Goal: Task Accomplishment & Management: Use online tool/utility

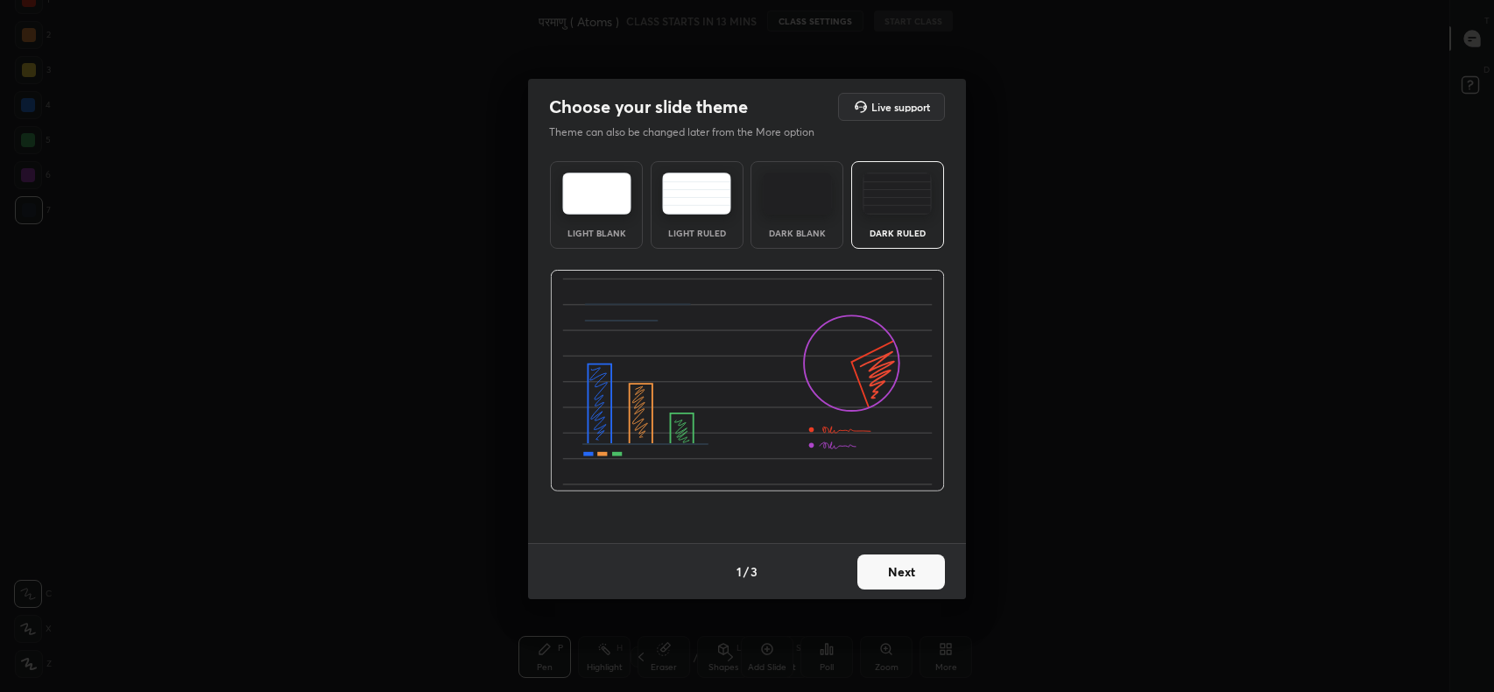
scroll to position [5, 0]
click at [910, 576] on button "Next" at bounding box center [901, 571] width 88 height 35
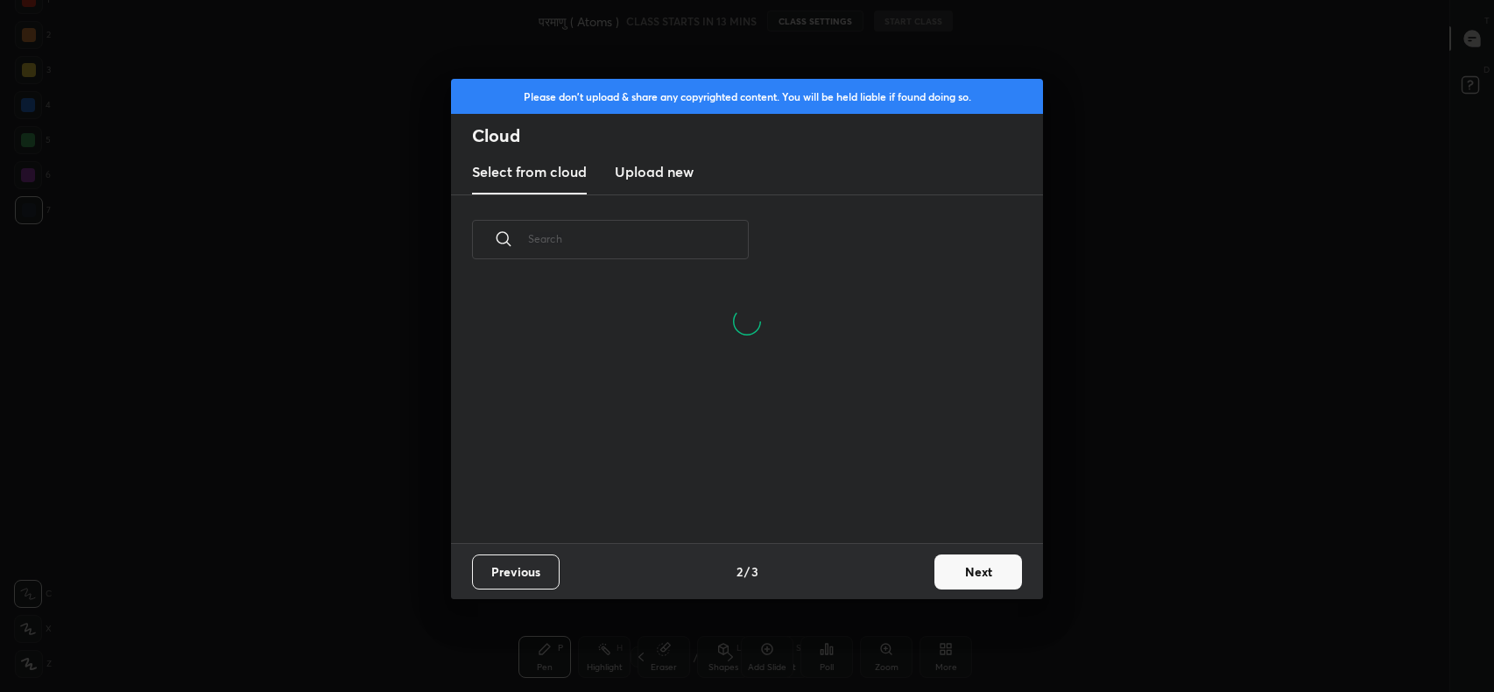
scroll to position [174, 562]
click at [669, 174] on h3 "Upload new" at bounding box center [654, 171] width 79 height 21
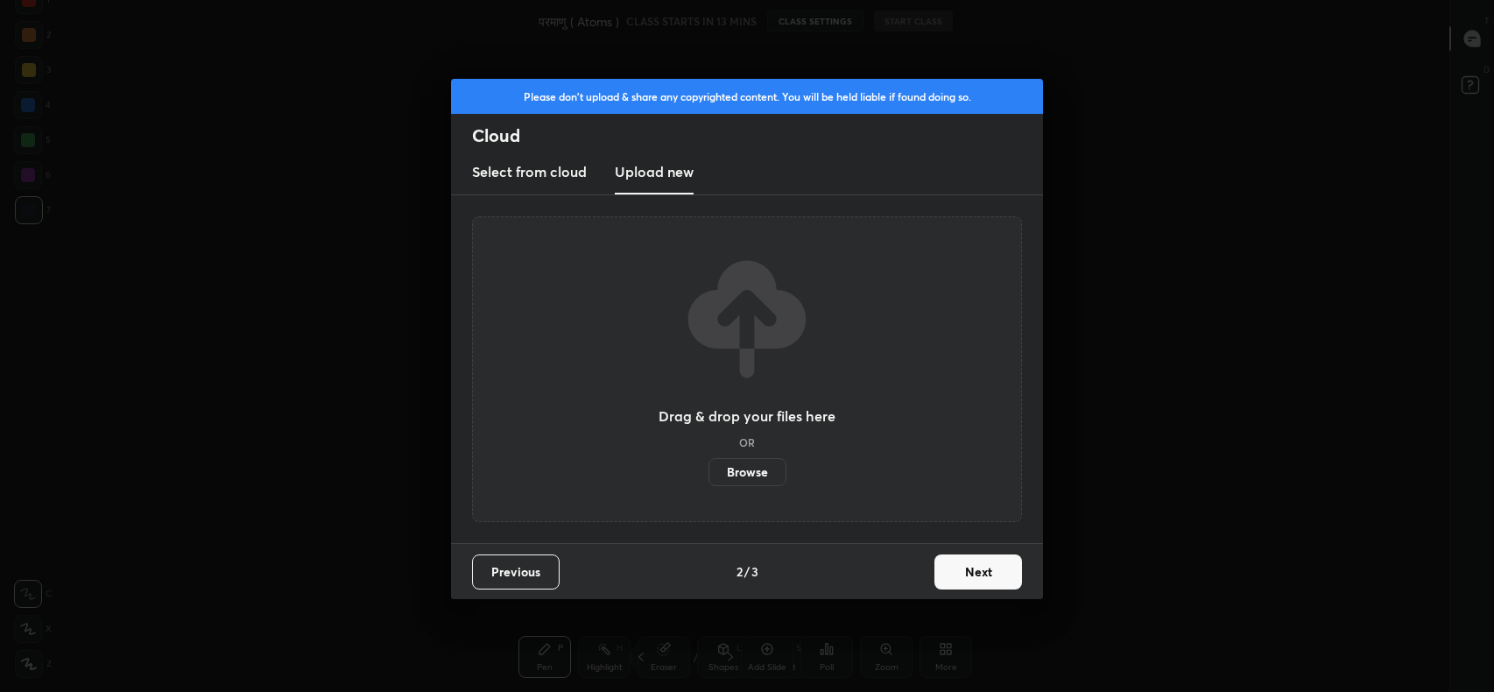
click at [763, 470] on label "Browse" at bounding box center [747, 472] width 78 height 28
click at [708, 470] on input "Browse" at bounding box center [708, 472] width 0 height 28
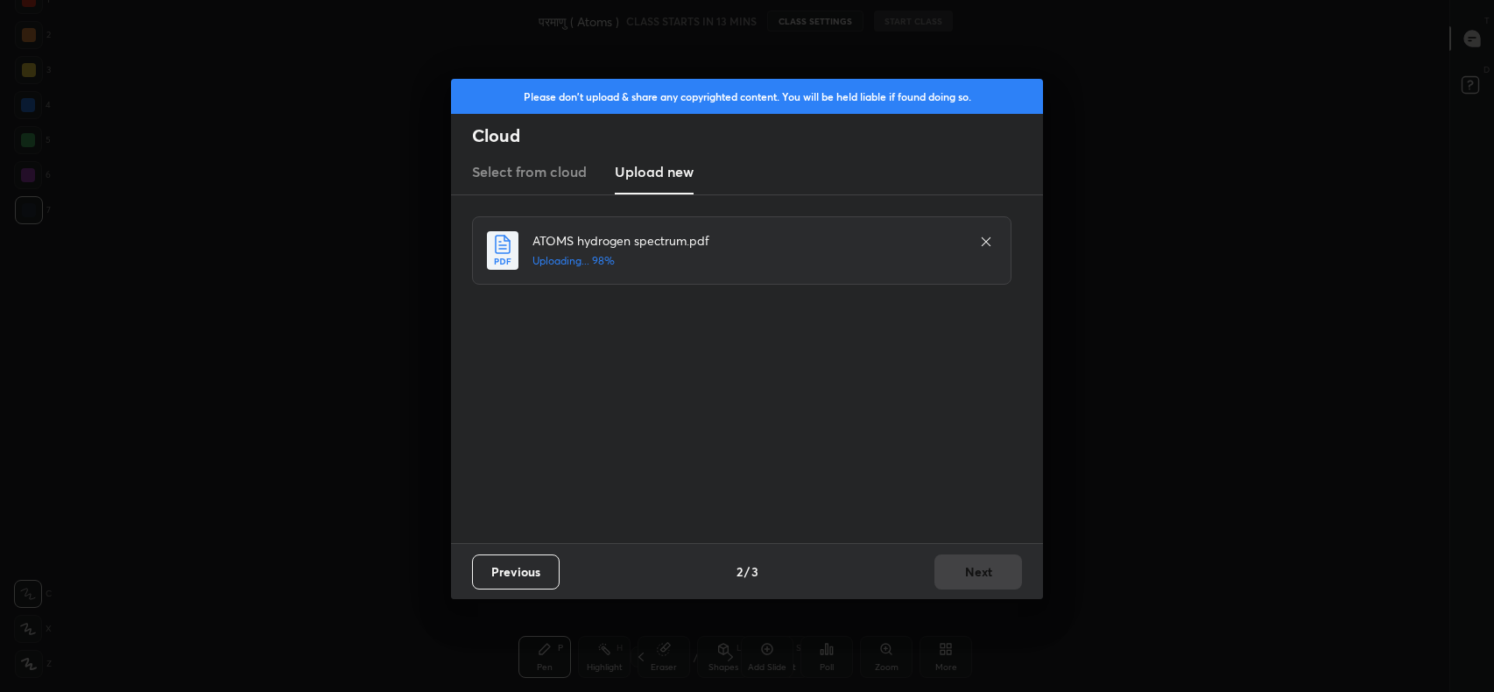
click at [1439, 560] on div "Please don't upload & share any copyrighted content. You will be held liable if…" at bounding box center [747, 346] width 1494 height 692
click at [985, 566] on button "Next" at bounding box center [978, 571] width 88 height 35
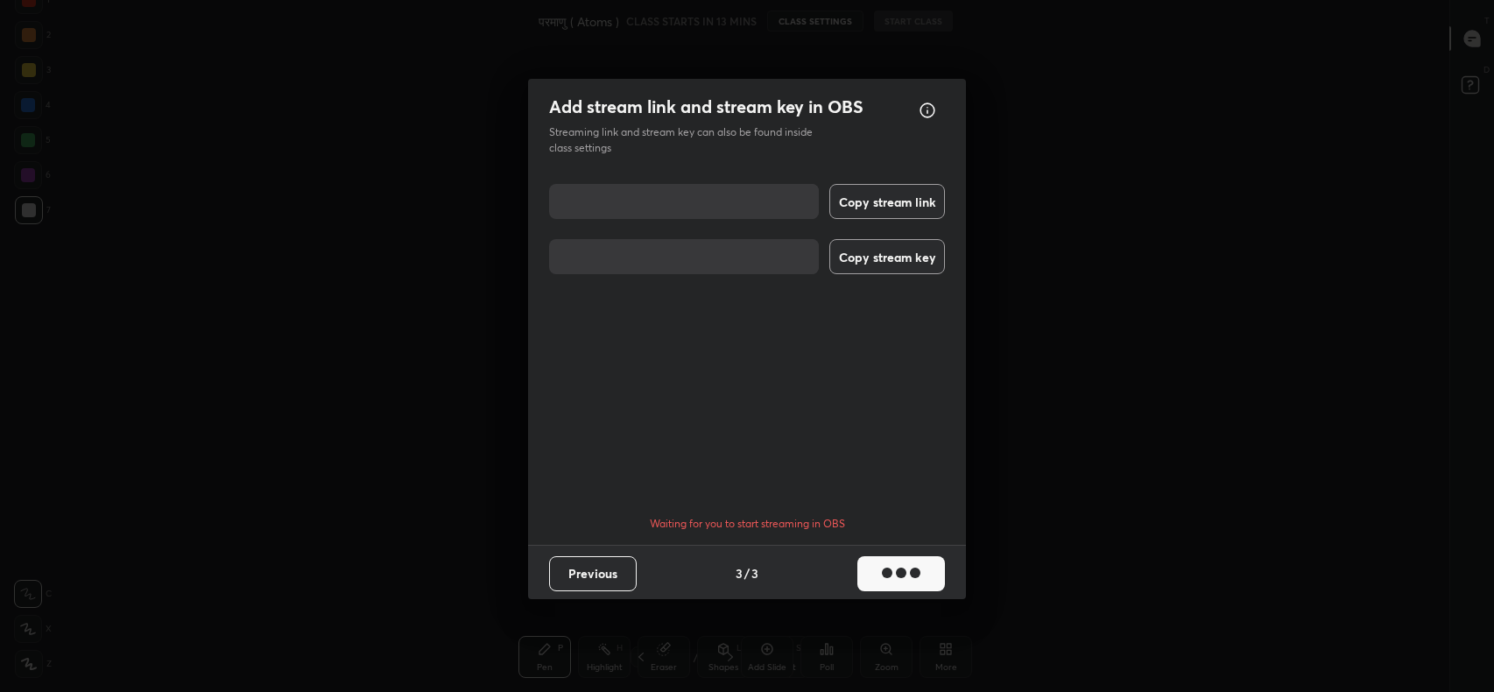
click at [883, 201] on button "Copy stream link" at bounding box center [887, 201] width 116 height 35
click at [879, 270] on button "Copy stream key" at bounding box center [887, 256] width 116 height 35
click at [889, 560] on button "Done" at bounding box center [901, 573] width 88 height 35
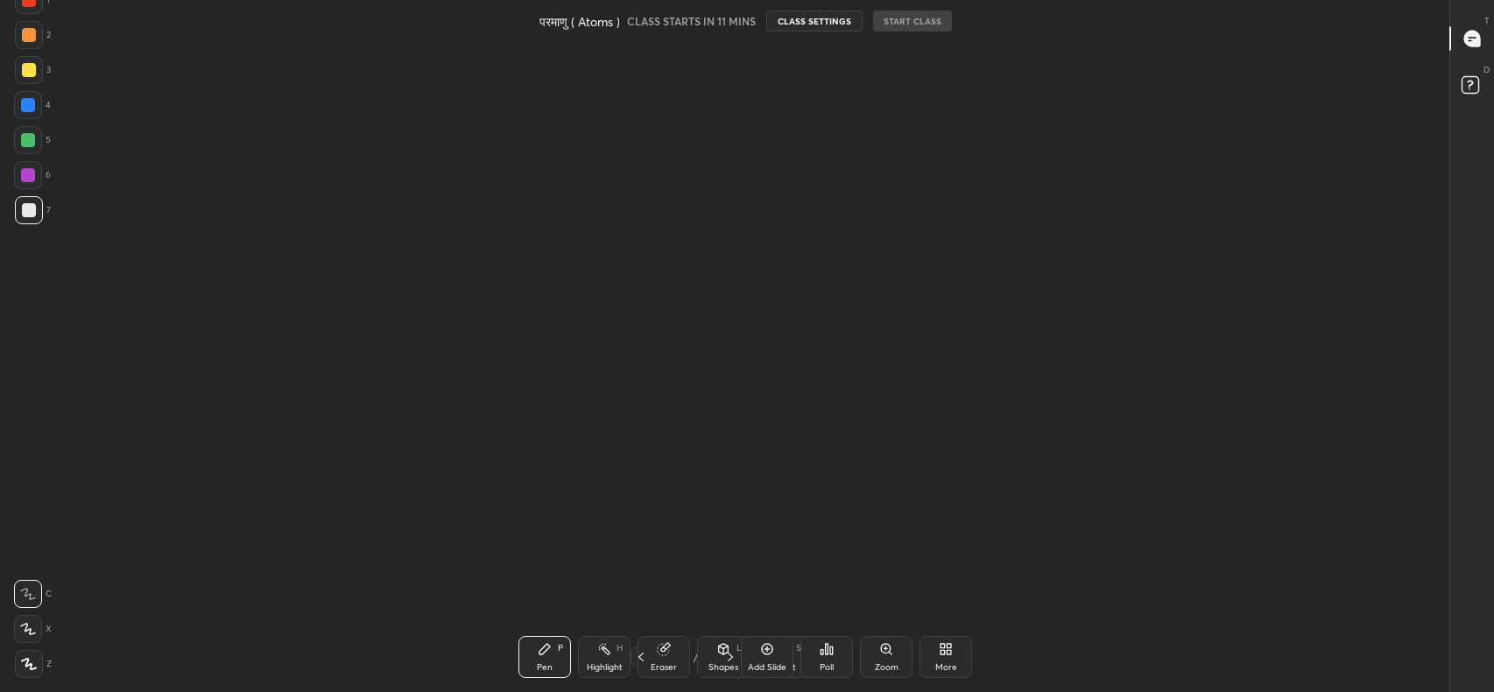
click at [1474, 40] on icon at bounding box center [1472, 39] width 16 height 16
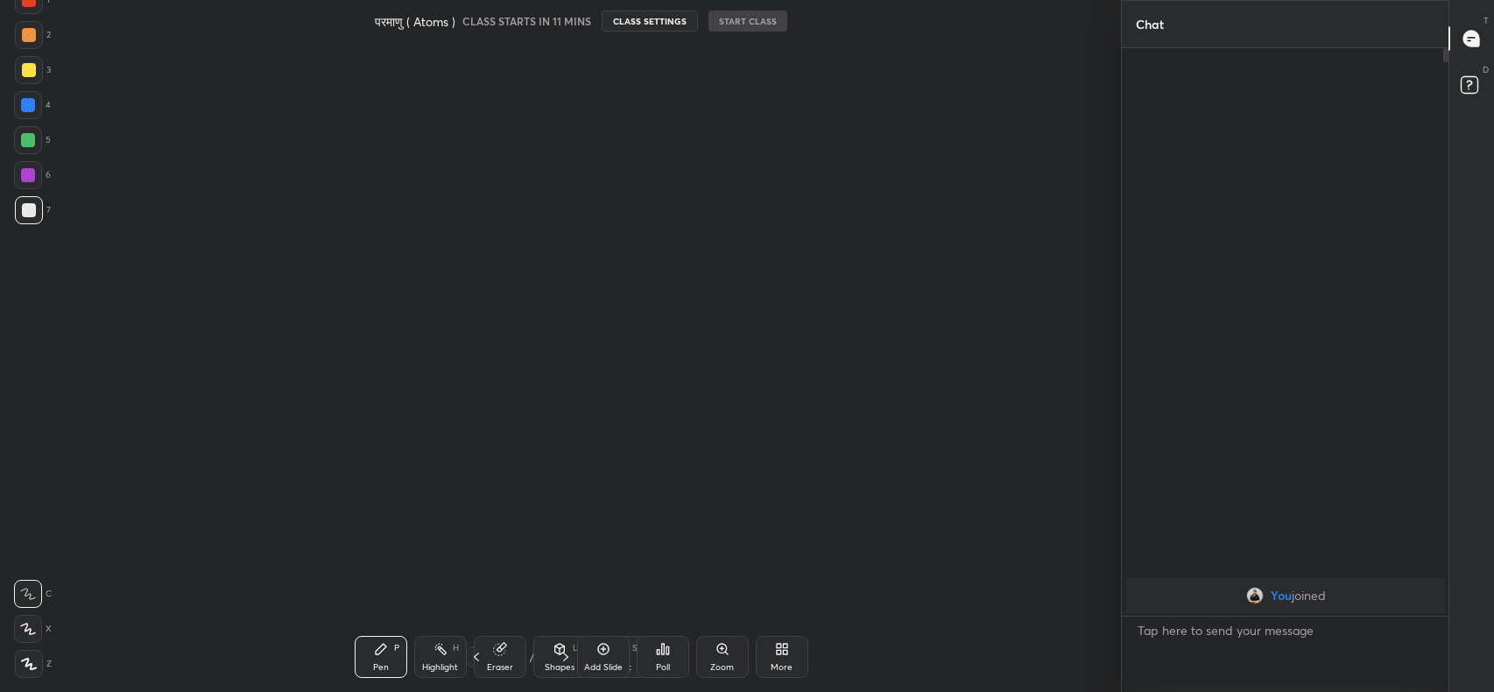
scroll to position [638, 322]
click at [778, 656] on icon at bounding box center [782, 649] width 14 height 14
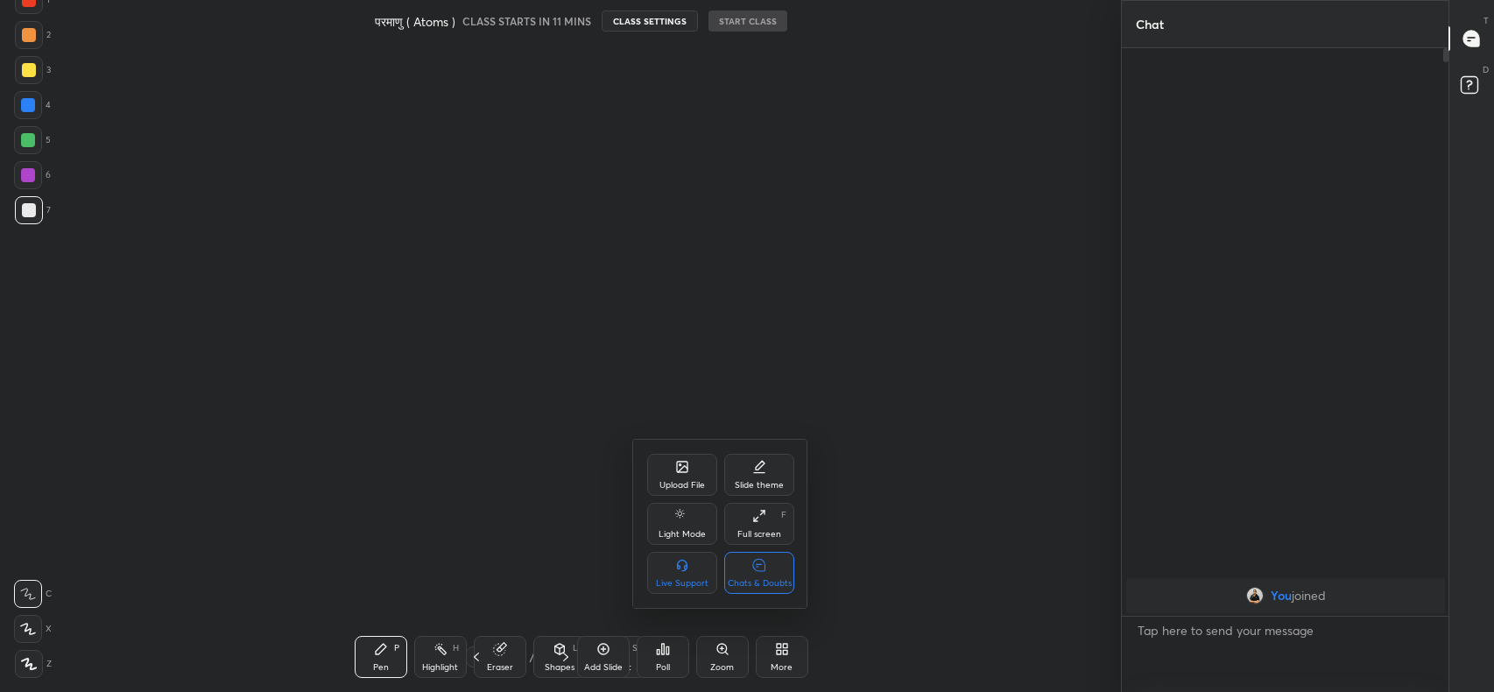
click at [582, 546] on div at bounding box center [747, 346] width 1494 height 692
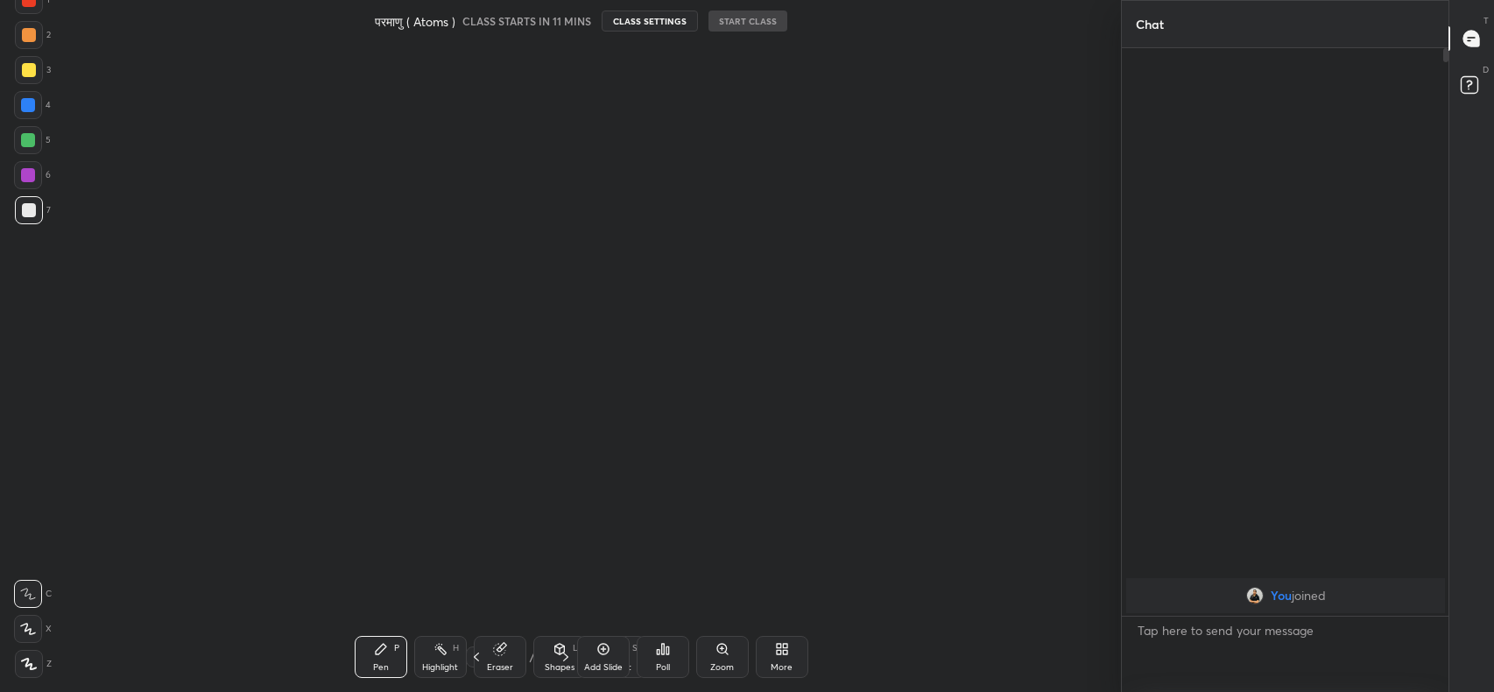
click at [476, 655] on icon at bounding box center [476, 656] width 5 height 9
click at [778, 658] on div "More" at bounding box center [782, 657] width 53 height 42
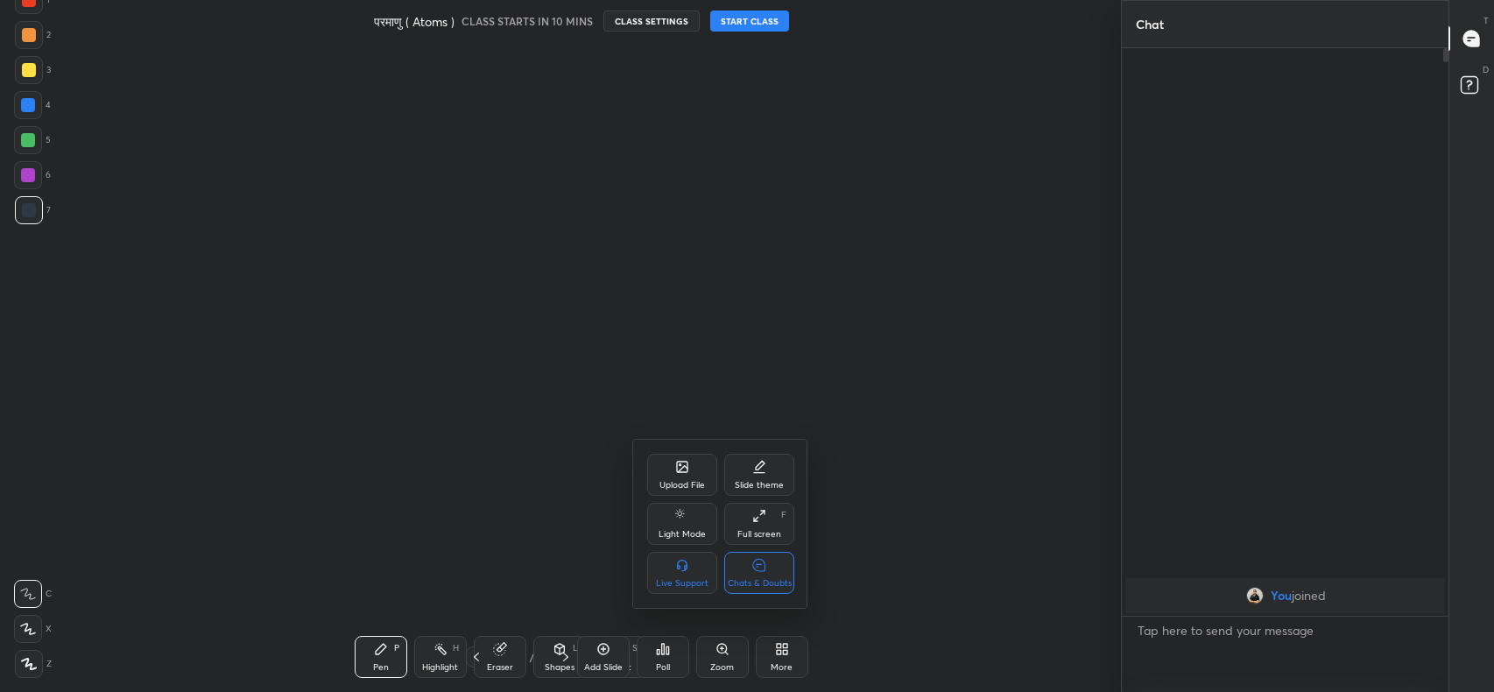
click at [692, 481] on div "Upload File" at bounding box center [682, 485] width 46 height 9
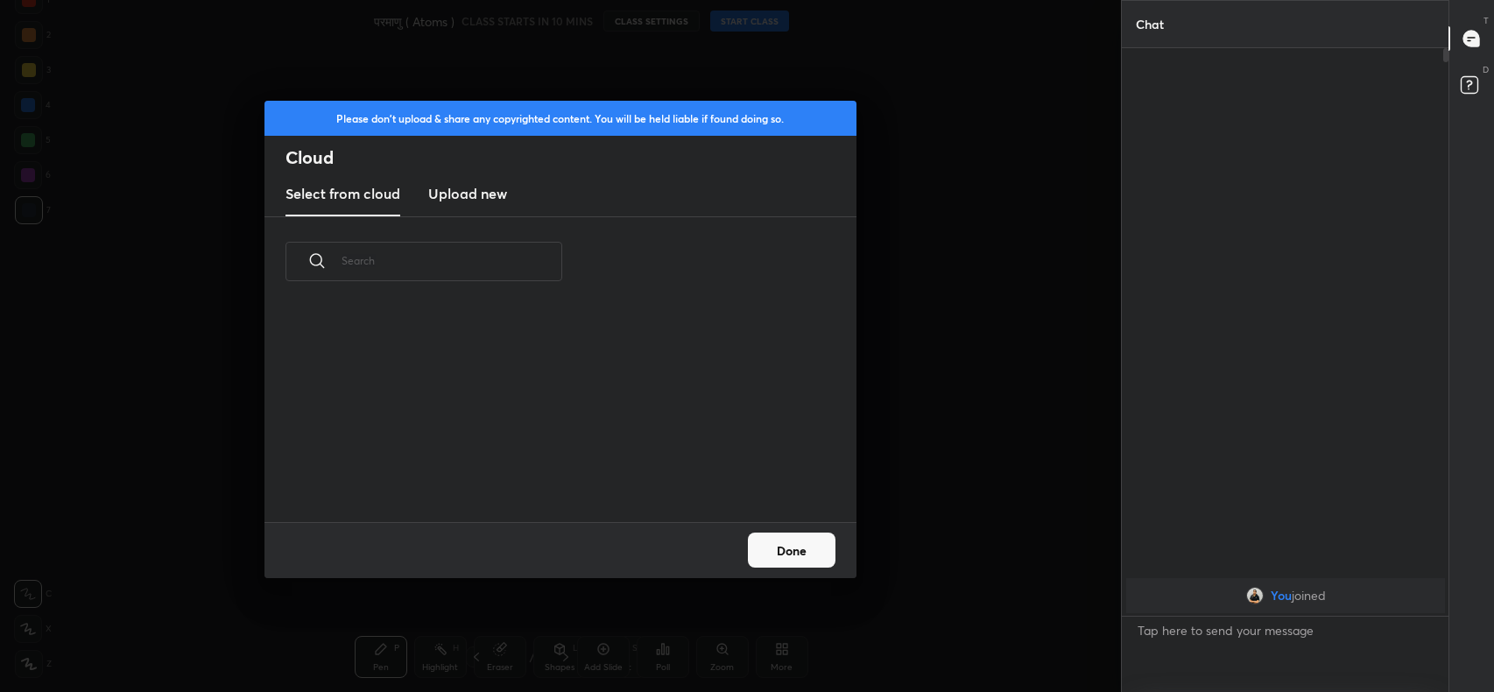
scroll to position [215, 562]
click at [490, 202] on h3 "Upload new" at bounding box center [467, 193] width 79 height 21
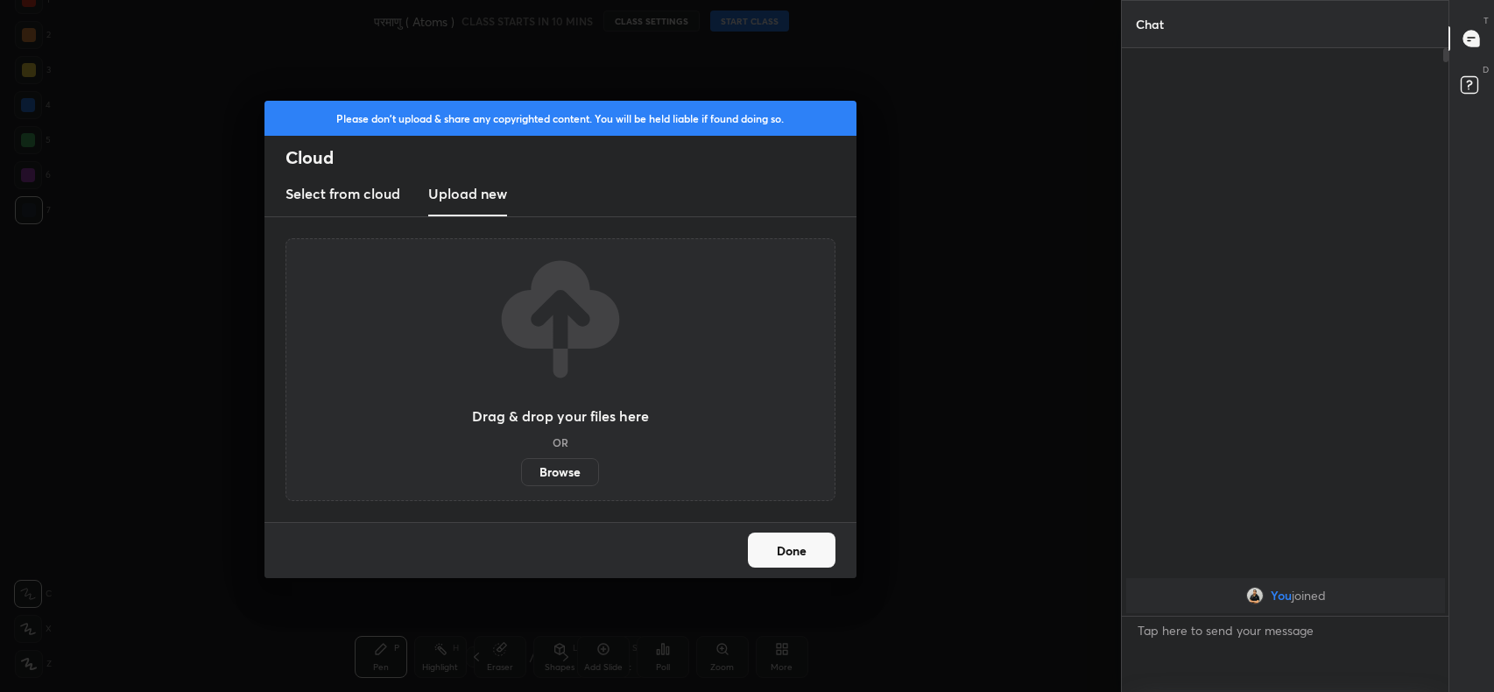
click at [546, 464] on label "Browse" at bounding box center [560, 472] width 78 height 28
click at [521, 464] on input "Browse" at bounding box center [521, 472] width 0 height 28
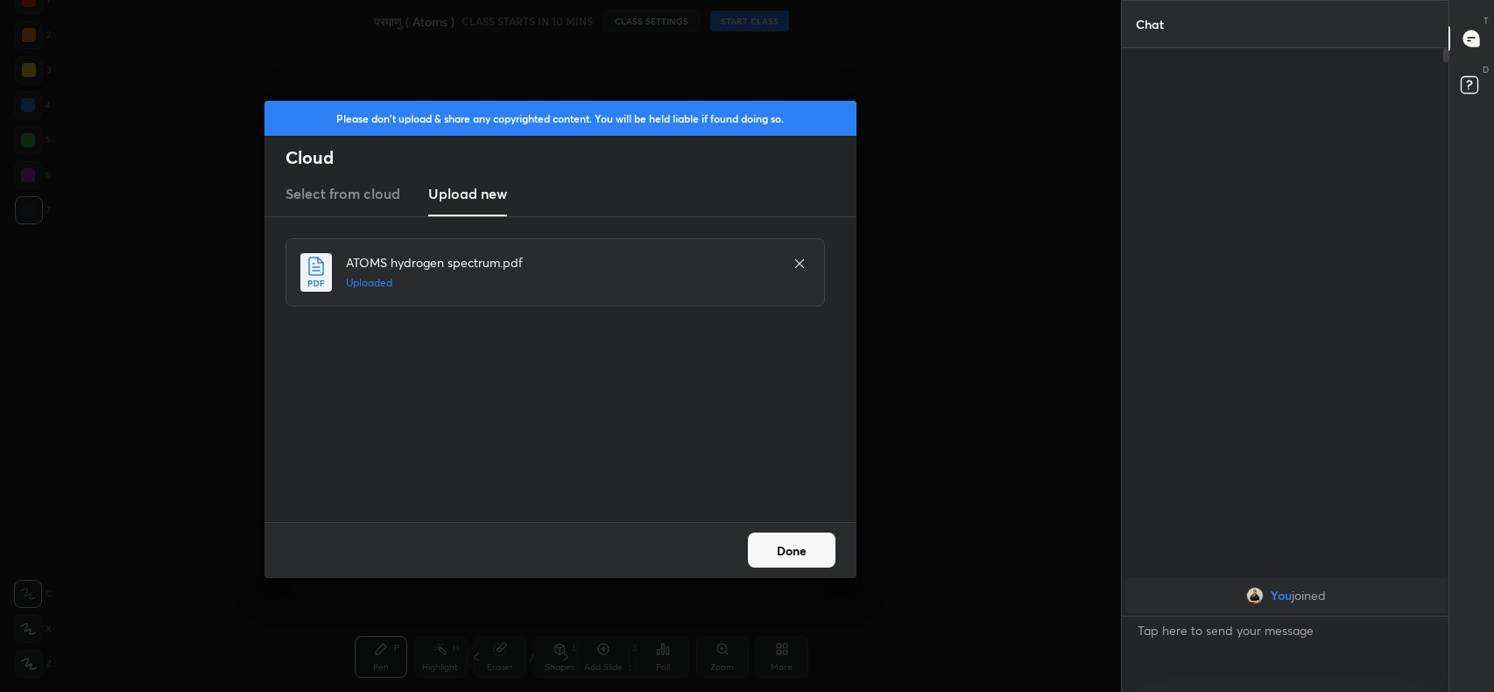
click at [805, 547] on button "Done" at bounding box center [792, 549] width 88 height 35
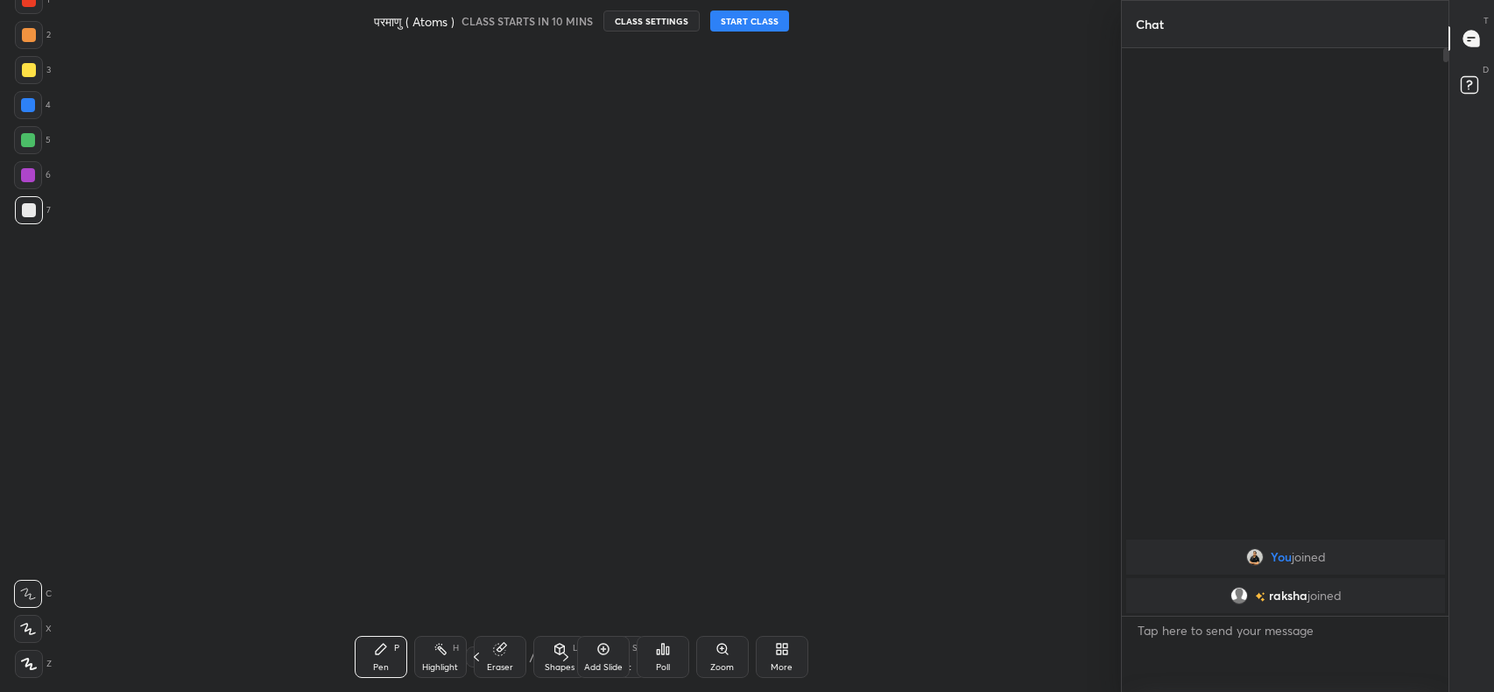
click at [480, 655] on icon at bounding box center [476, 657] width 14 height 14
click at [769, 650] on div "More" at bounding box center [782, 657] width 53 height 42
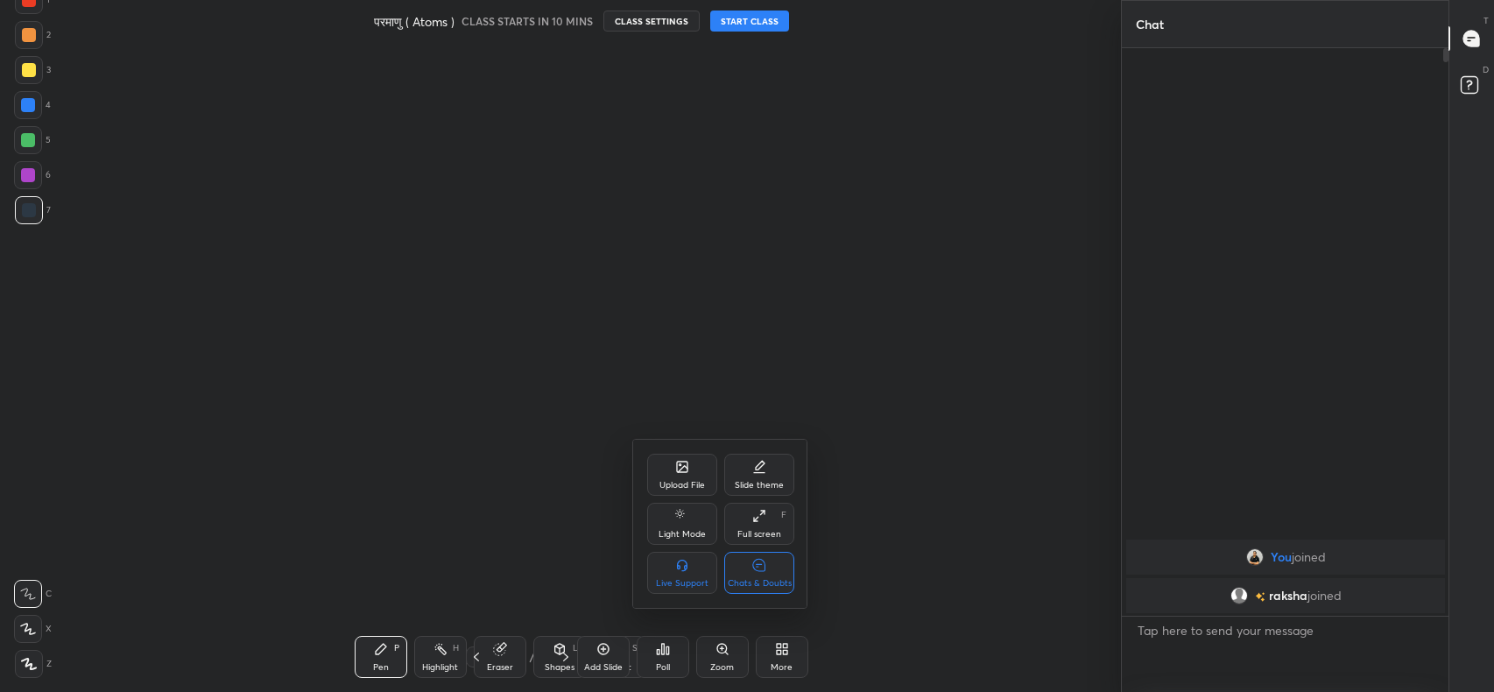
click at [559, 503] on div at bounding box center [747, 346] width 1494 height 692
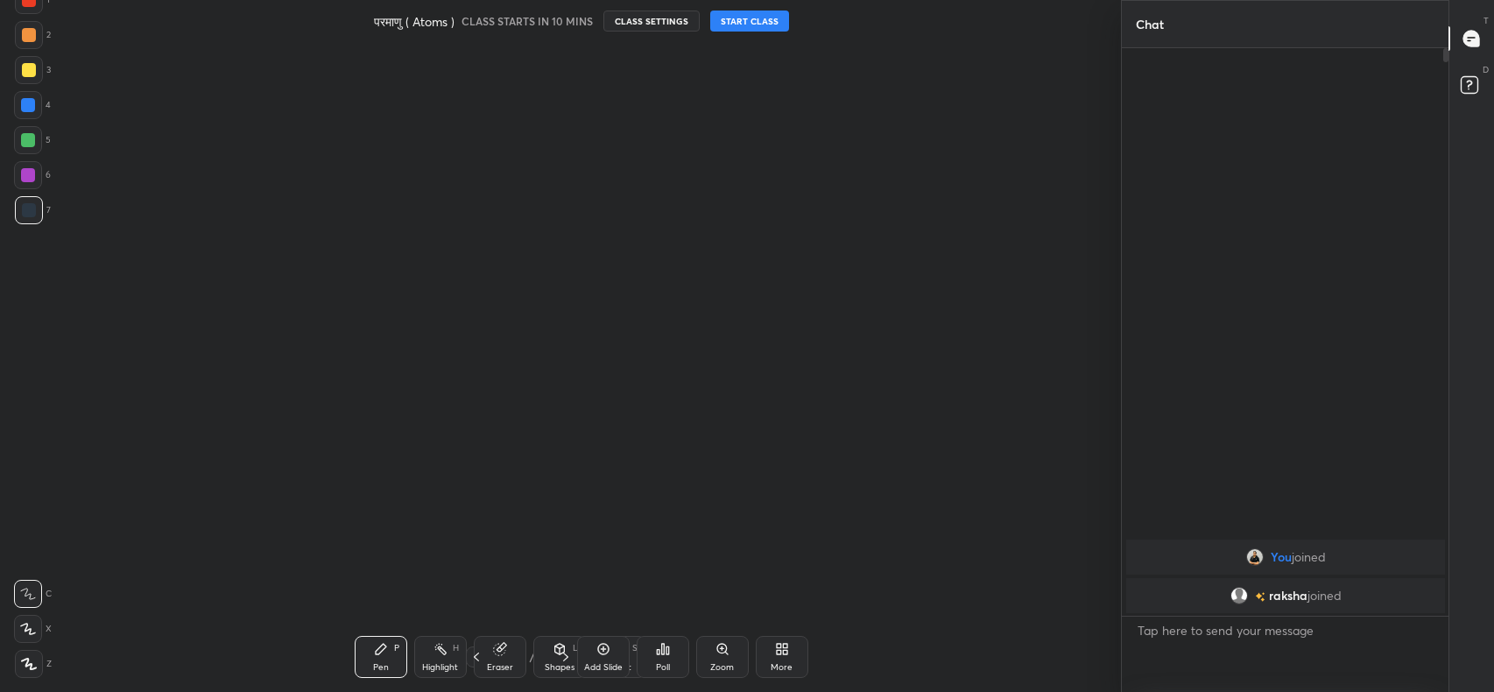
click at [766, 645] on div "More" at bounding box center [782, 657] width 53 height 42
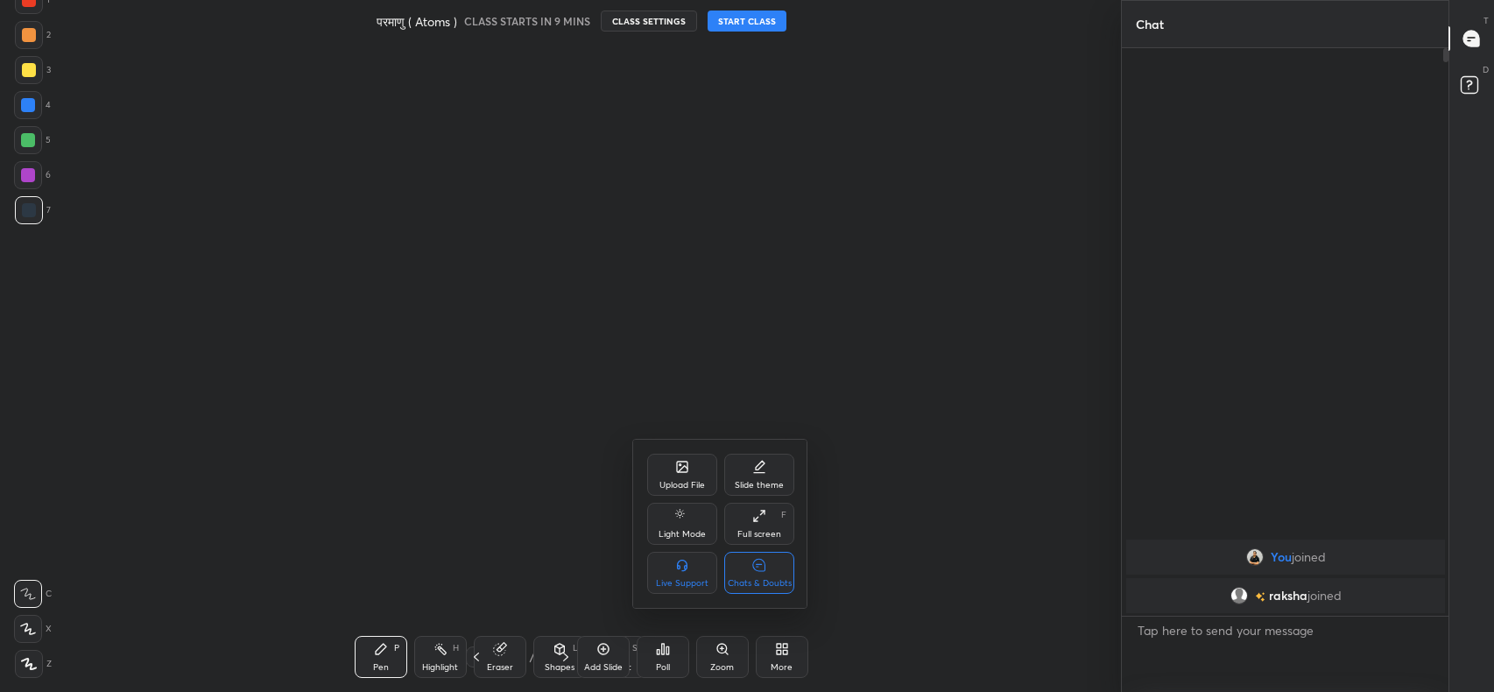
click at [686, 475] on div "Upload File" at bounding box center [682, 475] width 70 height 42
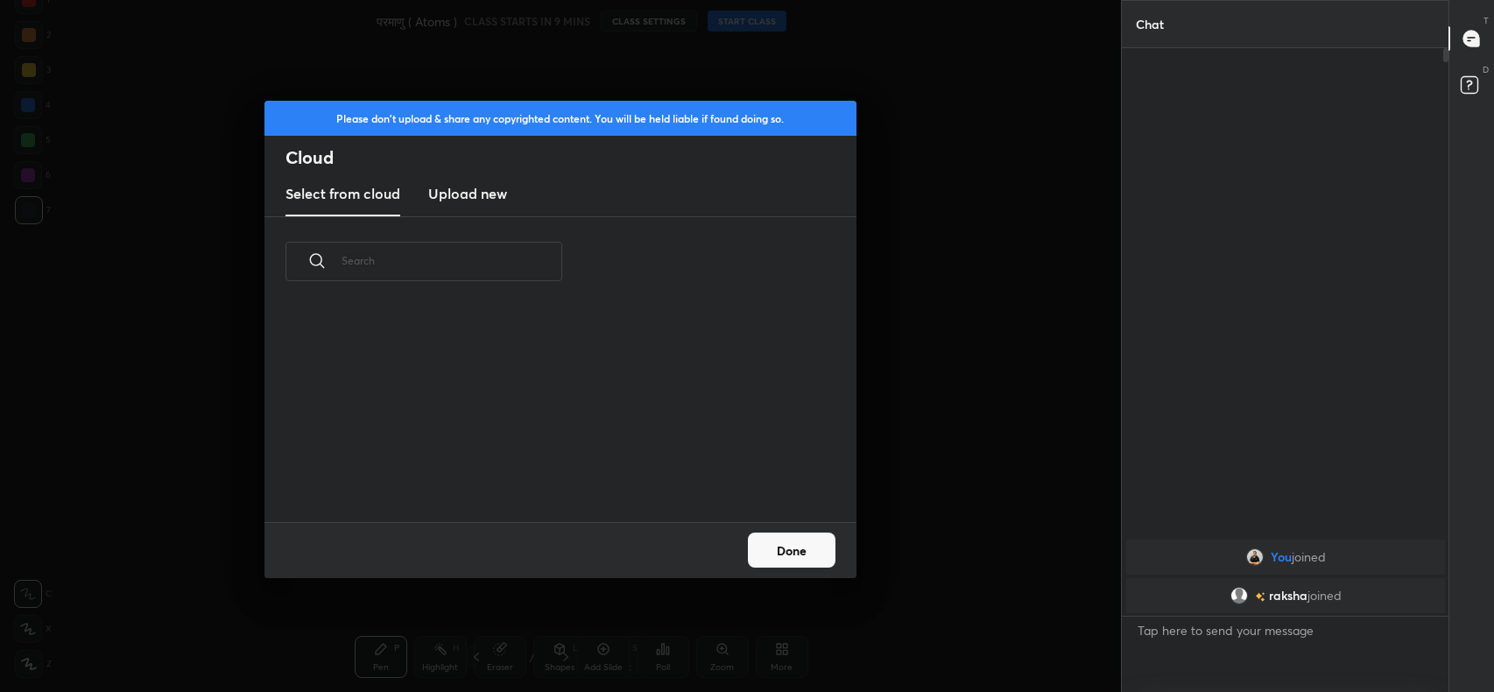
click at [487, 206] on new "Upload new" at bounding box center [467, 194] width 79 height 44
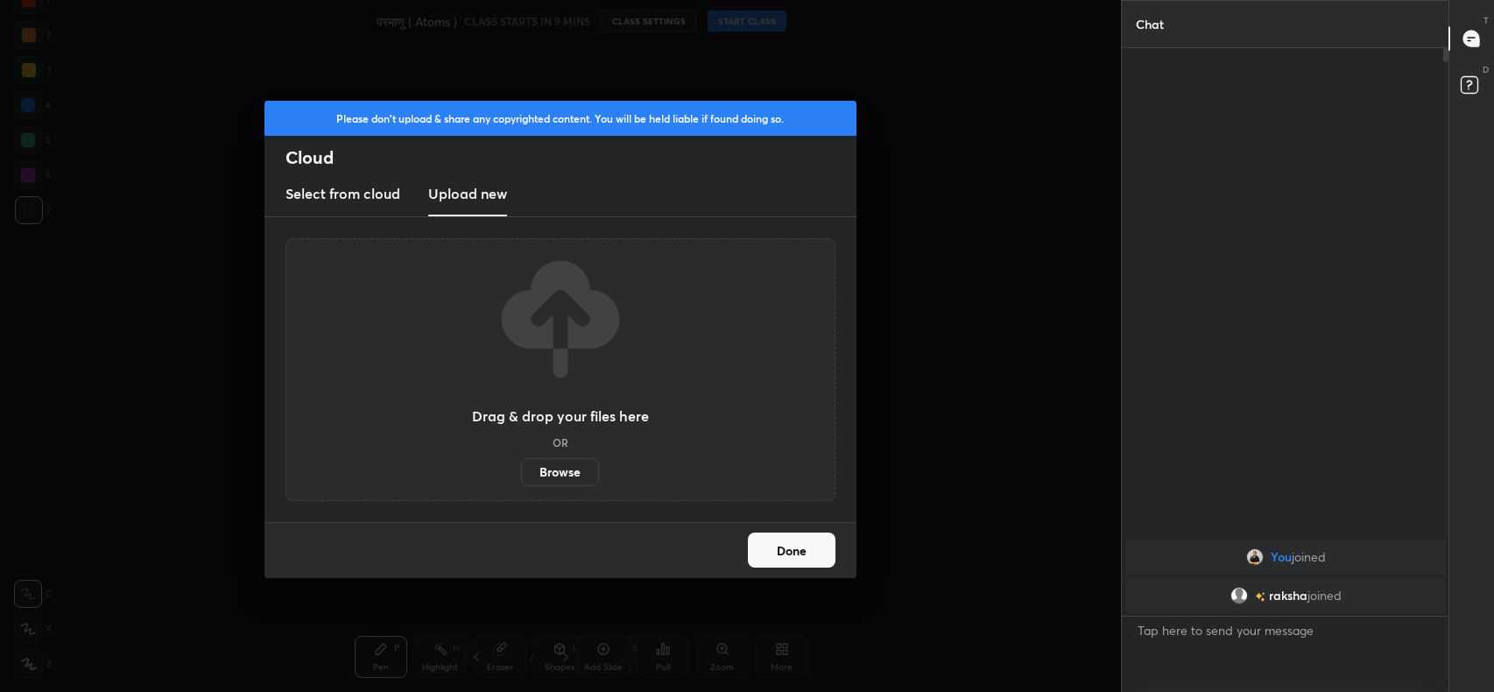
click at [470, 193] on h3 "Upload new" at bounding box center [467, 193] width 79 height 21
click at [575, 475] on label "Browse" at bounding box center [560, 472] width 78 height 28
click at [521, 475] on input "Browse" at bounding box center [521, 472] width 0 height 28
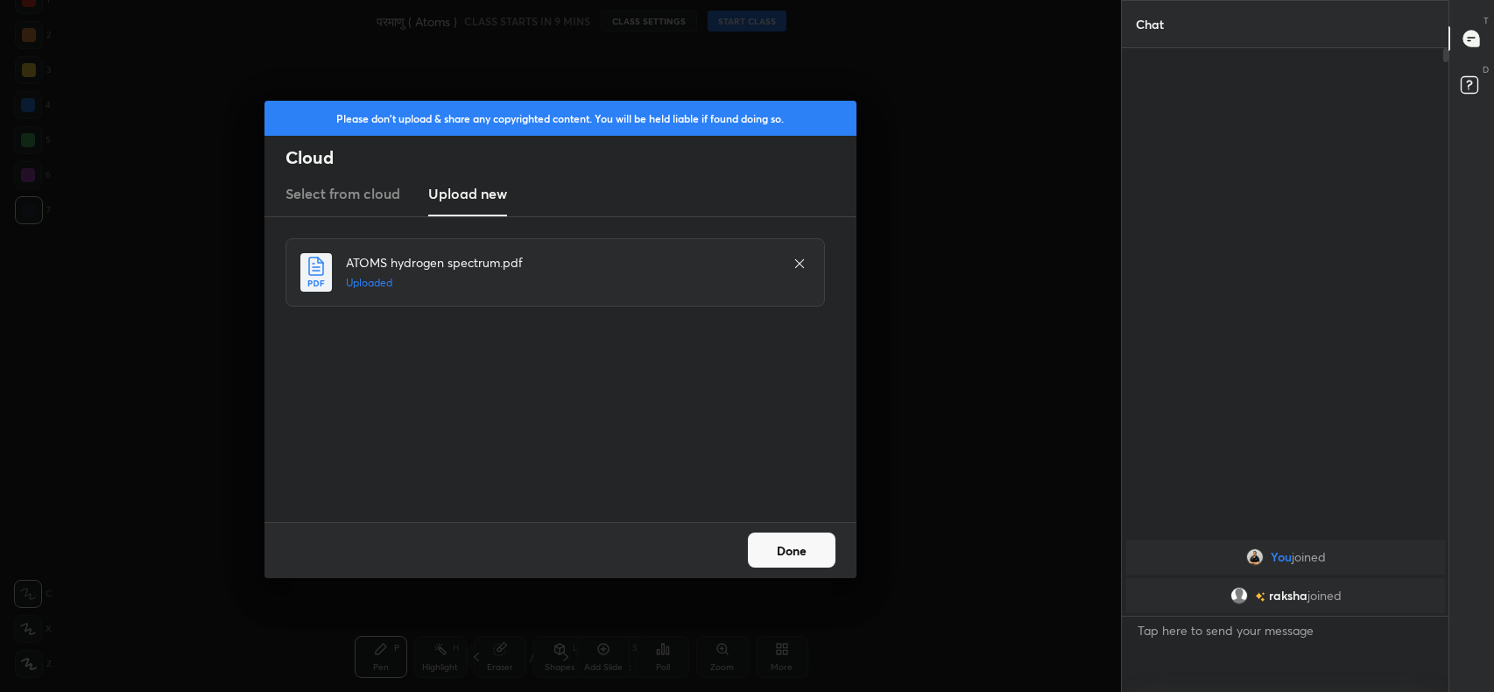
click at [789, 550] on button "Done" at bounding box center [792, 549] width 88 height 35
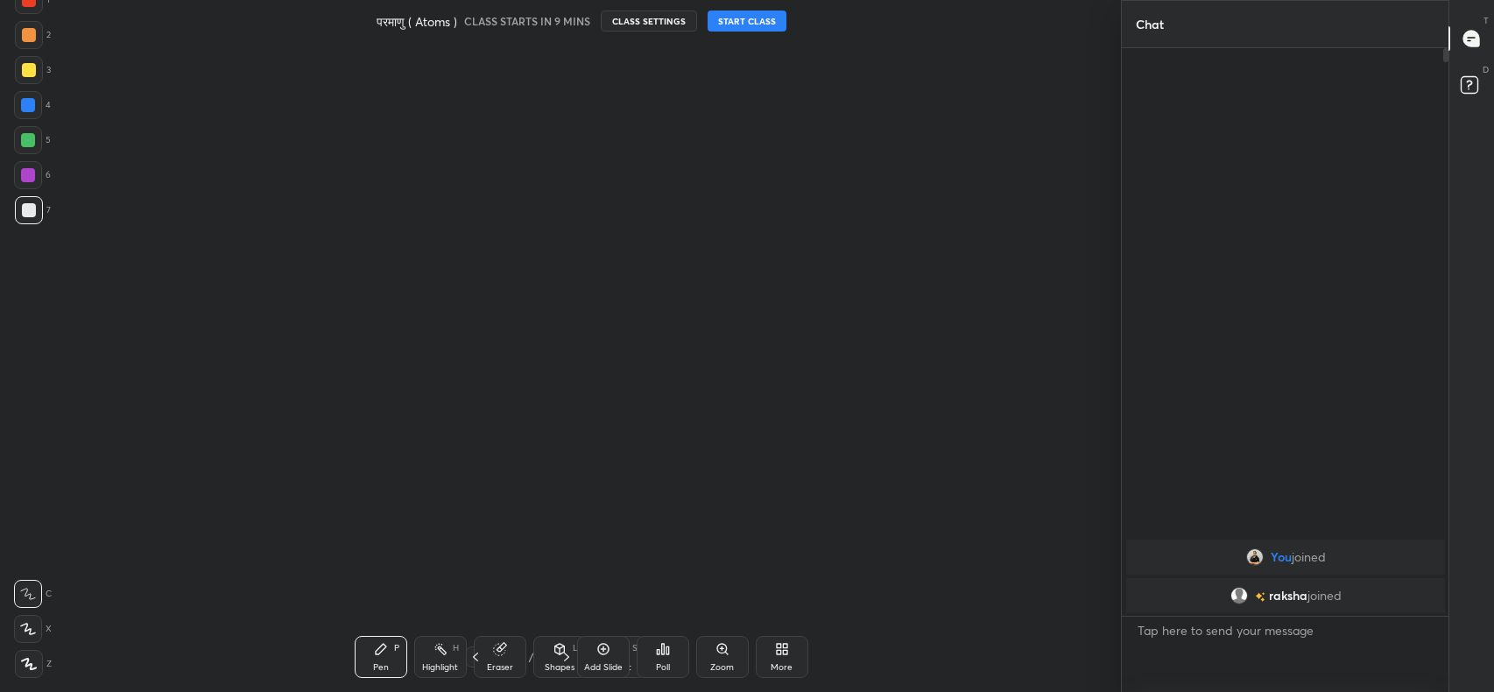
click at [789, 656] on div "More" at bounding box center [782, 657] width 53 height 42
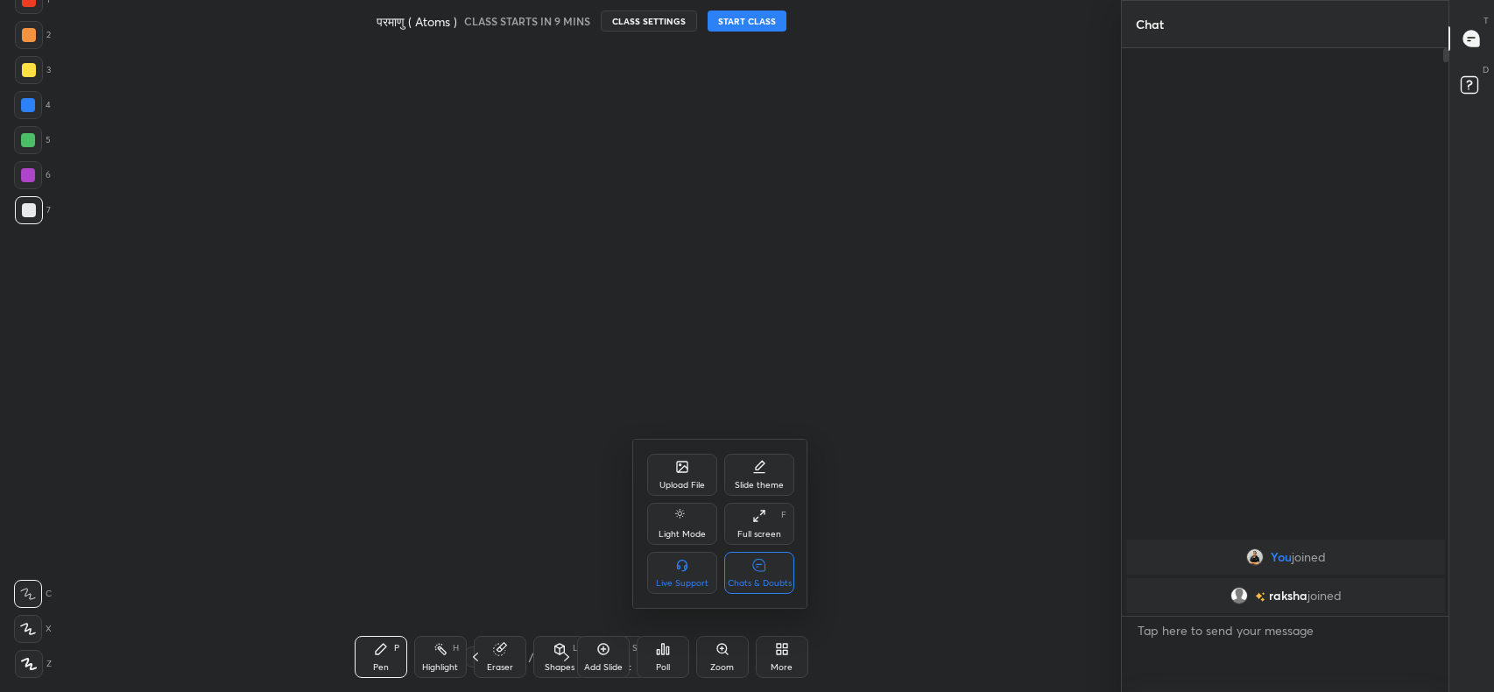
click at [687, 482] on div "Upload File" at bounding box center [682, 485] width 46 height 9
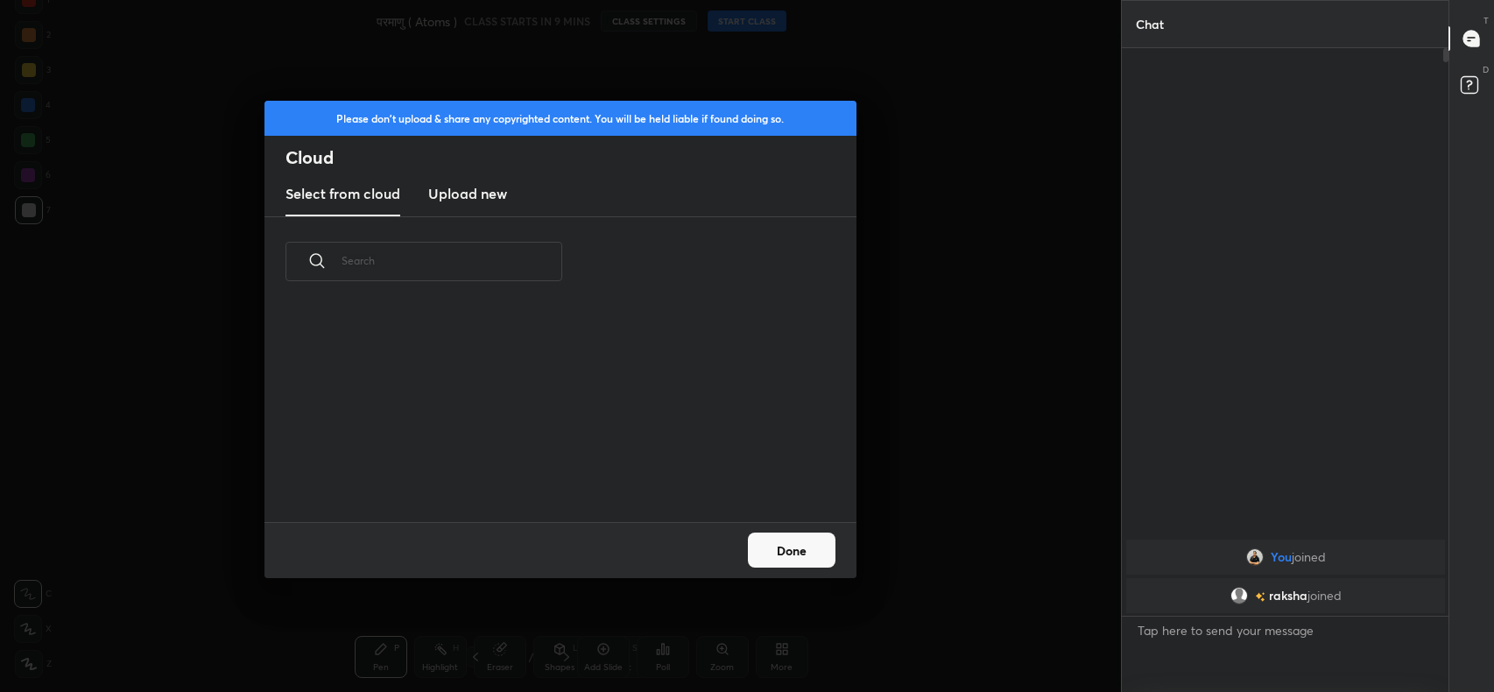
click at [497, 190] on h3 "Upload new" at bounding box center [467, 193] width 79 height 21
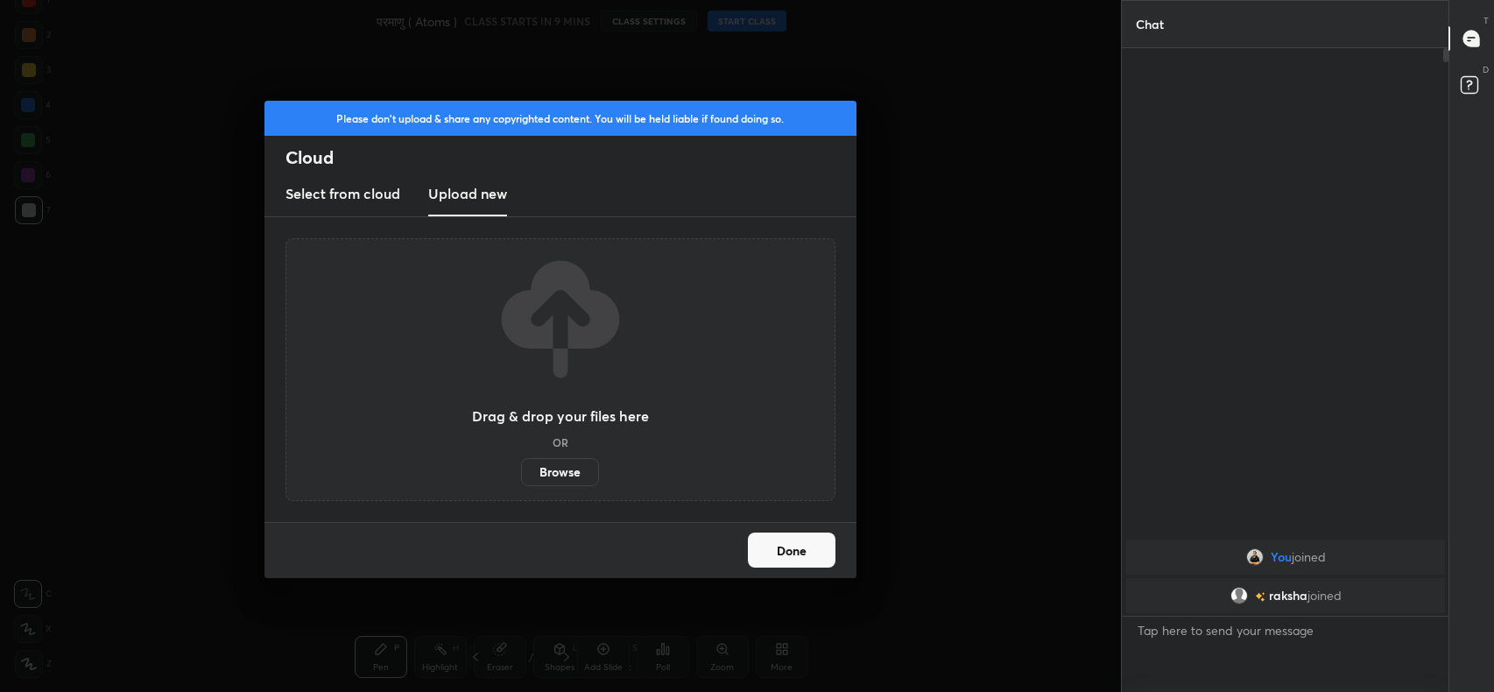
click at [578, 482] on label "Browse" at bounding box center [560, 472] width 78 height 28
click at [521, 482] on input "Browse" at bounding box center [521, 472] width 0 height 28
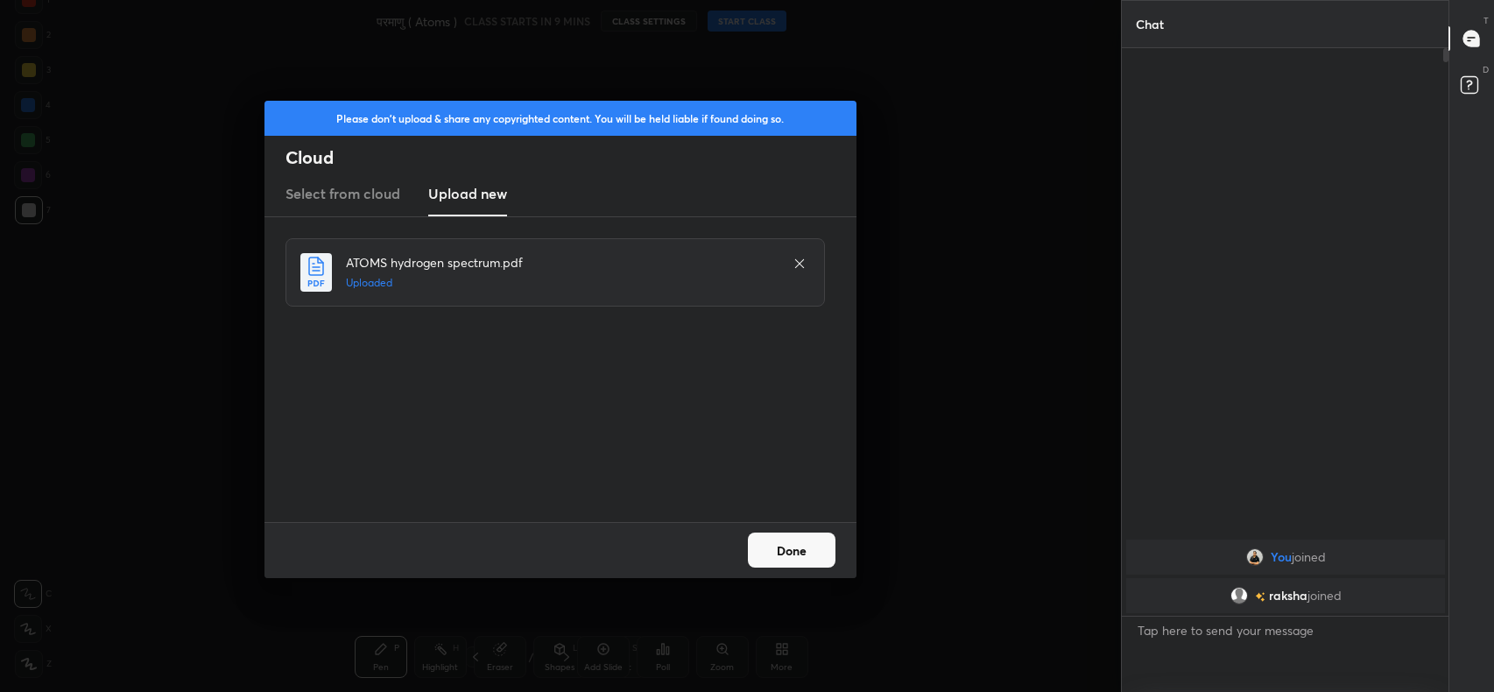
click at [796, 563] on button "Done" at bounding box center [792, 549] width 88 height 35
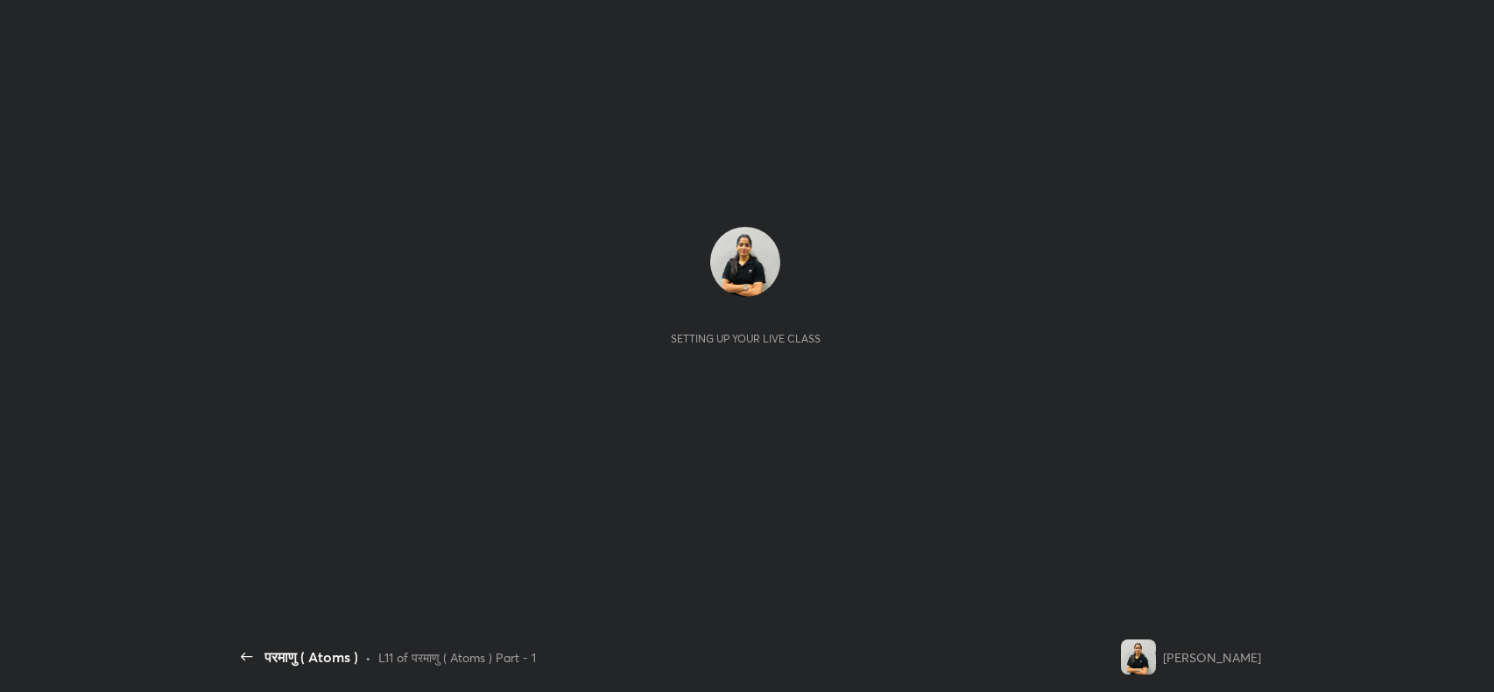
scroll to position [5, 0]
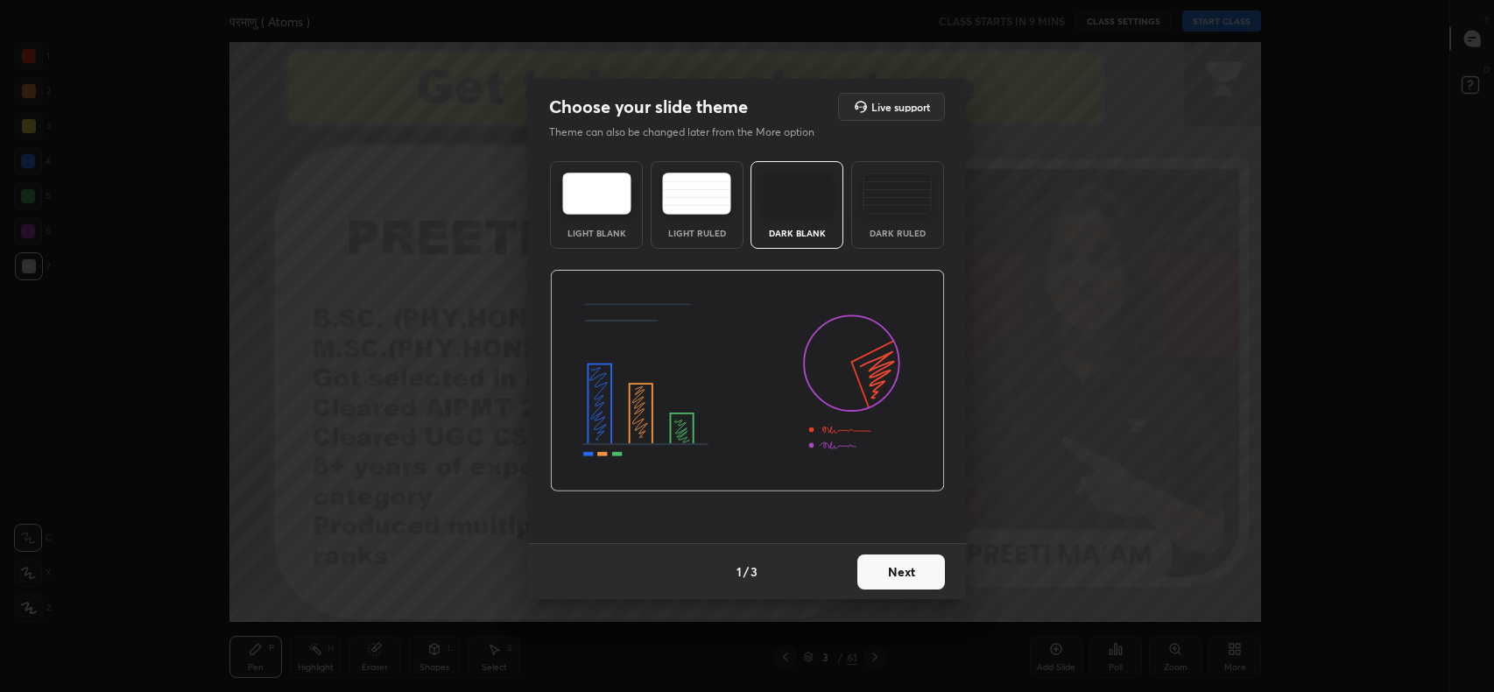
click at [893, 571] on button "Next" at bounding box center [901, 571] width 88 height 35
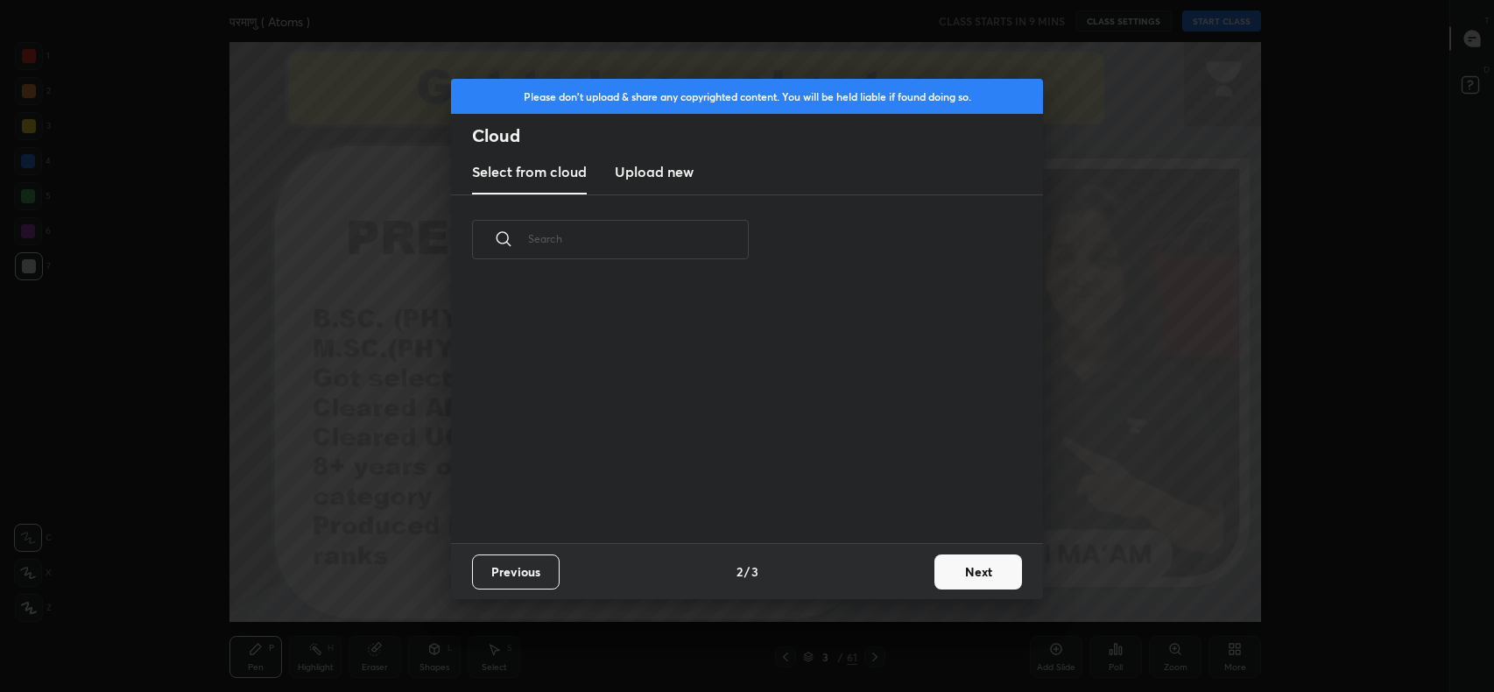
scroll to position [258, 562]
click at [967, 573] on button "Next" at bounding box center [978, 571] width 88 height 35
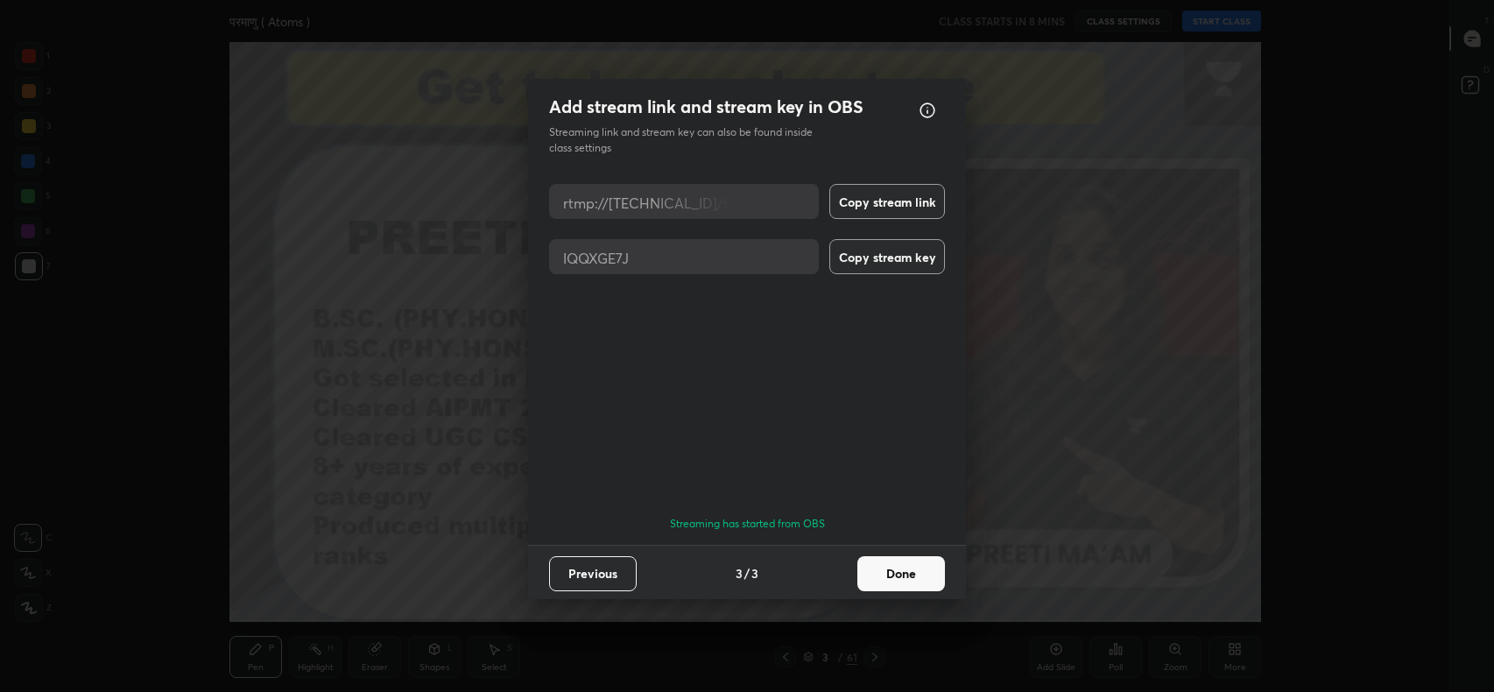
click at [882, 566] on button "Done" at bounding box center [901, 573] width 88 height 35
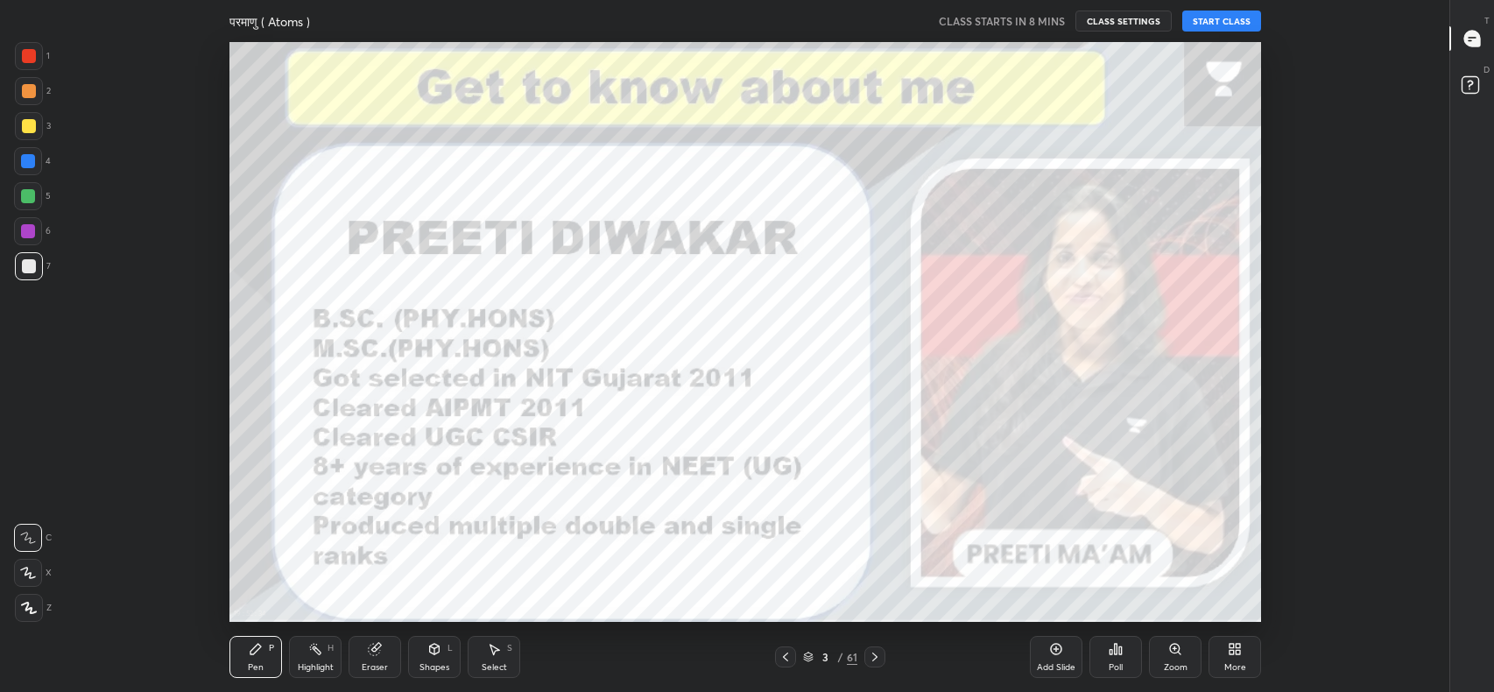
click at [875, 657] on icon at bounding box center [875, 657] width 14 height 14
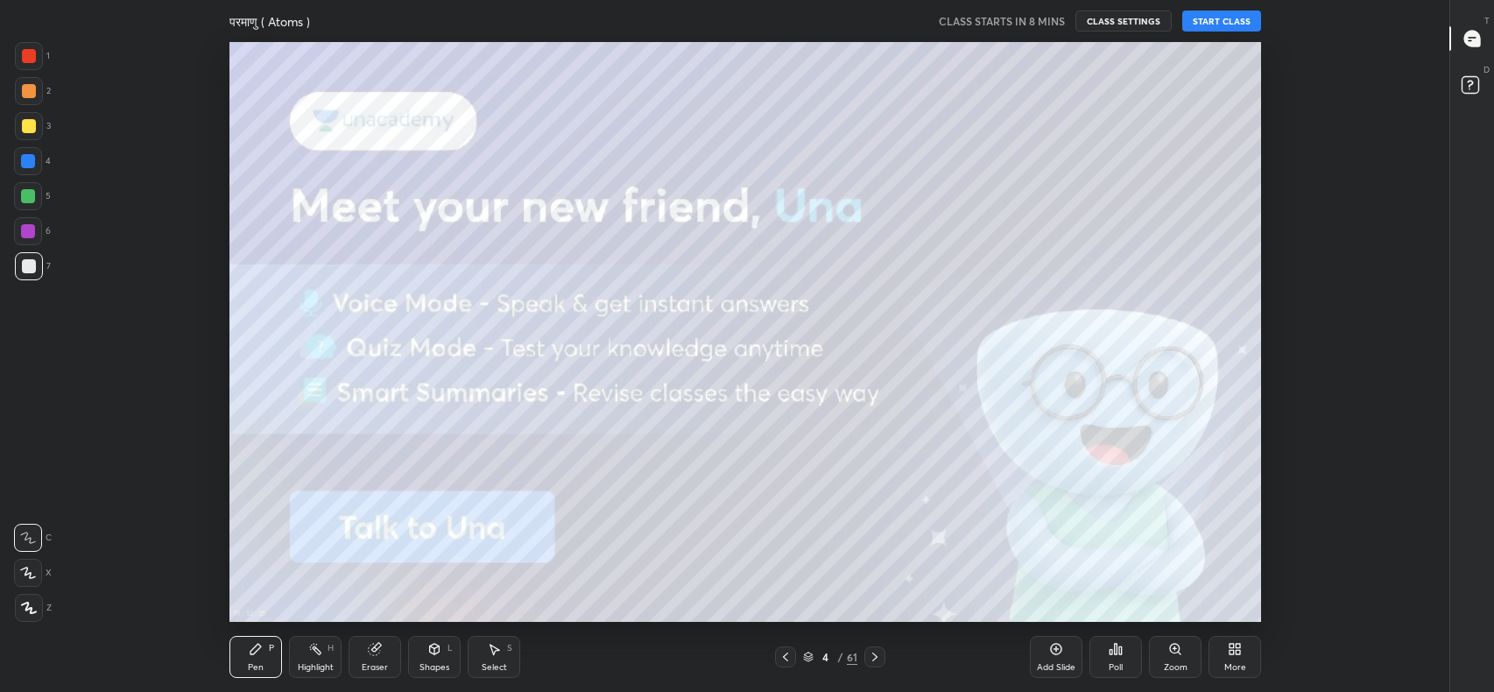
click at [875, 657] on icon at bounding box center [875, 657] width 14 height 14
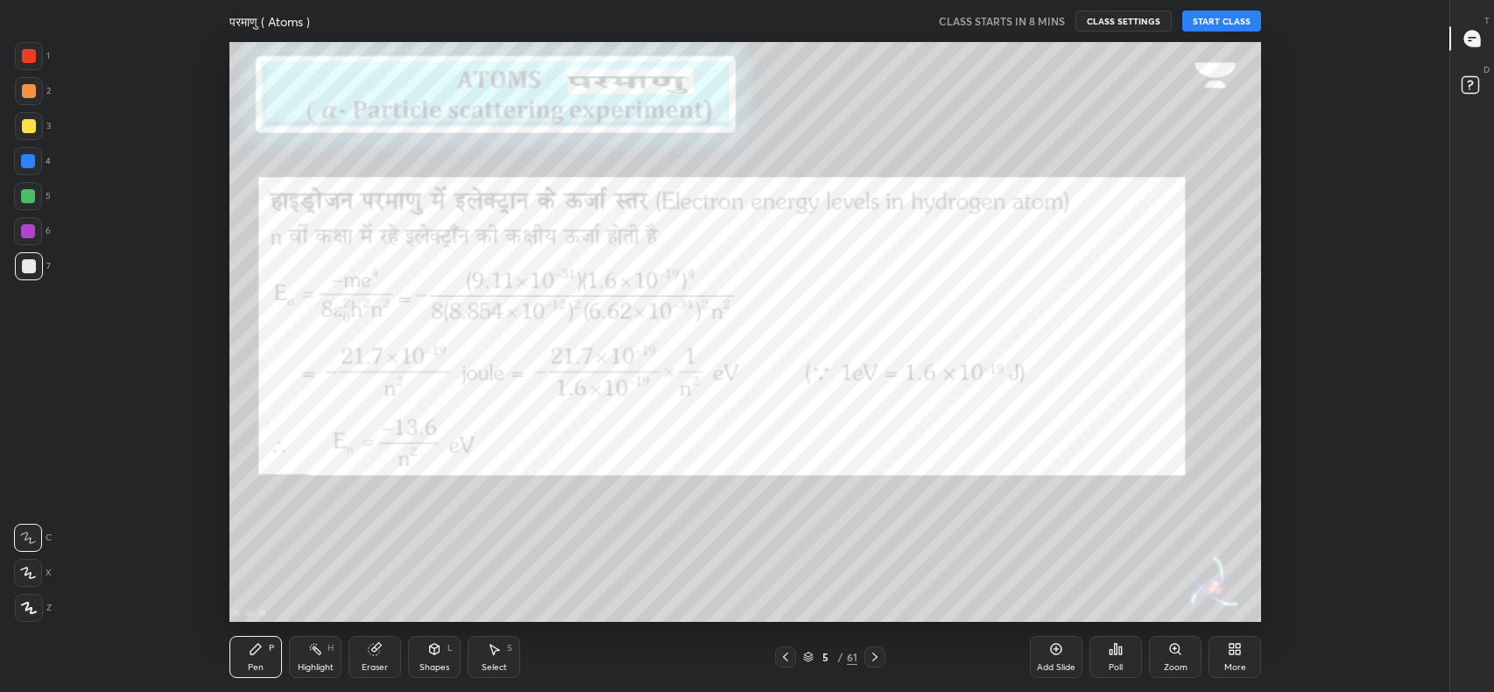
click at [785, 657] on icon at bounding box center [785, 657] width 14 height 14
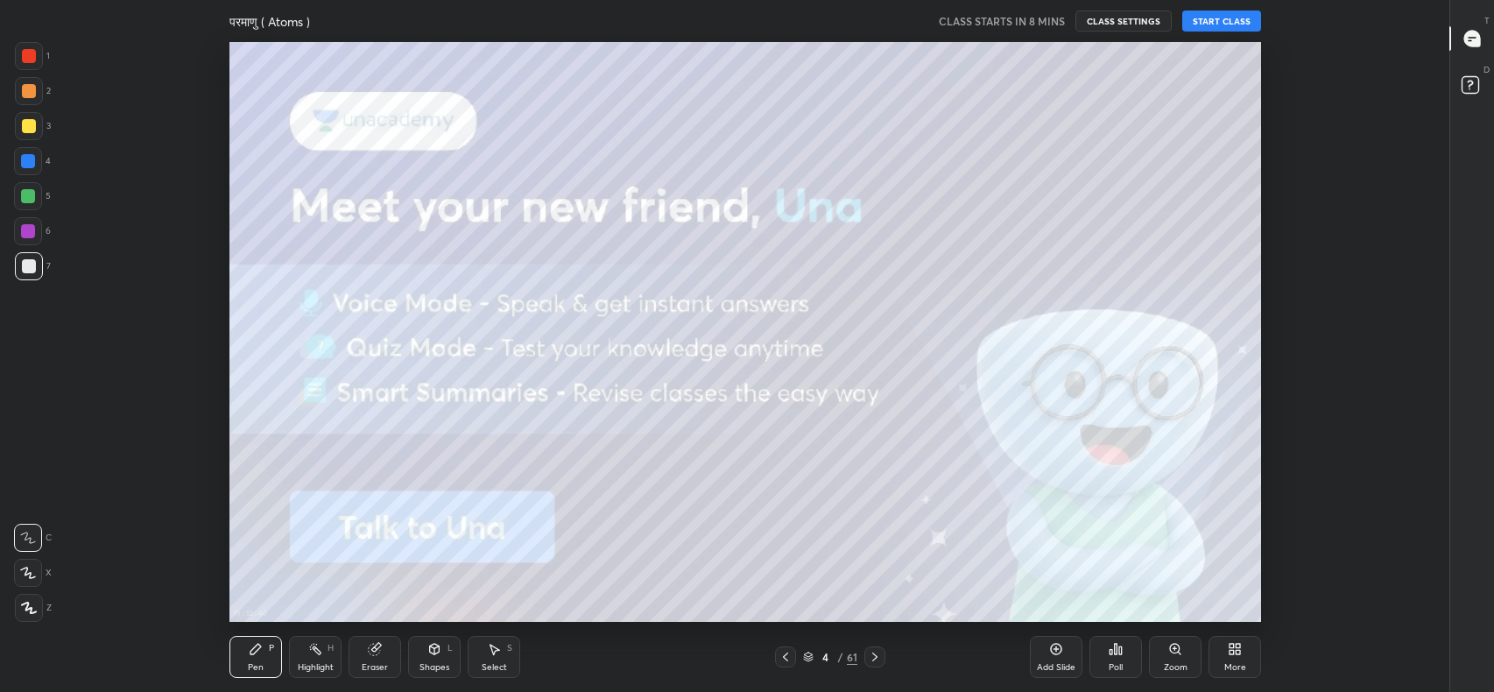
click at [785, 657] on icon at bounding box center [785, 657] width 14 height 14
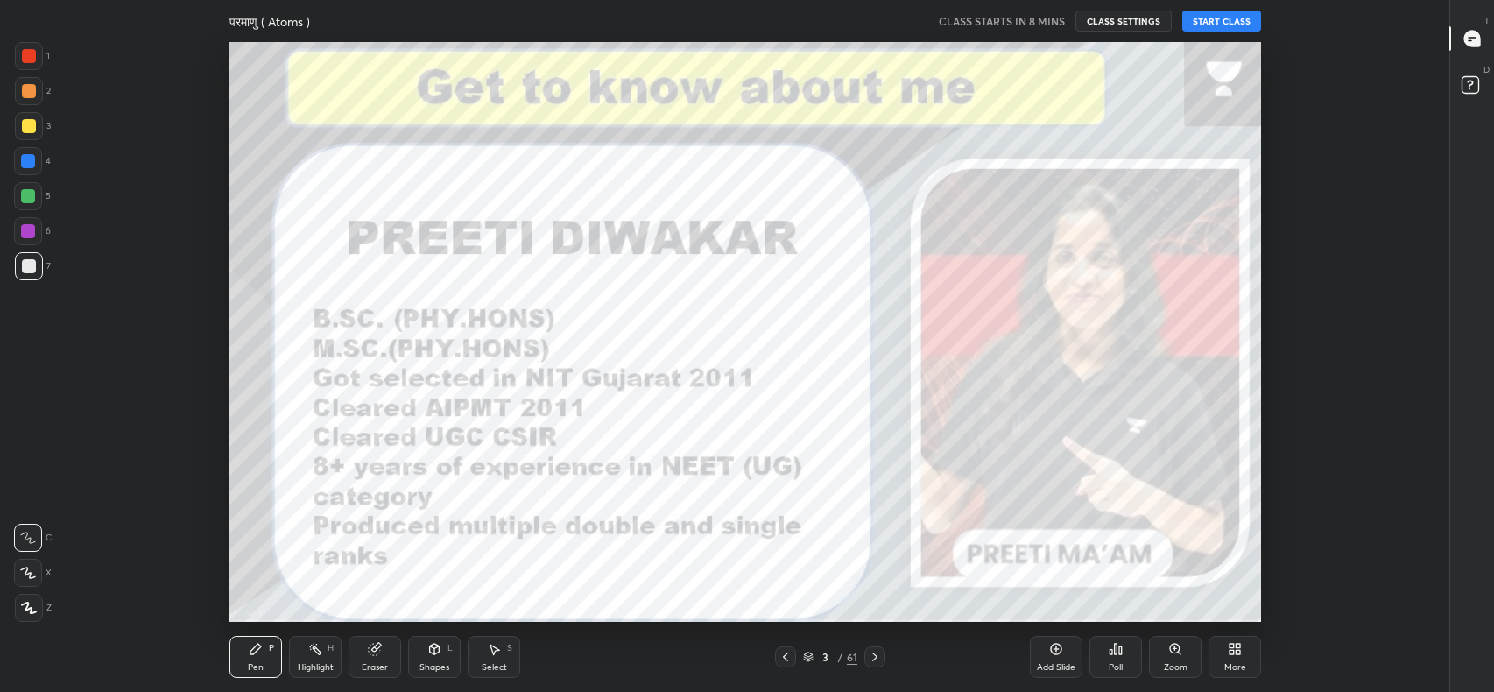
click at [1469, 40] on icon at bounding box center [1469, 40] width 3 height 0
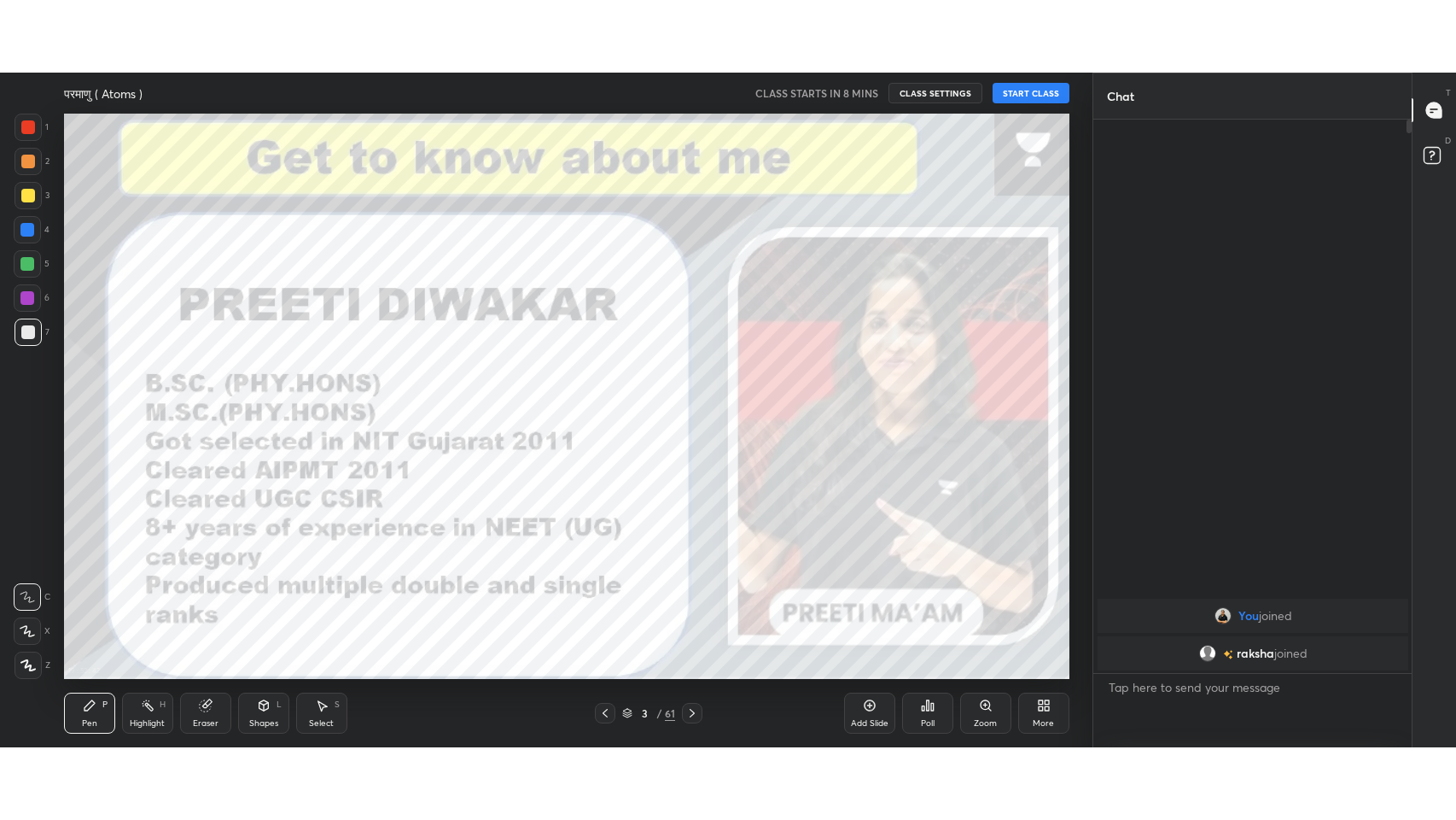
scroll to position [84804, 84306]
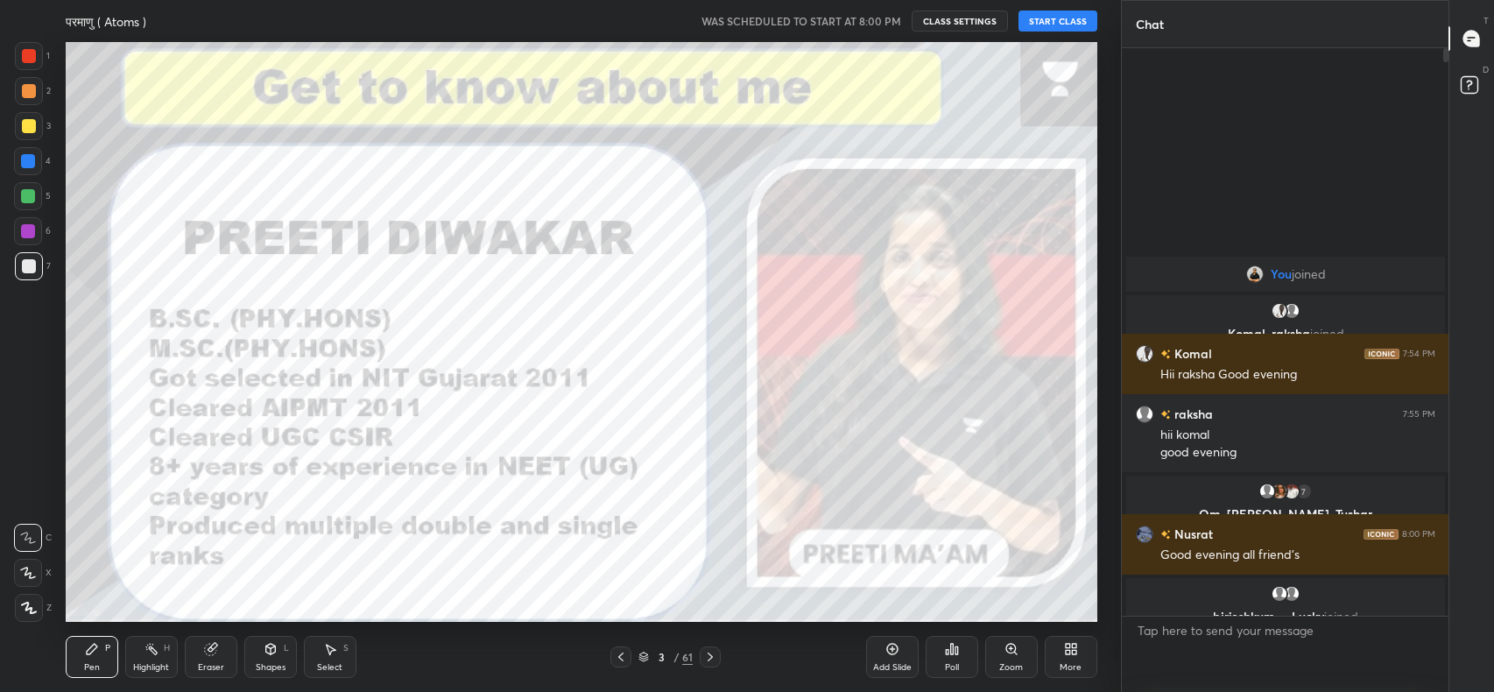
click at [1072, 22] on button "START CLASS" at bounding box center [1057, 21] width 79 height 21
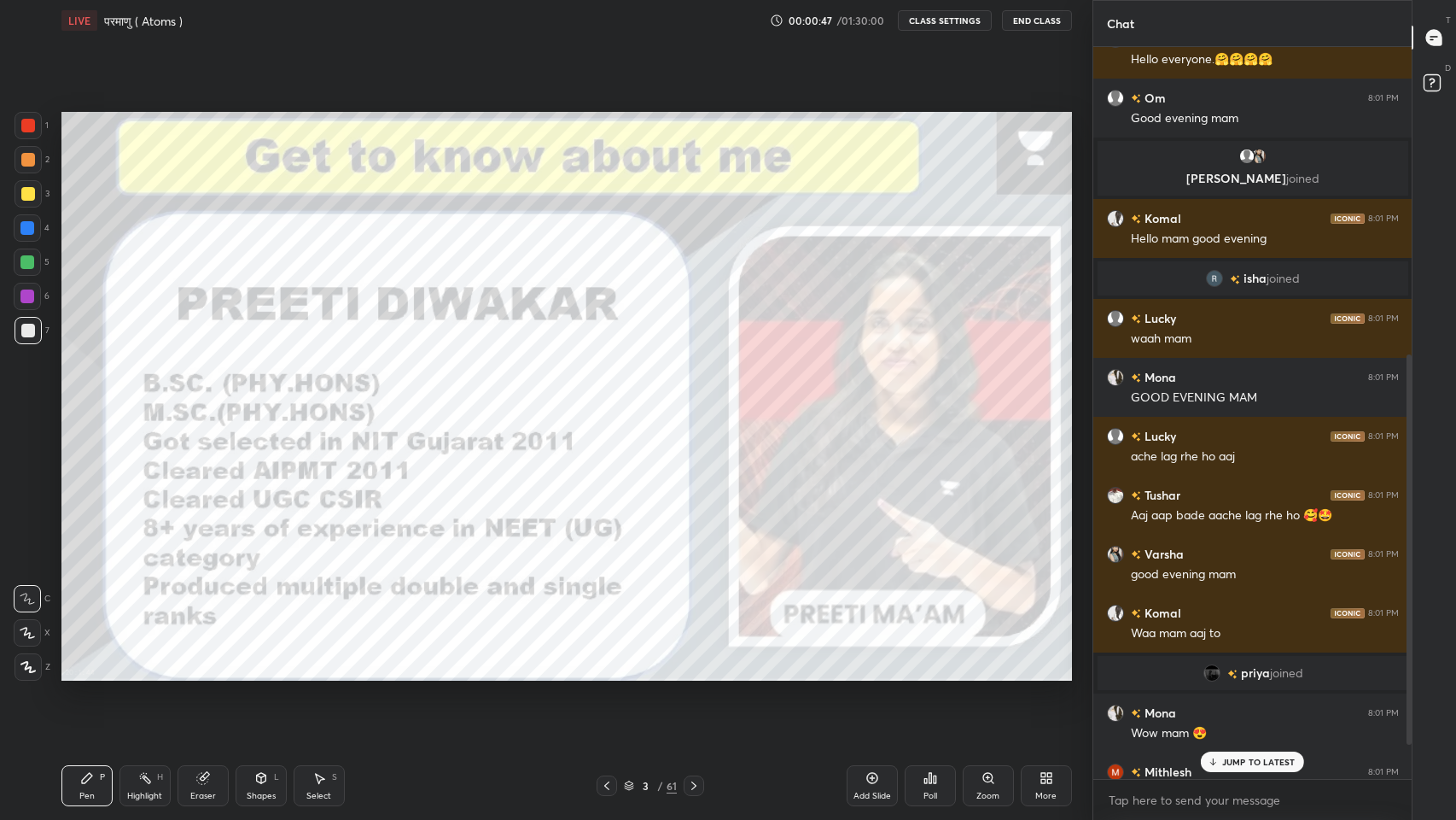
scroll to position [573, 0]
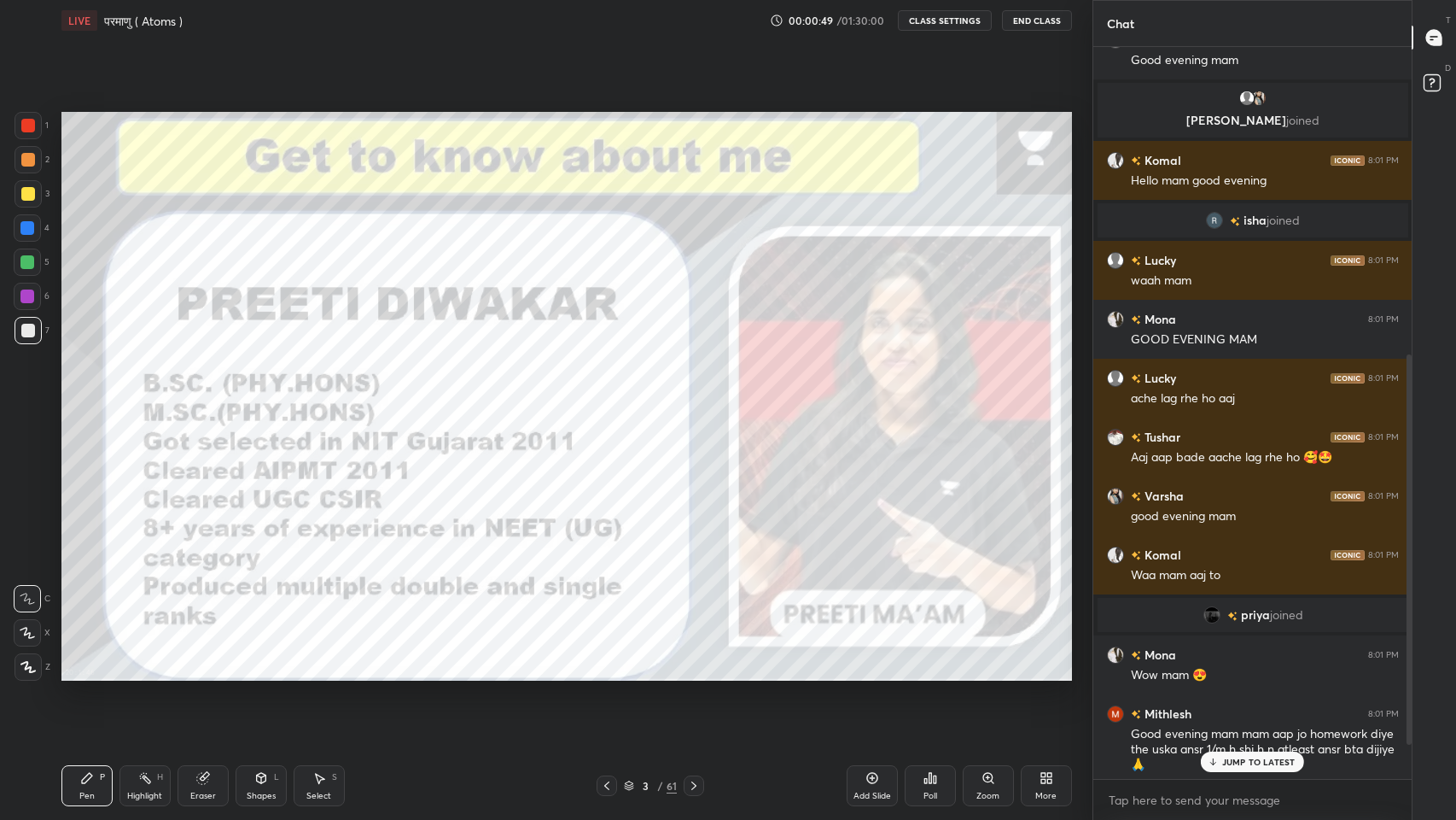
click at [1256, 674] on p "JUMP TO LATEST" at bounding box center [1258, 761] width 73 height 11
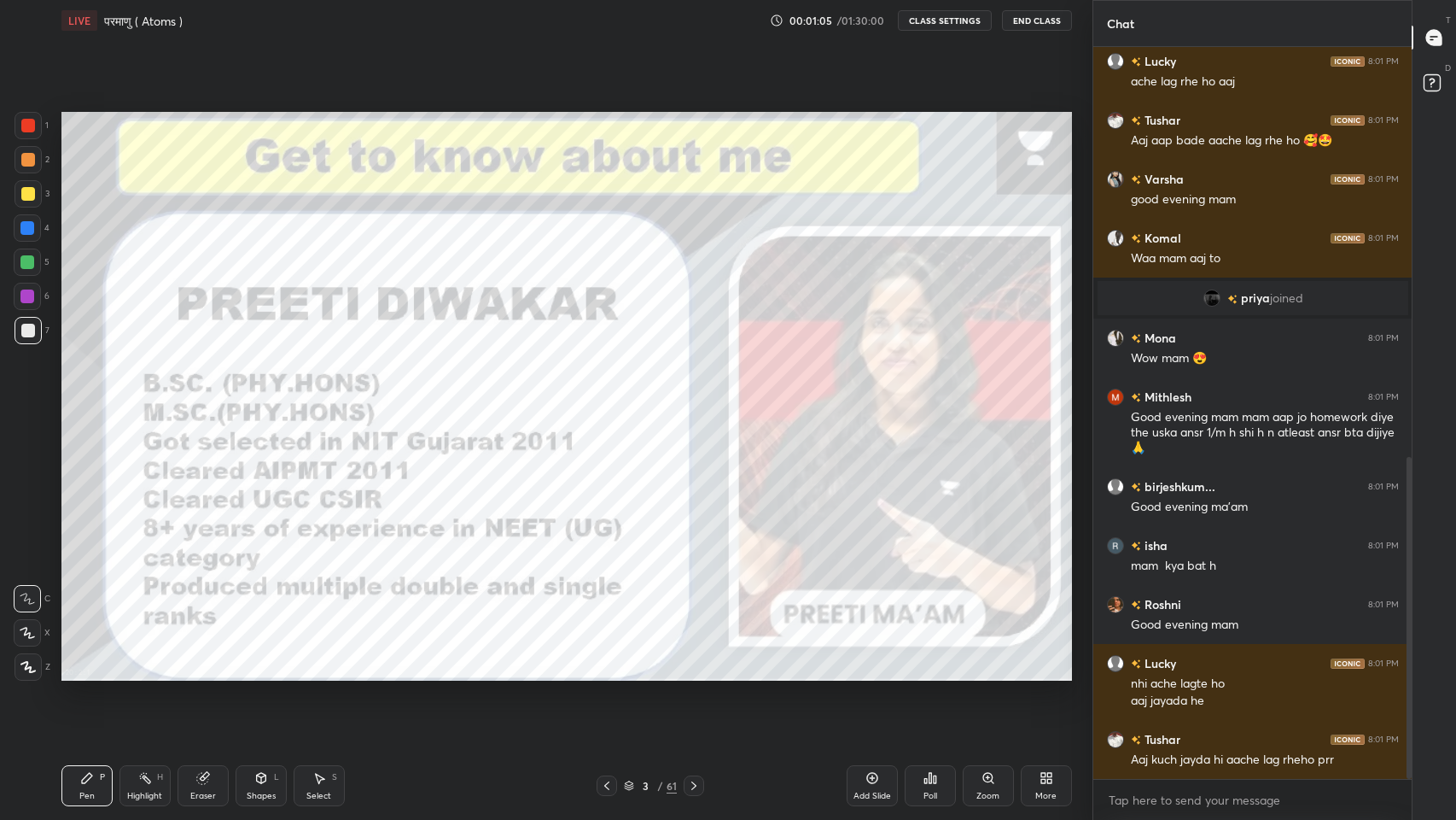
scroll to position [931, 0]
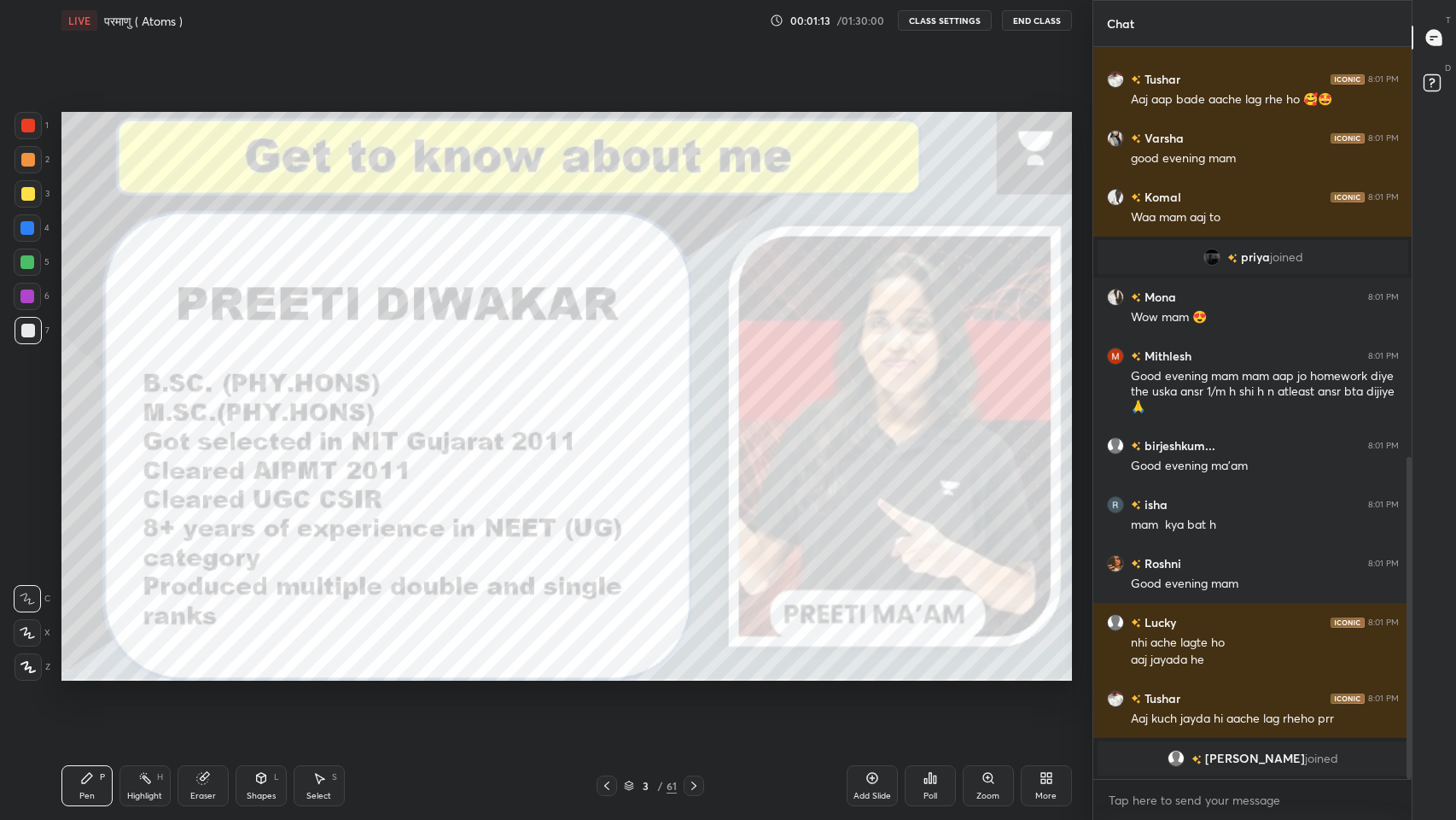
click at [696, 674] on icon at bounding box center [694, 786] width 14 height 14
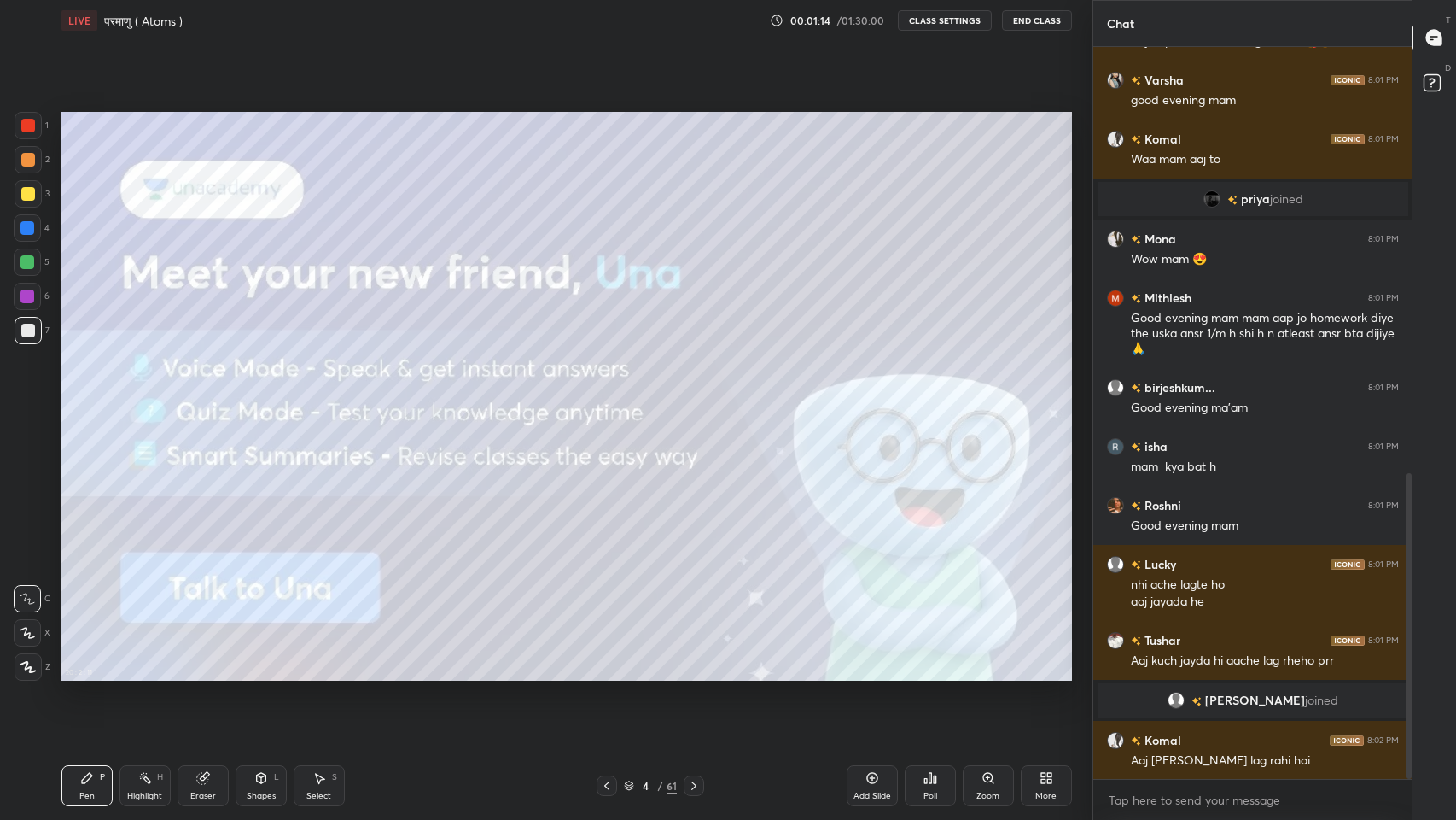
scroll to position [1019, 0]
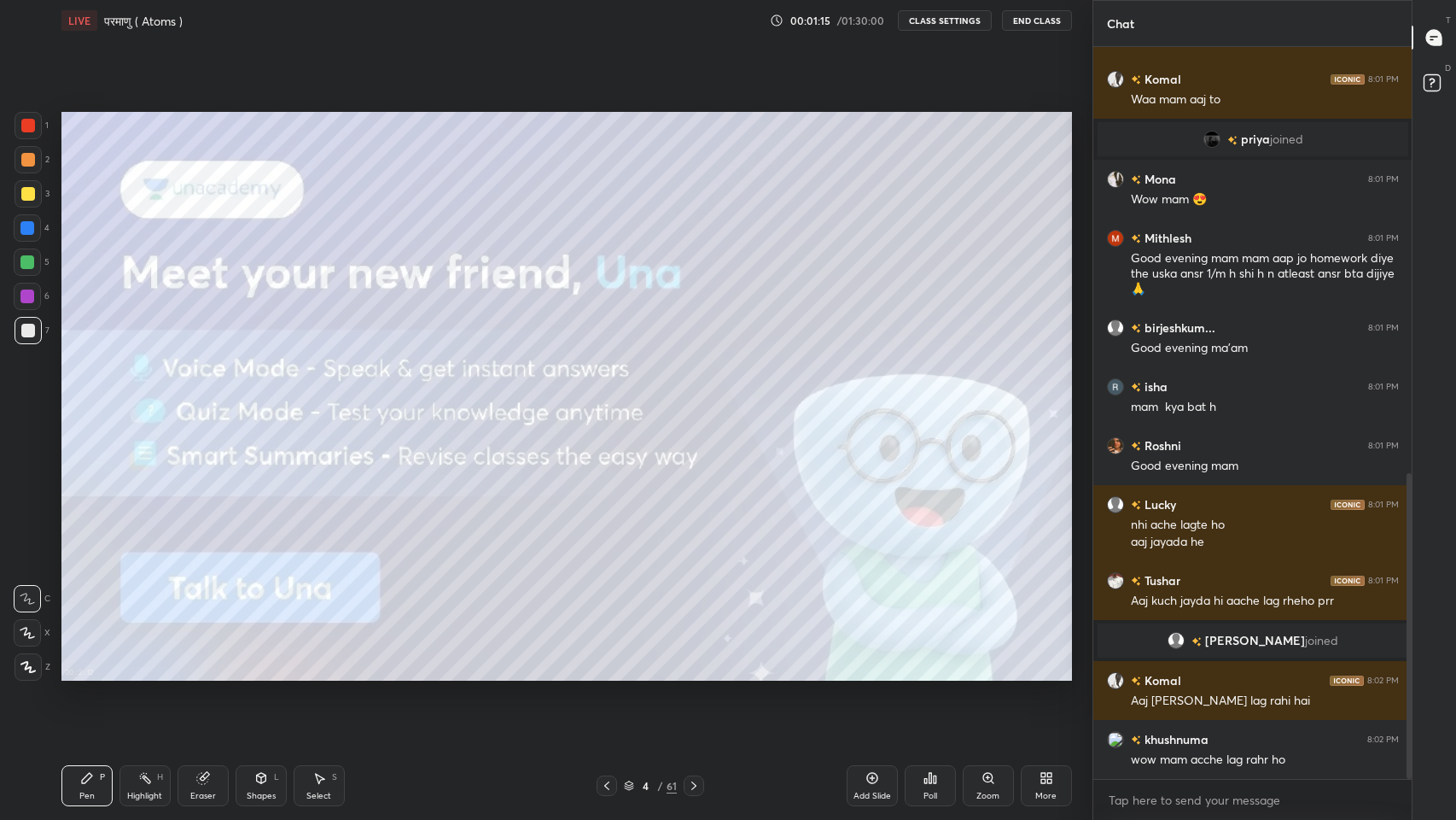
click at [1048, 674] on div "More" at bounding box center [1046, 786] width 52 height 41
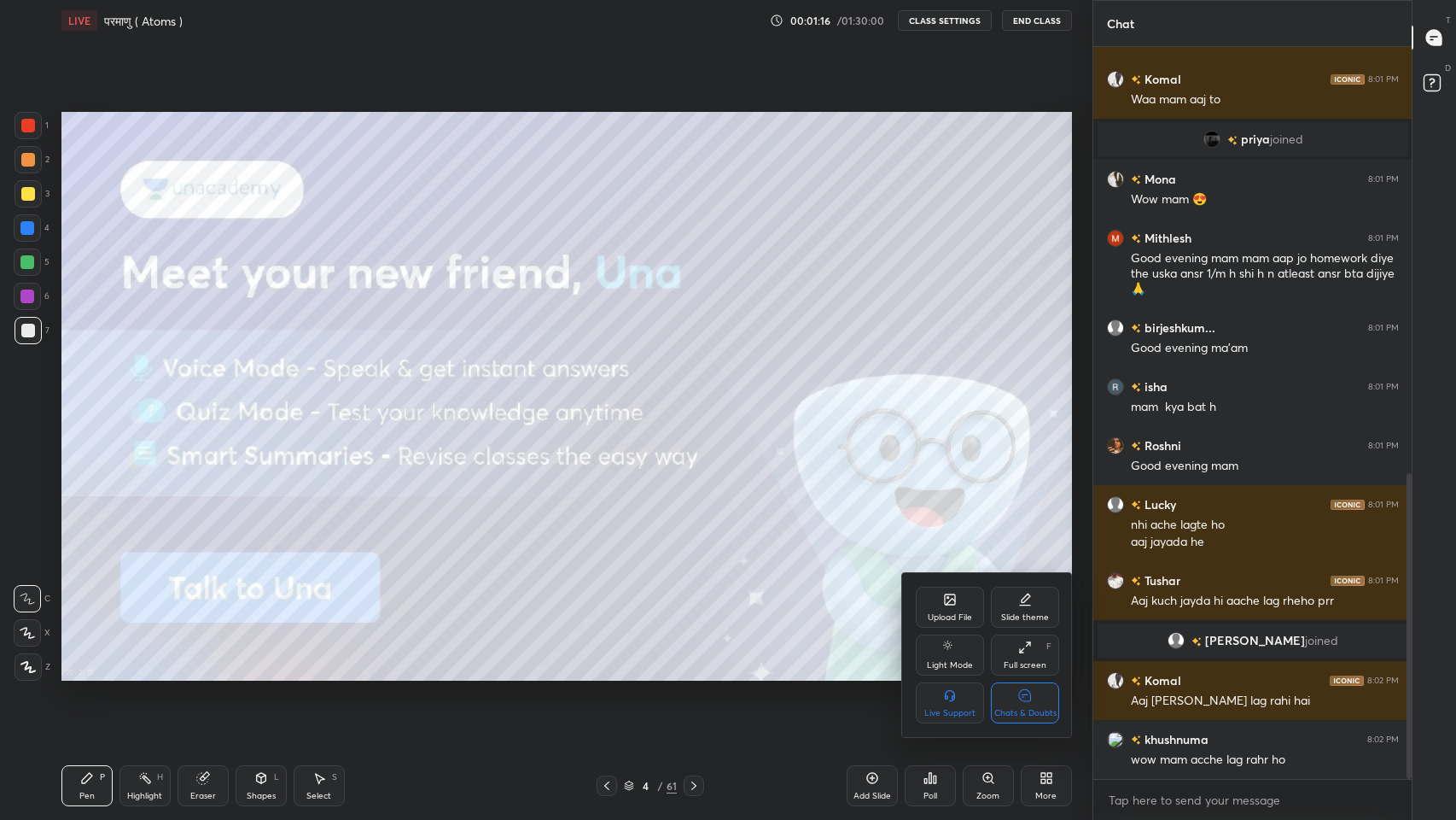
click at [1034, 674] on div "Chats & Doubts" at bounding box center [1025, 703] width 68 height 41
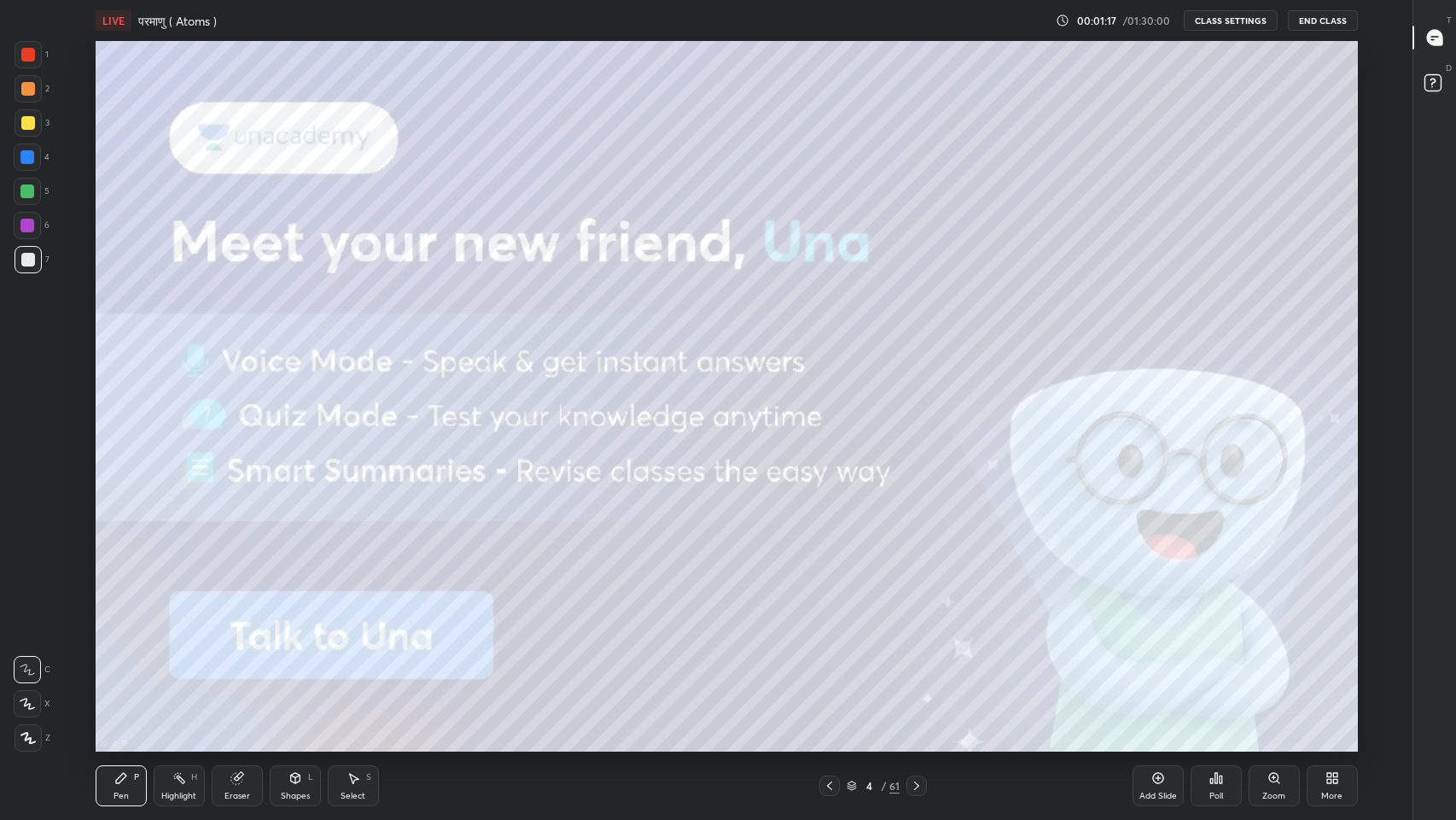
scroll to position [0, 0]
click at [921, 674] on icon at bounding box center [916, 786] width 14 height 14
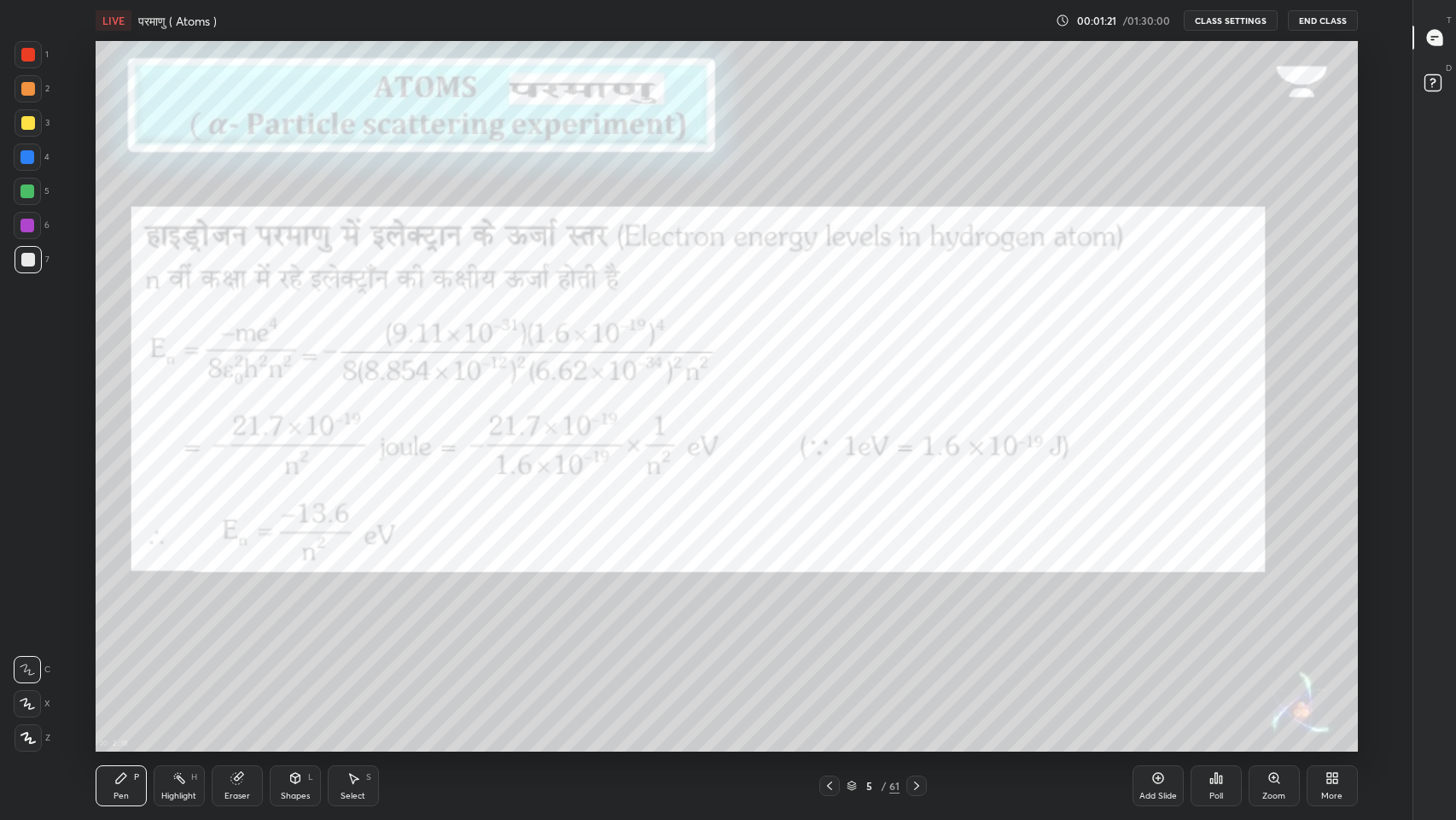
click at [916, 674] on icon at bounding box center [916, 786] width 14 height 14
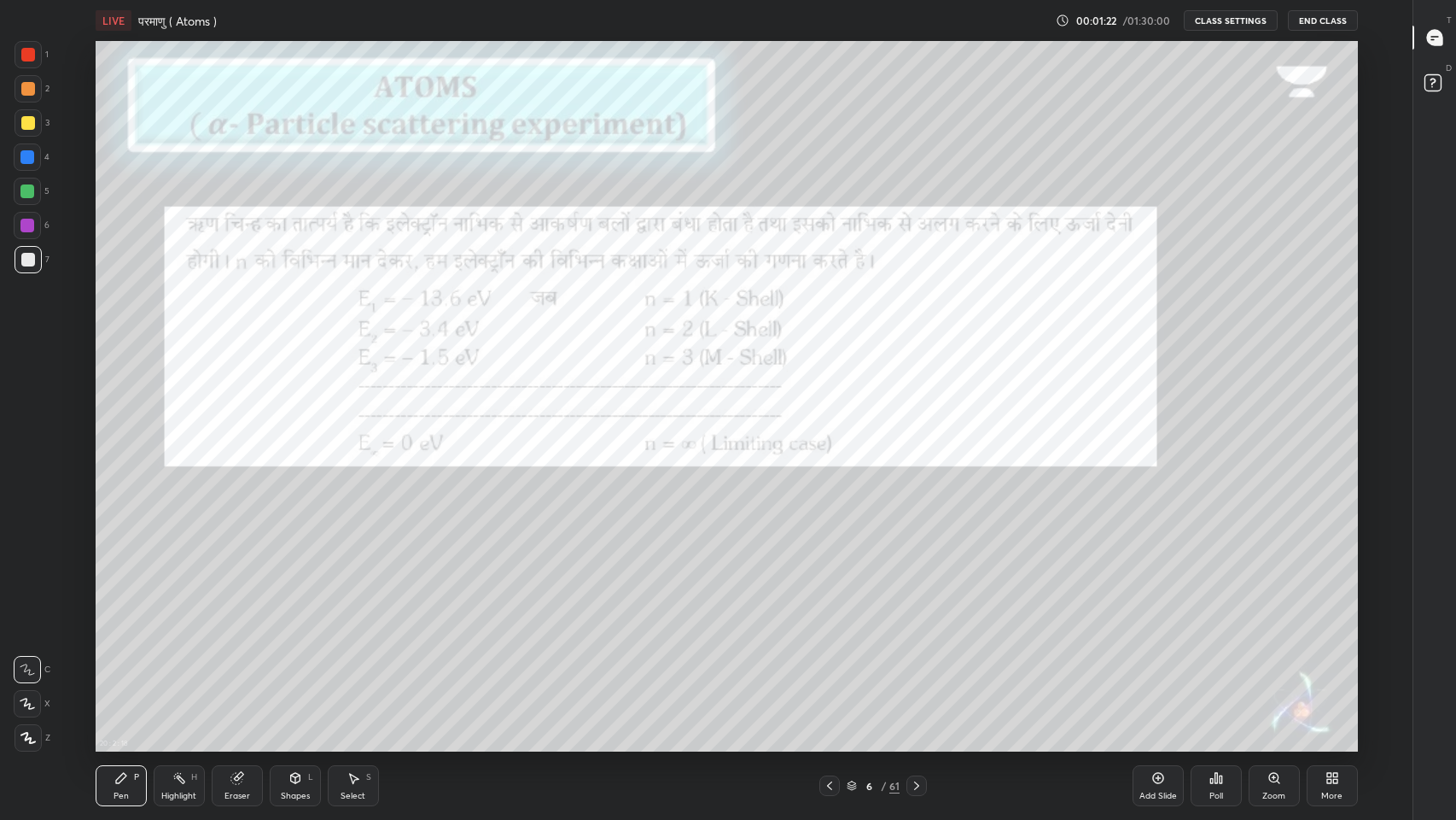
click at [916, 674] on icon at bounding box center [916, 786] width 14 height 14
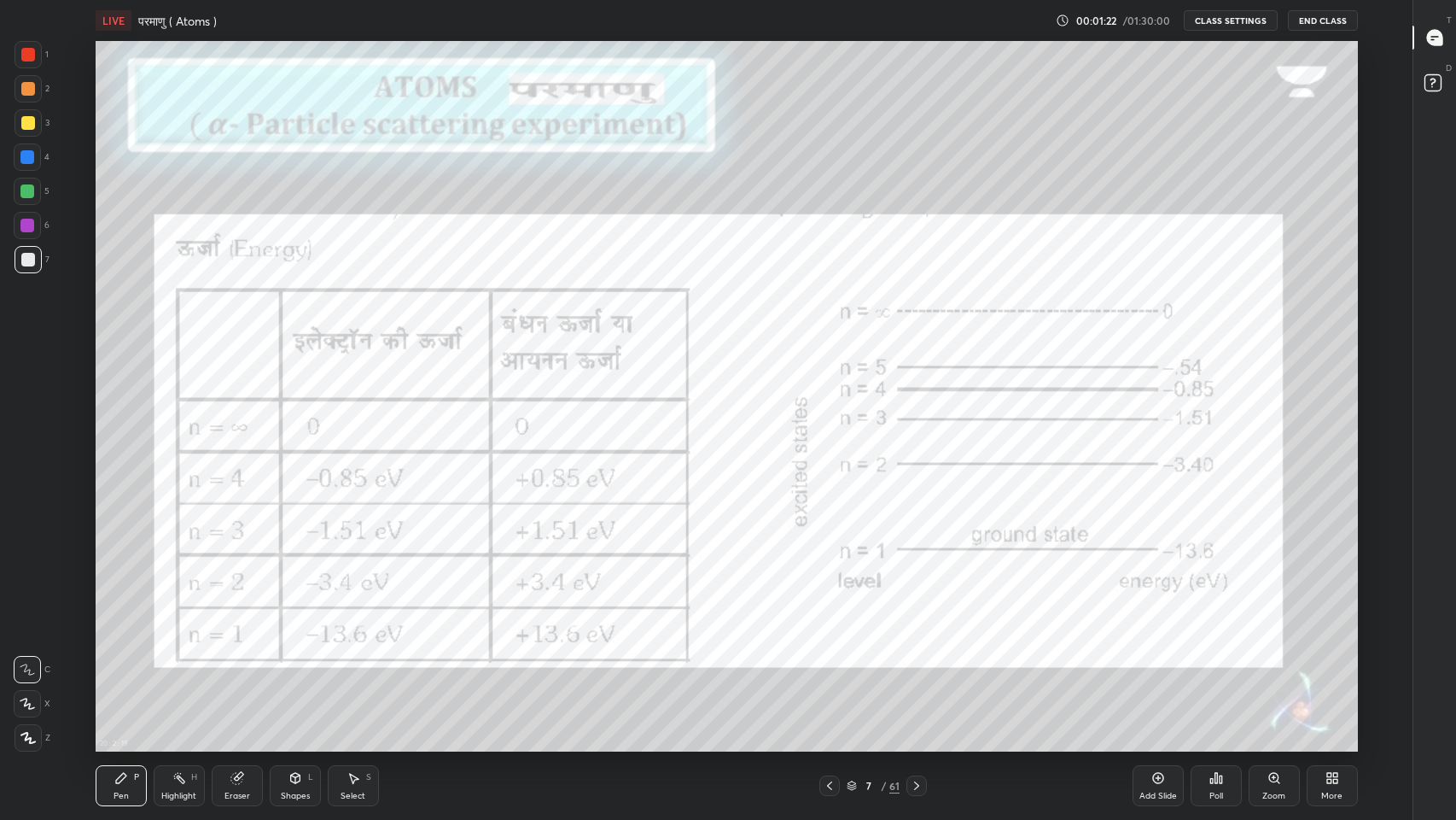
click at [916, 674] on icon at bounding box center [916, 786] width 14 height 14
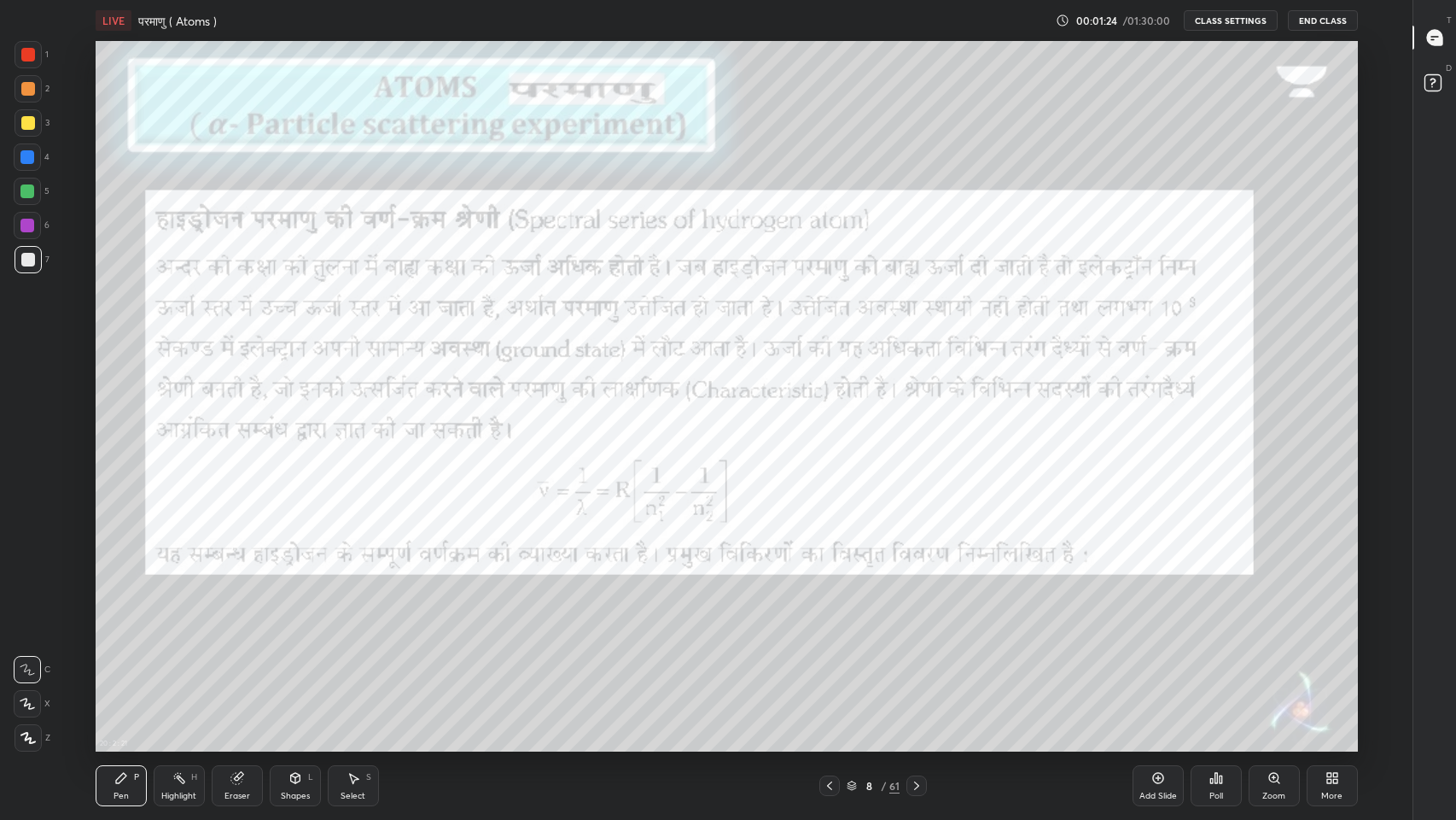
click at [916, 674] on icon at bounding box center [916, 786] width 14 height 14
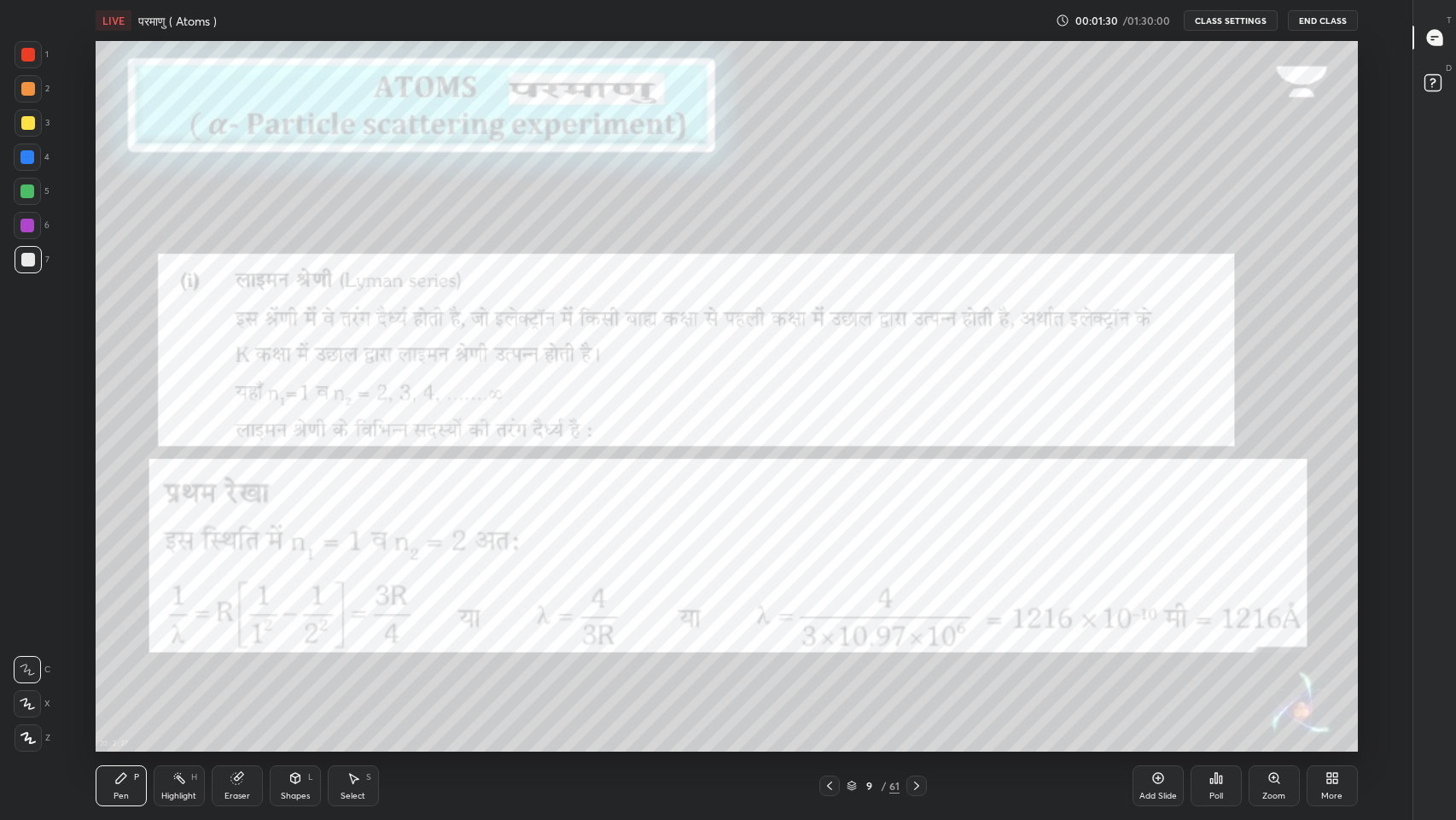
click at [916, 674] on icon at bounding box center [916, 785] width 5 height 9
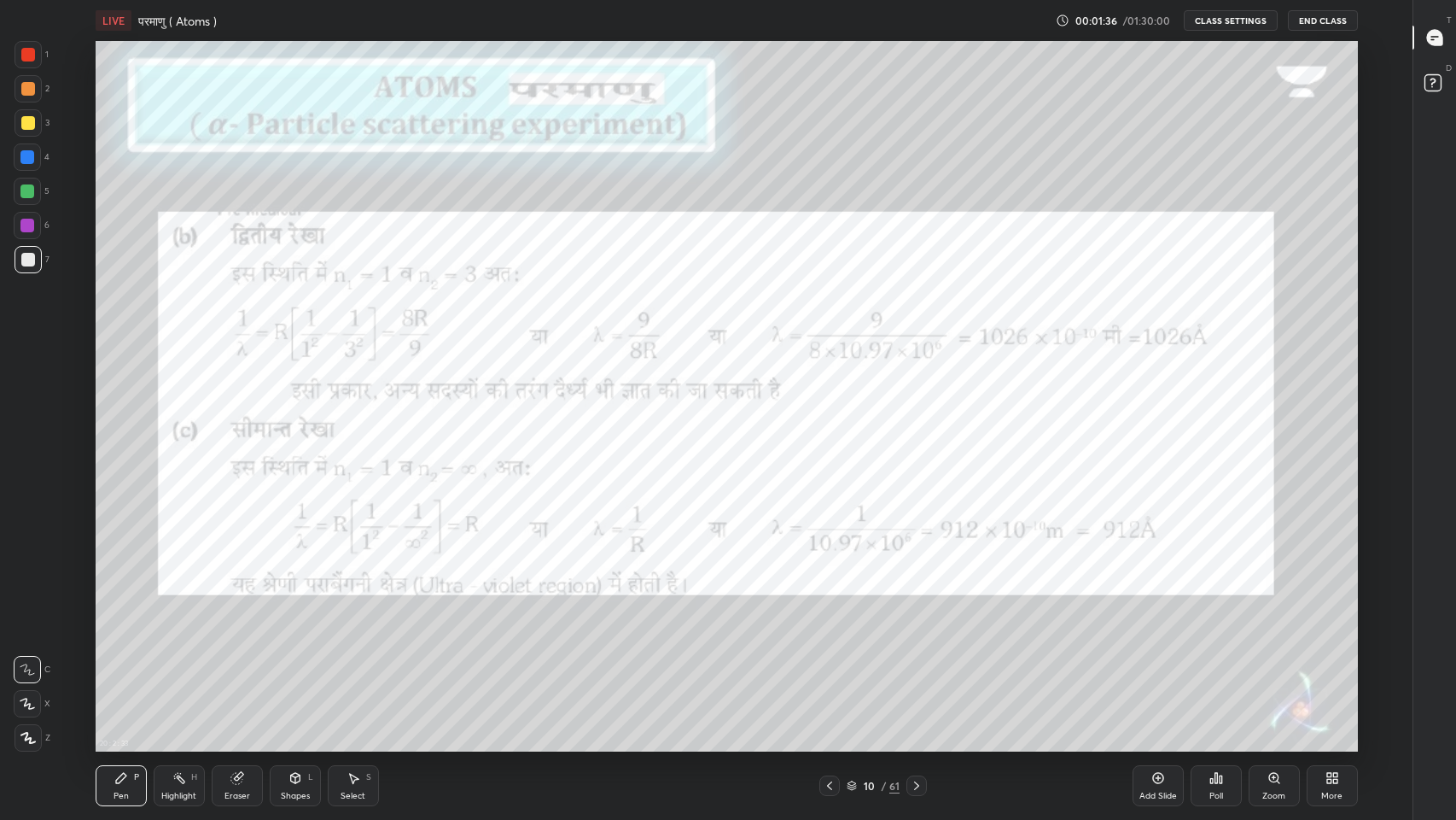
click at [914, 674] on icon at bounding box center [916, 786] width 14 height 14
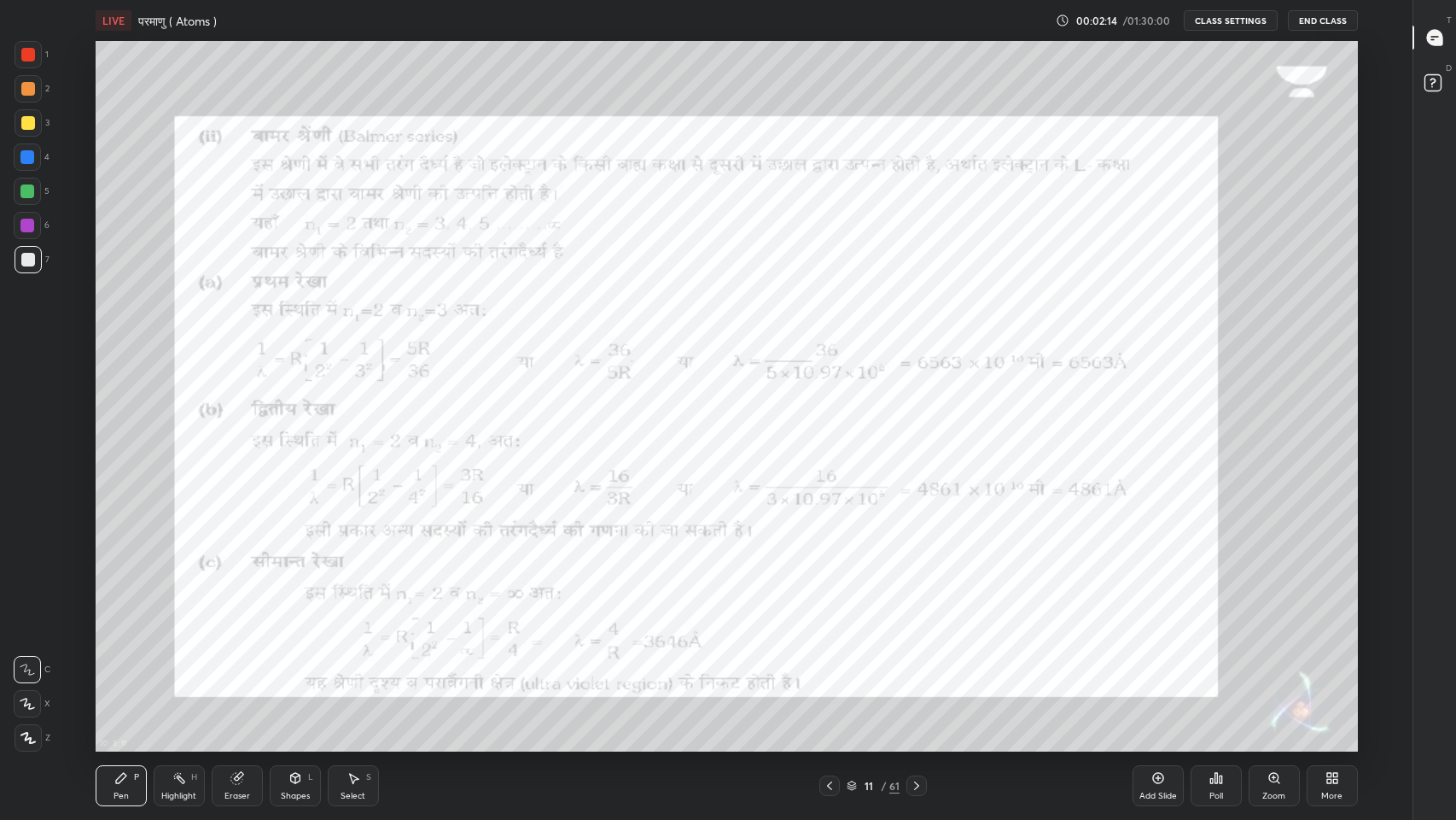
click at [1441, 41] on icon at bounding box center [1435, 38] width 16 height 16
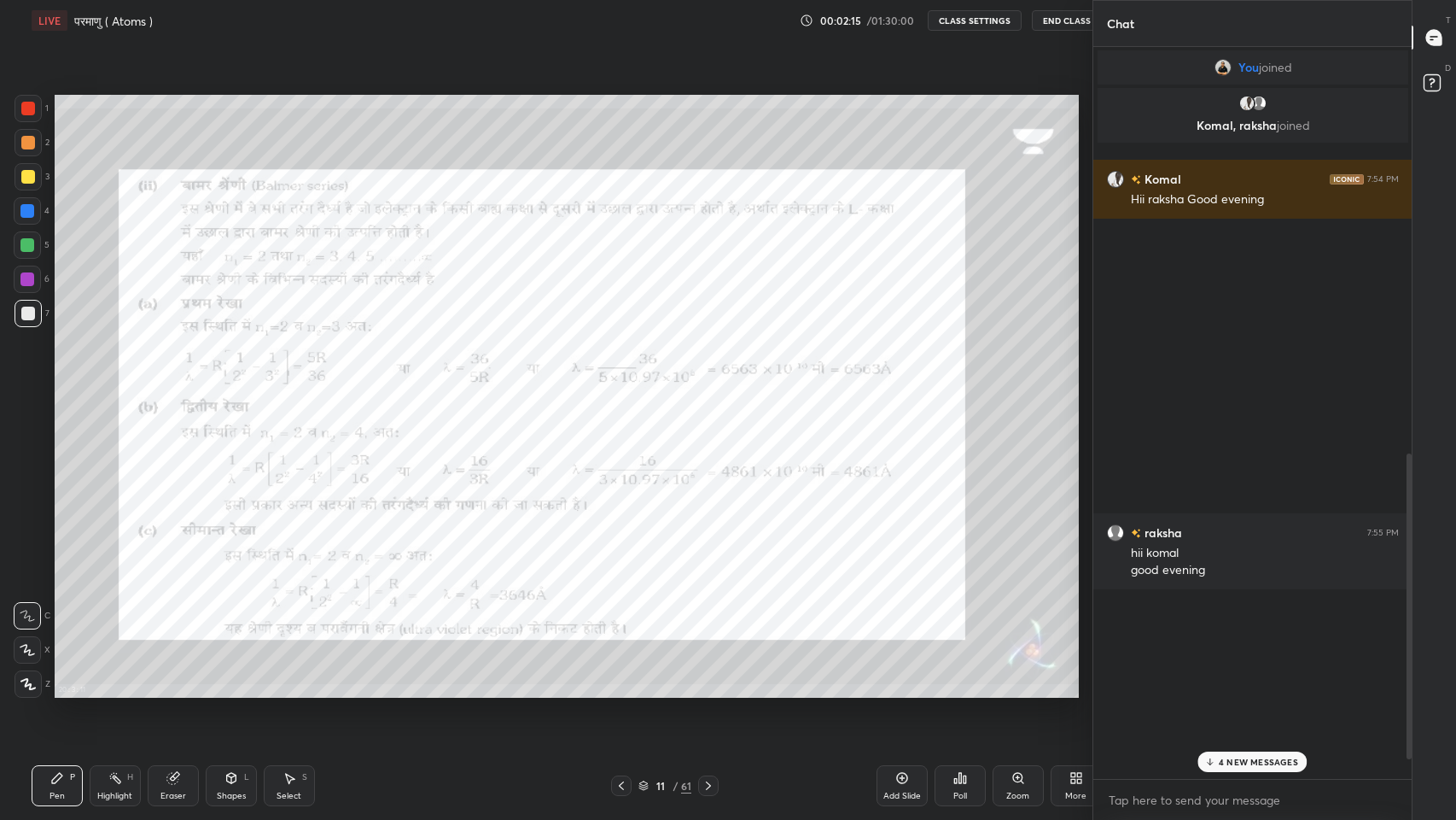
scroll to position [84660, 84306]
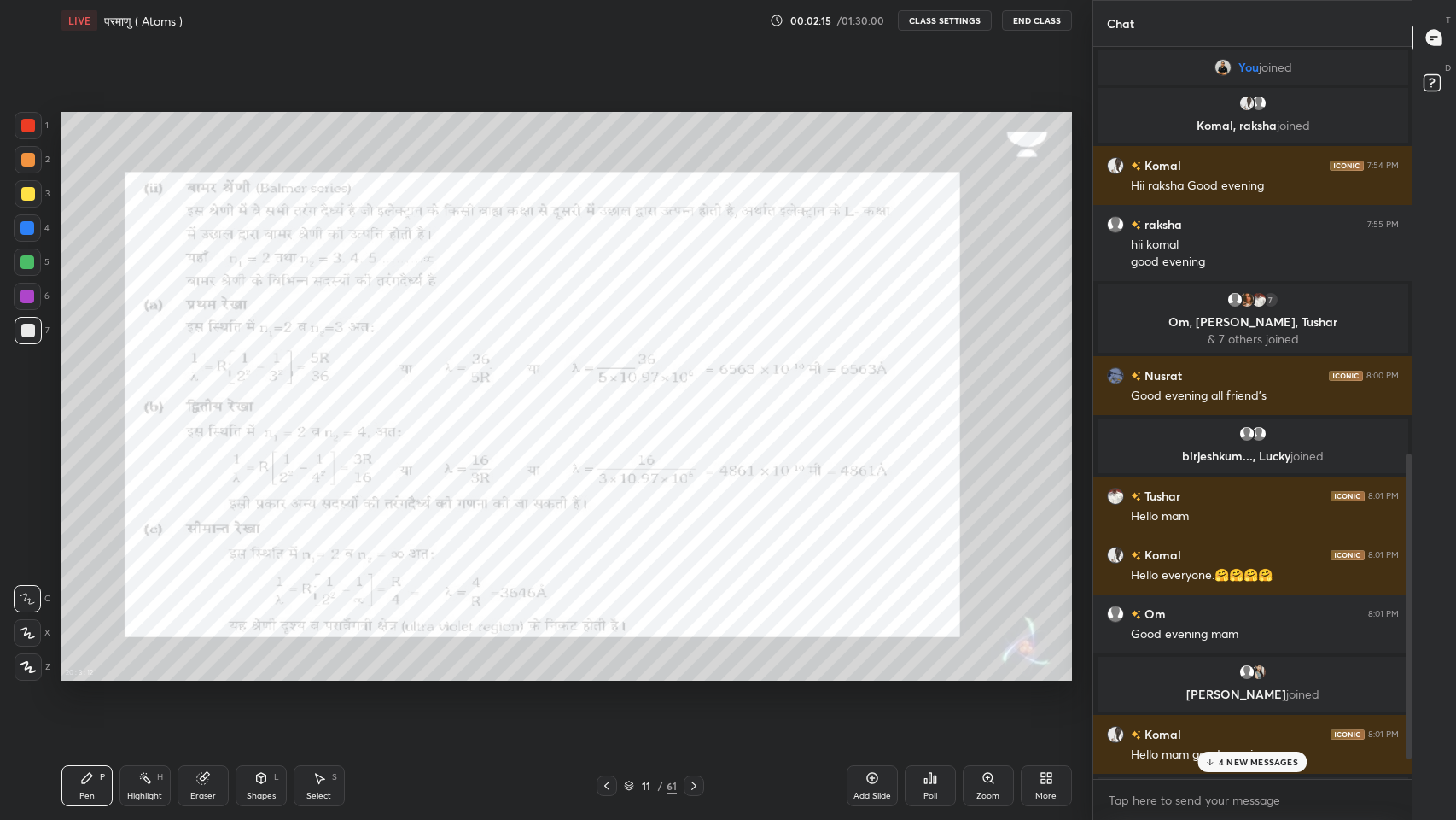
click at [1260, 674] on p "4 NEW MESSAGES" at bounding box center [1257, 761] width 79 height 11
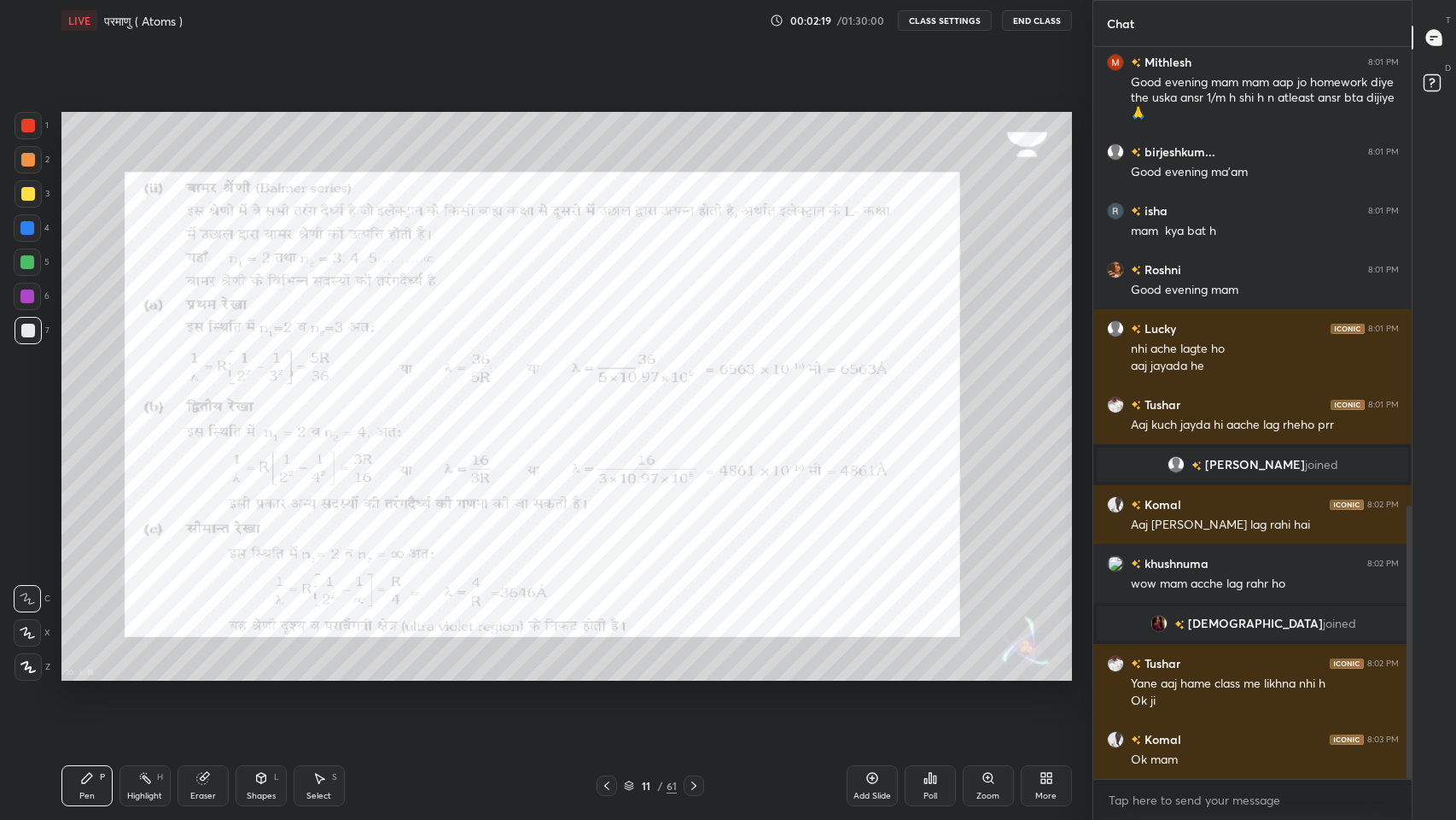
scroll to position [1298, 0]
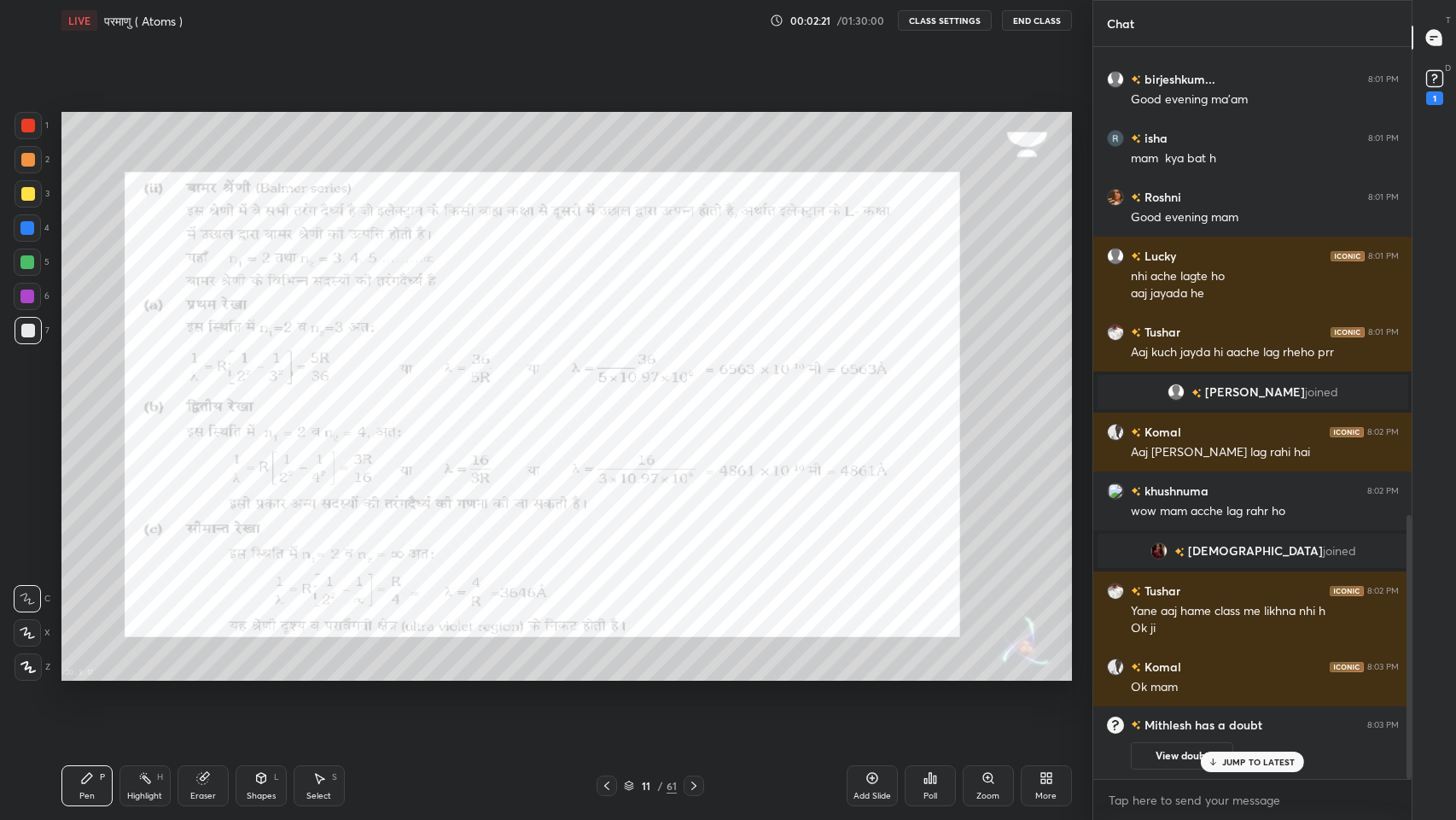
click at [1243, 674] on p "JUMP TO LATEST" at bounding box center [1258, 761] width 73 height 11
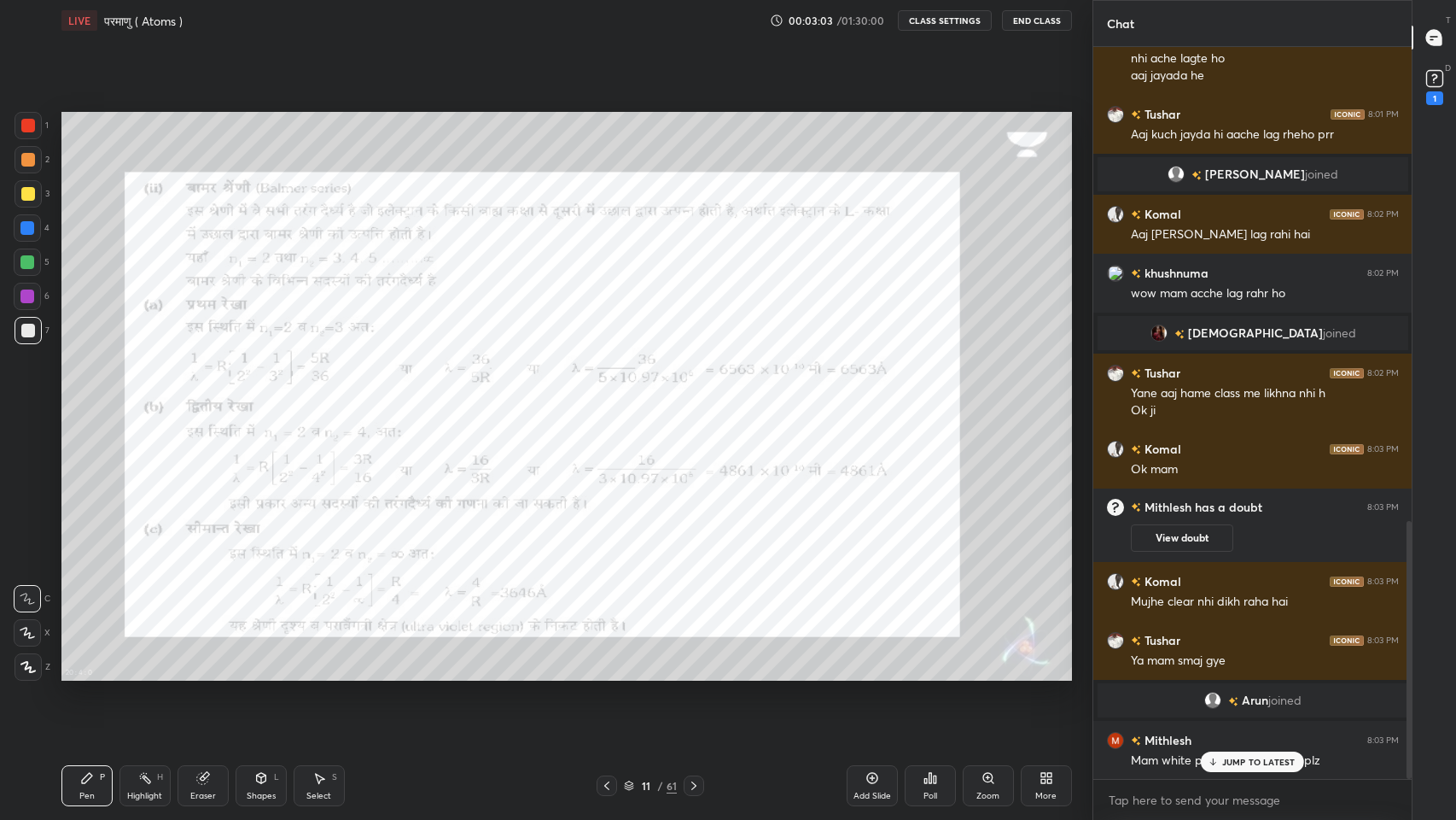
scroll to position [1342, 0]
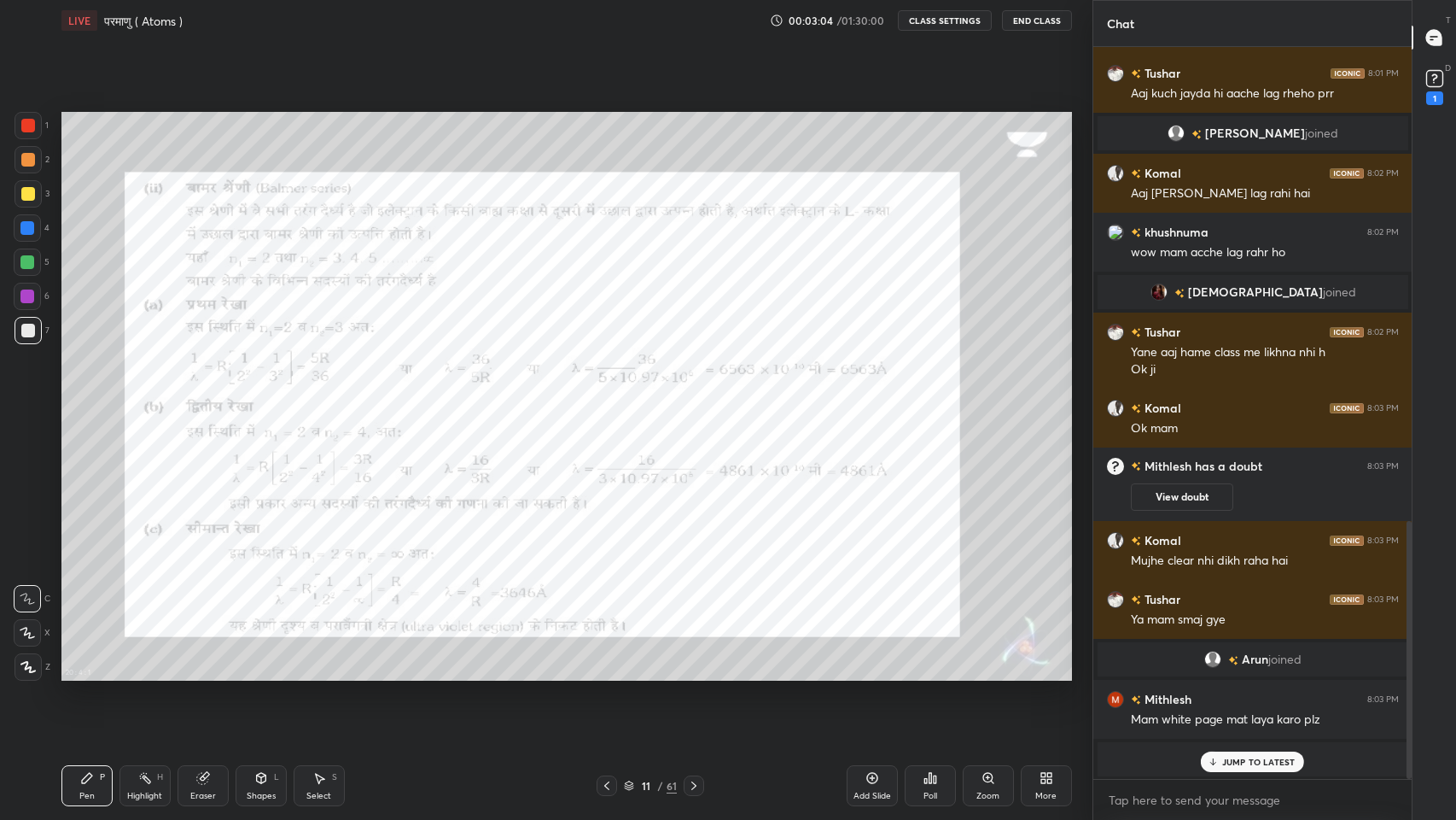
click at [1215, 674] on icon at bounding box center [1212, 761] width 11 height 11
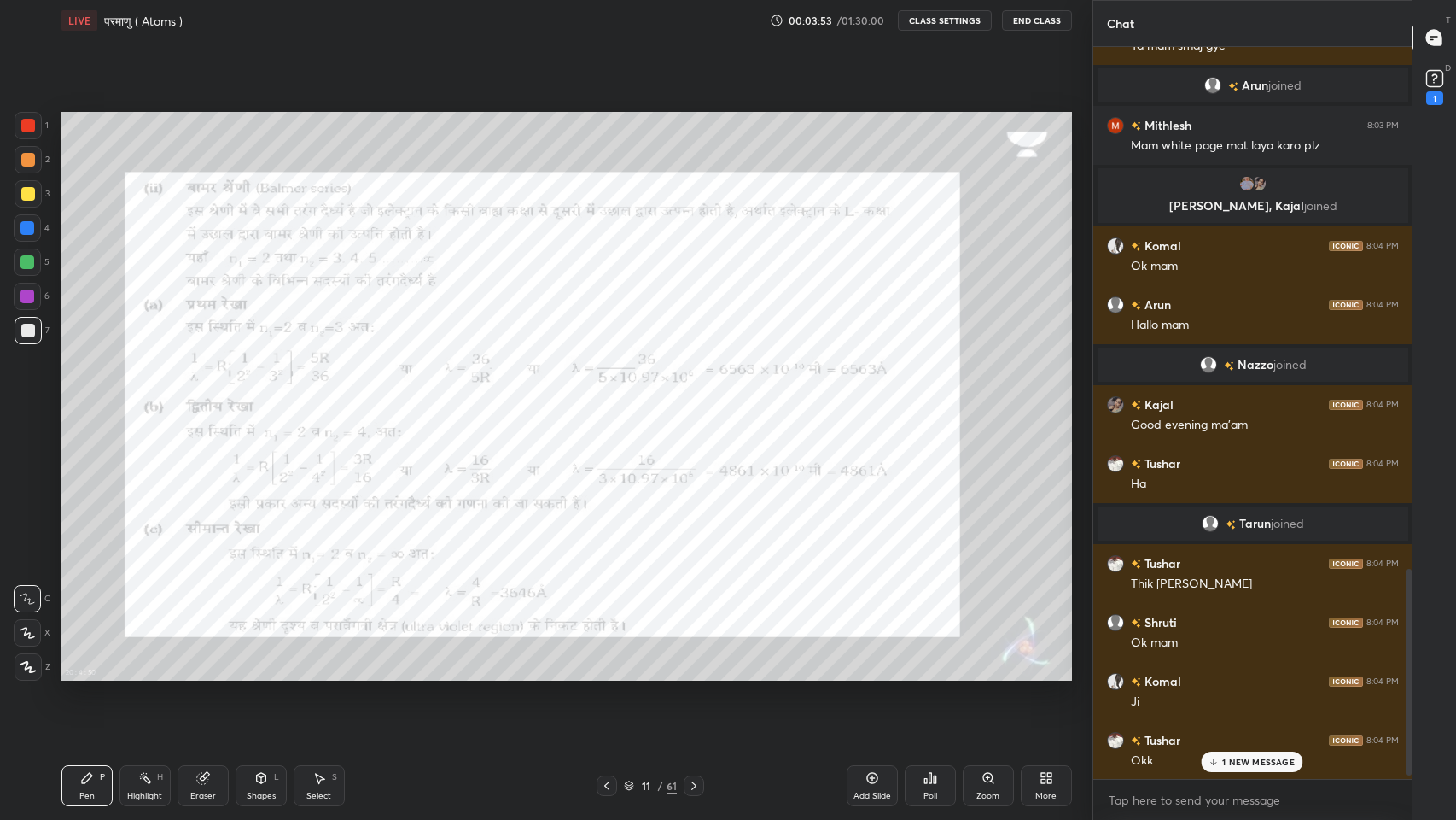
scroll to position [1880, 0]
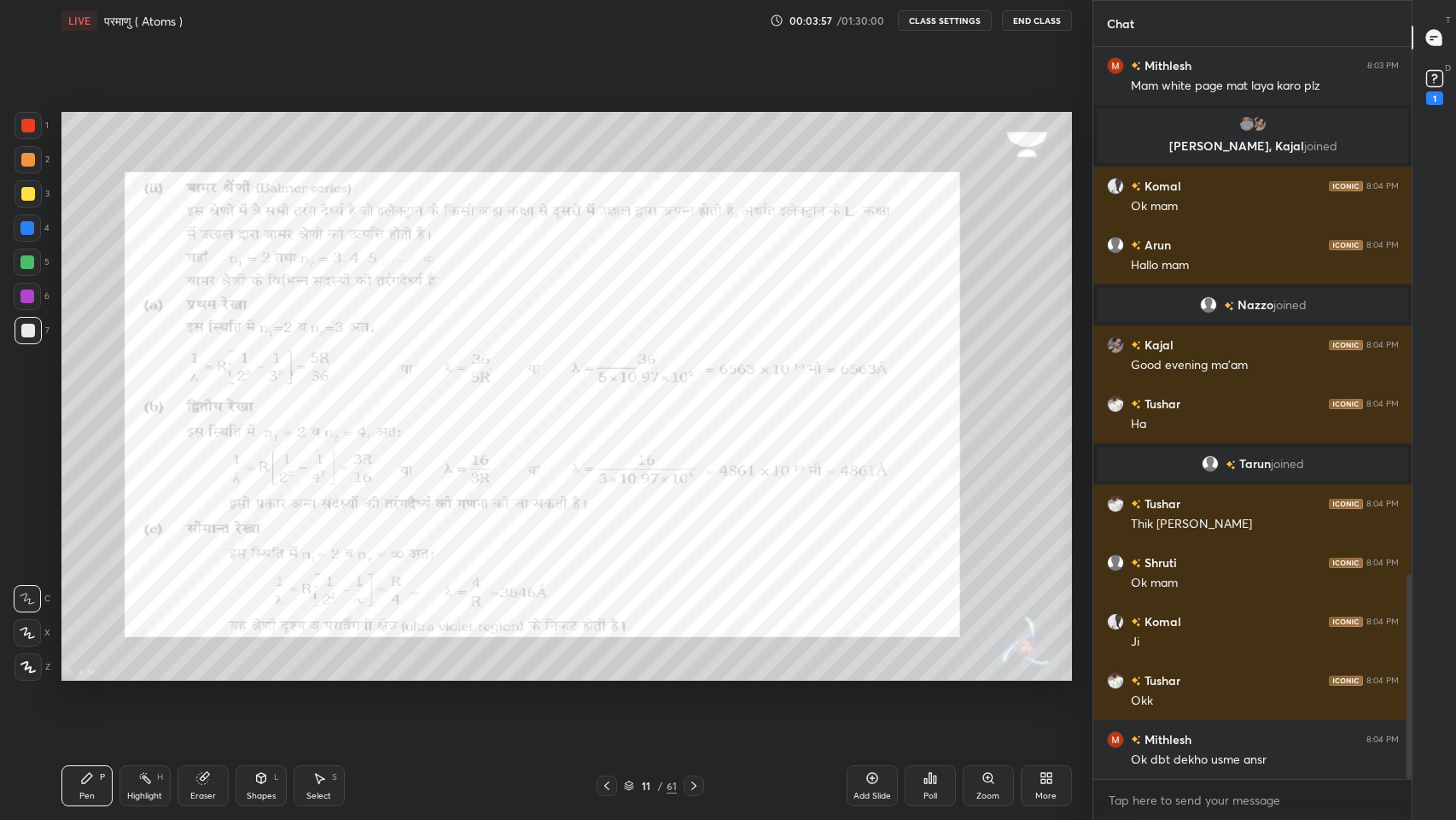
click at [1434, 77] on rect at bounding box center [1434, 79] width 17 height 17
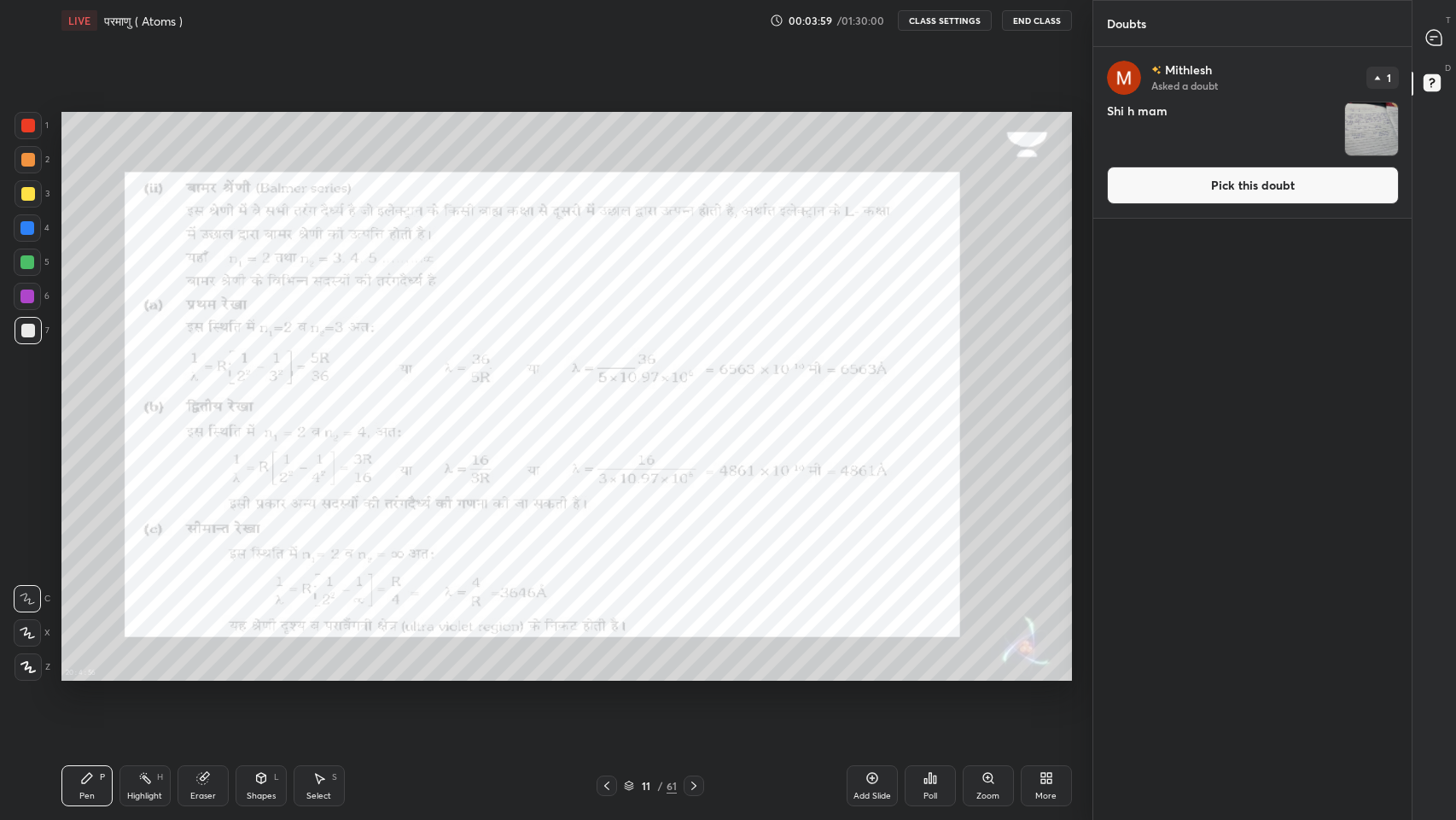
click at [1354, 130] on img "grid" at bounding box center [1371, 129] width 53 height 53
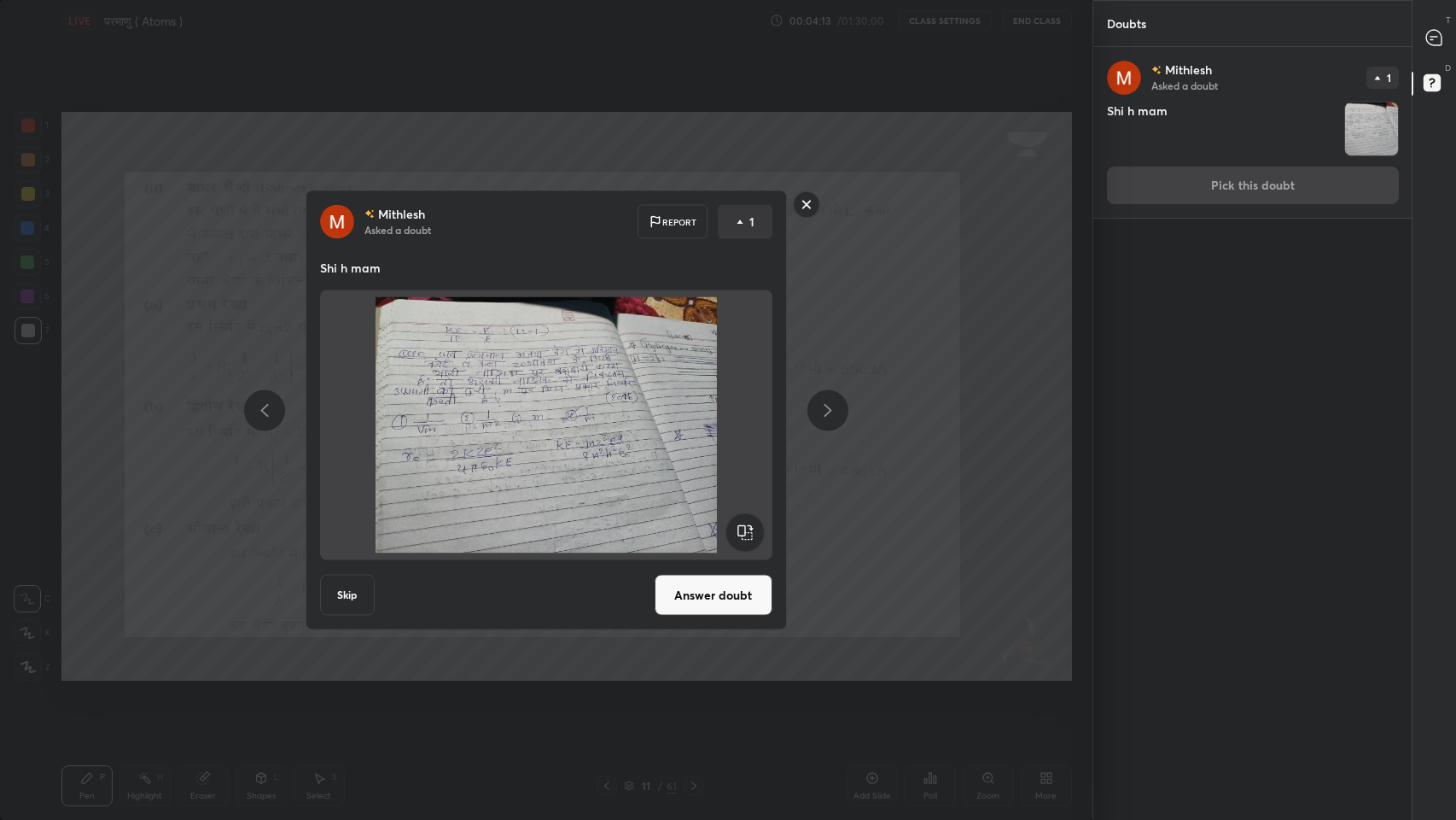
click at [806, 204] on rect at bounding box center [805, 204] width 26 height 26
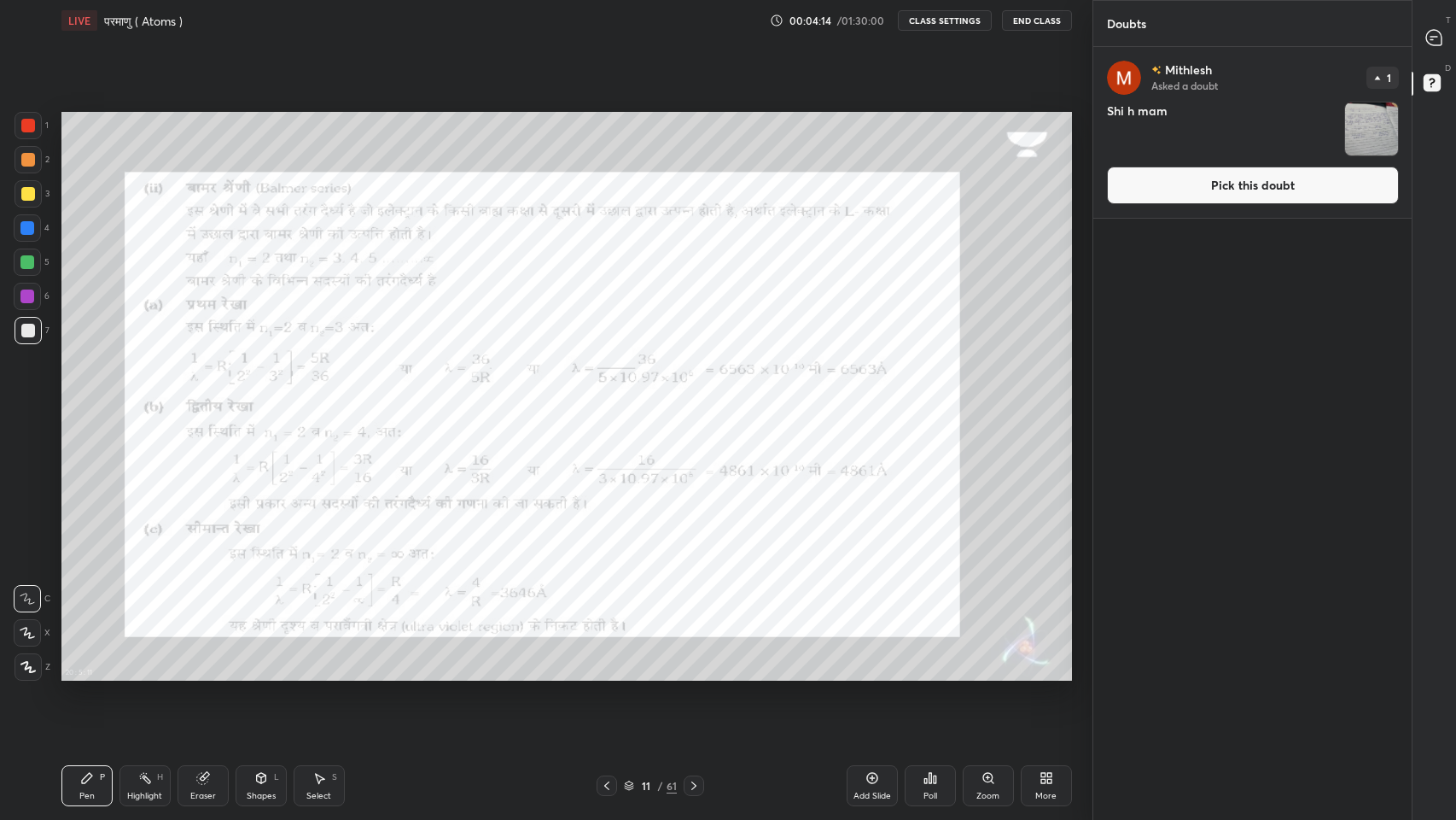
click at [1438, 43] on icon at bounding box center [1434, 38] width 16 height 16
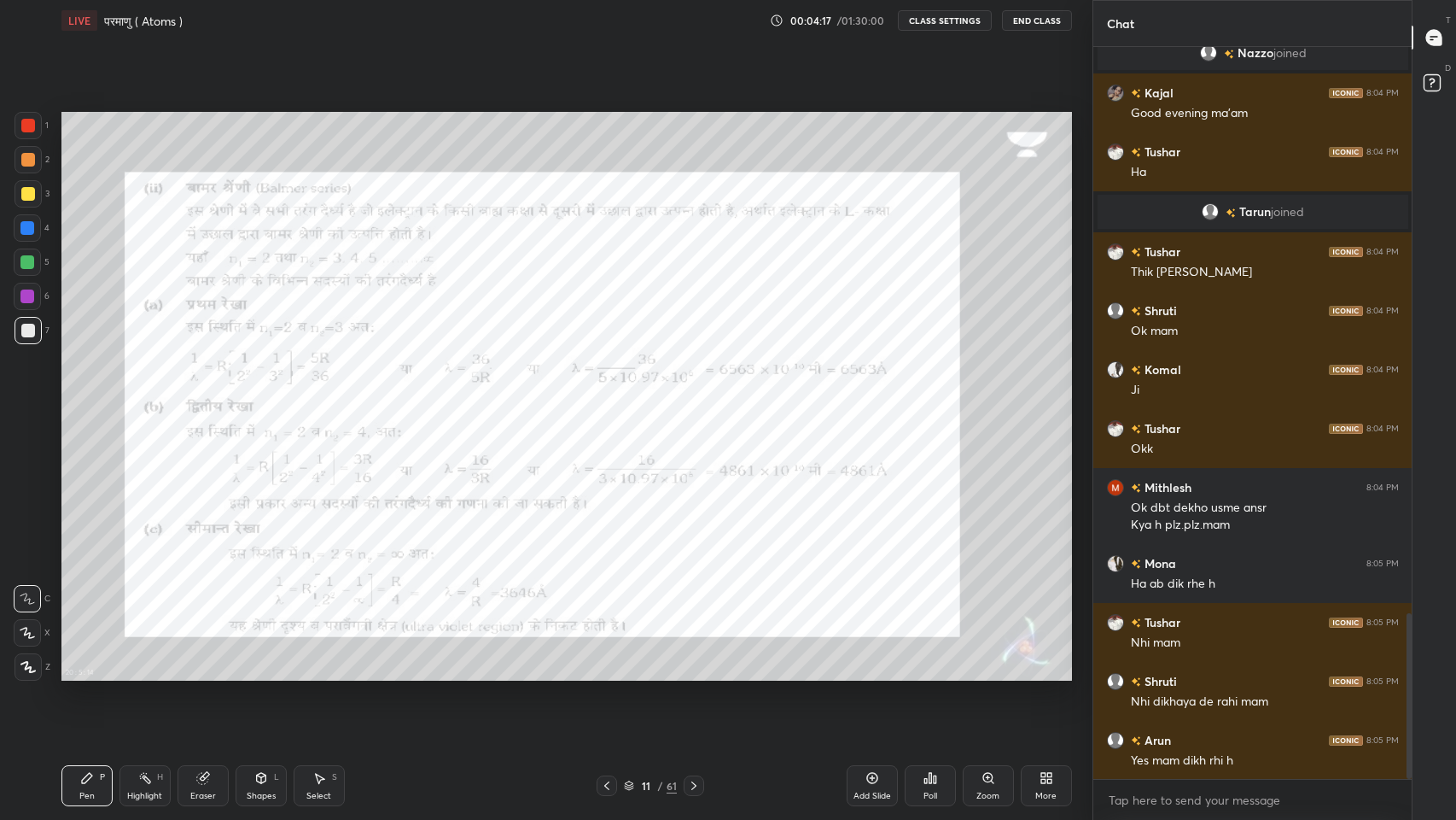
scroll to position [2501, 0]
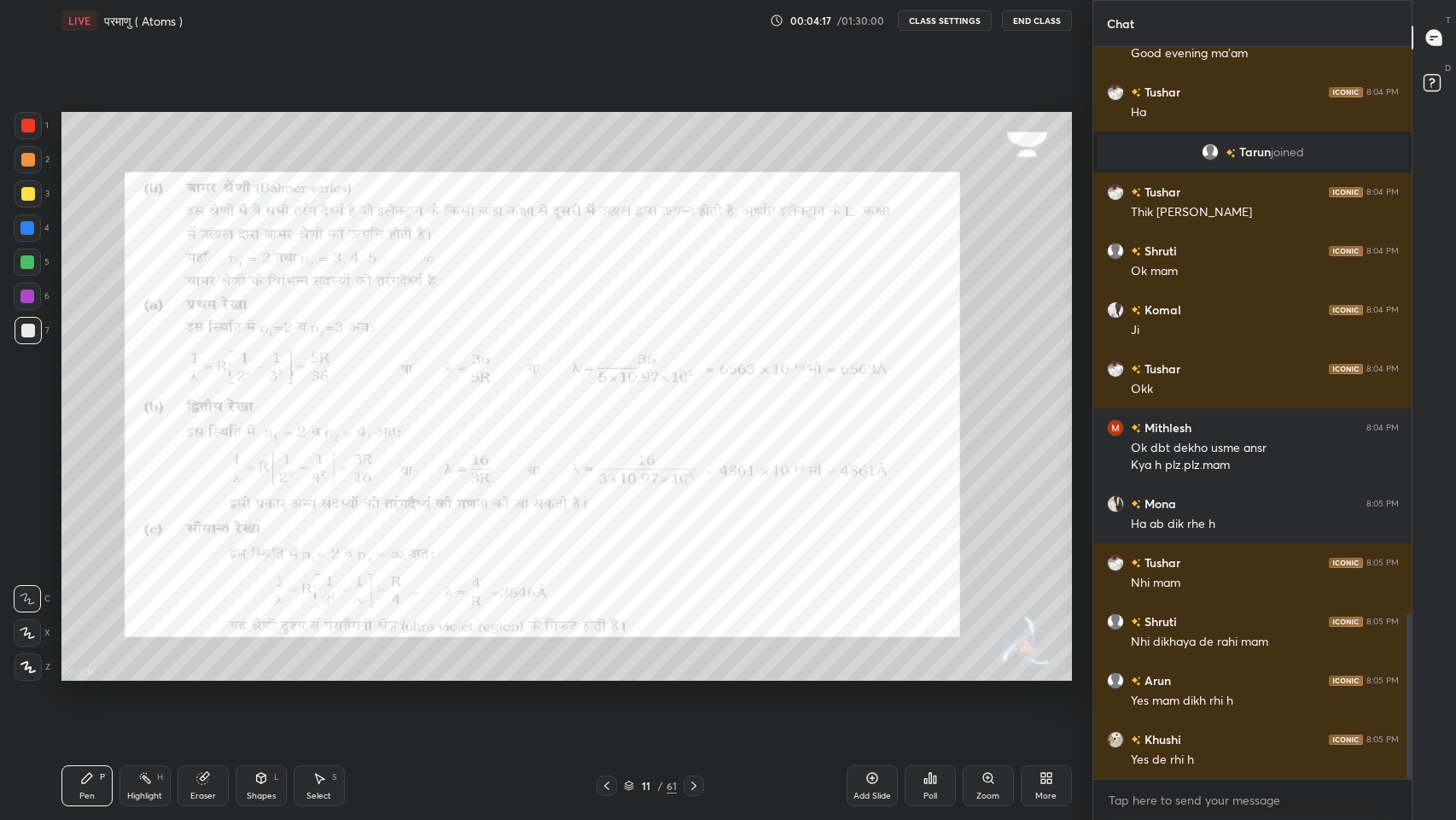
click at [1249, 674] on div "[PERSON_NAME] joined Kajal 8:04 PM Good evening ma'am Tushar 8:04 PM [PERSON_NA…" at bounding box center [1252, 412] width 319 height 731
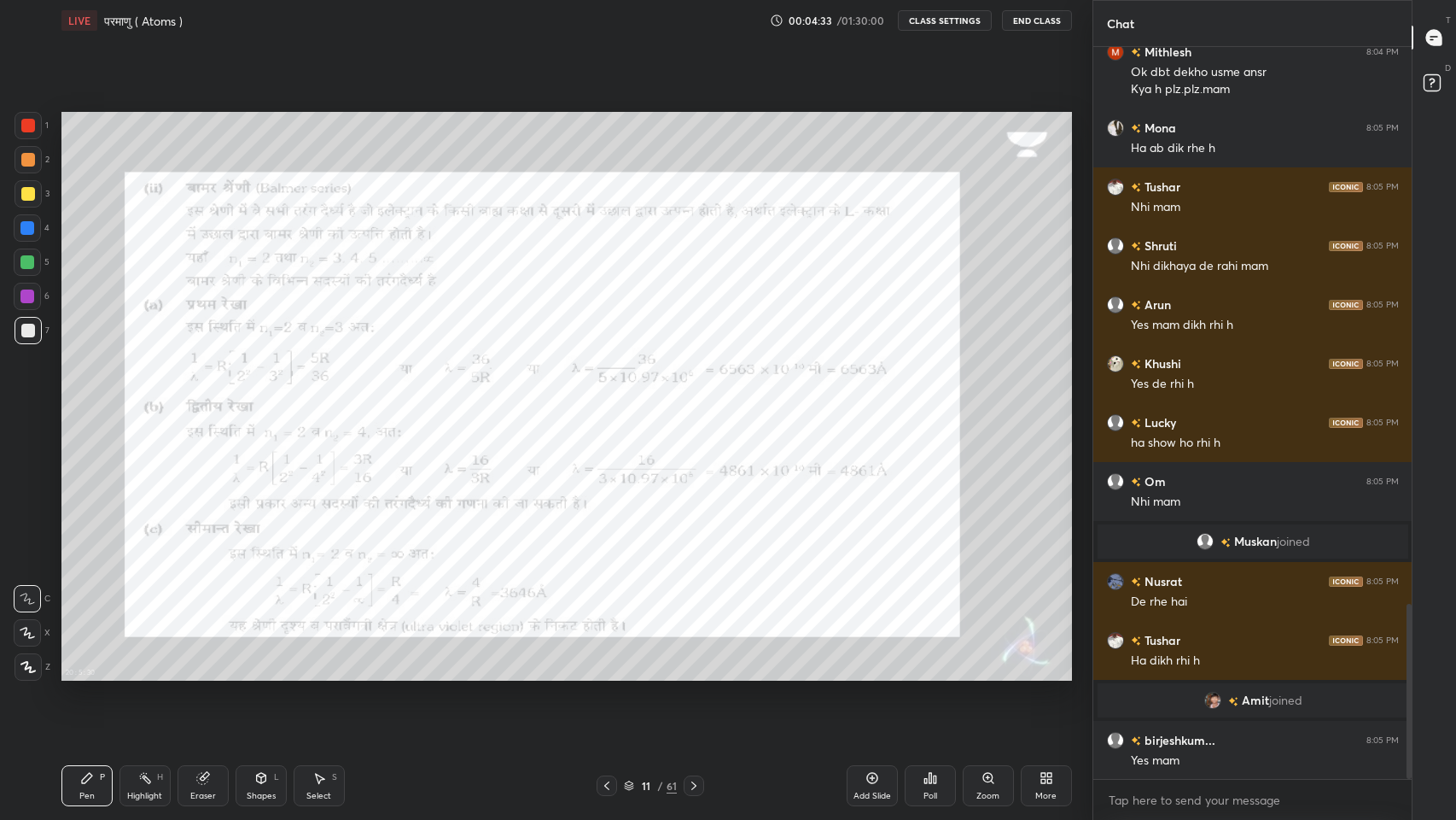
scroll to position [2327, 0]
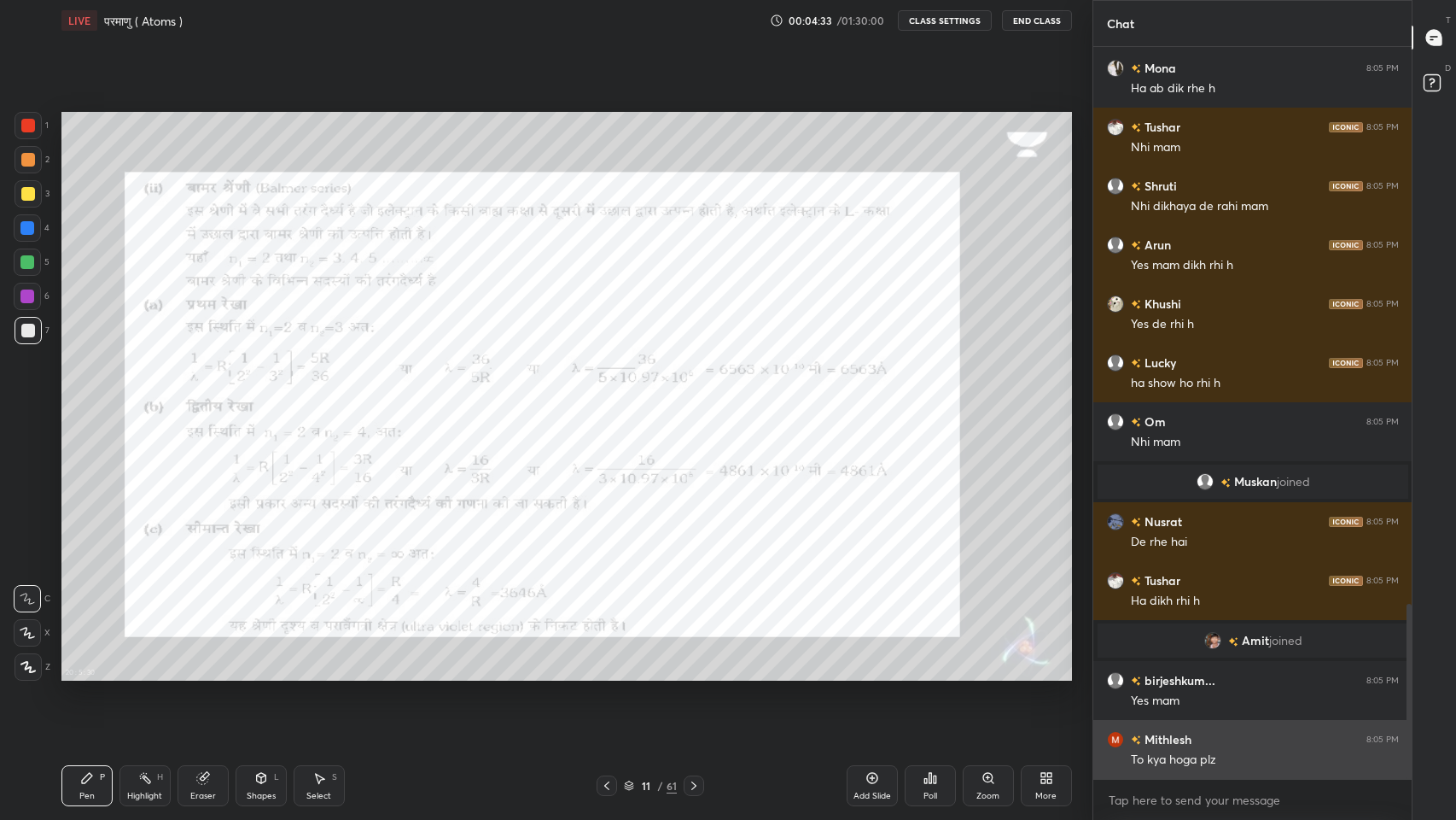
click at [1231, 674] on div "To kya hoga plz" at bounding box center [1264, 760] width 268 height 18
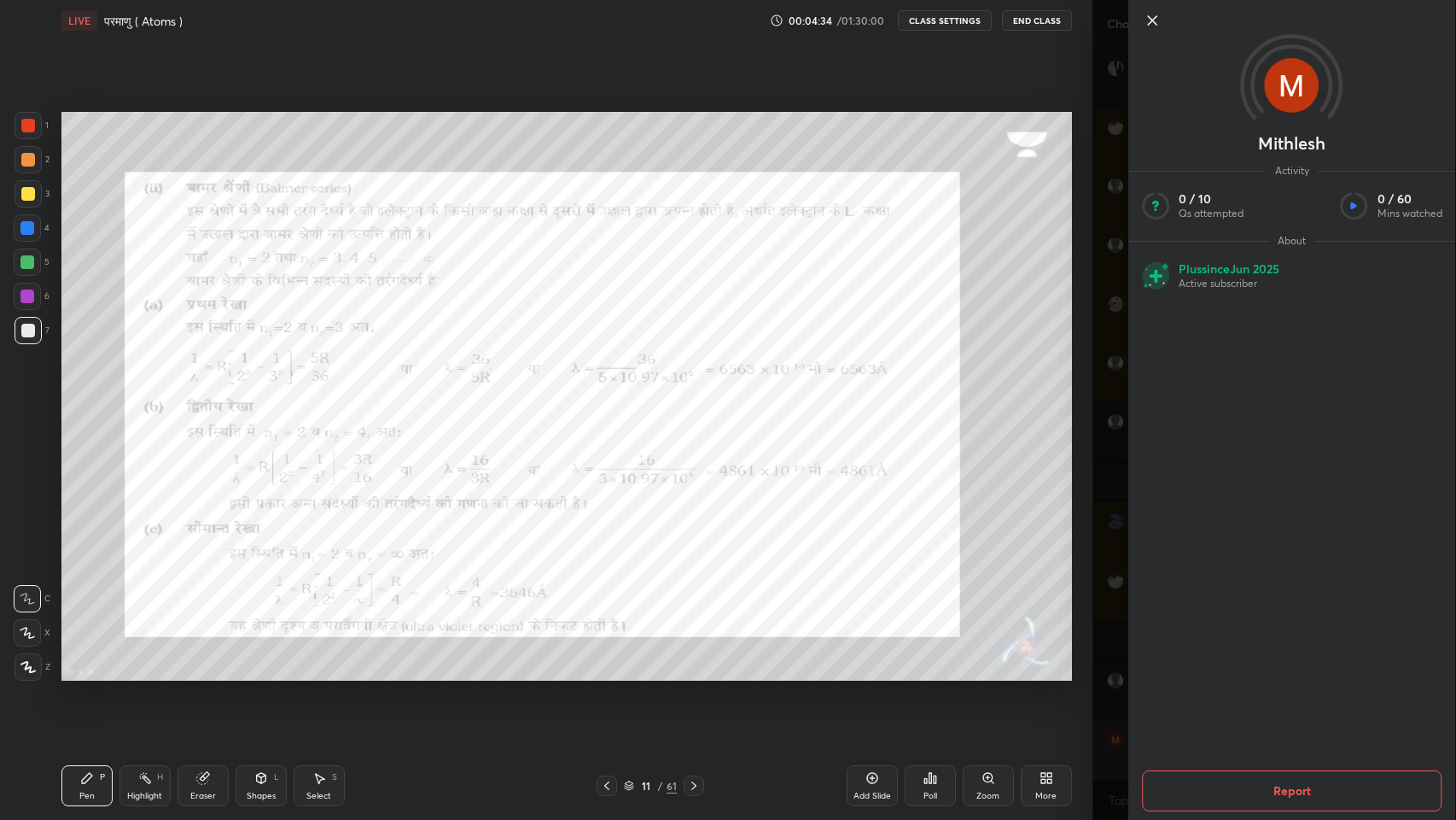
click at [1117, 622] on div "Mithlesh Activity 0 / 10 Qs attempted 0 / 60 Mins watched About Plus since [DAT…" at bounding box center [1275, 410] width 364 height 820
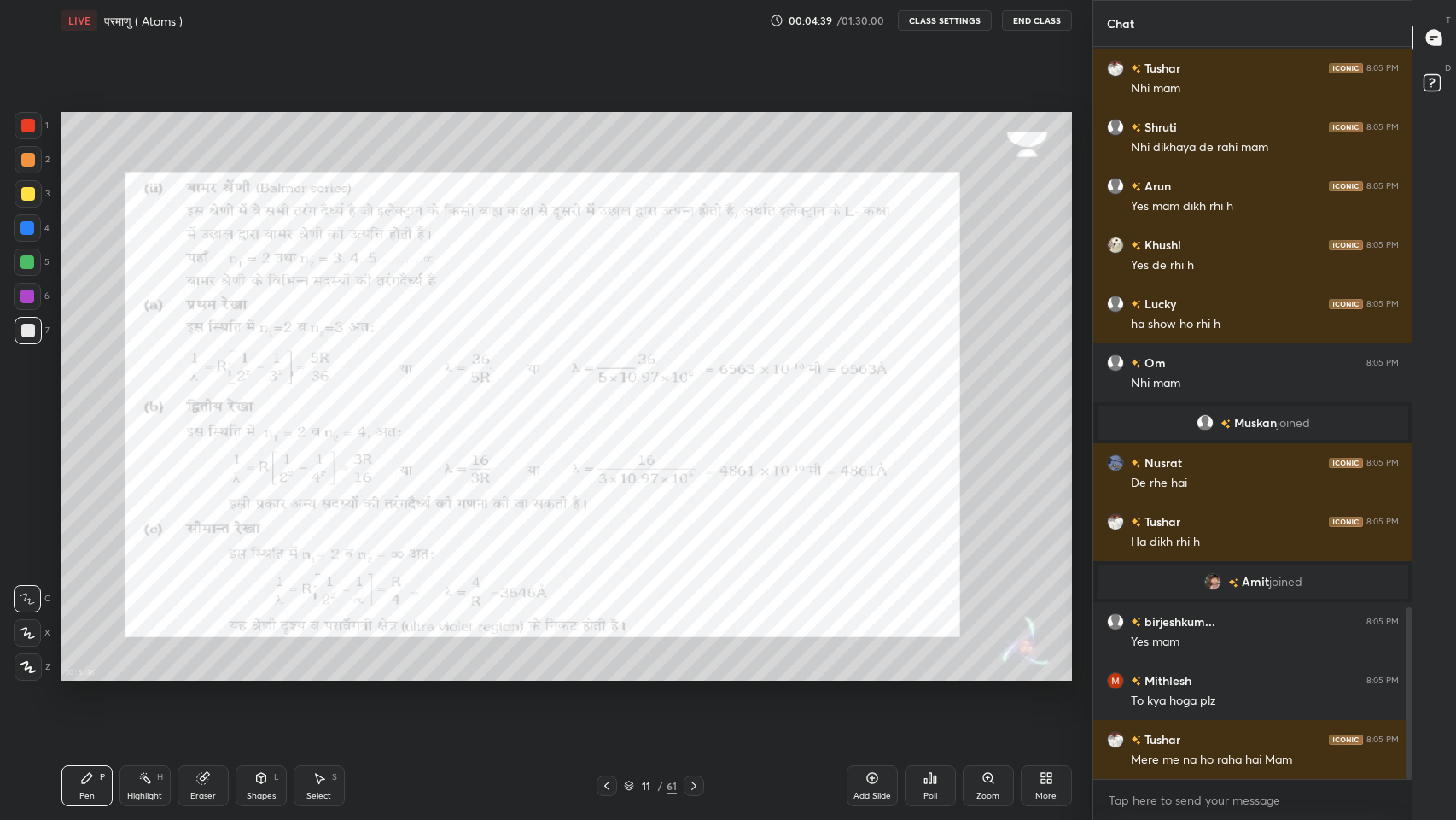
scroll to position [2427, 0]
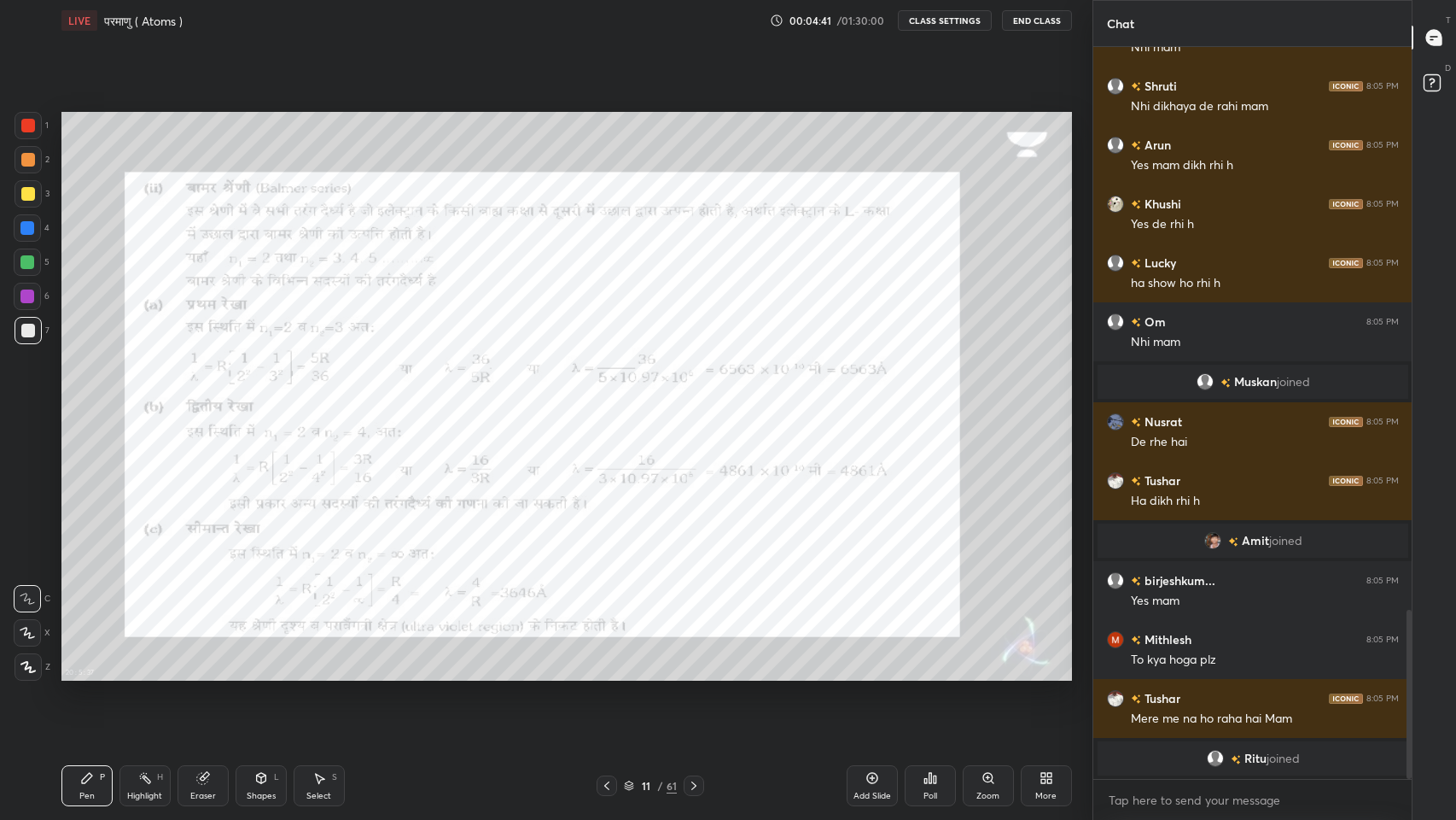
click at [1442, 37] on icon at bounding box center [1434, 38] width 18 height 18
click at [1430, 89] on rect at bounding box center [1431, 83] width 17 height 17
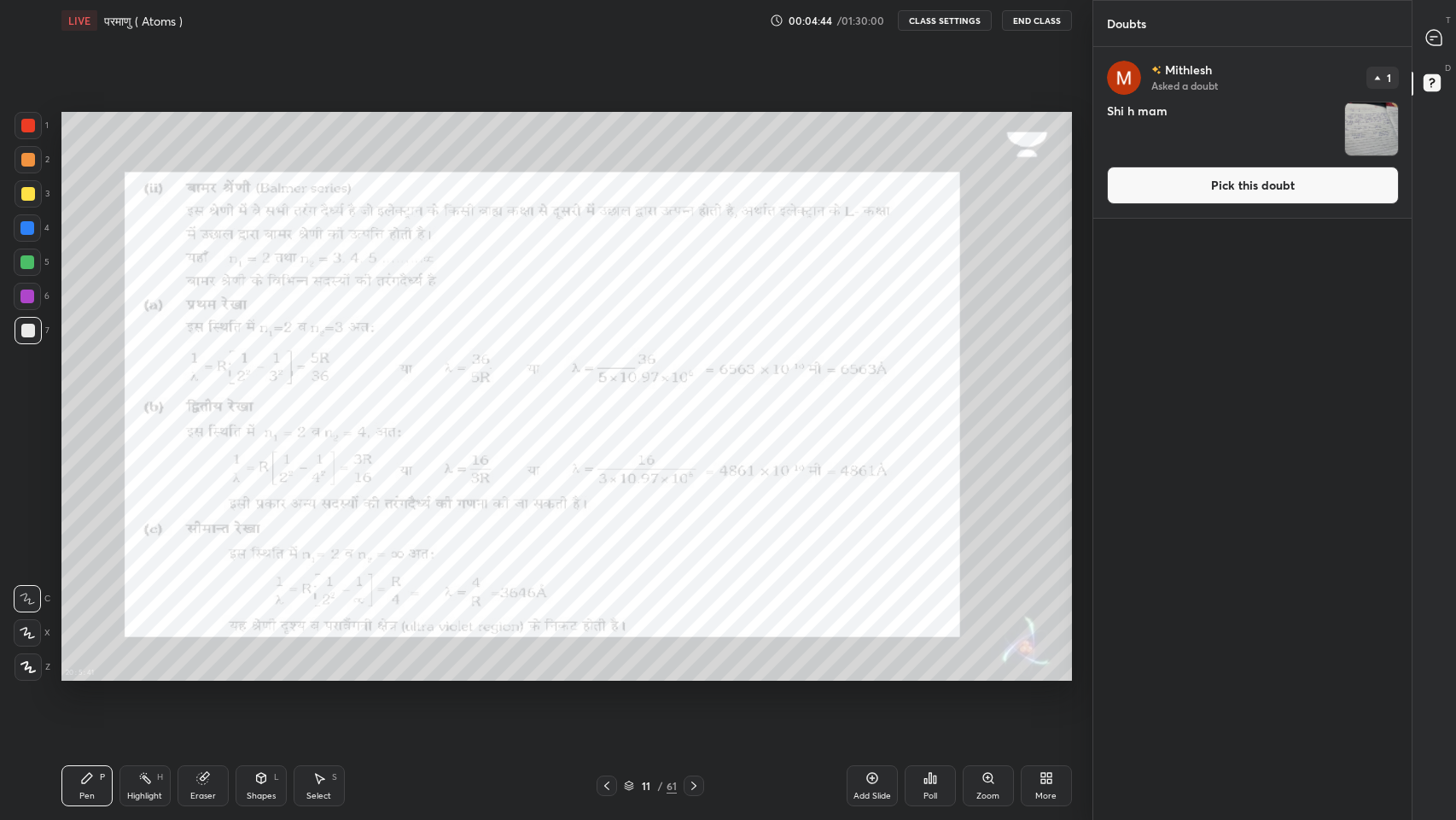
click at [607, 674] on icon at bounding box center [607, 786] width 14 height 14
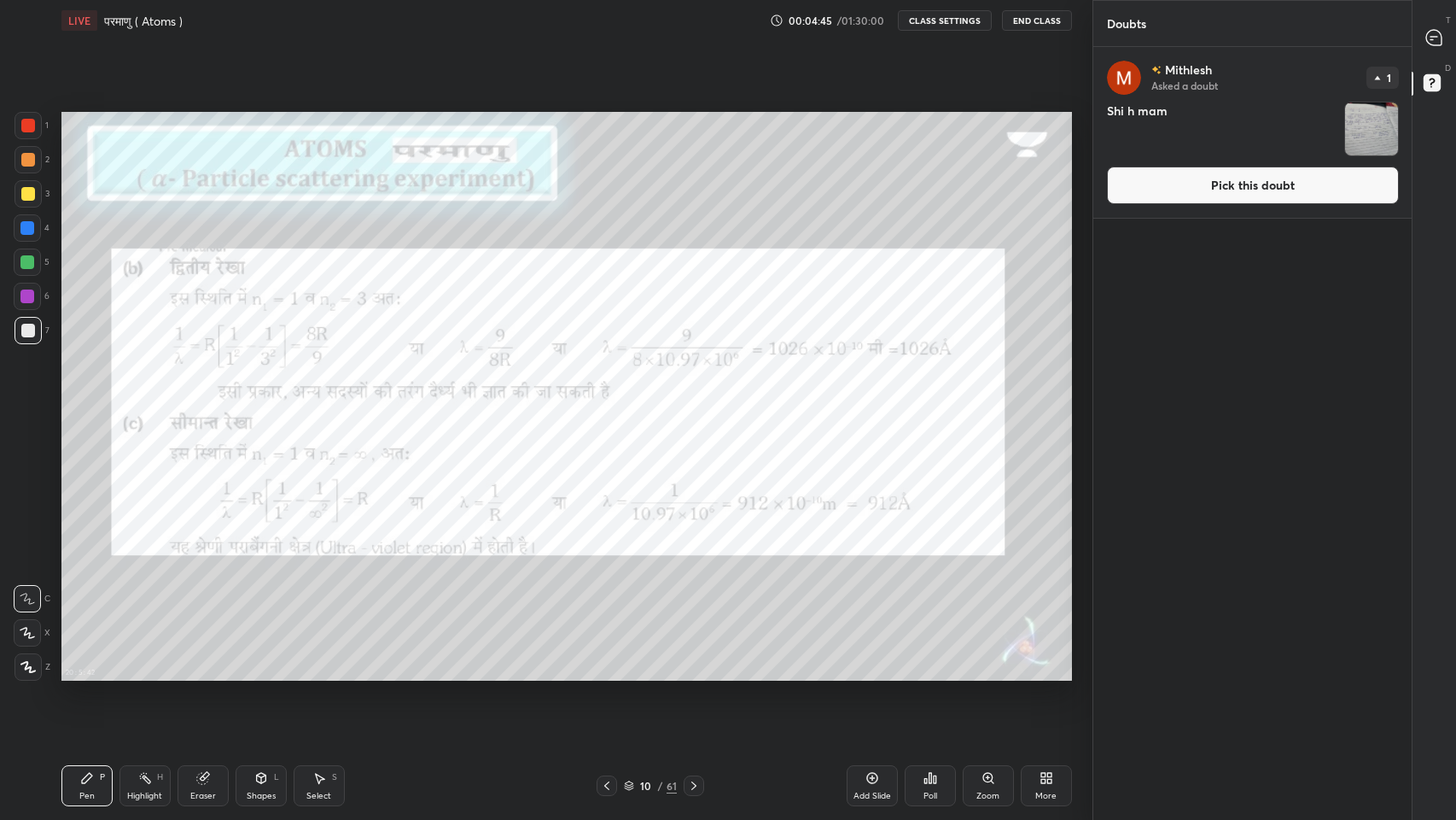
click at [607, 674] on icon at bounding box center [607, 786] width 14 height 14
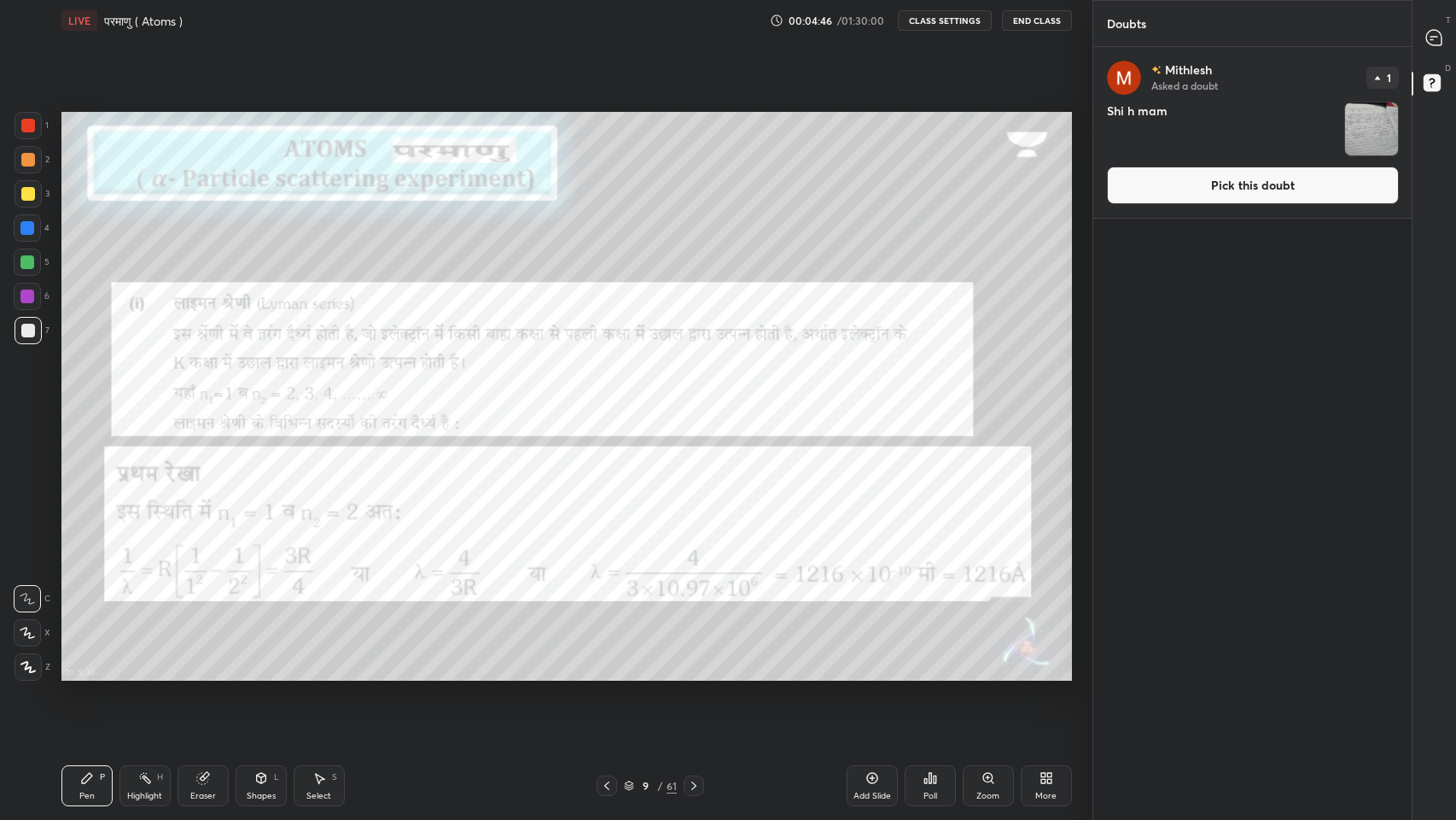
click at [607, 674] on icon at bounding box center [607, 786] width 14 height 14
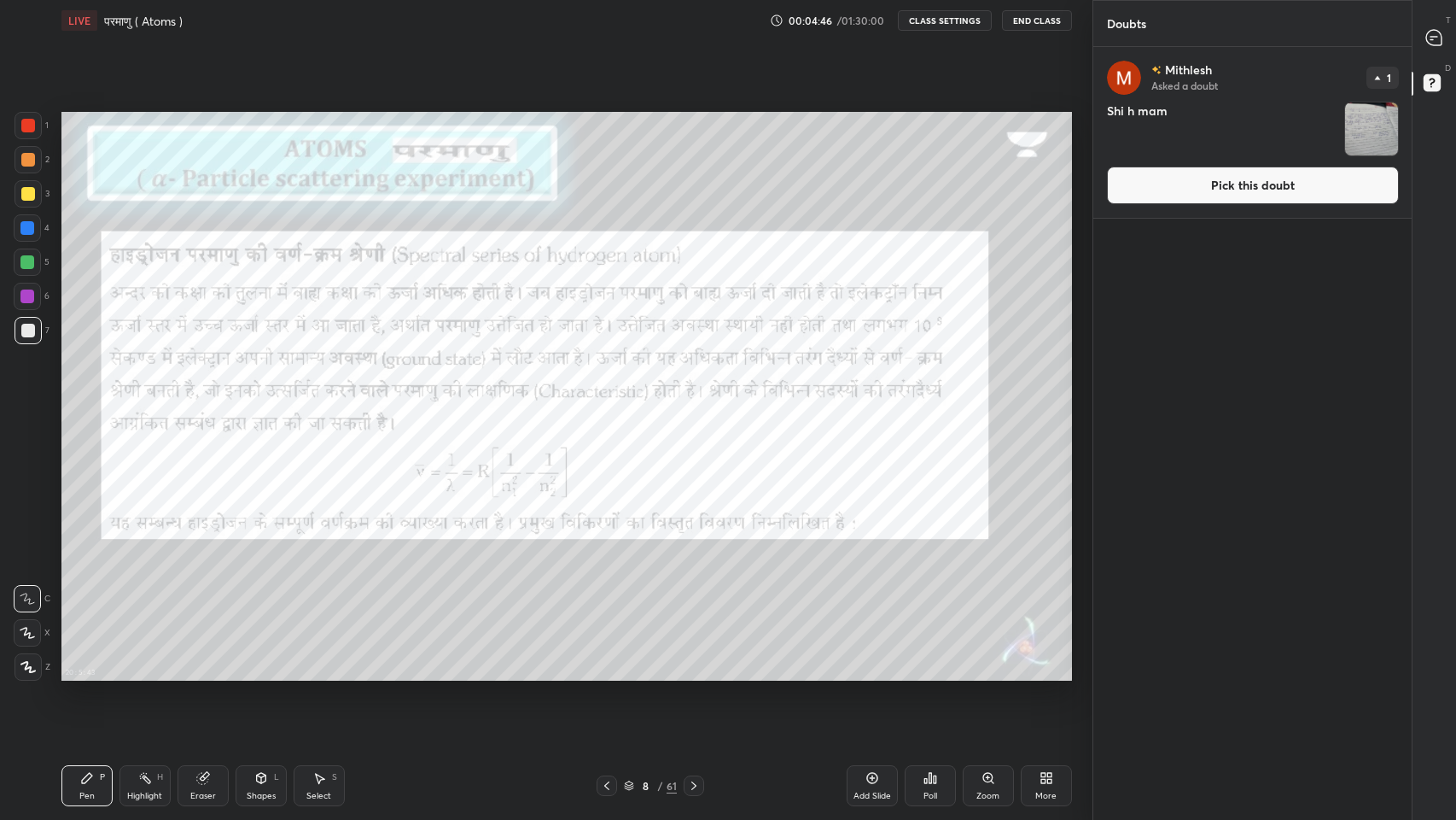
click at [607, 674] on icon at bounding box center [607, 786] width 14 height 14
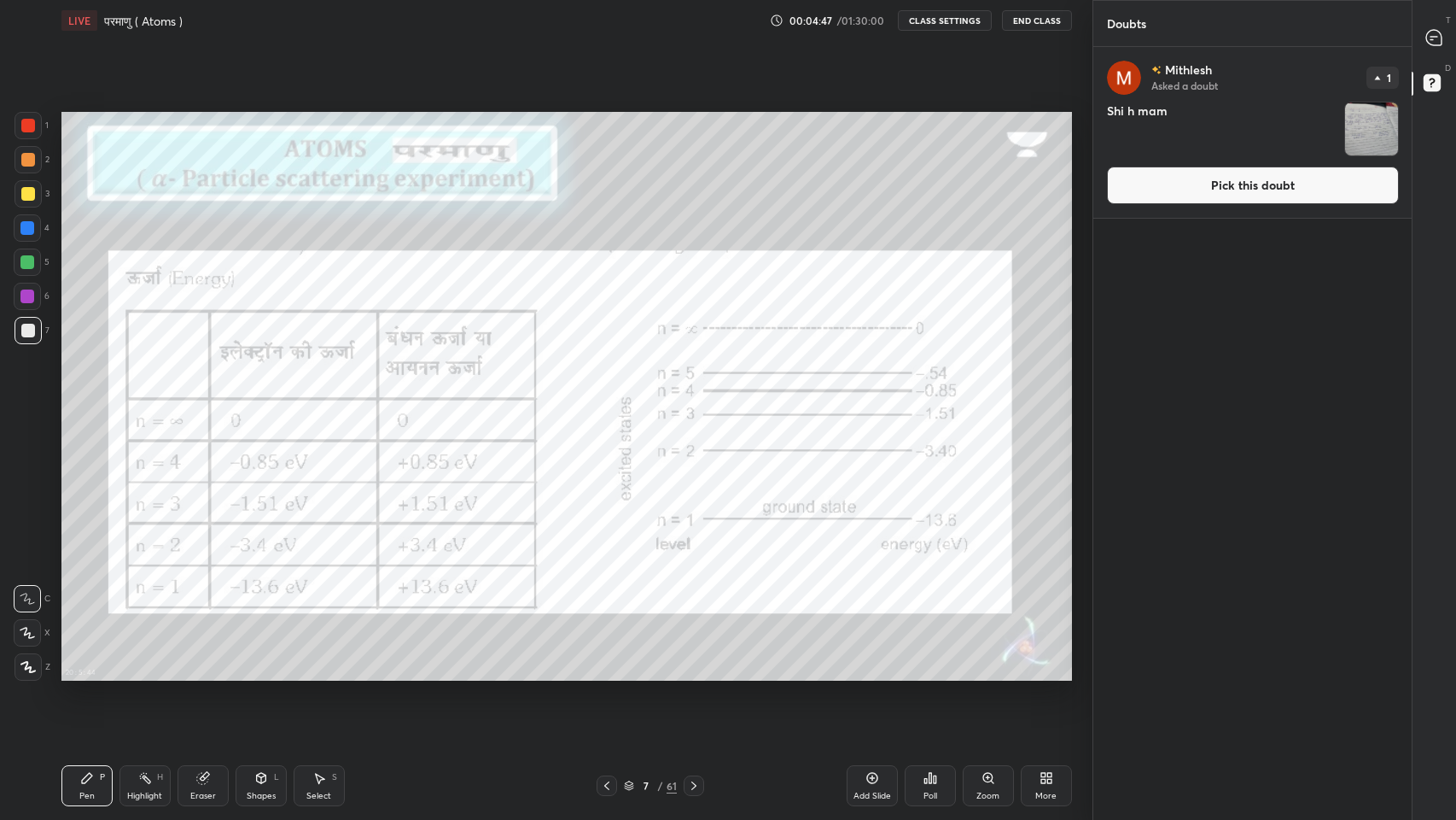
click at [607, 674] on icon at bounding box center [607, 786] width 14 height 14
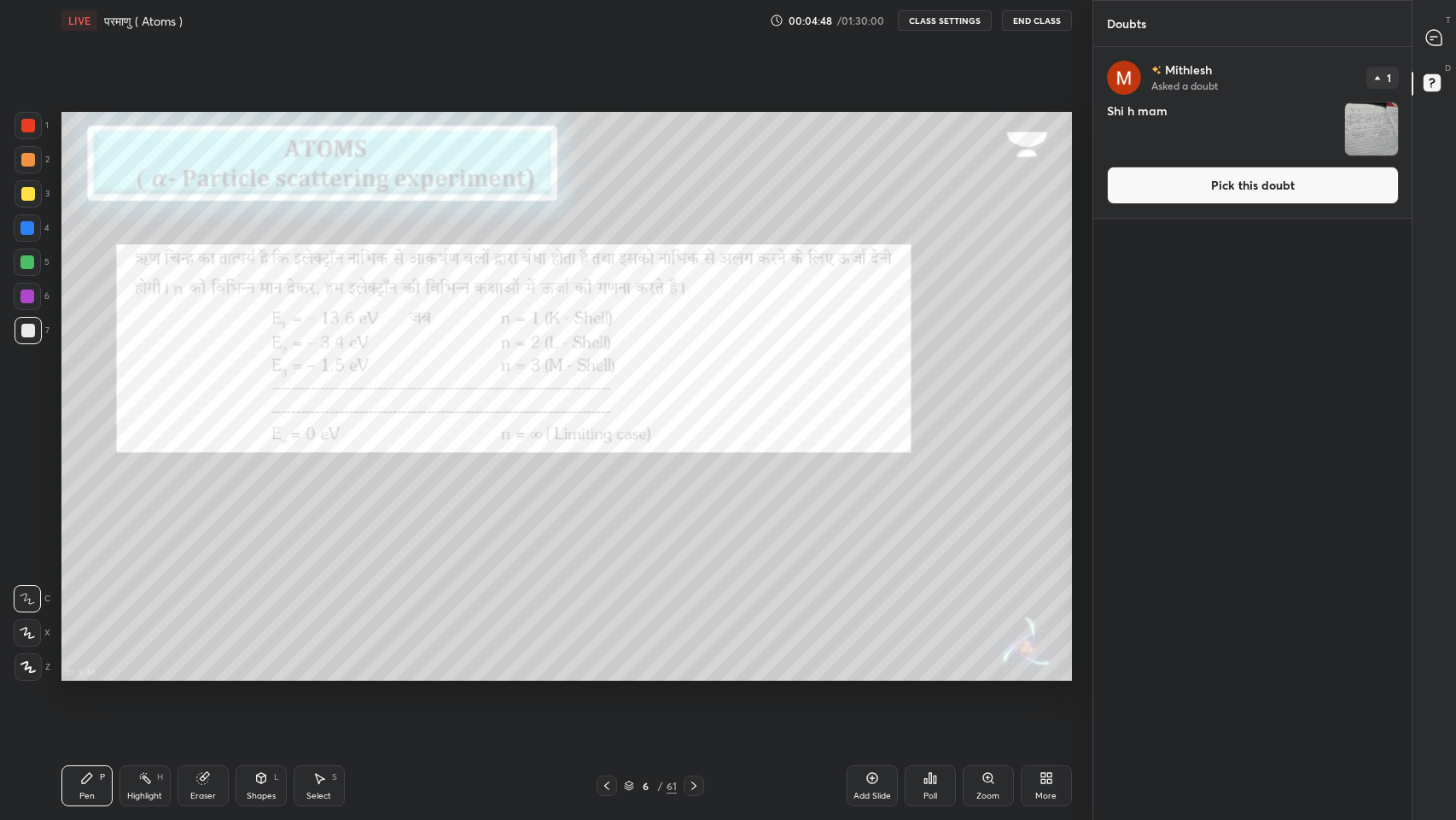
click at [610, 674] on icon at bounding box center [607, 786] width 14 height 14
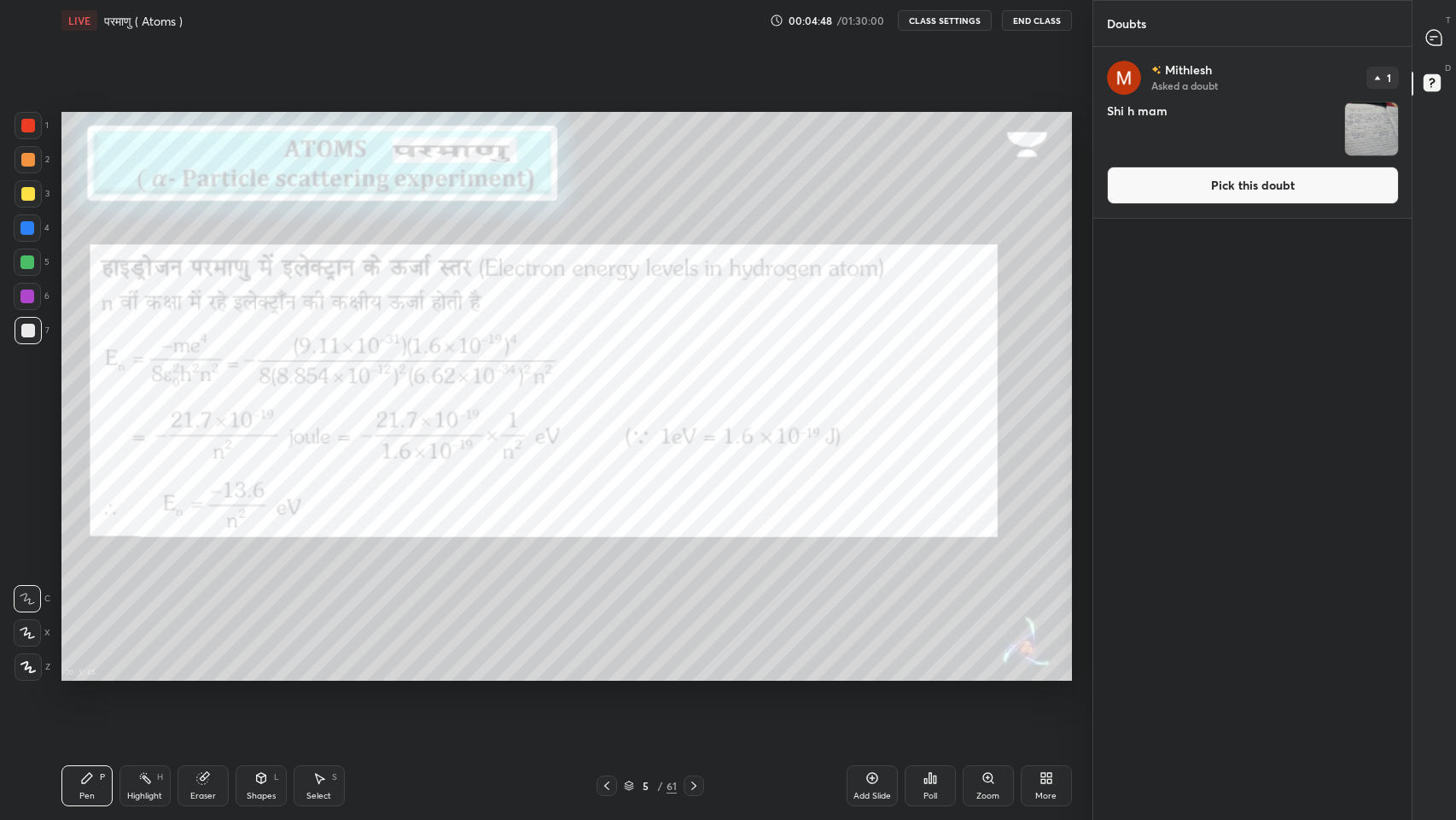
click at [607, 674] on icon at bounding box center [607, 786] width 14 height 14
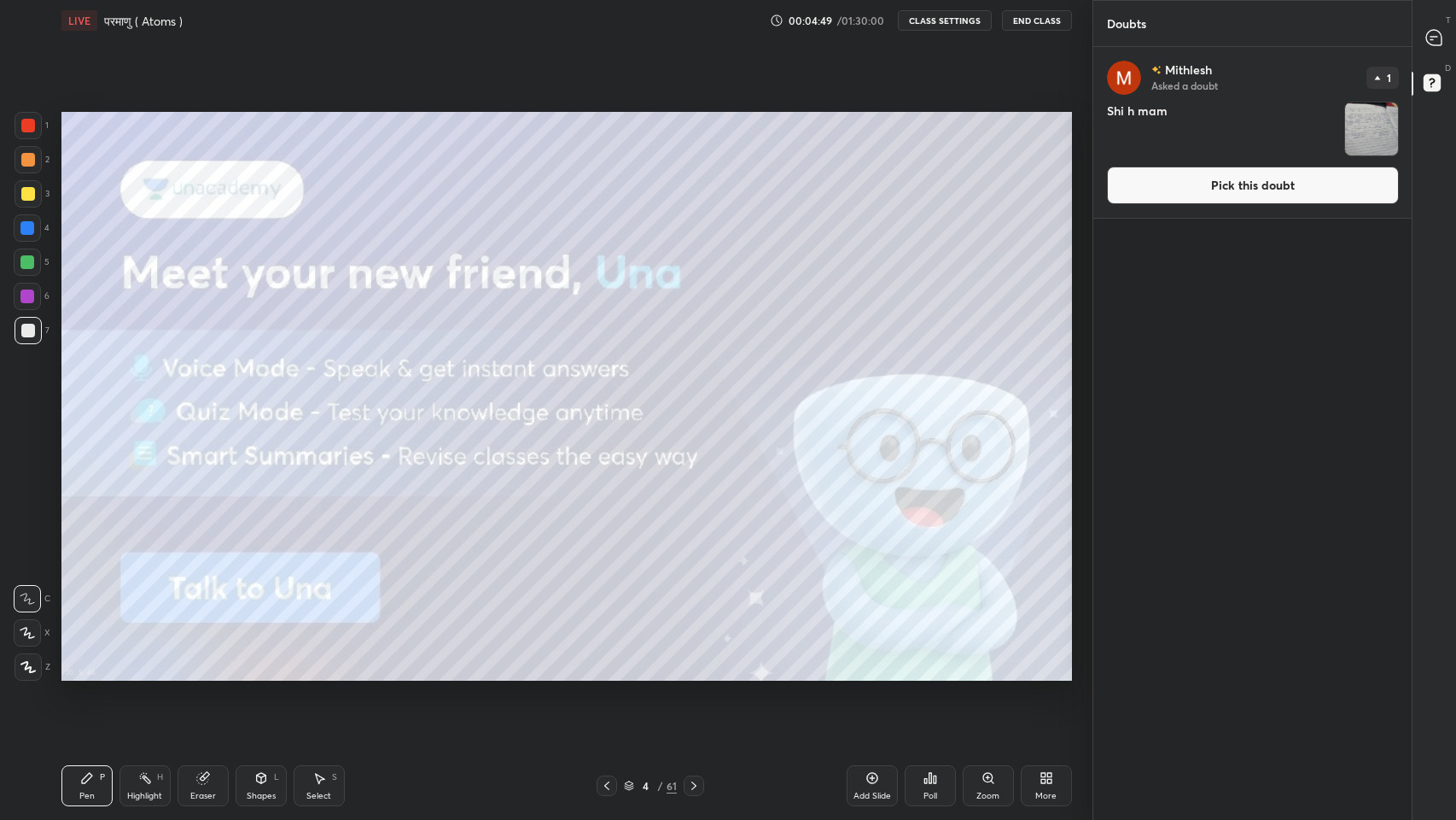
click at [698, 674] on icon at bounding box center [694, 786] width 14 height 14
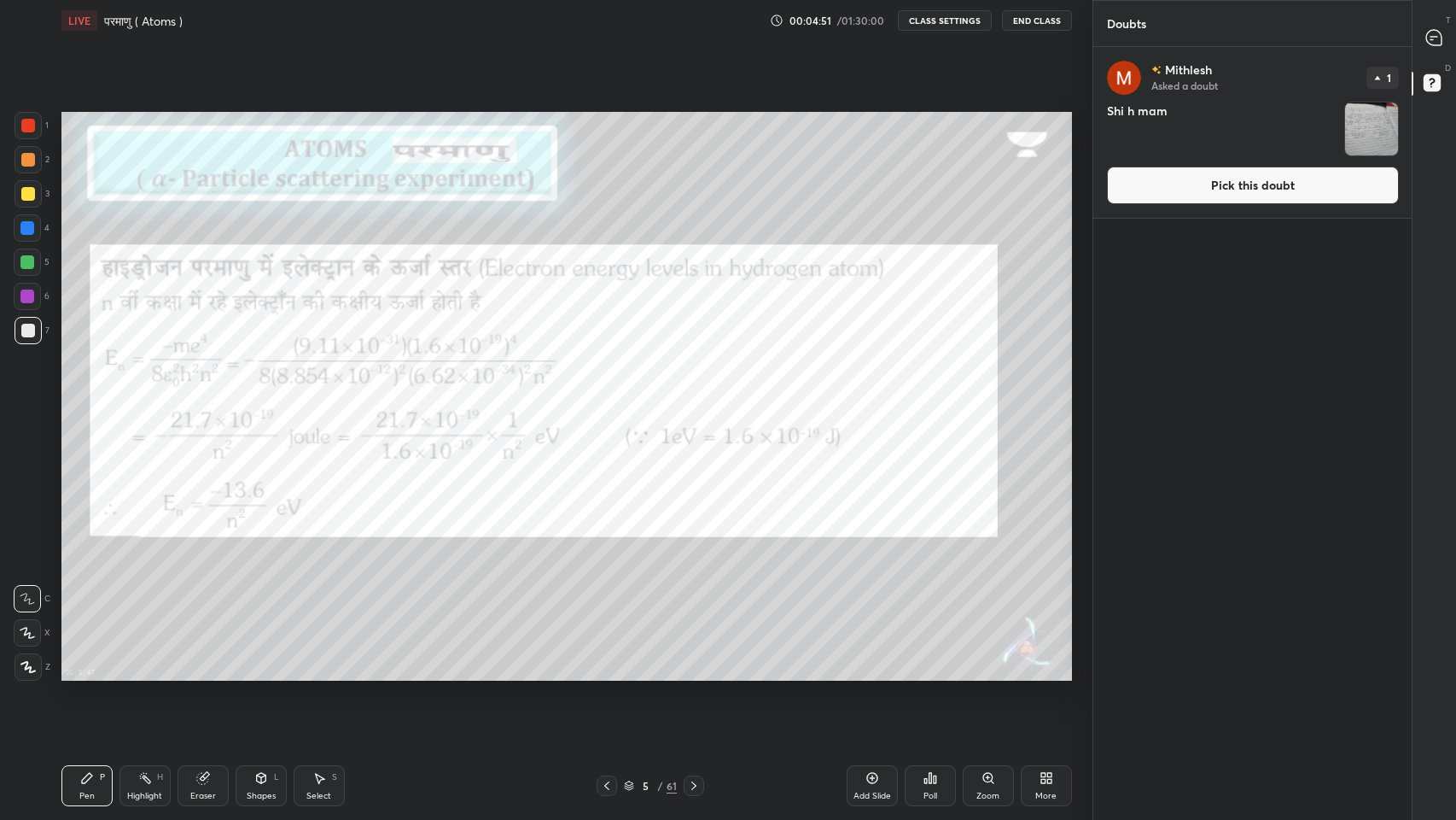
click at [1378, 135] on img "grid" at bounding box center [1371, 129] width 53 height 53
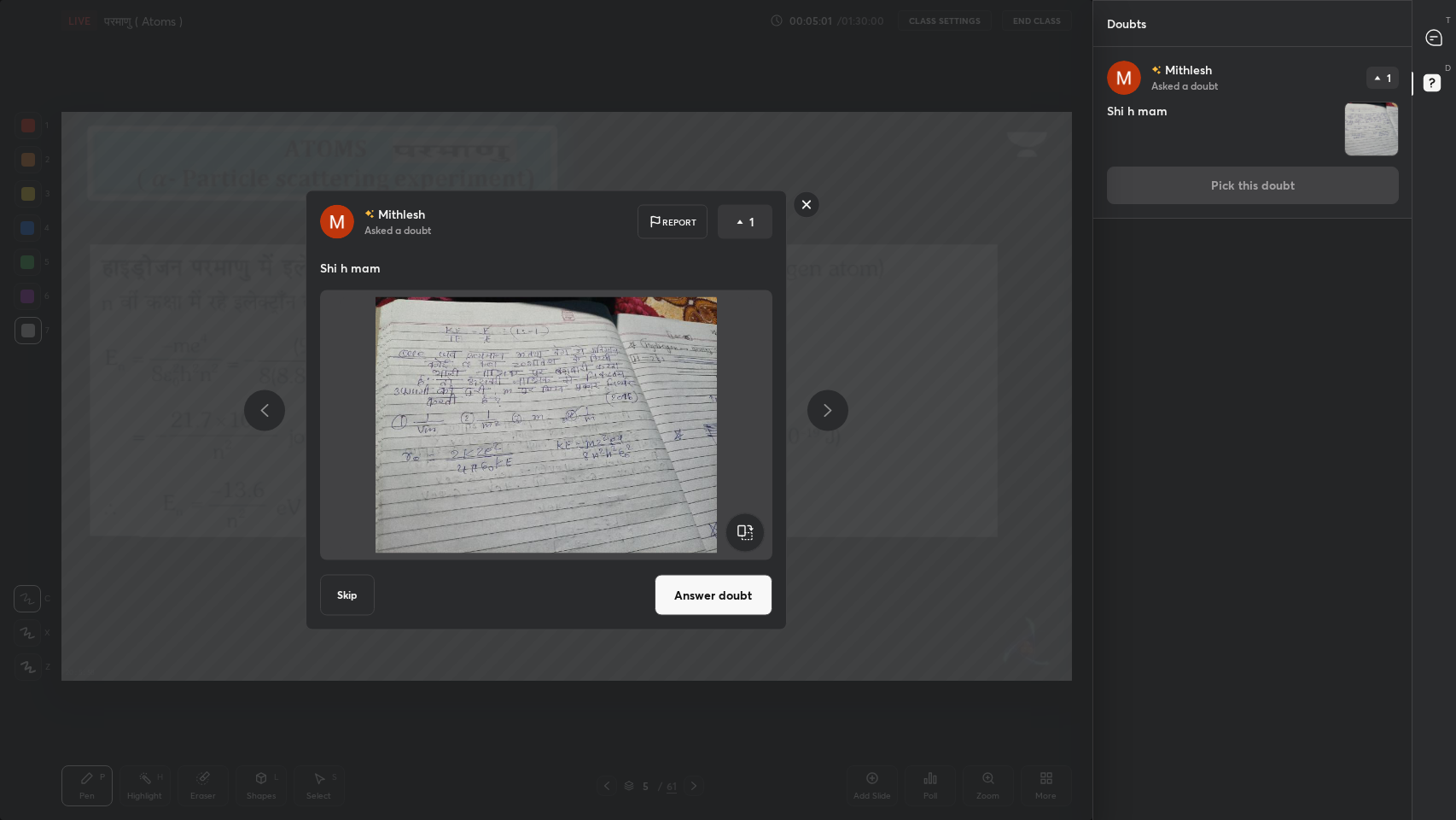
click at [1431, 39] on icon at bounding box center [1431, 39] width 3 height 0
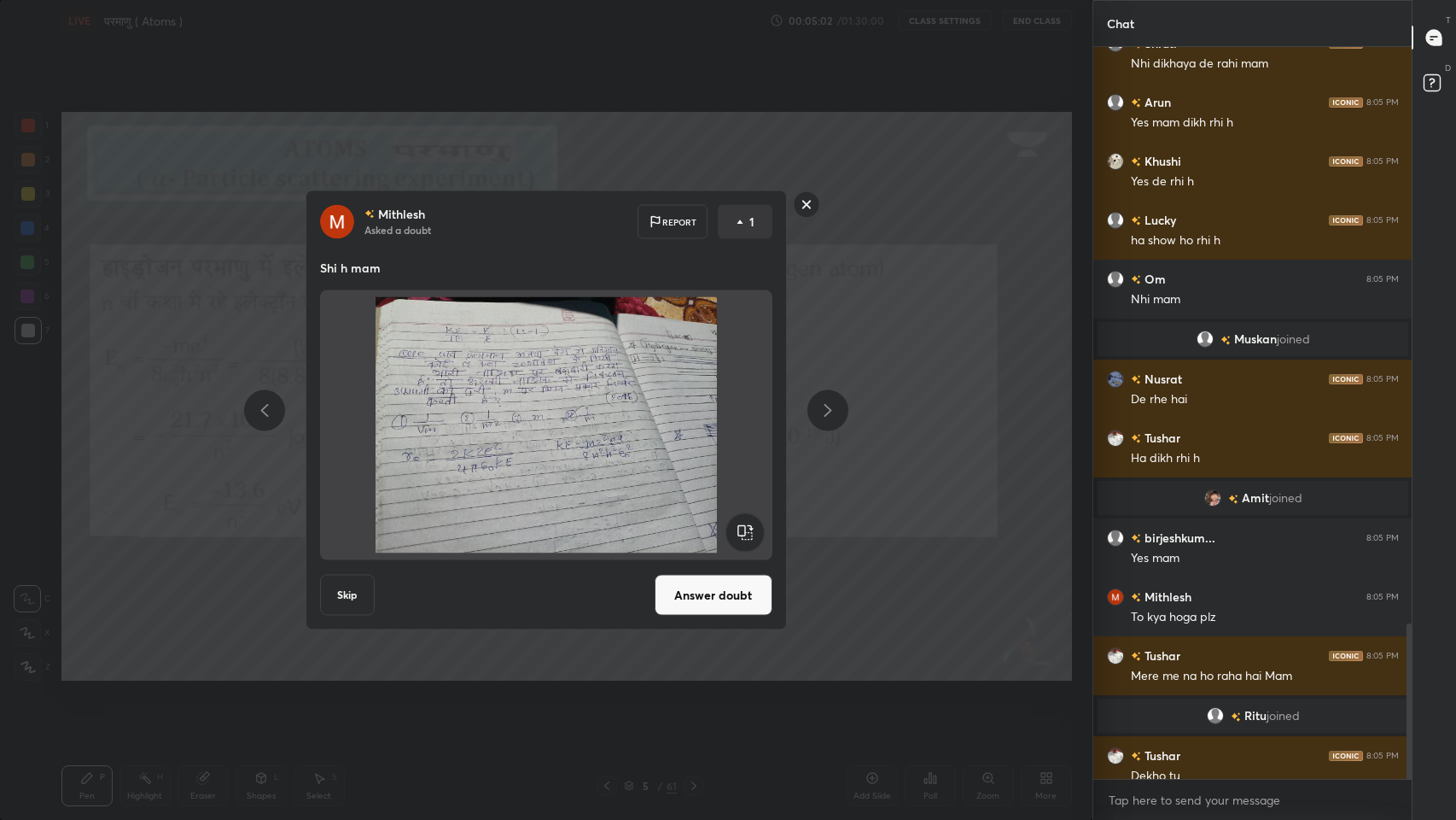
scroll to position [726, 314]
click at [806, 204] on rect at bounding box center [805, 204] width 26 height 26
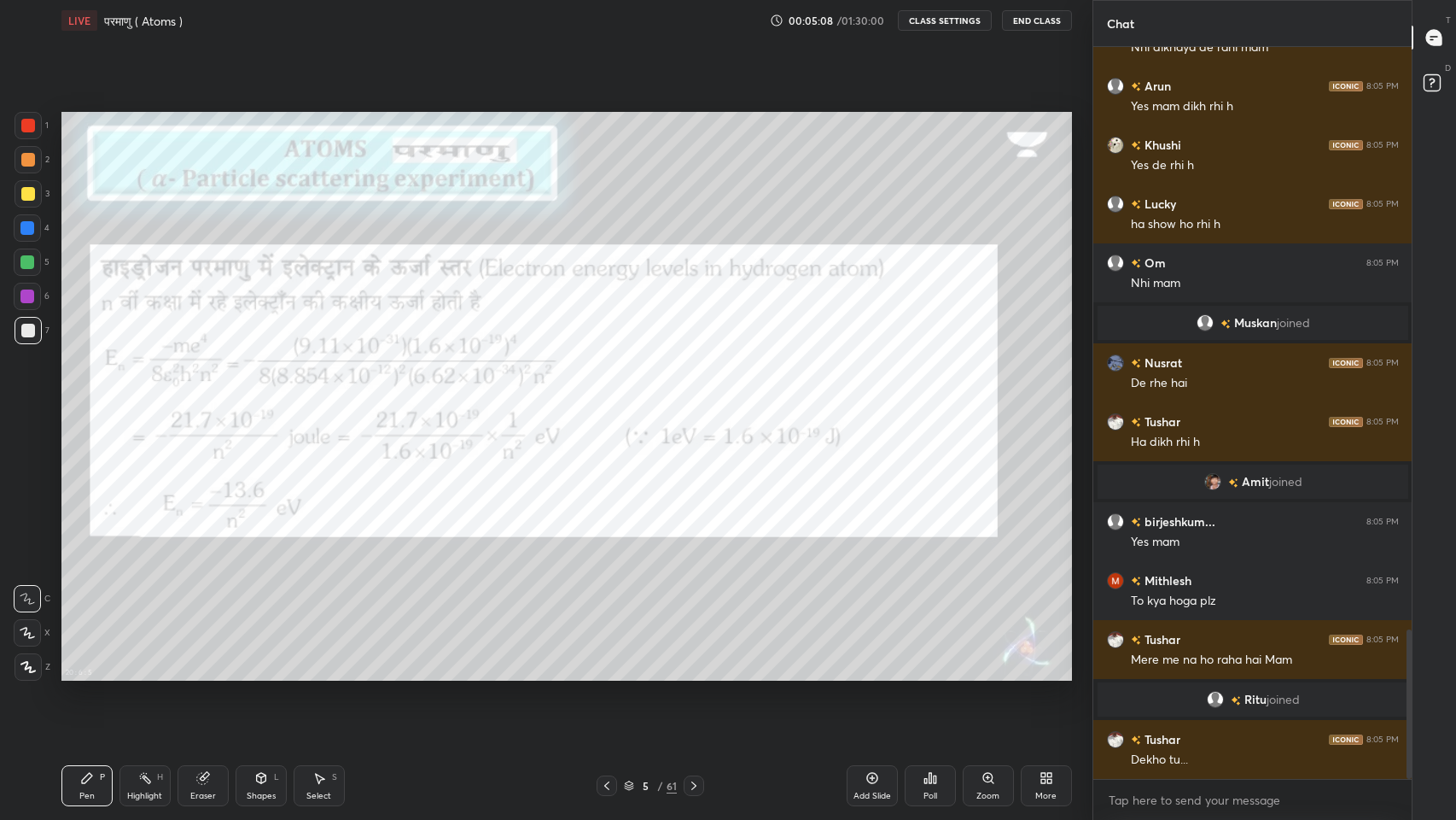
scroll to position [2851, 0]
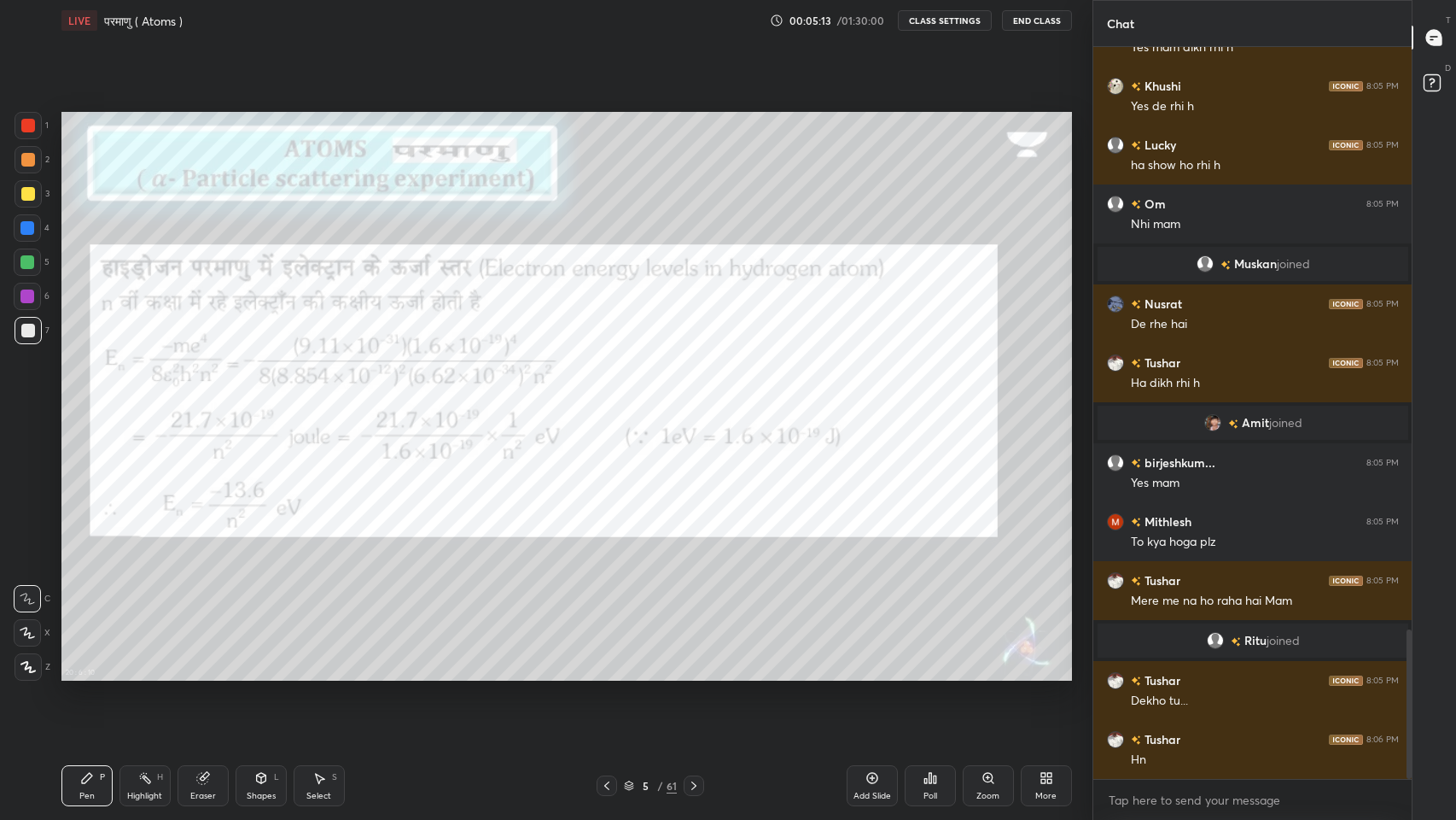
click at [697, 674] on icon at bounding box center [694, 786] width 14 height 14
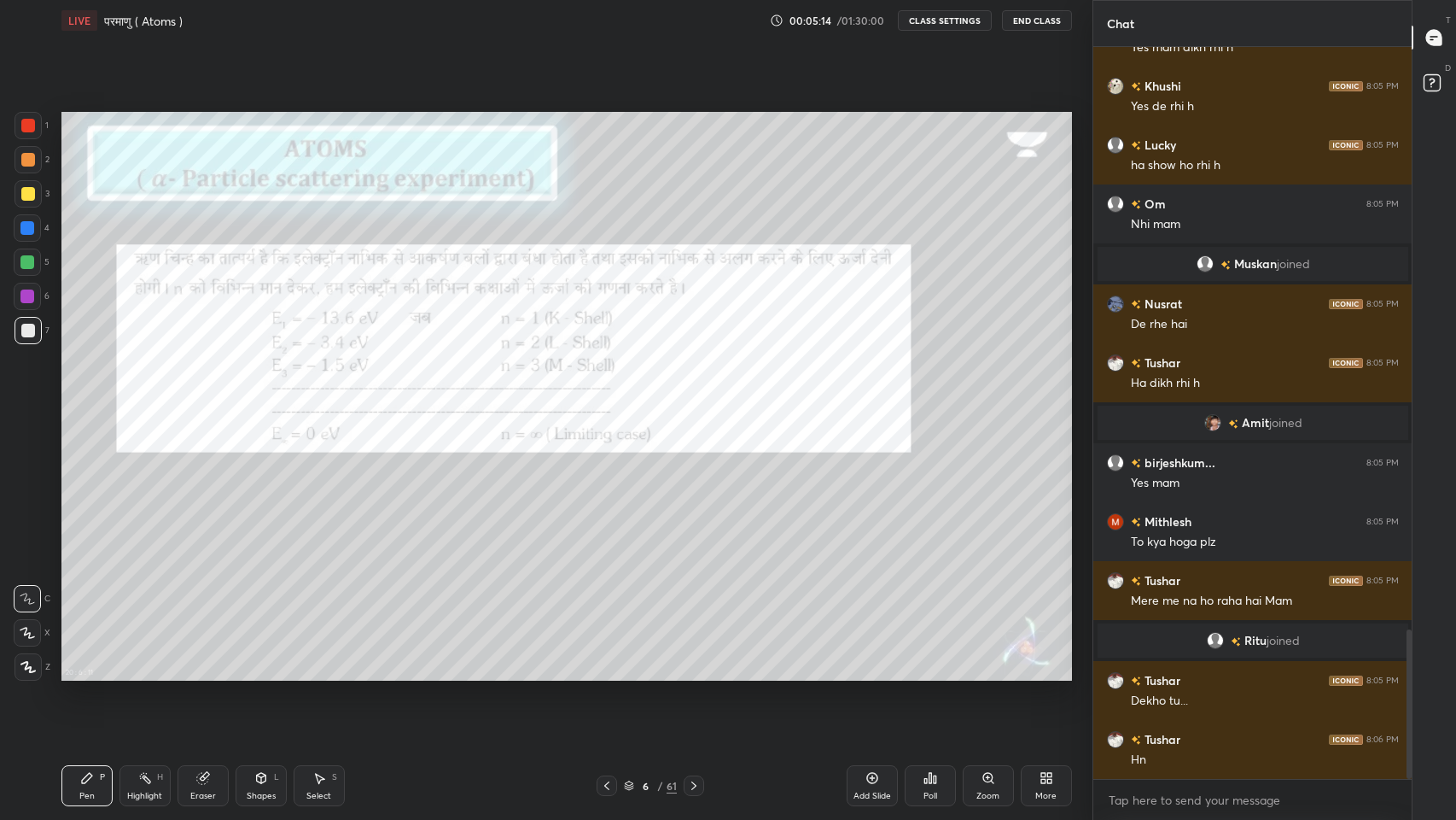
click at [607, 674] on icon at bounding box center [607, 786] width 14 height 14
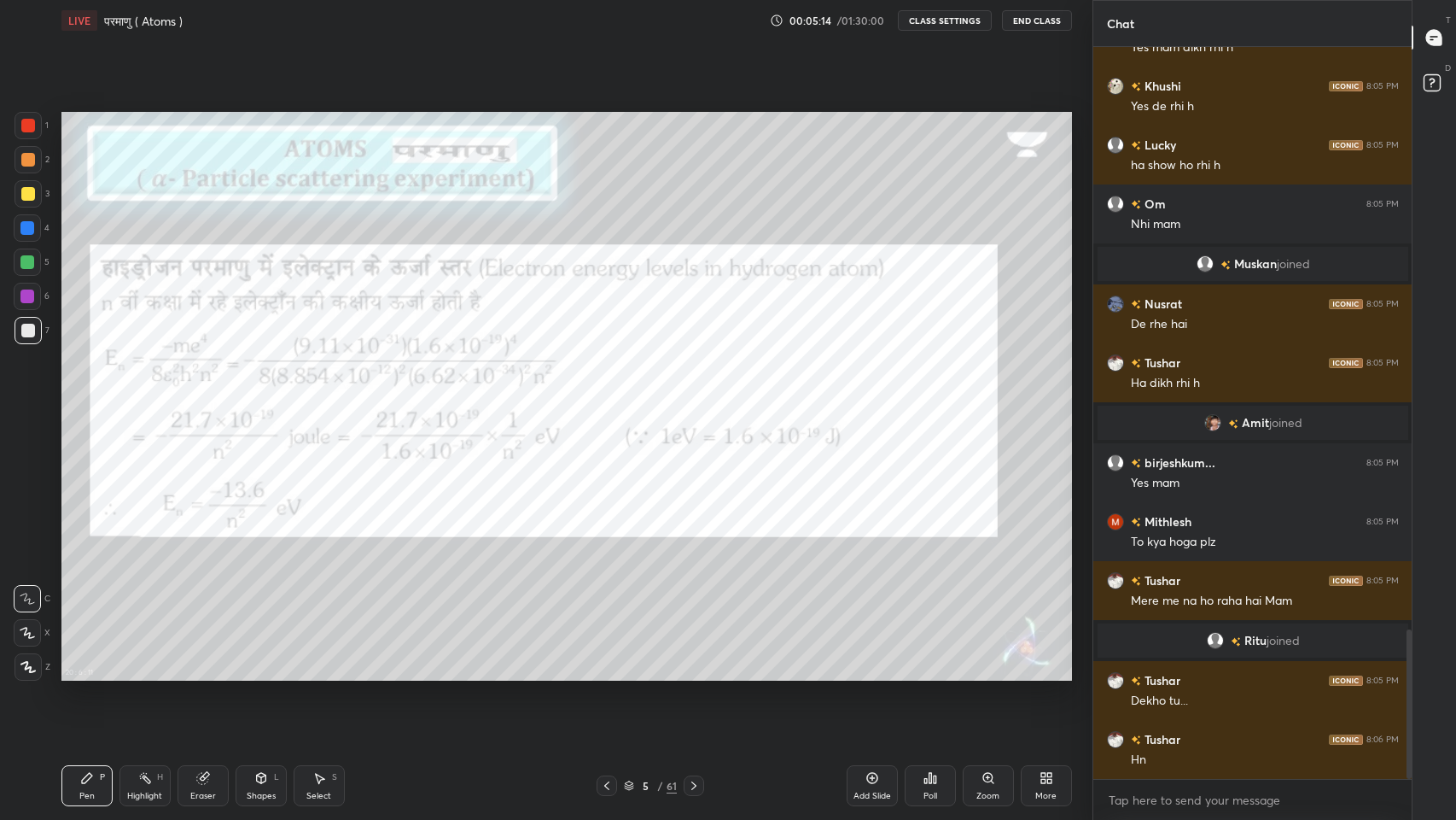
click at [607, 674] on icon at bounding box center [607, 786] width 14 height 14
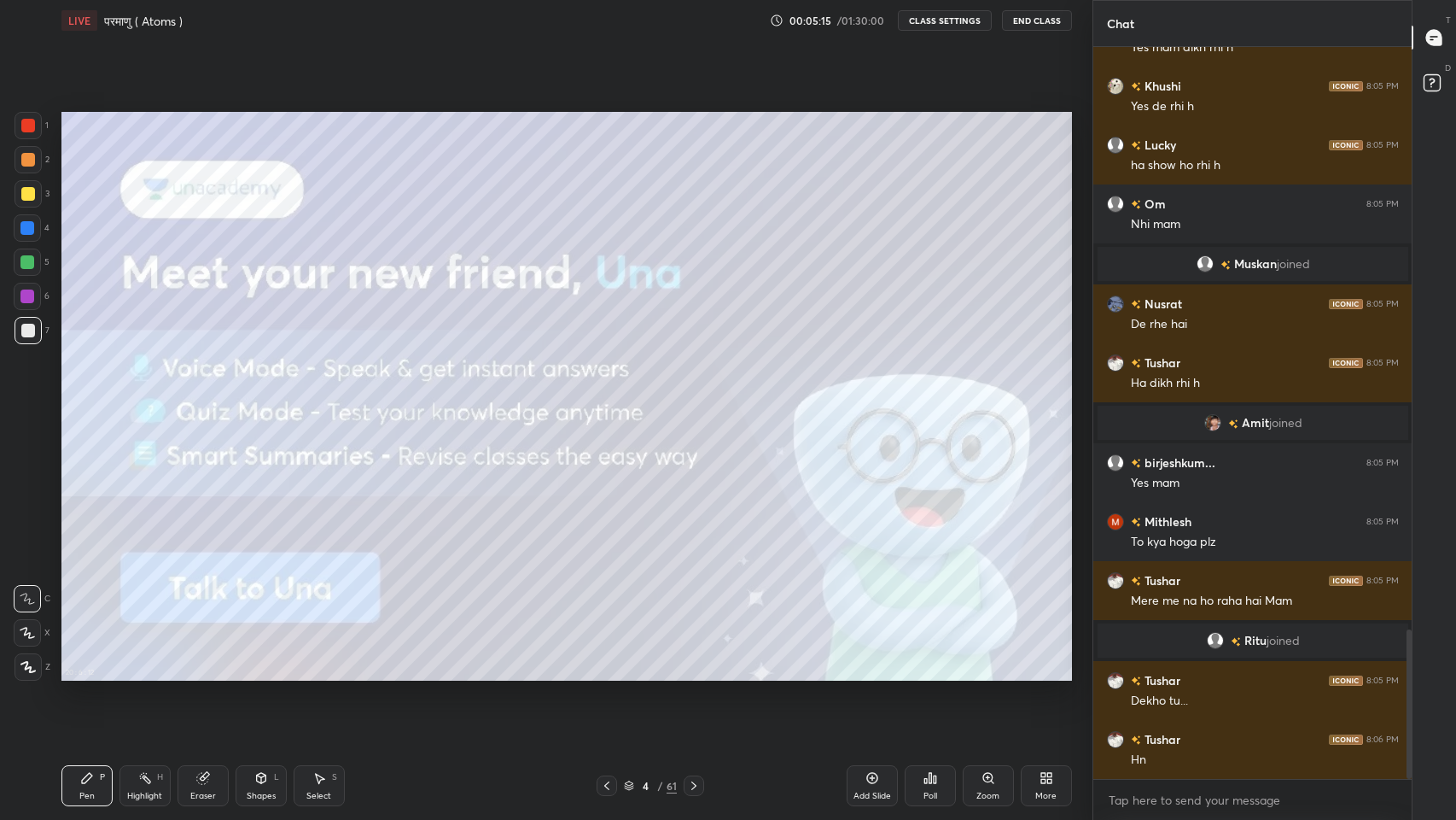
click at [879, 674] on div "Add Slide" at bounding box center [872, 786] width 52 height 41
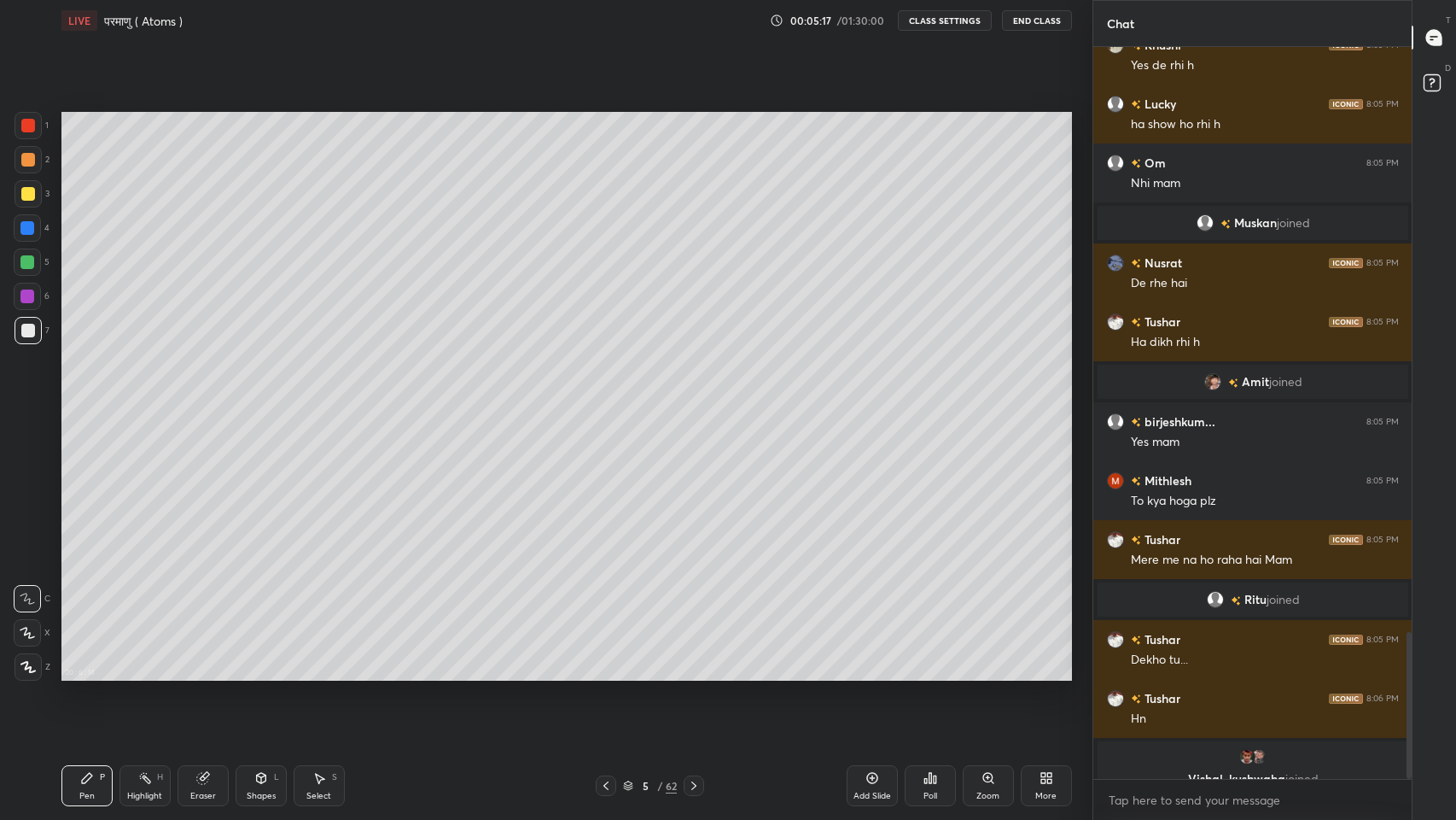
scroll to position [2912, 0]
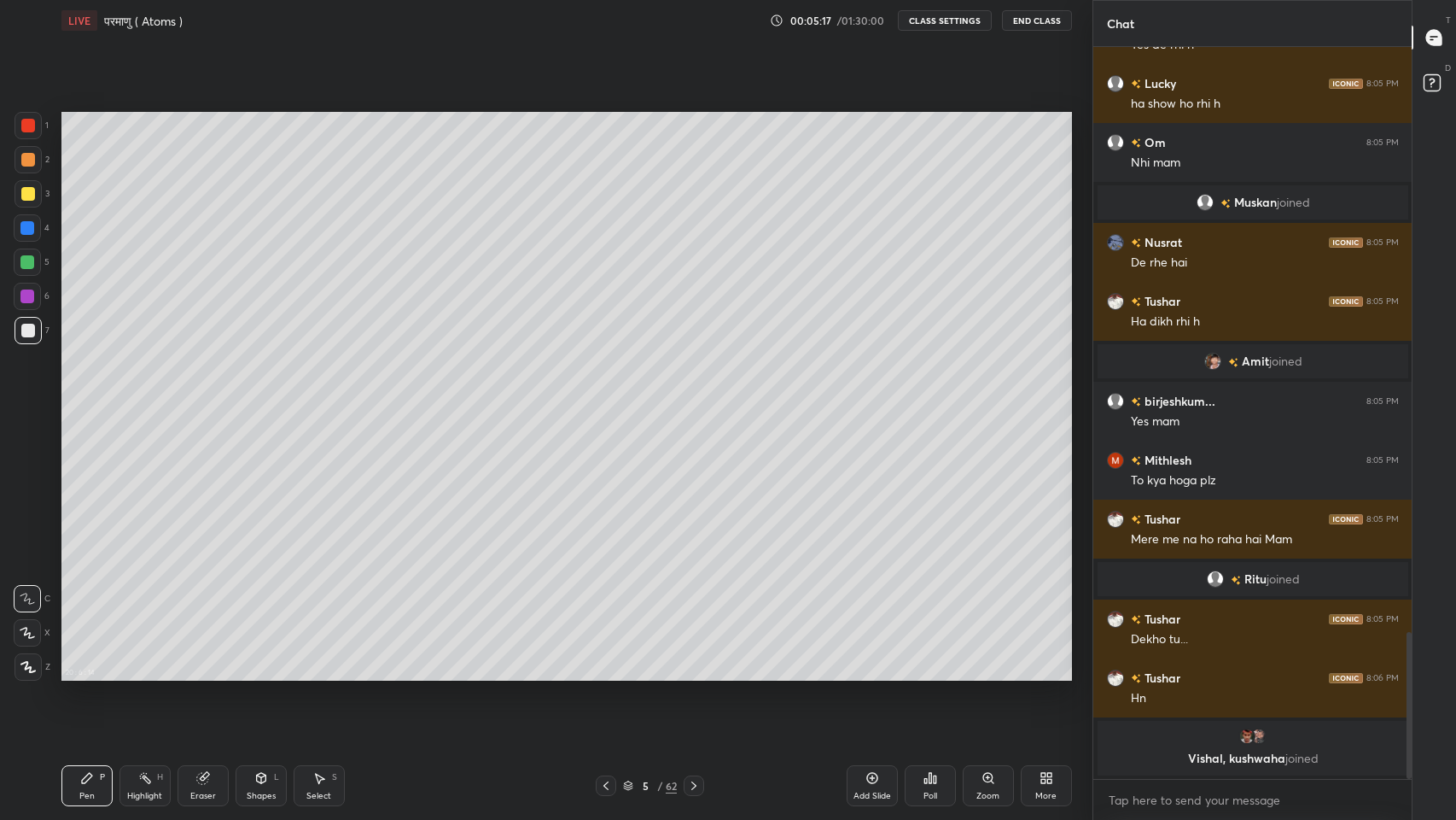
click at [1041, 674] on div "More" at bounding box center [1046, 786] width 52 height 41
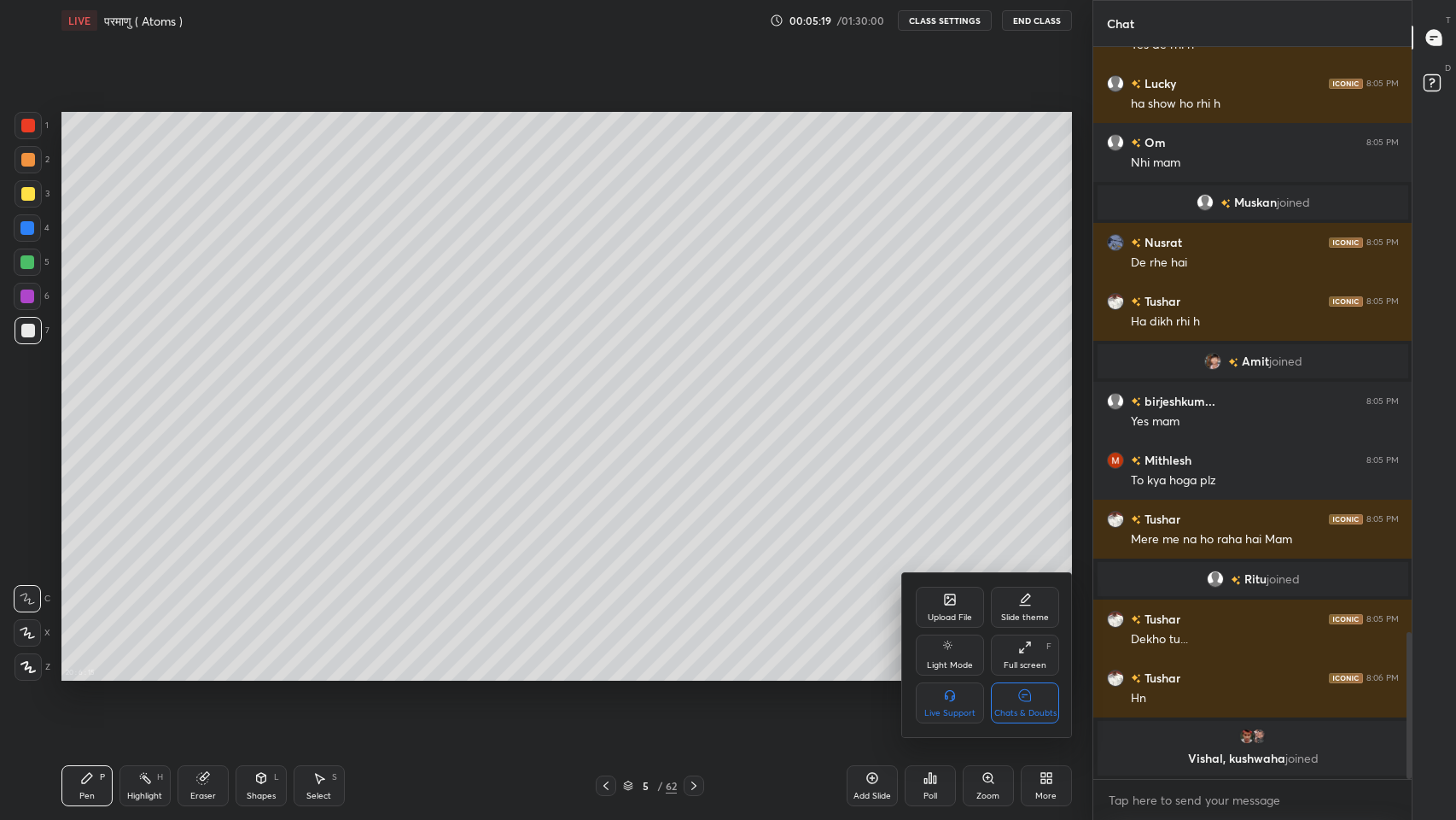
click at [1025, 674] on icon at bounding box center [1025, 695] width 14 height 18
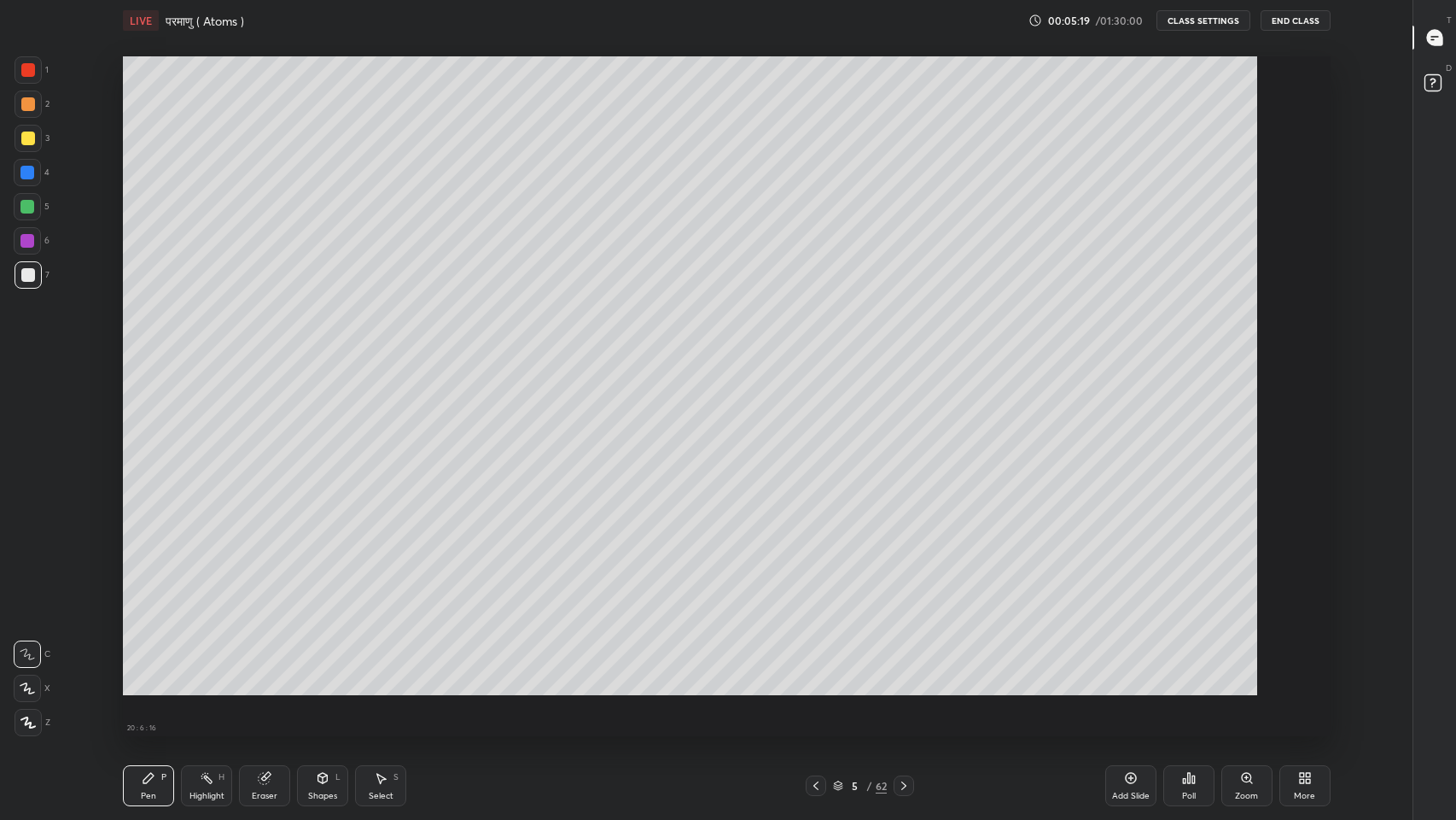
scroll to position [5, 0]
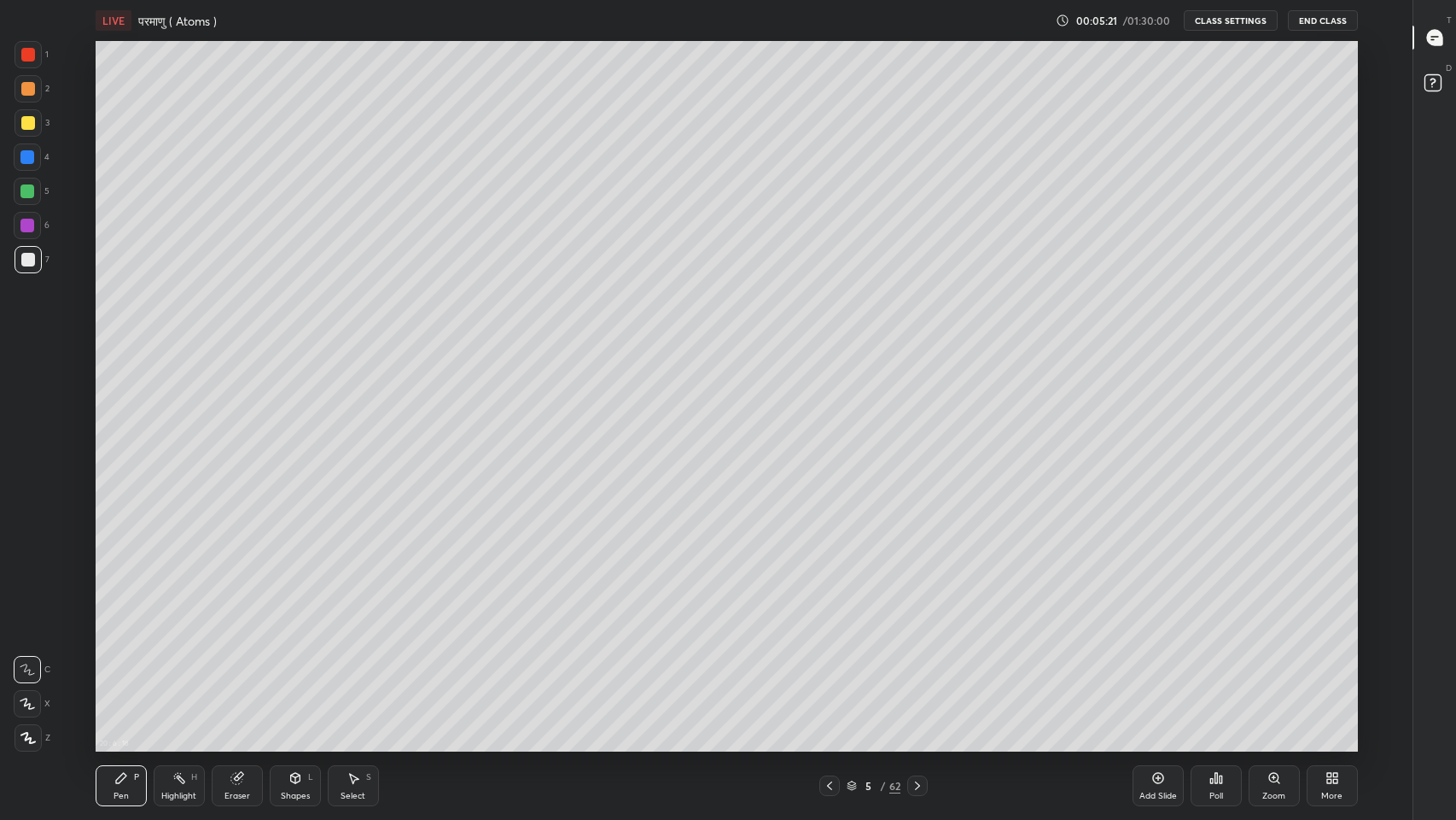
click at [1160, 674] on icon at bounding box center [1158, 778] width 14 height 14
click at [828, 674] on icon at bounding box center [828, 786] width 14 height 14
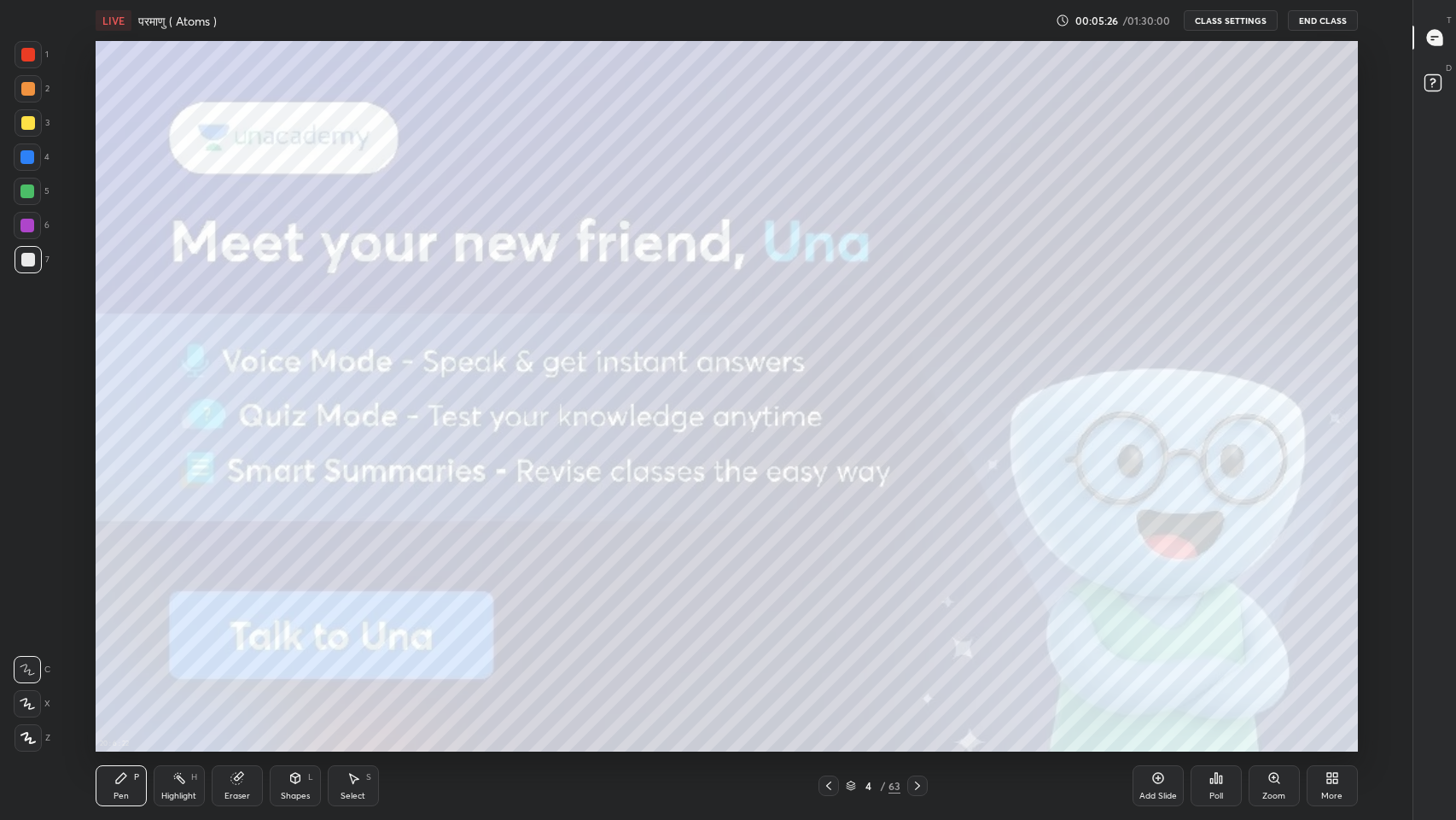
click at [917, 674] on icon at bounding box center [917, 786] width 14 height 14
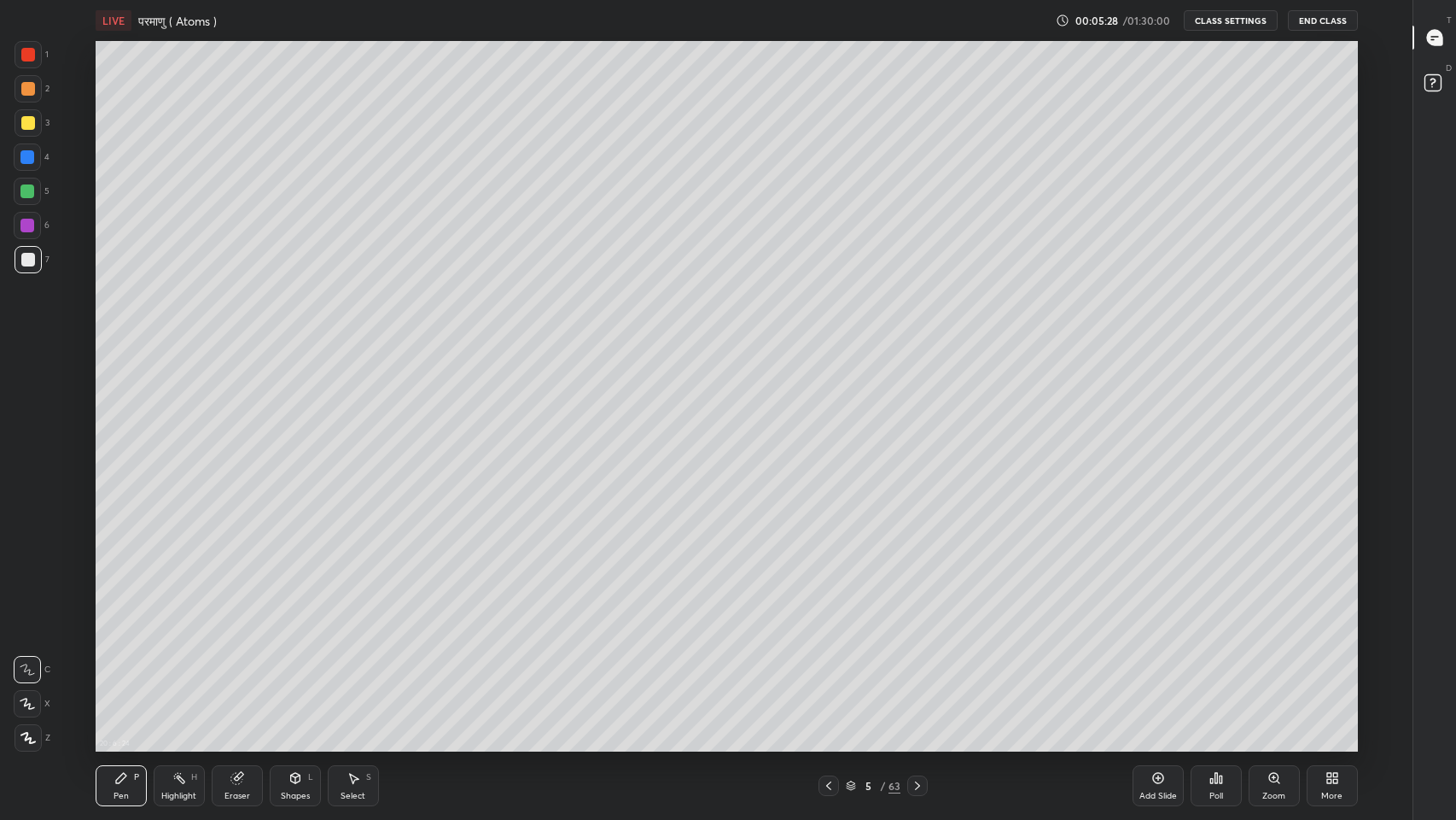
click at [917, 674] on icon at bounding box center [917, 786] width 14 height 14
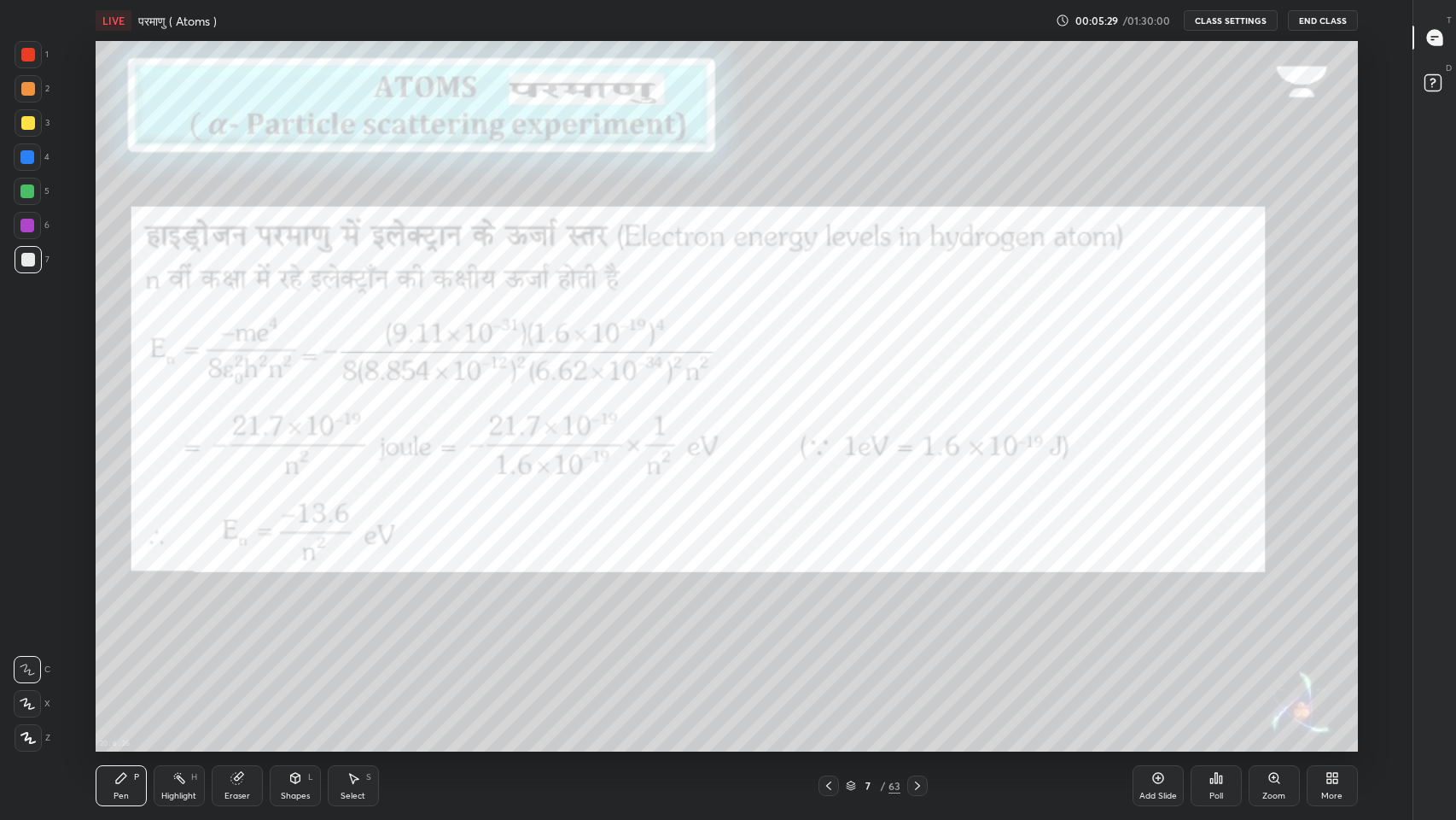
click at [828, 674] on icon at bounding box center [828, 786] width 14 height 14
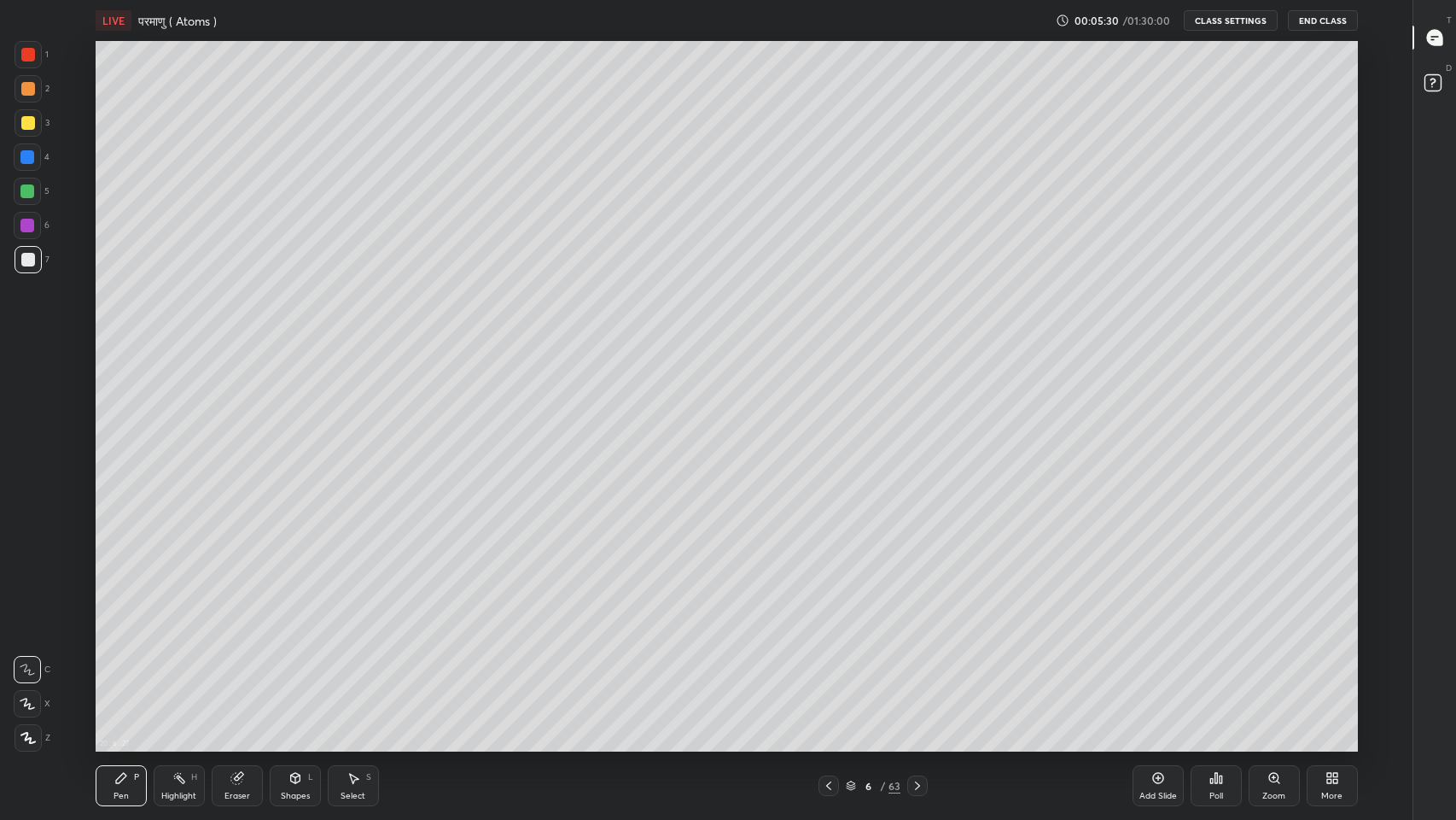
click at [1337, 674] on div "More" at bounding box center [1331, 796] width 21 height 9
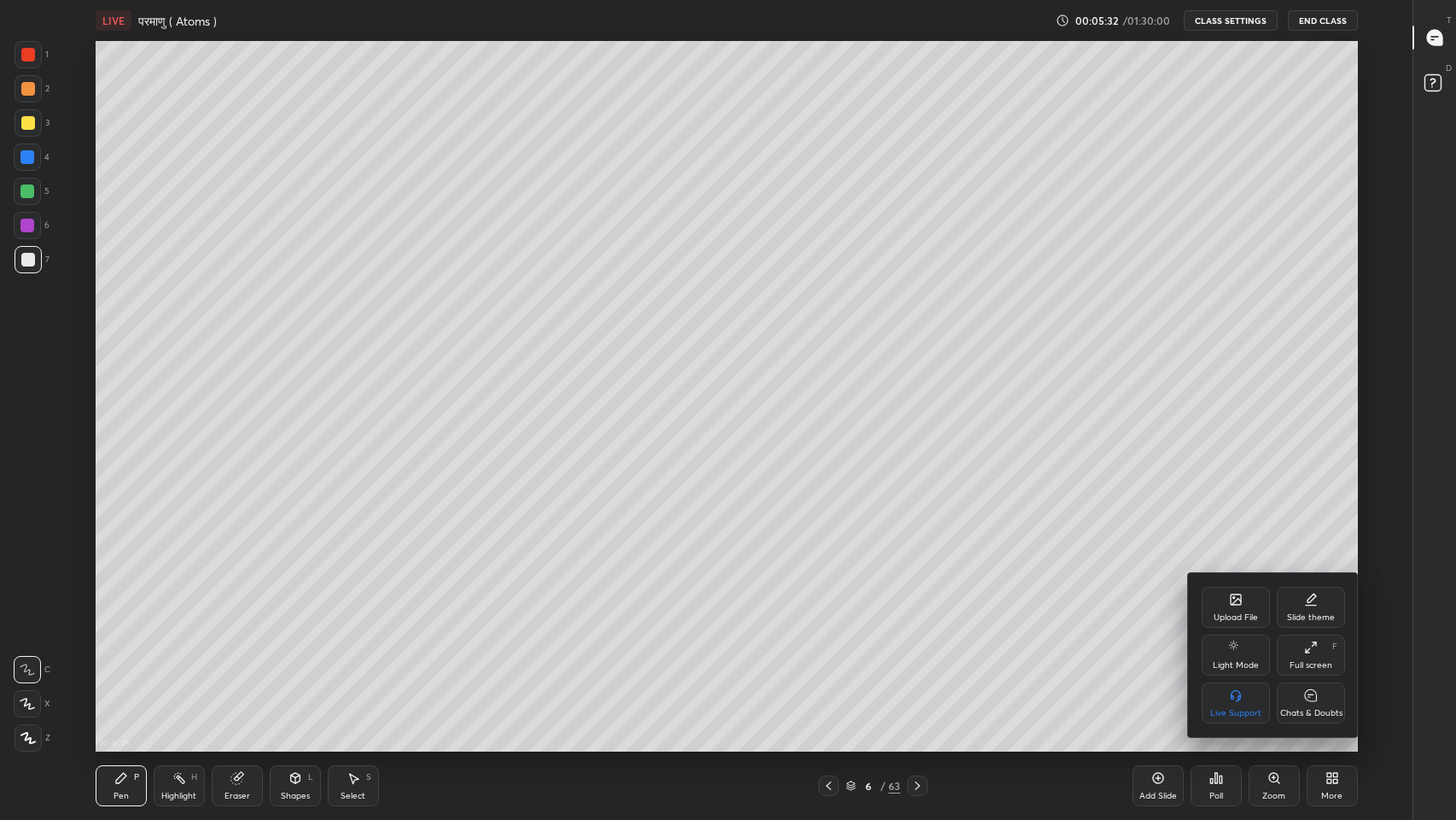
click at [1329, 614] on div "Slide theme" at bounding box center [1310, 617] width 48 height 9
click at [1309, 674] on rect at bounding box center [1311, 696] width 12 height 1
click at [1115, 674] on div at bounding box center [728, 410] width 1456 height 820
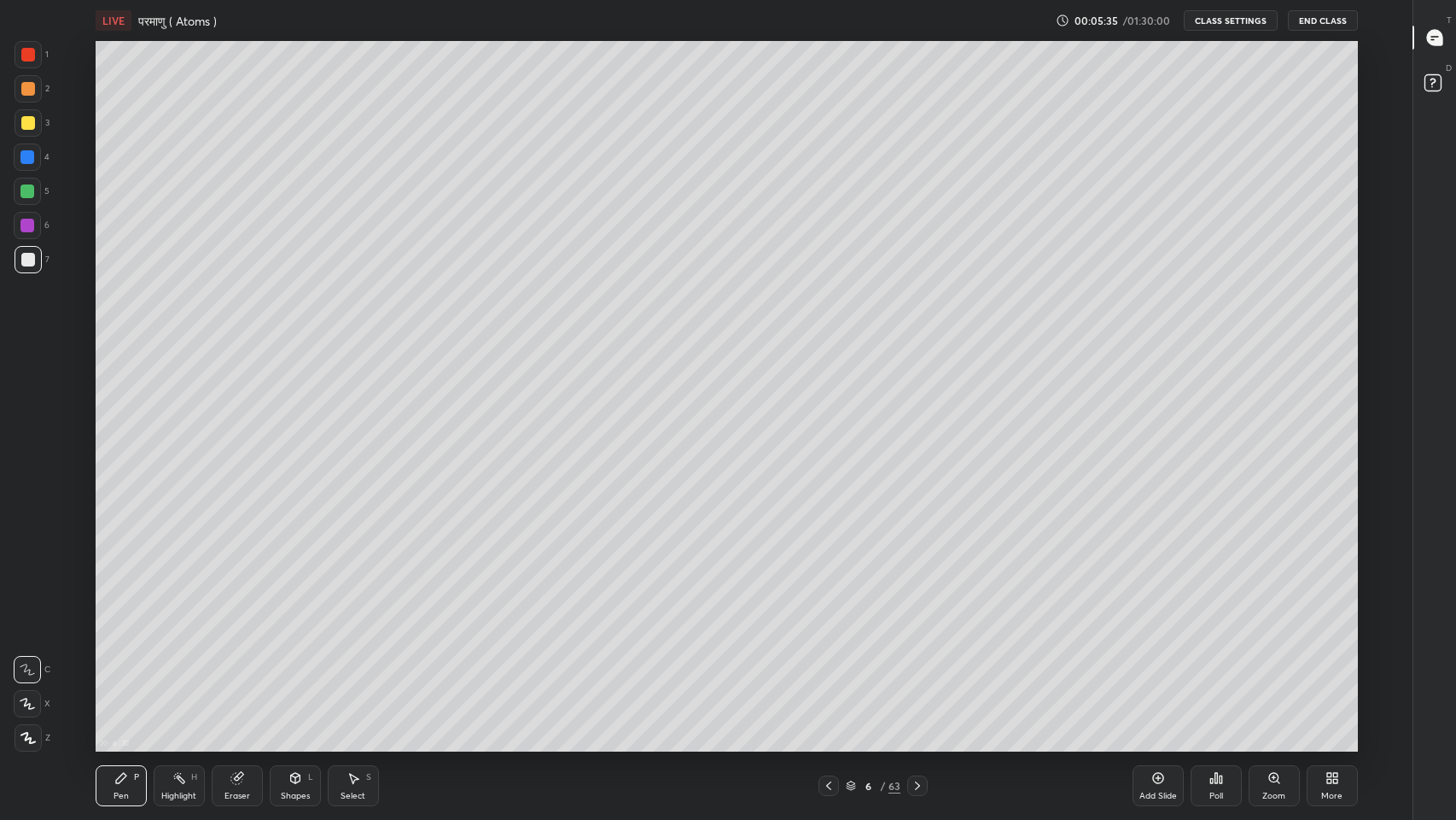
click at [1166, 674] on div "Add Slide" at bounding box center [1158, 786] width 52 height 41
click at [32, 124] on div at bounding box center [28, 123] width 14 height 14
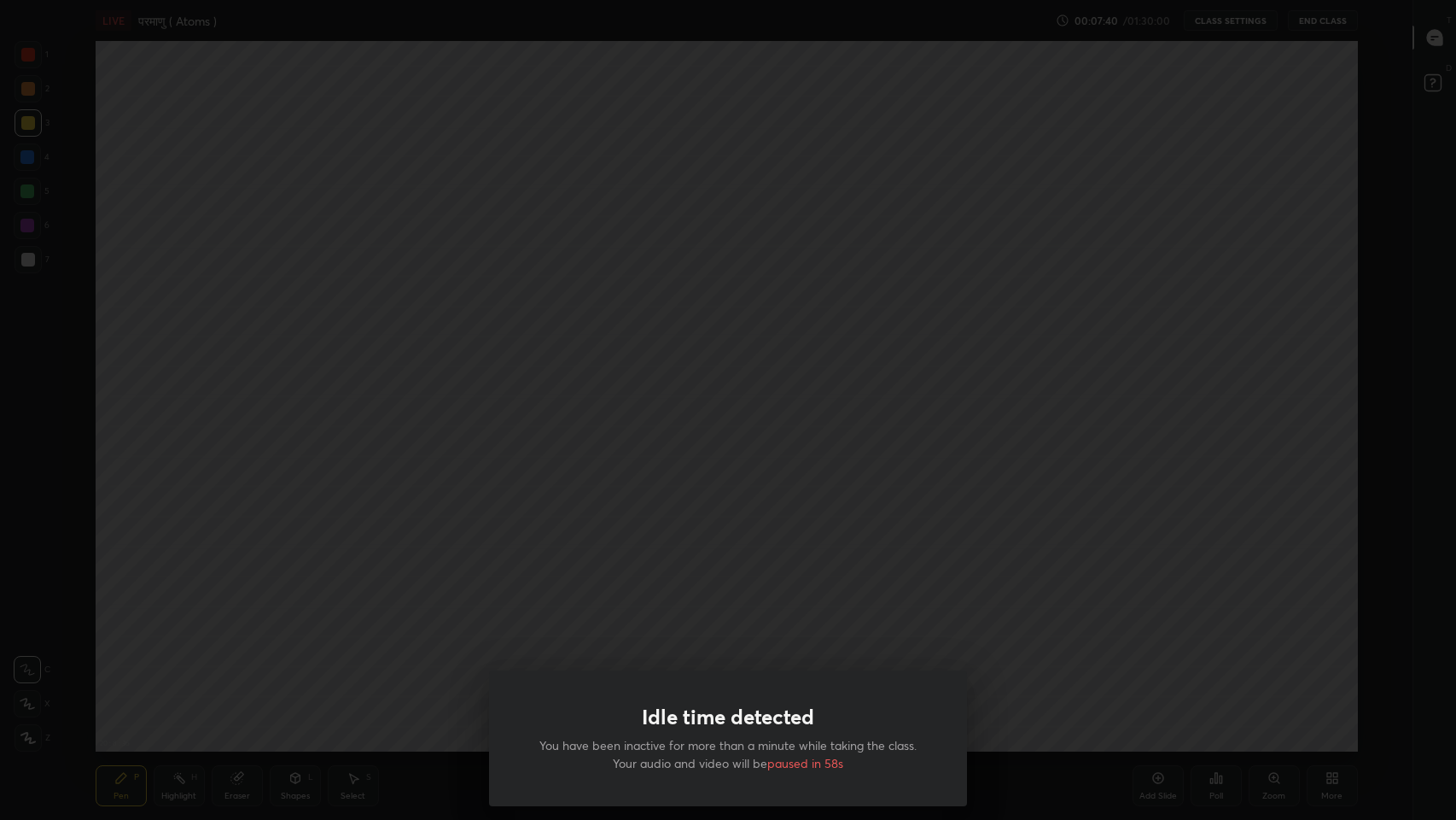
click at [860, 436] on div "Idle time detected You have been inactive for more than a minute while taking t…" at bounding box center [728, 410] width 1456 height 820
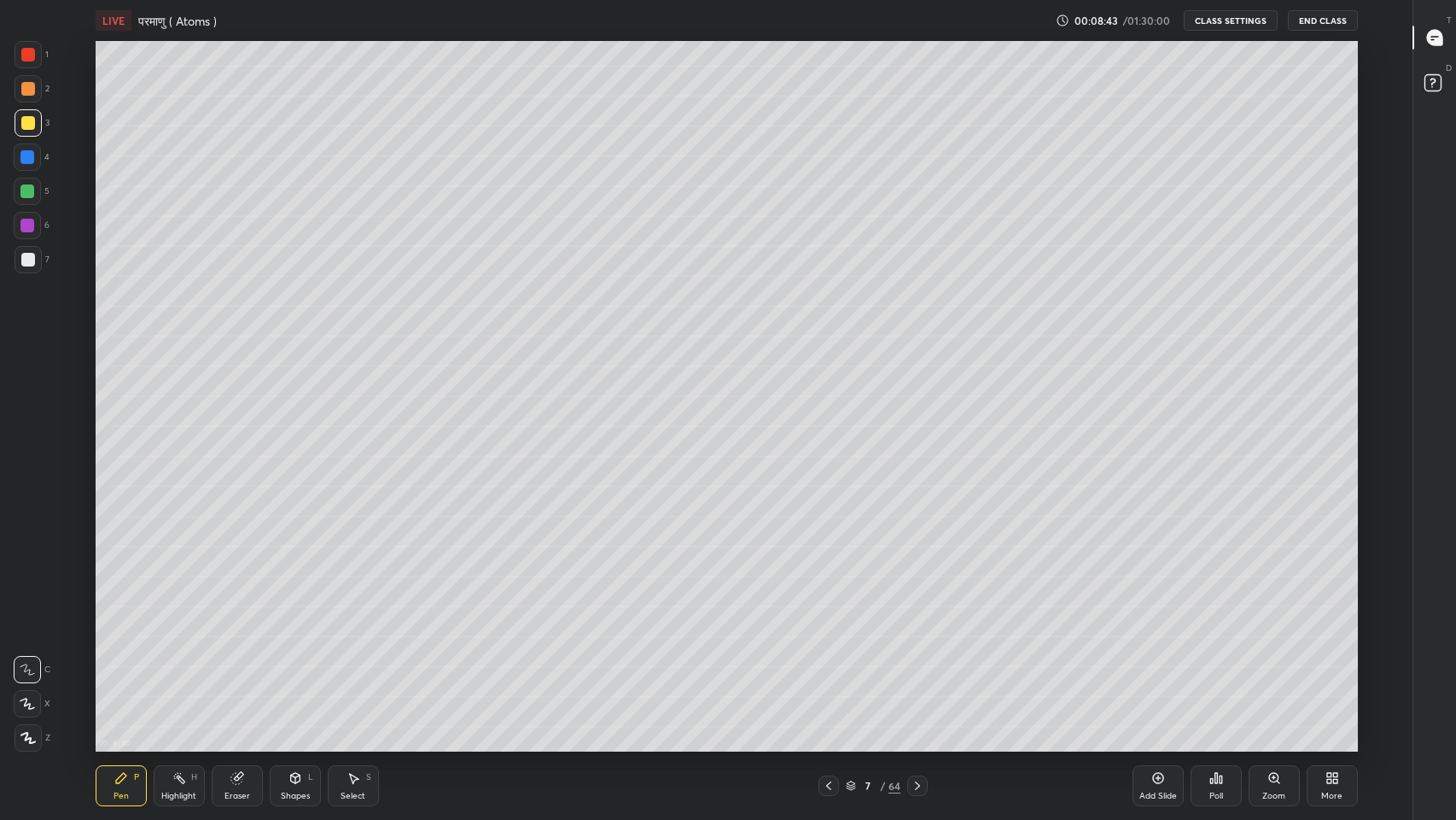
click at [237, 674] on div "Eraser" at bounding box center [237, 786] width 52 height 41
click at [115, 674] on div "Pen" at bounding box center [121, 796] width 16 height 9
click at [24, 674] on icon at bounding box center [28, 737] width 16 height 12
click at [21, 258] on div at bounding box center [28, 259] width 14 height 14
click at [21, 119] on div at bounding box center [28, 123] width 14 height 14
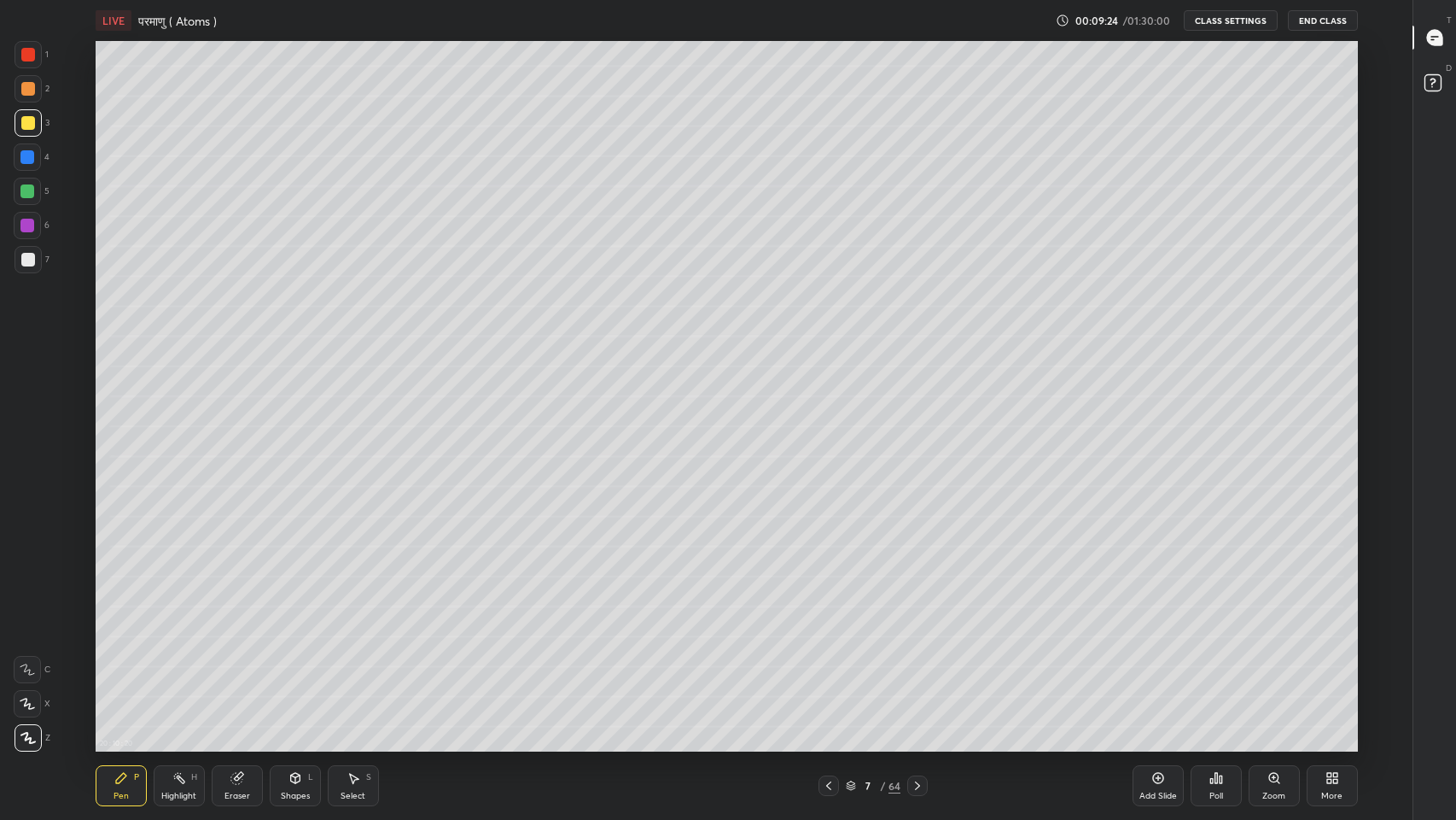
click at [1437, 41] on icon at bounding box center [1435, 38] width 16 height 16
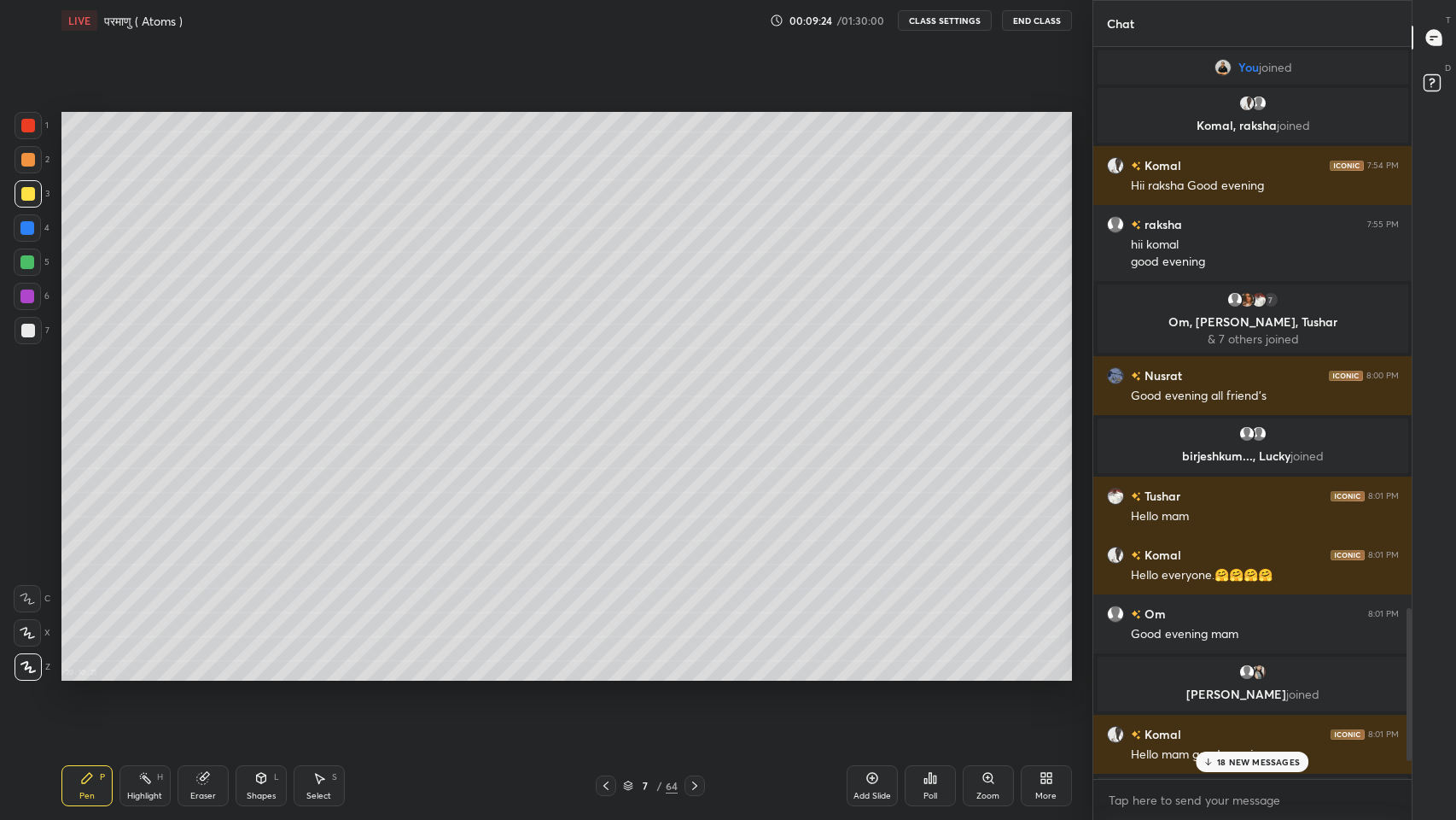
scroll to position [84660, 84306]
click at [1251, 674] on p "18 NEW MESSAGES" at bounding box center [1258, 761] width 83 height 11
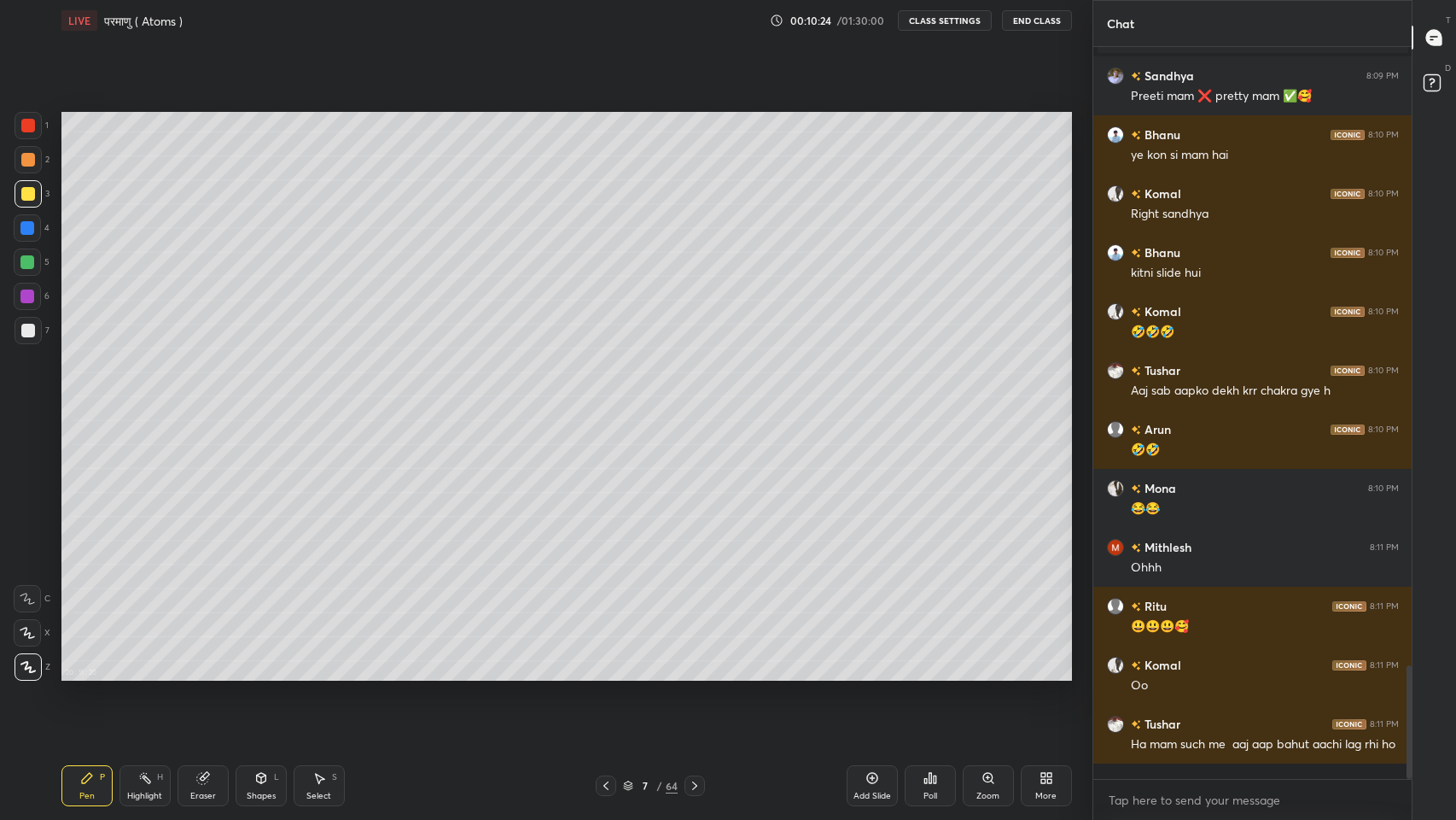
scroll to position [4012, 0]
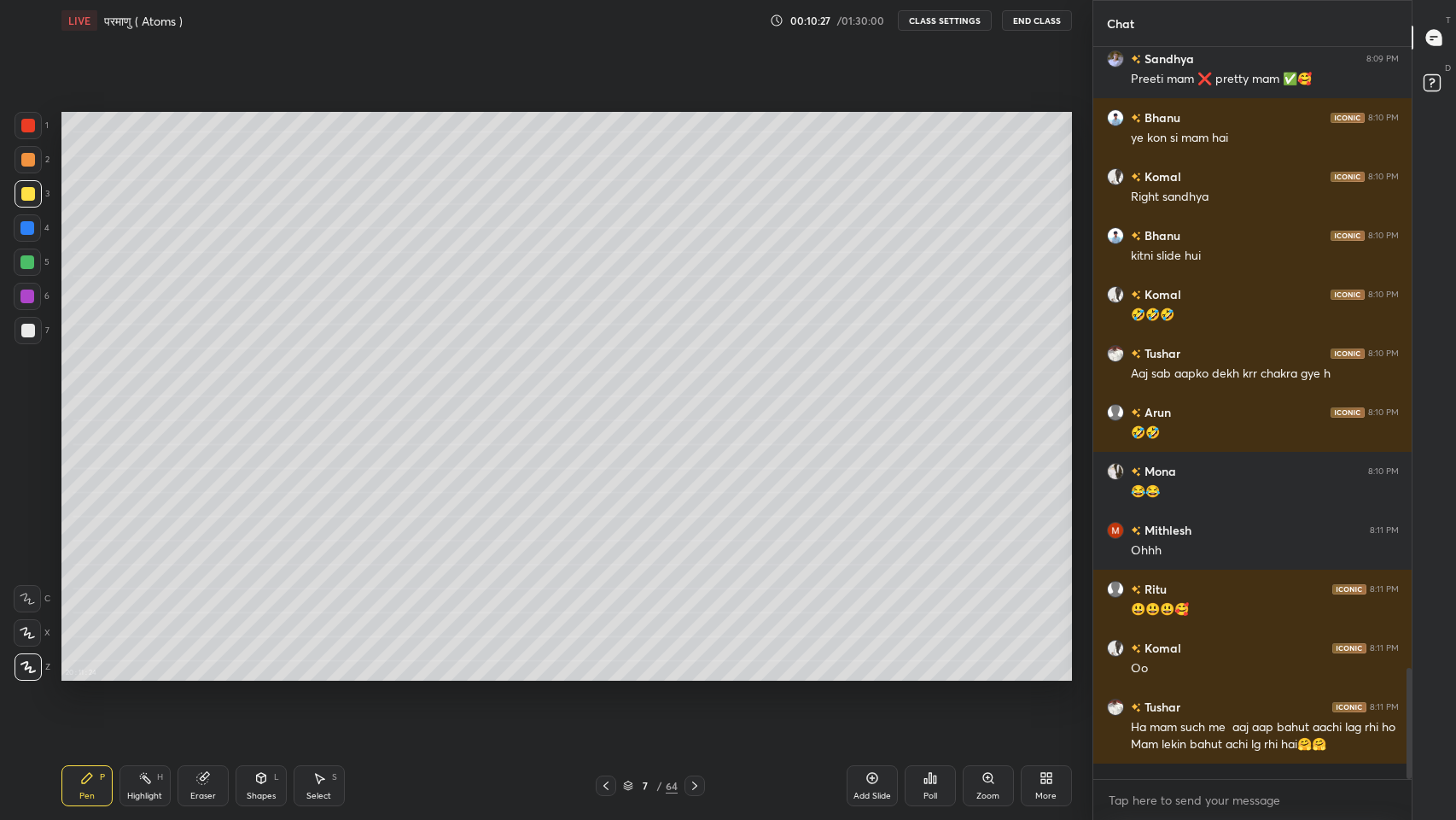
click at [1051, 674] on div "More" at bounding box center [1046, 796] width 21 height 9
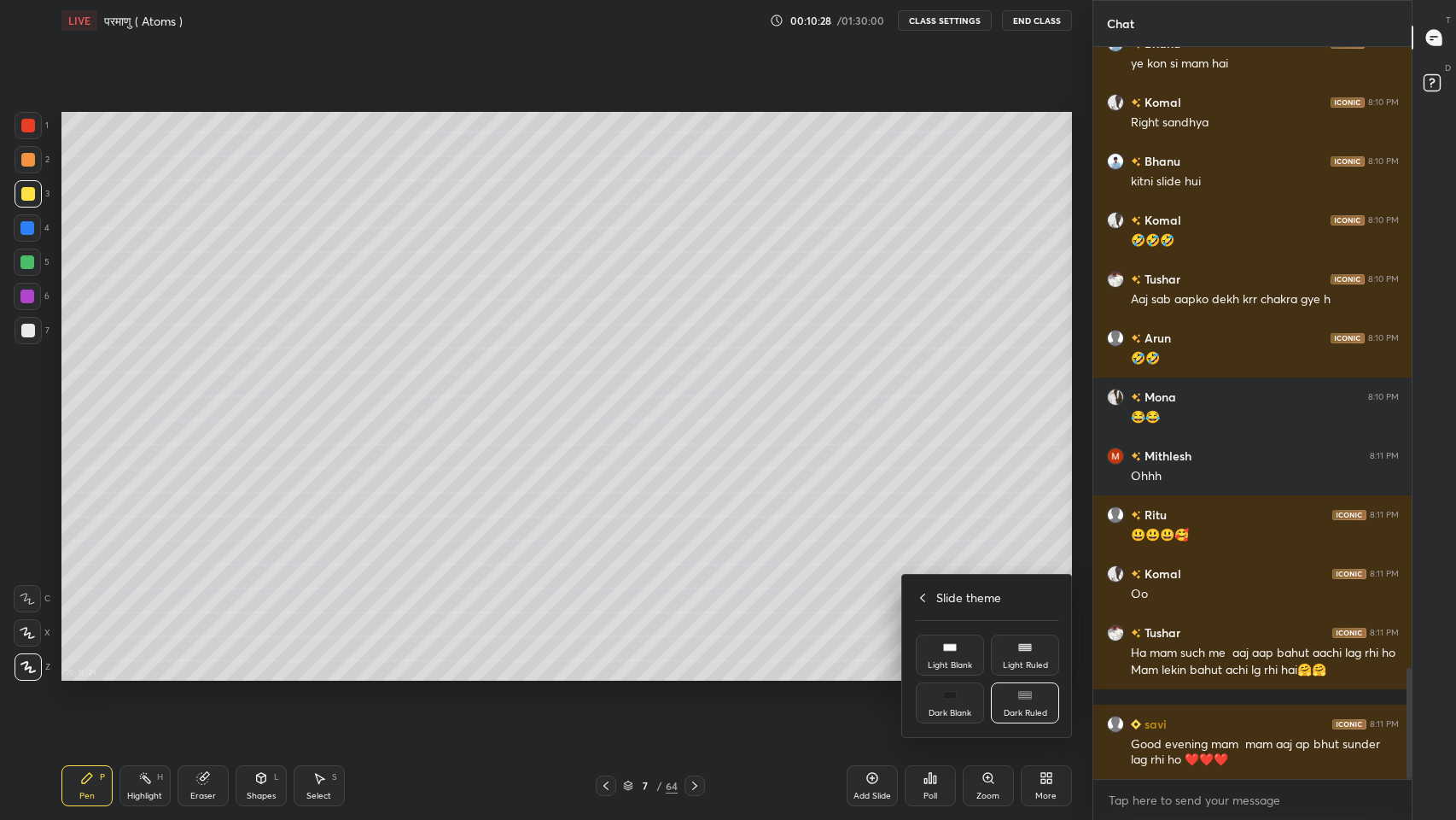
click at [1039, 674] on div "Dark Ruled" at bounding box center [1025, 703] width 68 height 41
click at [1047, 674] on div at bounding box center [728, 410] width 1456 height 820
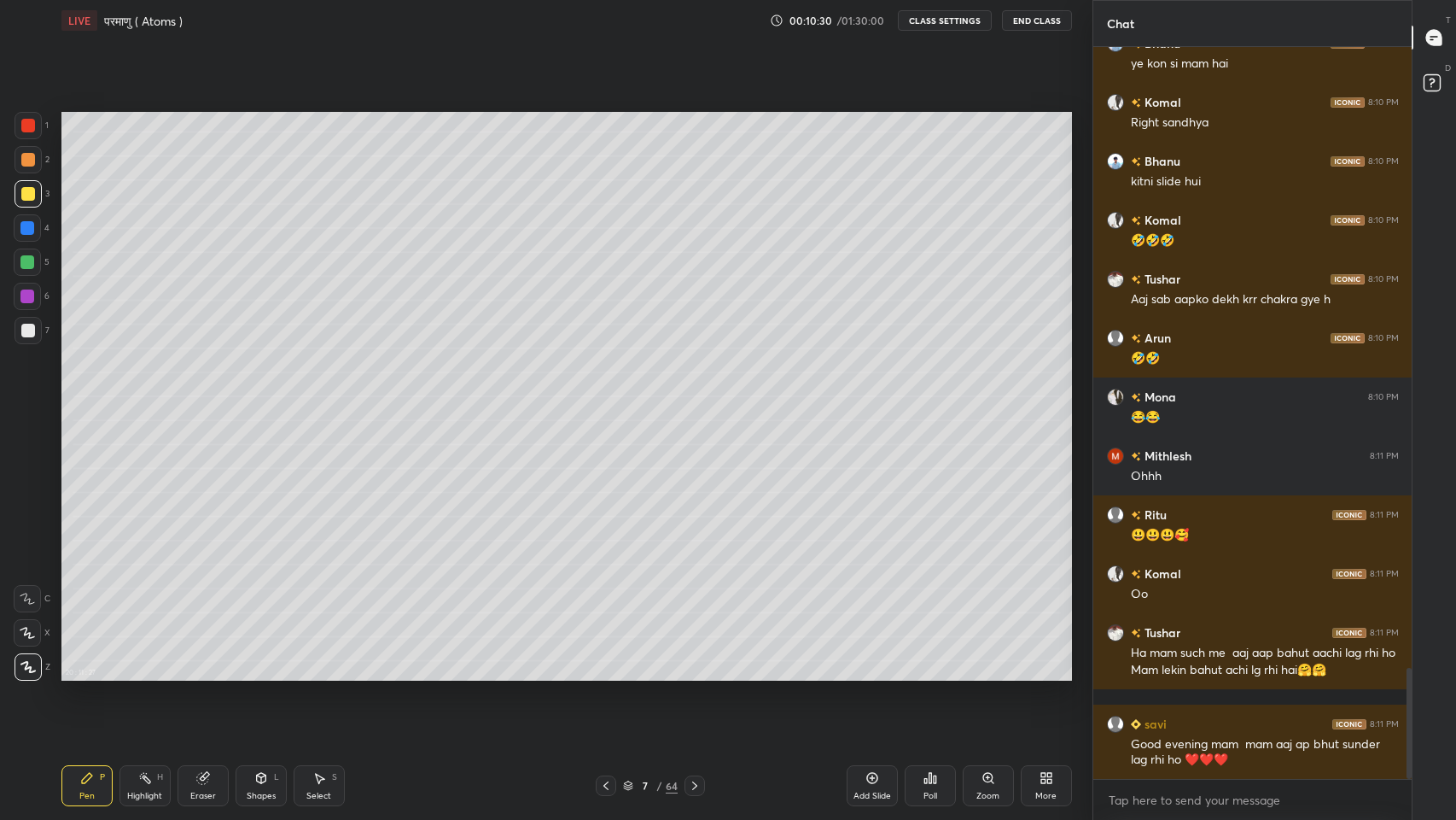
click at [1053, 674] on div "More" at bounding box center [1046, 786] width 52 height 41
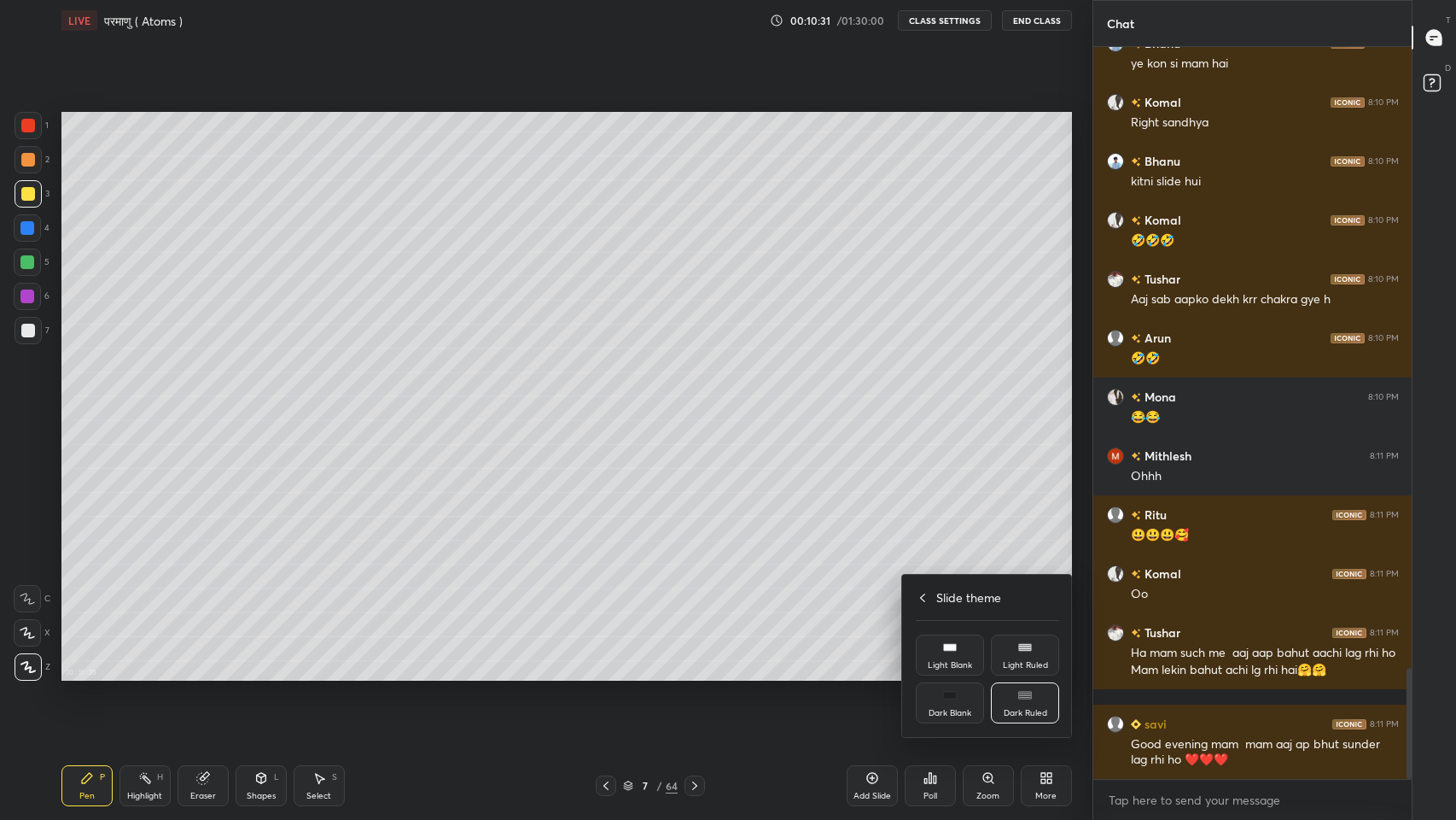
click at [922, 601] on icon at bounding box center [922, 598] width 14 height 14
click at [1032, 674] on div "Chats & Doubts" at bounding box center [1025, 713] width 62 height 9
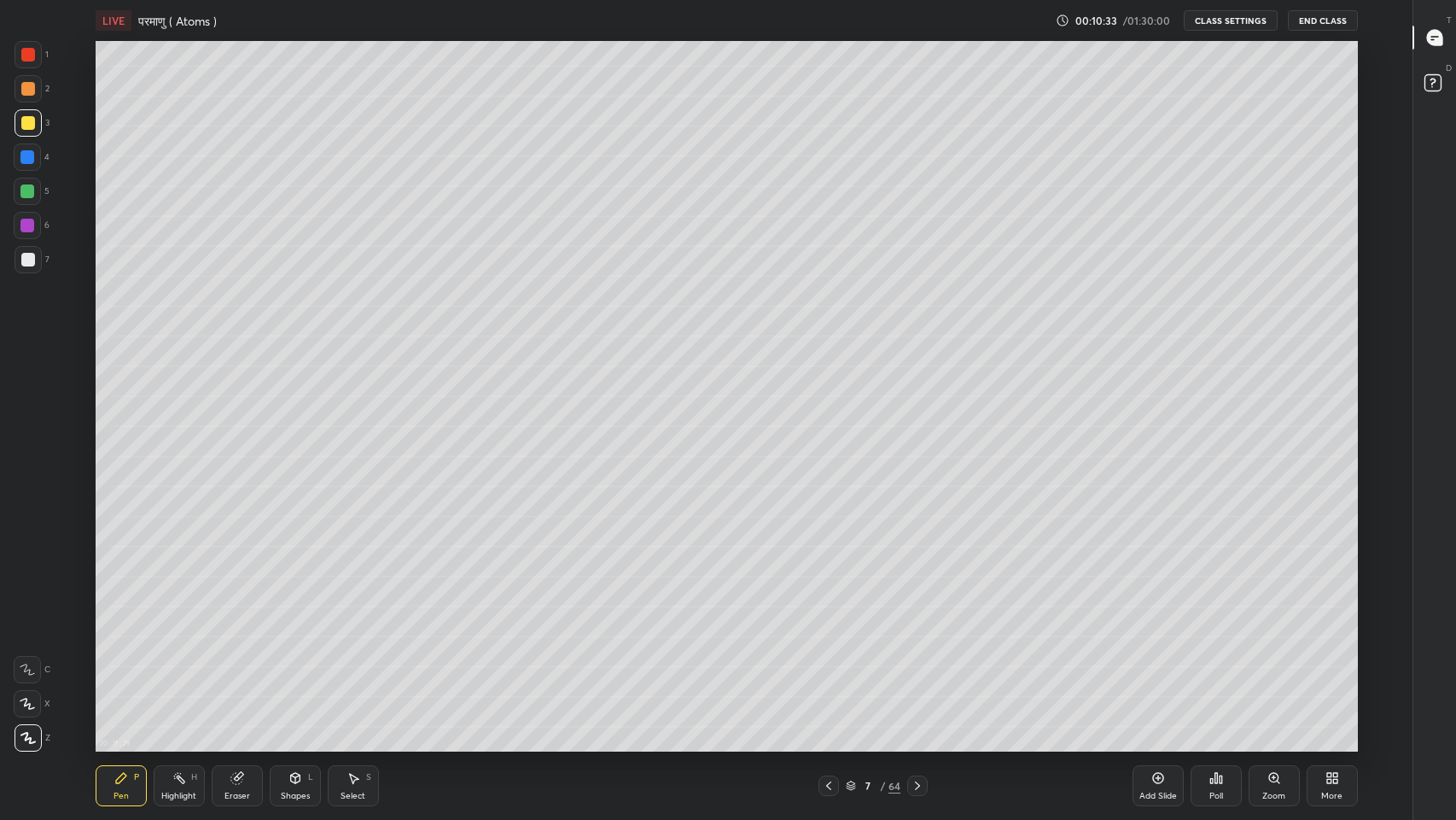
scroll to position [710, 1344]
click at [1445, 38] on div at bounding box center [1435, 38] width 34 height 31
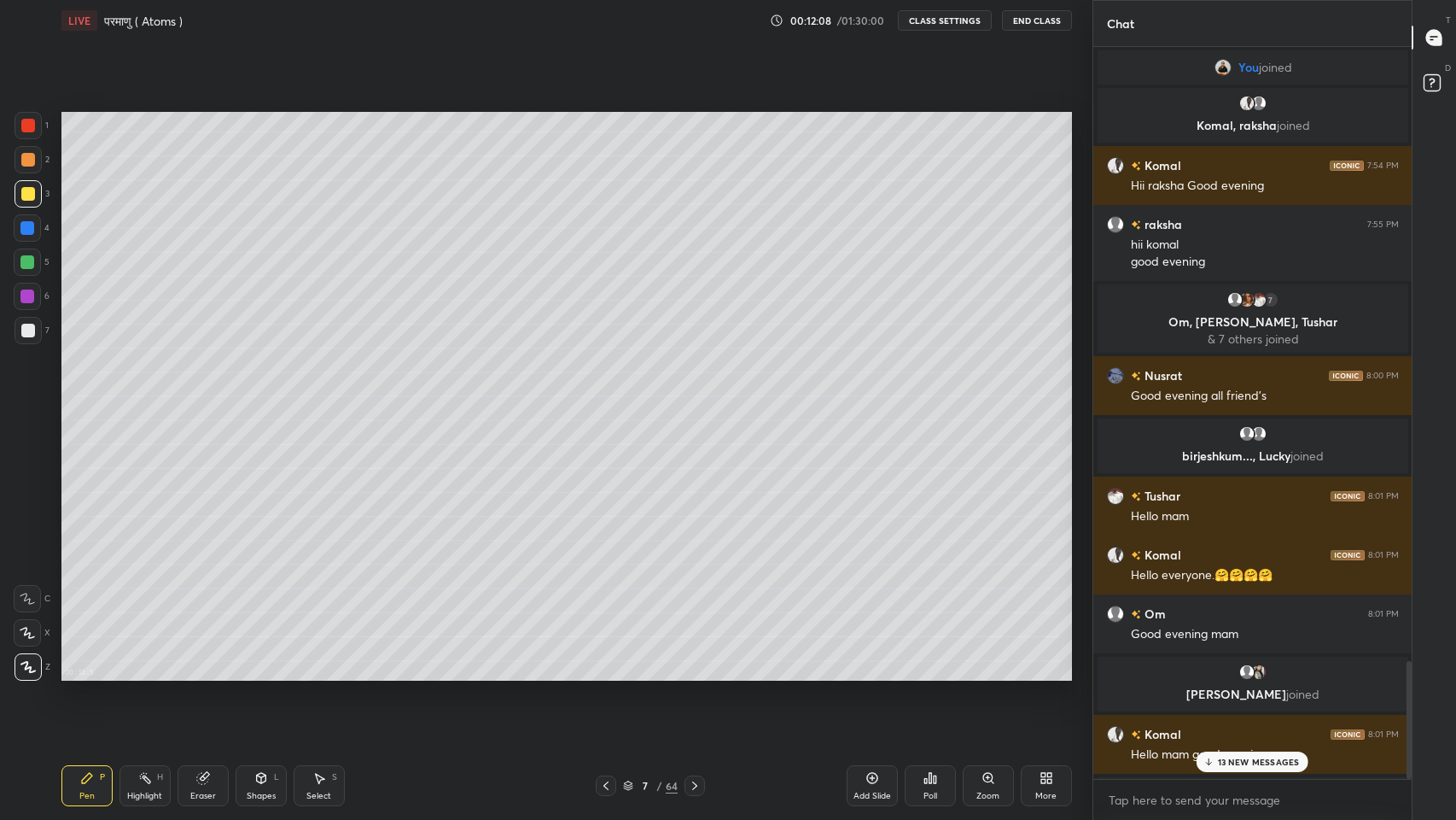
scroll to position [84660, 84306]
click at [1265, 674] on p "13 NEW MESSAGES" at bounding box center [1258, 761] width 82 height 11
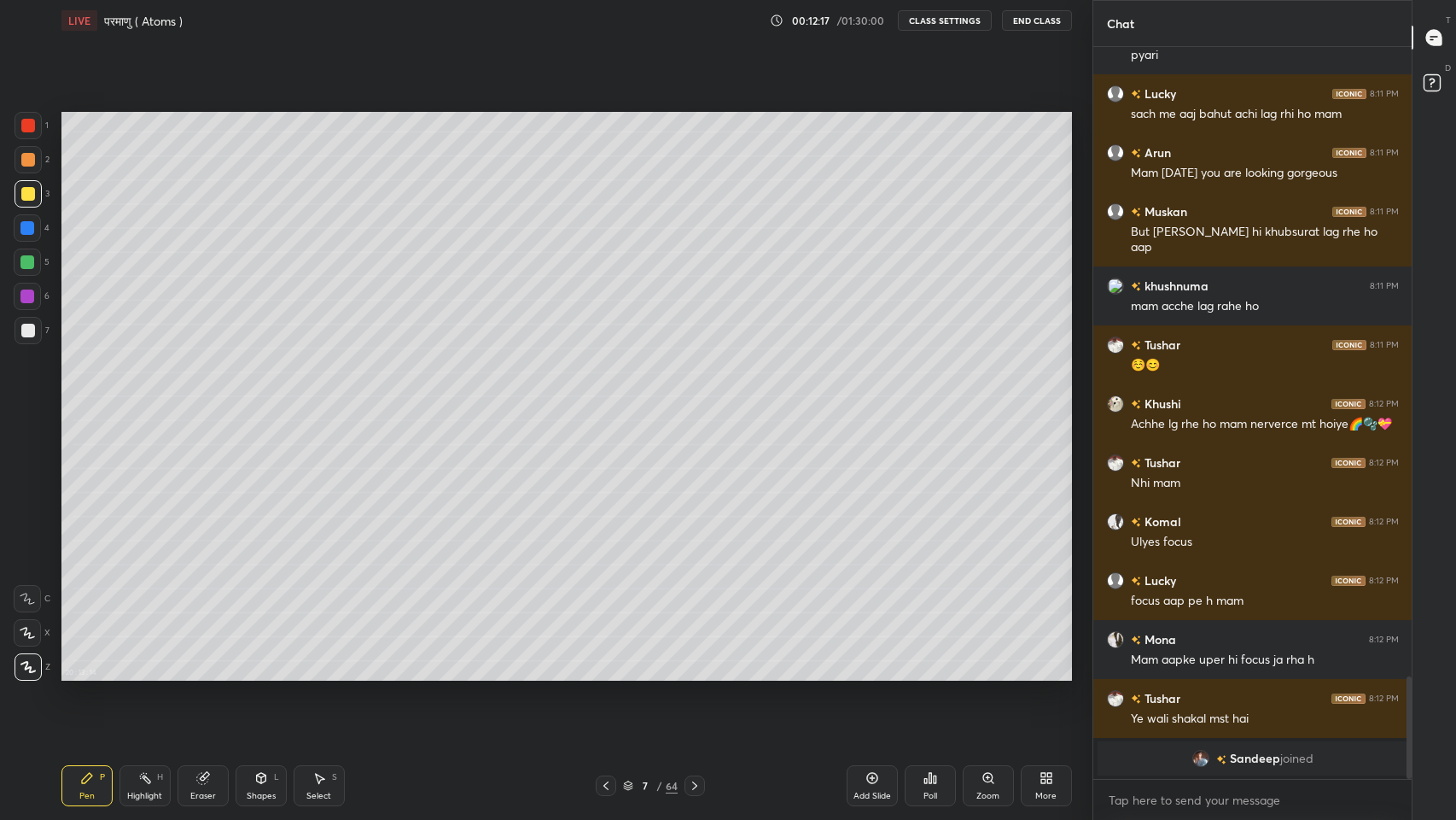
click at [200, 674] on icon at bounding box center [201, 777] width 11 height 11
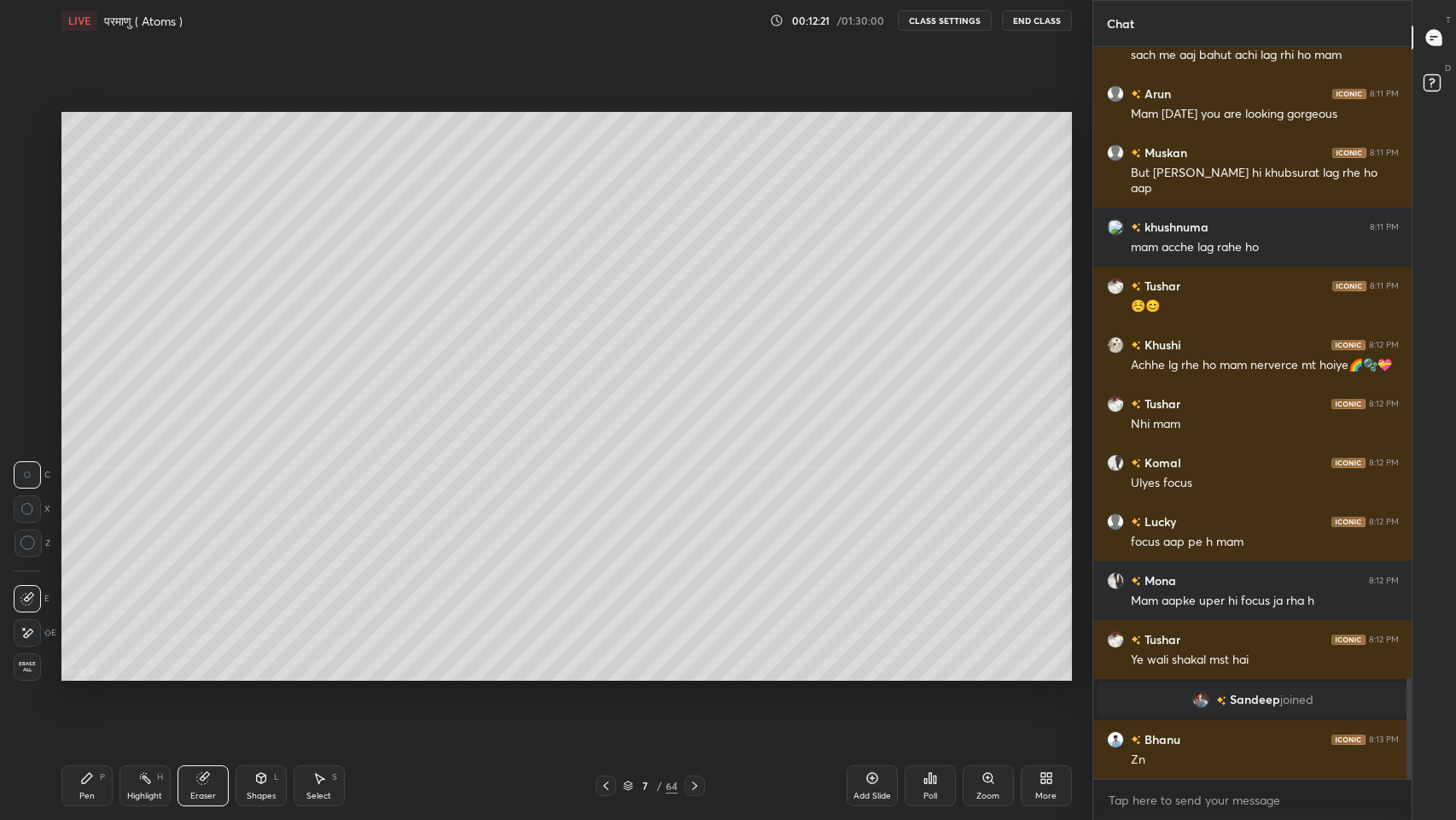
click at [78, 674] on div "Pen P" at bounding box center [87, 786] width 52 height 41
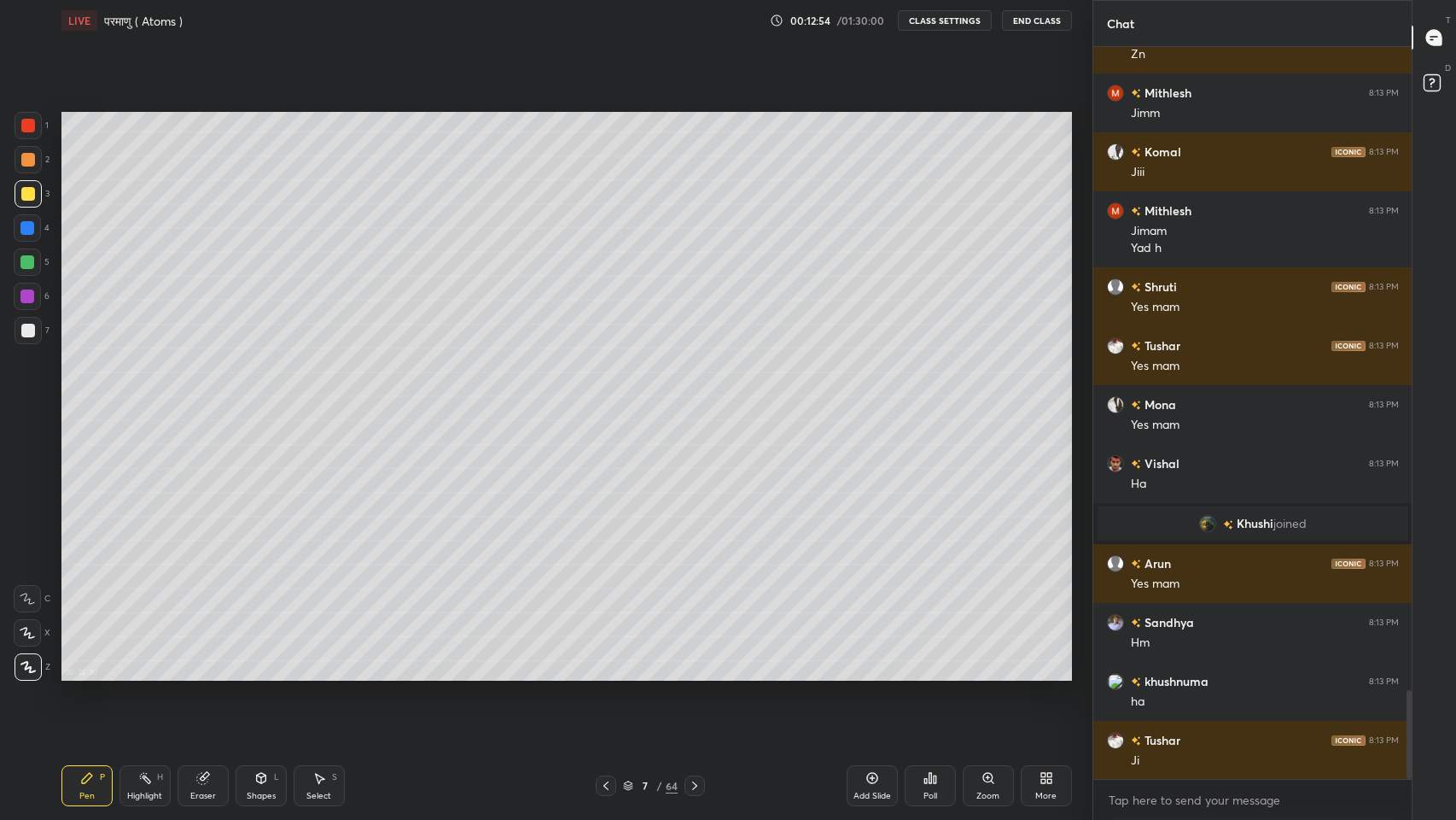
scroll to position [5312, 0]
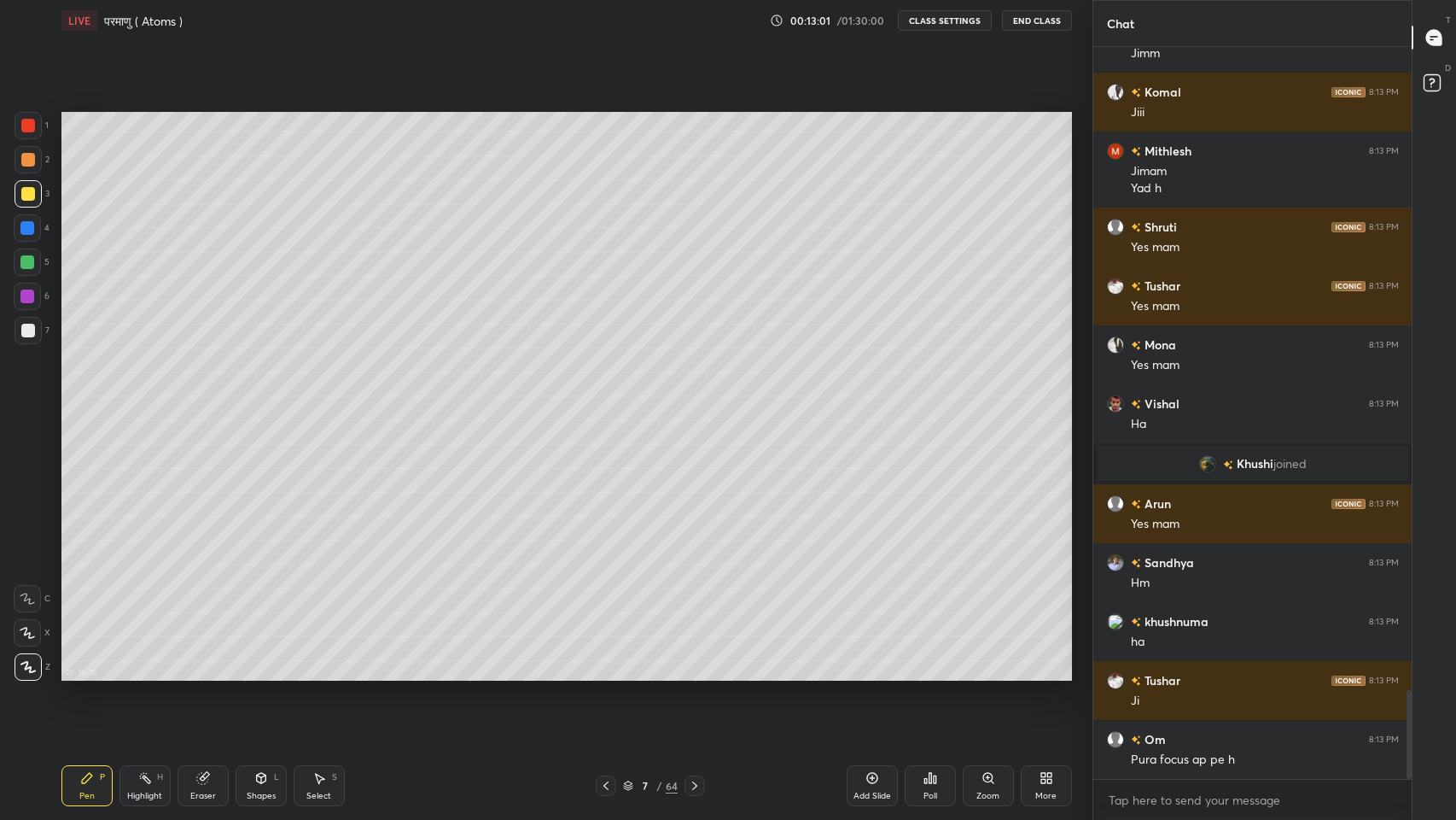
click at [1044, 674] on icon at bounding box center [1043, 781] width 4 height 4
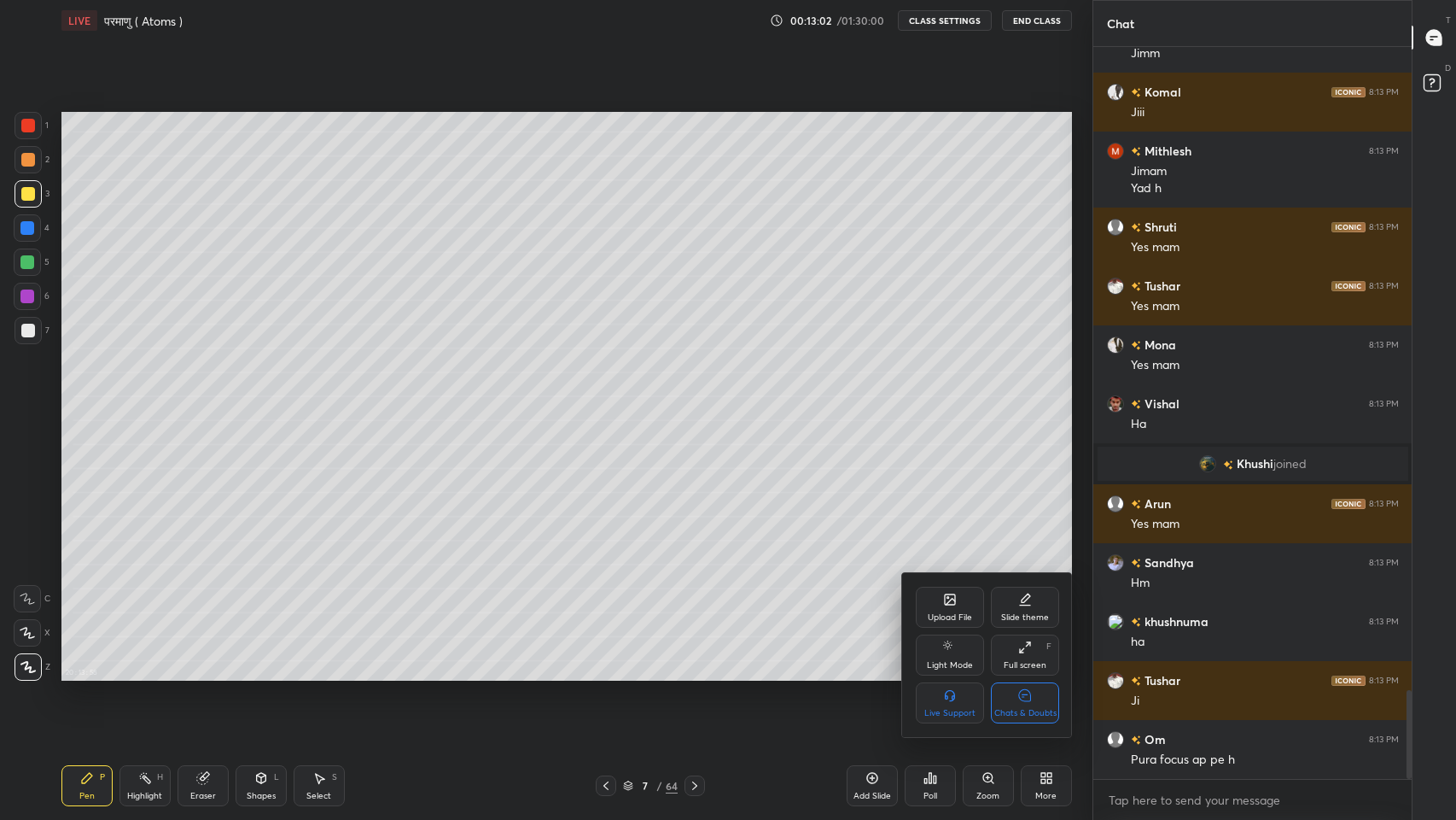
scroll to position [5370, 0]
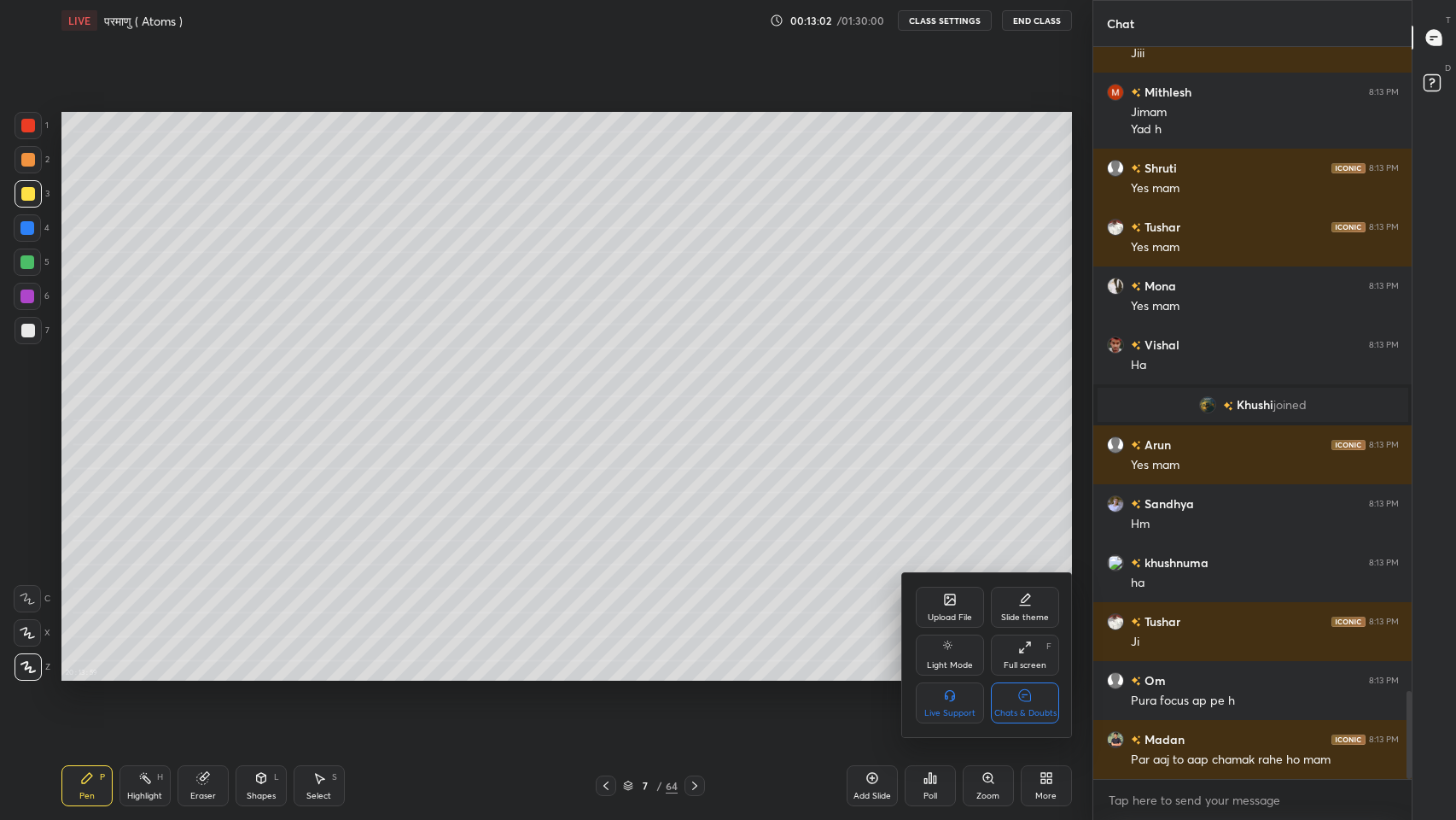
click at [1025, 674] on div "Chats & Doubts" at bounding box center [1025, 713] width 62 height 9
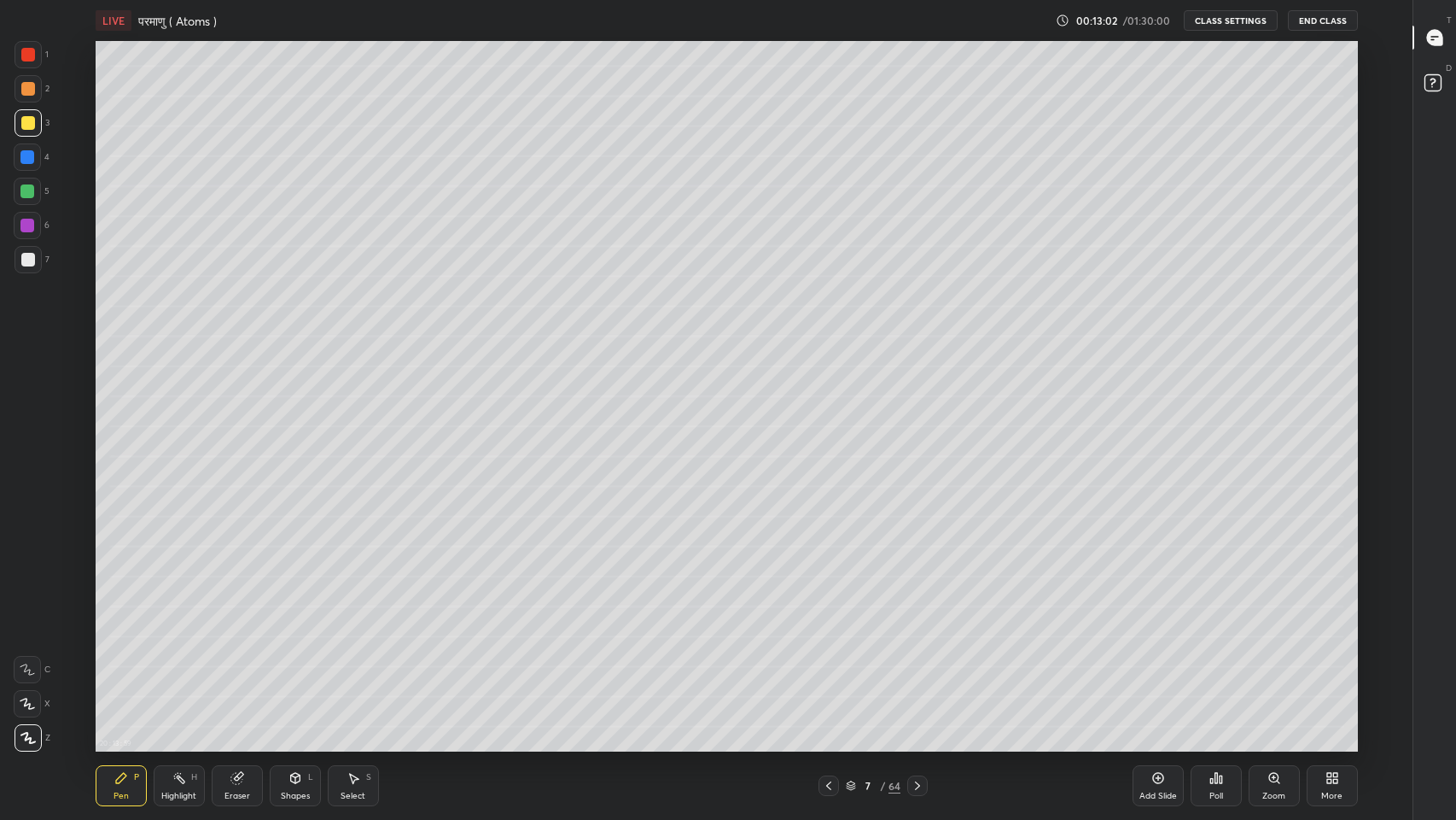
scroll to position [84660, 83985]
click at [288, 674] on icon at bounding box center [295, 778] width 14 height 14
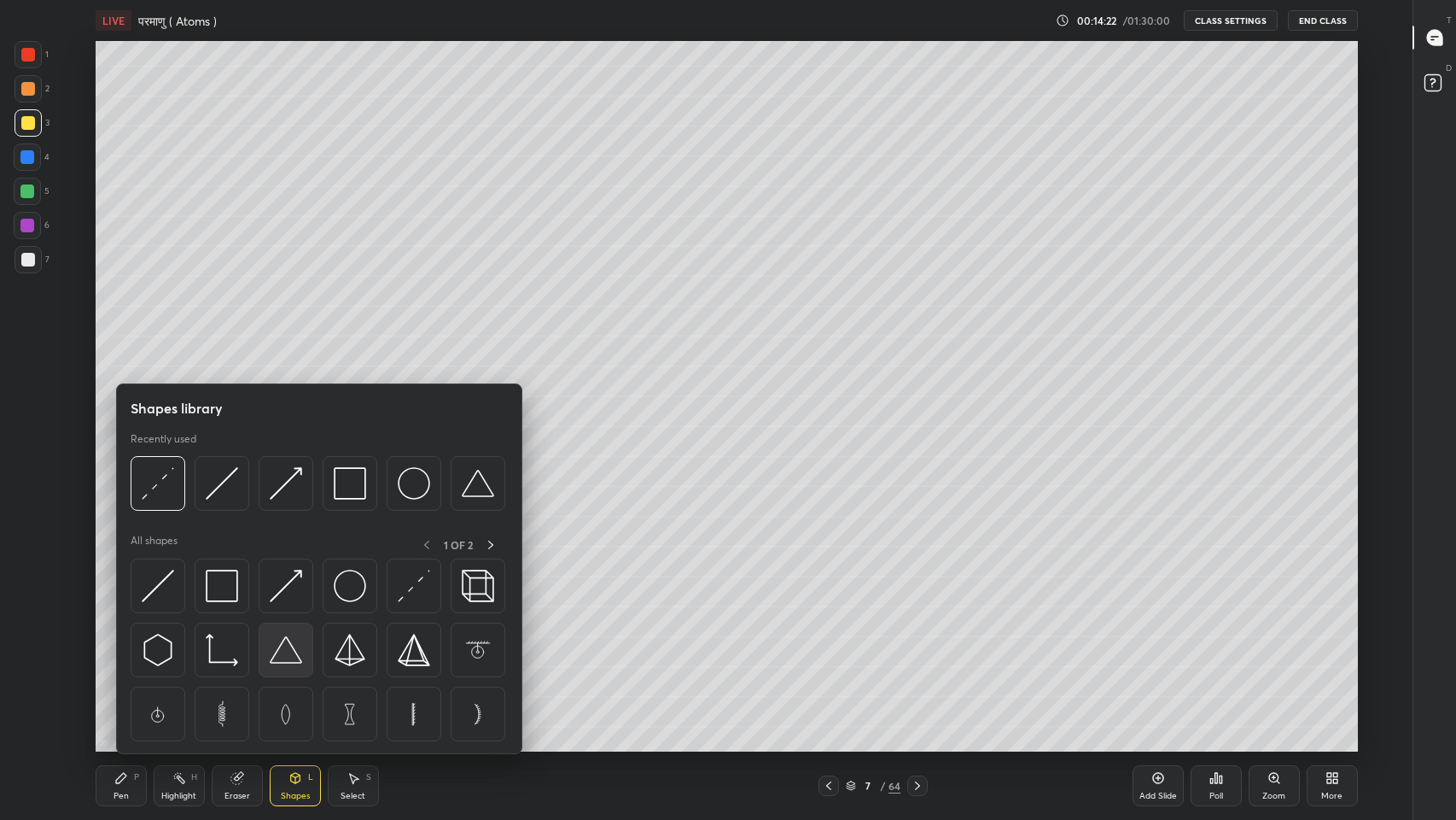
click at [289, 648] on img at bounding box center [286, 649] width 32 height 32
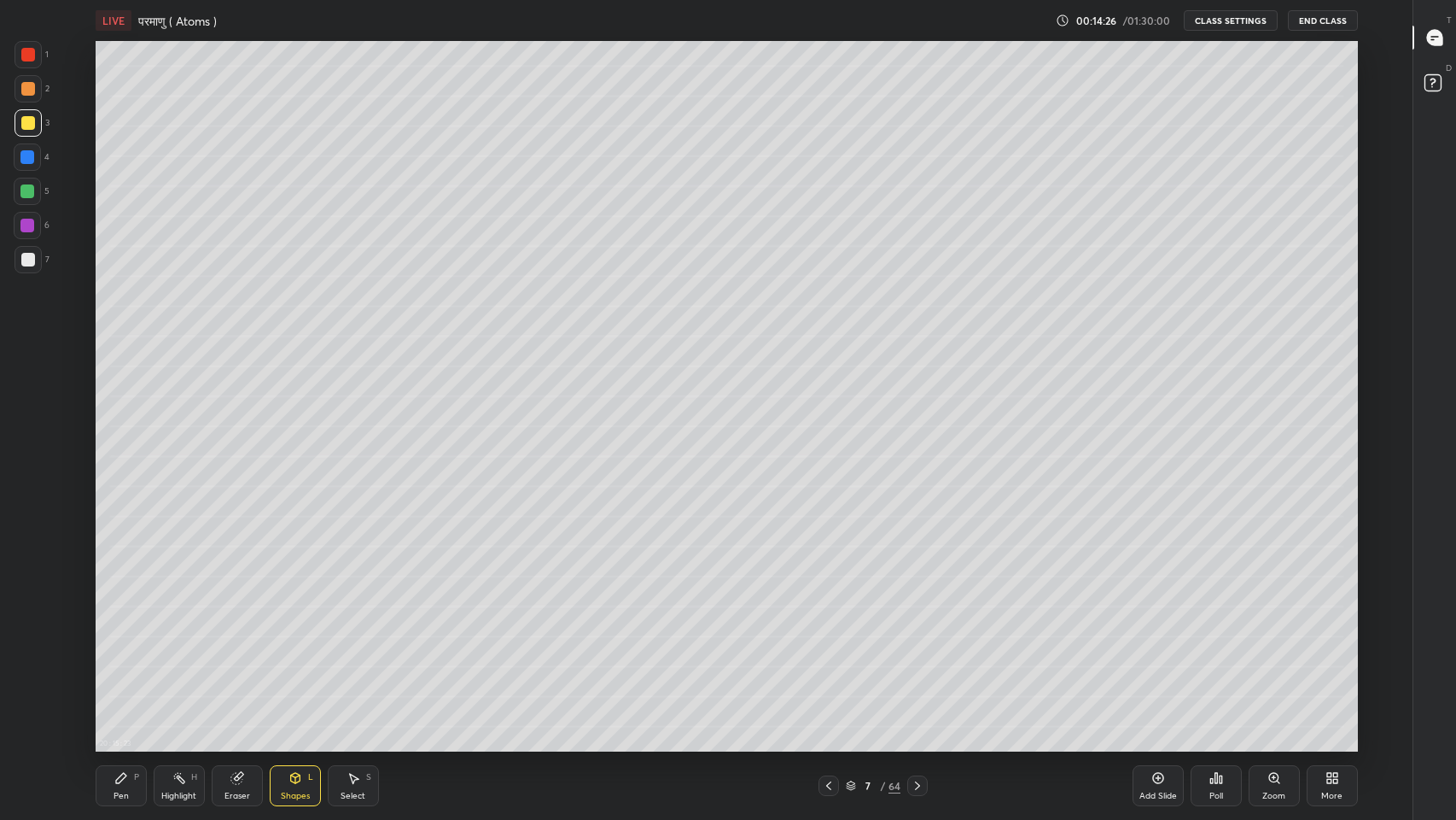
click at [296, 674] on div "Shapes" at bounding box center [295, 796] width 29 height 9
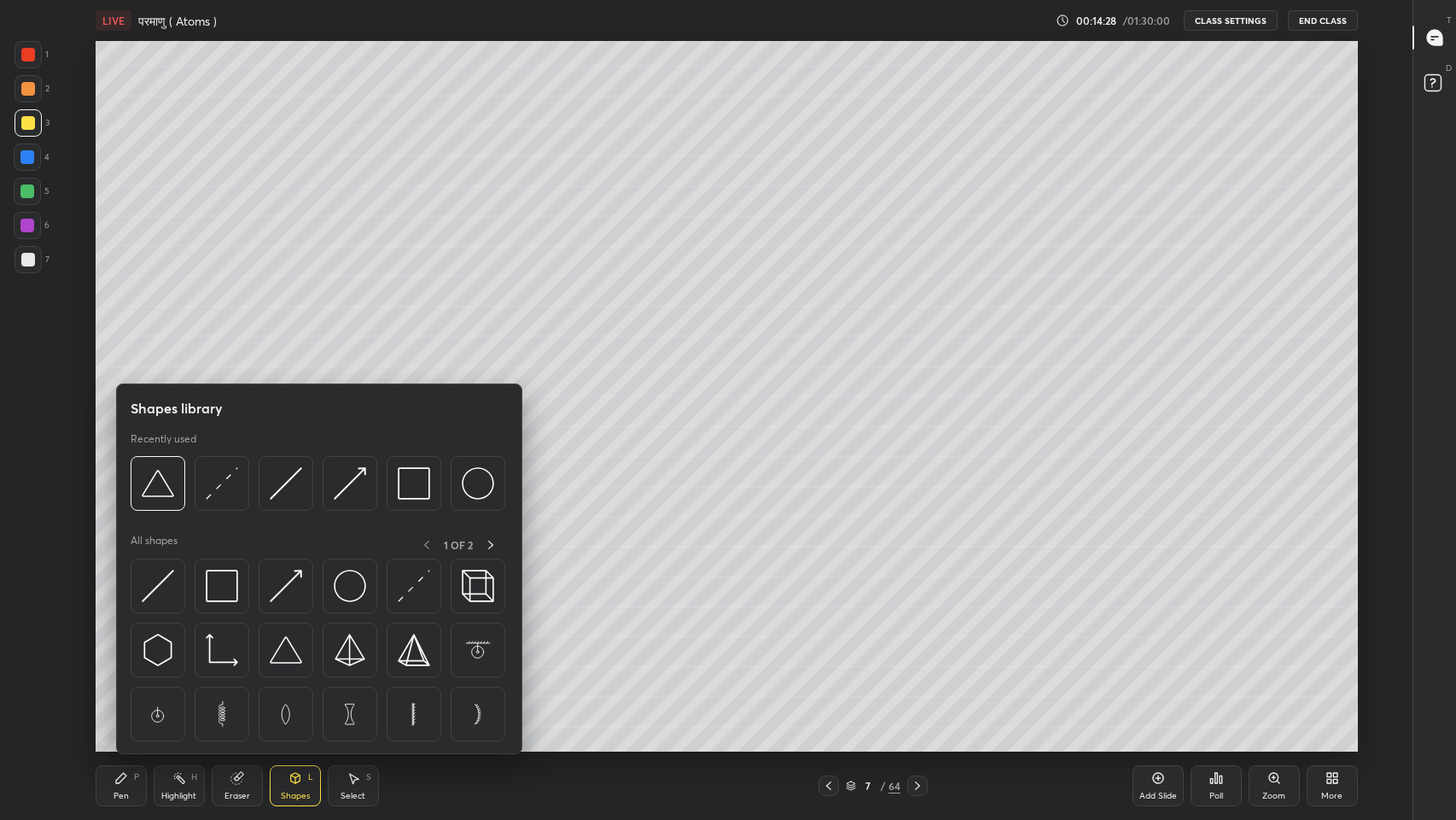
click at [274, 495] on img at bounding box center [286, 483] width 32 height 32
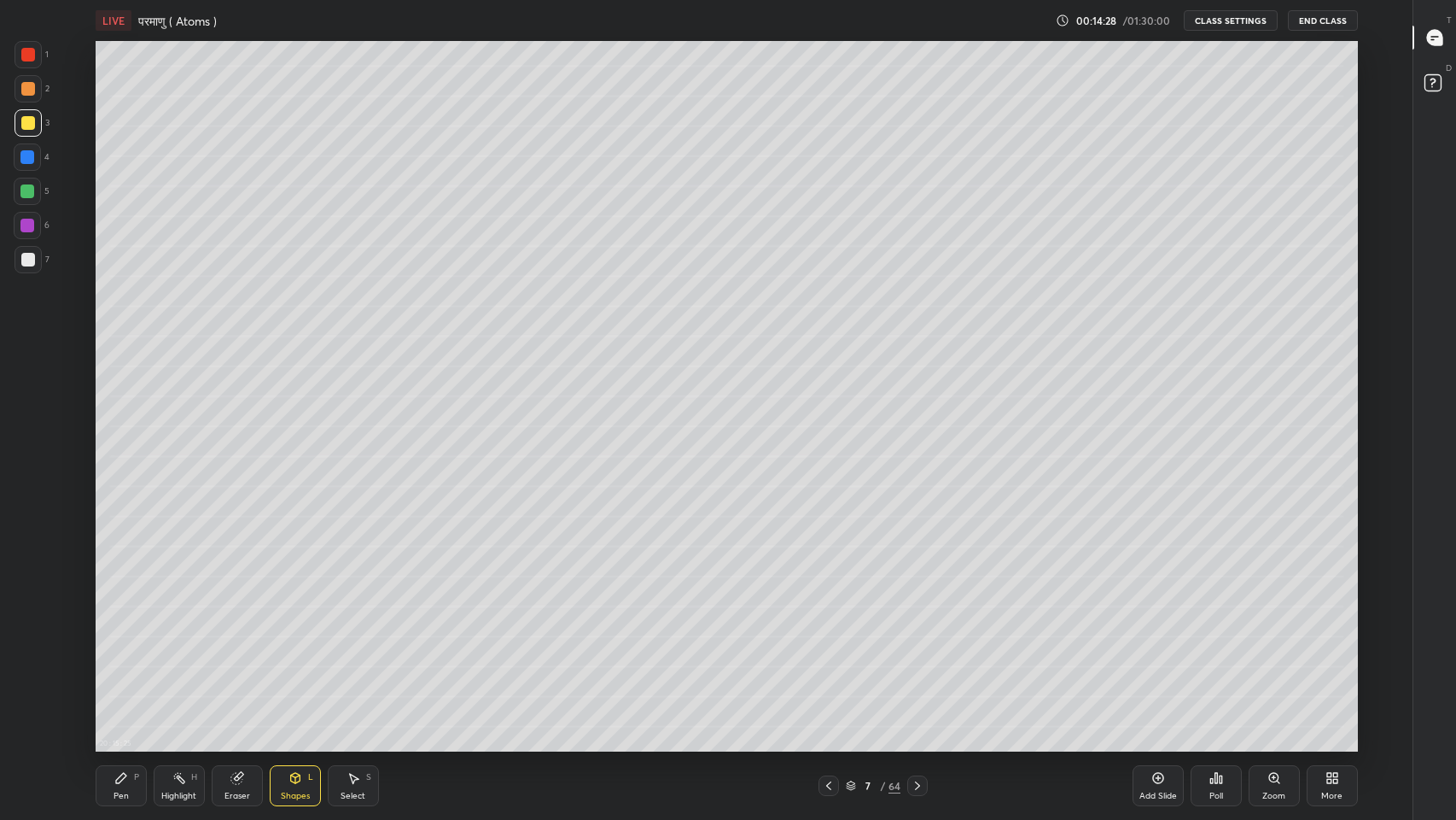
click at [24, 262] on div at bounding box center [28, 259] width 14 height 14
click at [114, 674] on div "Pen P" at bounding box center [121, 786] width 52 height 41
click at [296, 674] on div "Shapes" at bounding box center [295, 796] width 29 height 9
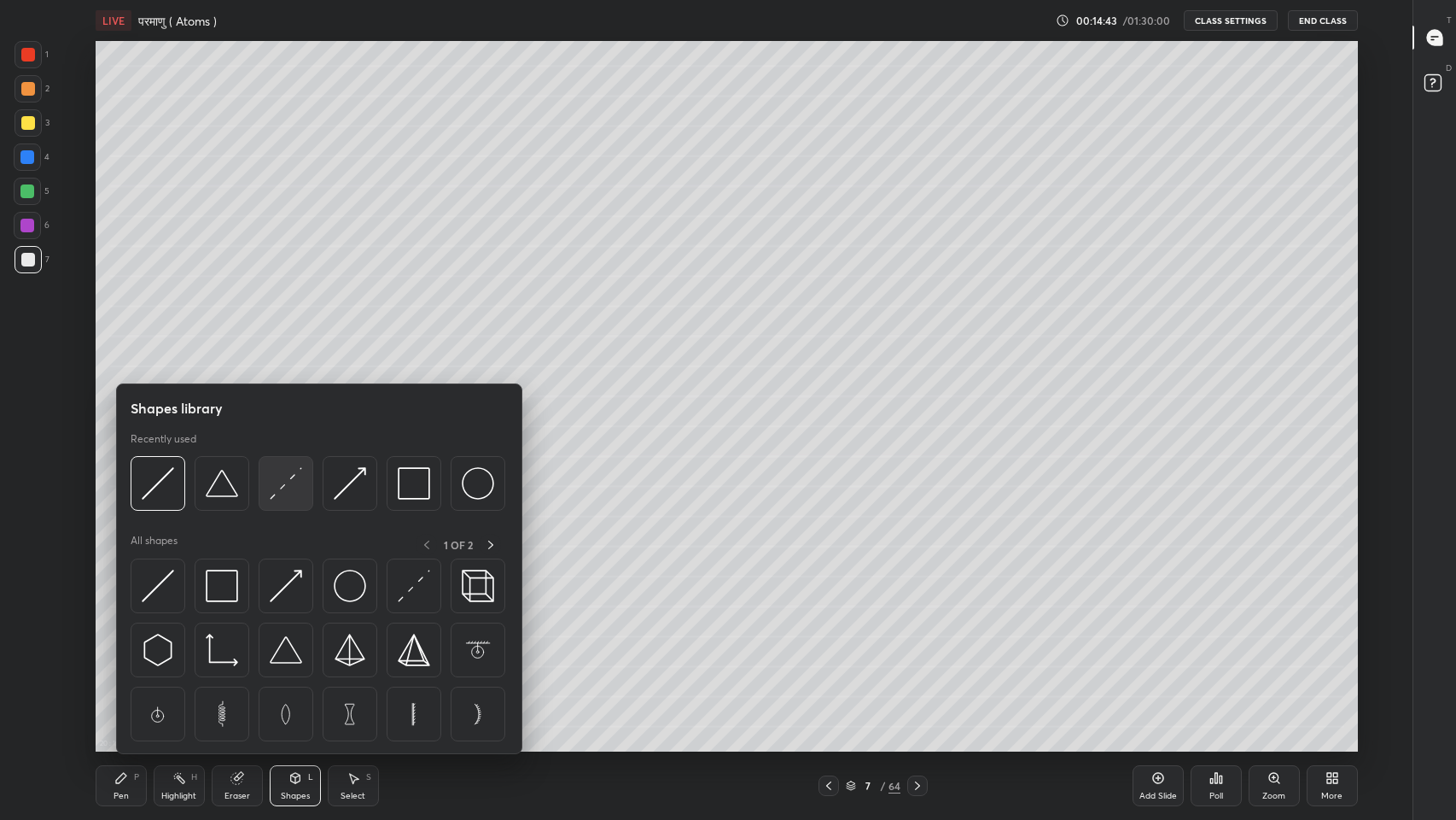
click at [280, 492] on img at bounding box center [286, 483] width 32 height 32
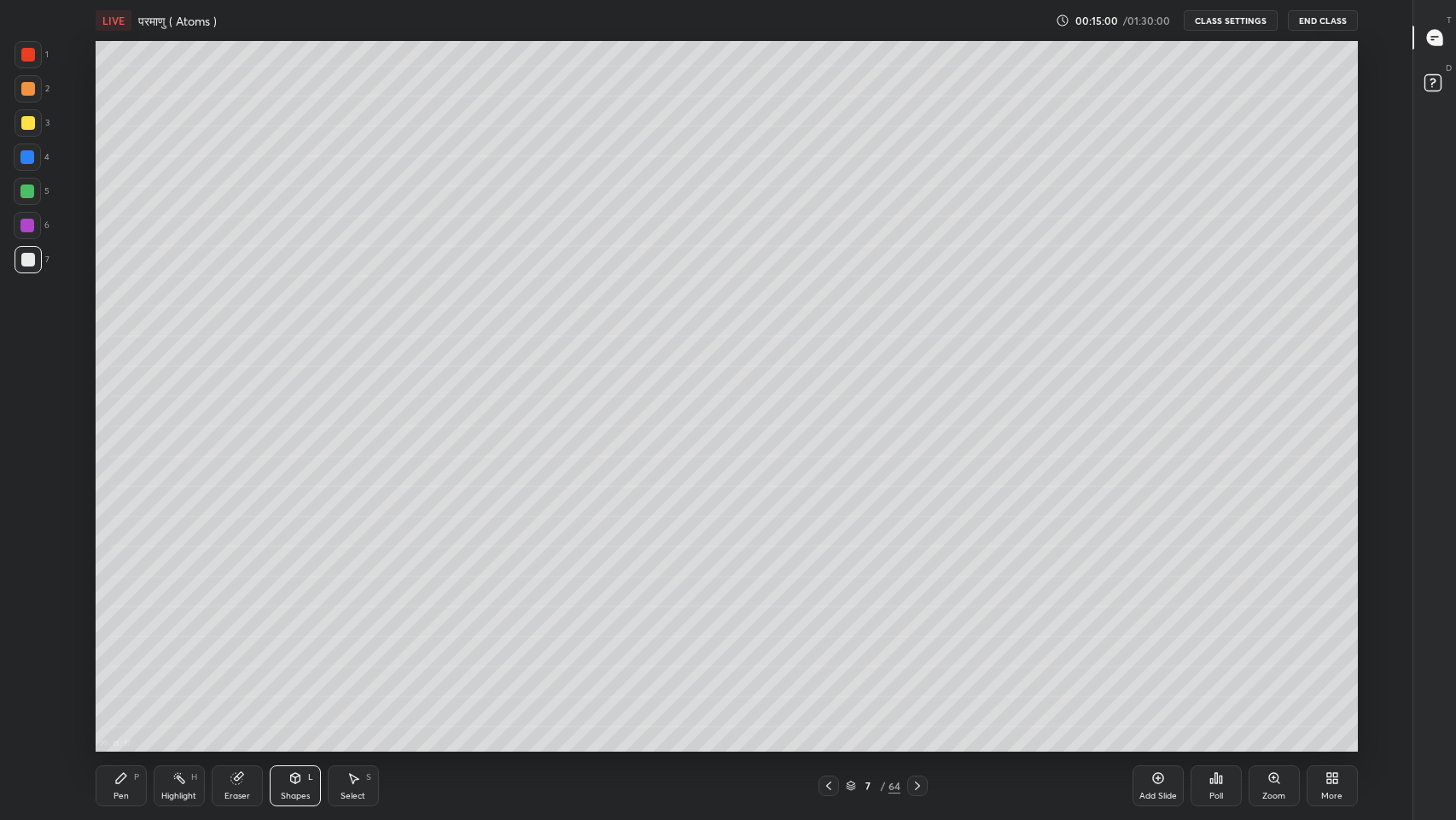
click at [26, 121] on div at bounding box center [28, 123] width 14 height 14
click at [128, 674] on div "Pen" at bounding box center [121, 796] width 16 height 9
click at [851, 674] on icon at bounding box center [851, 788] width 9 height 3
click at [27, 260] on div at bounding box center [28, 259] width 14 height 14
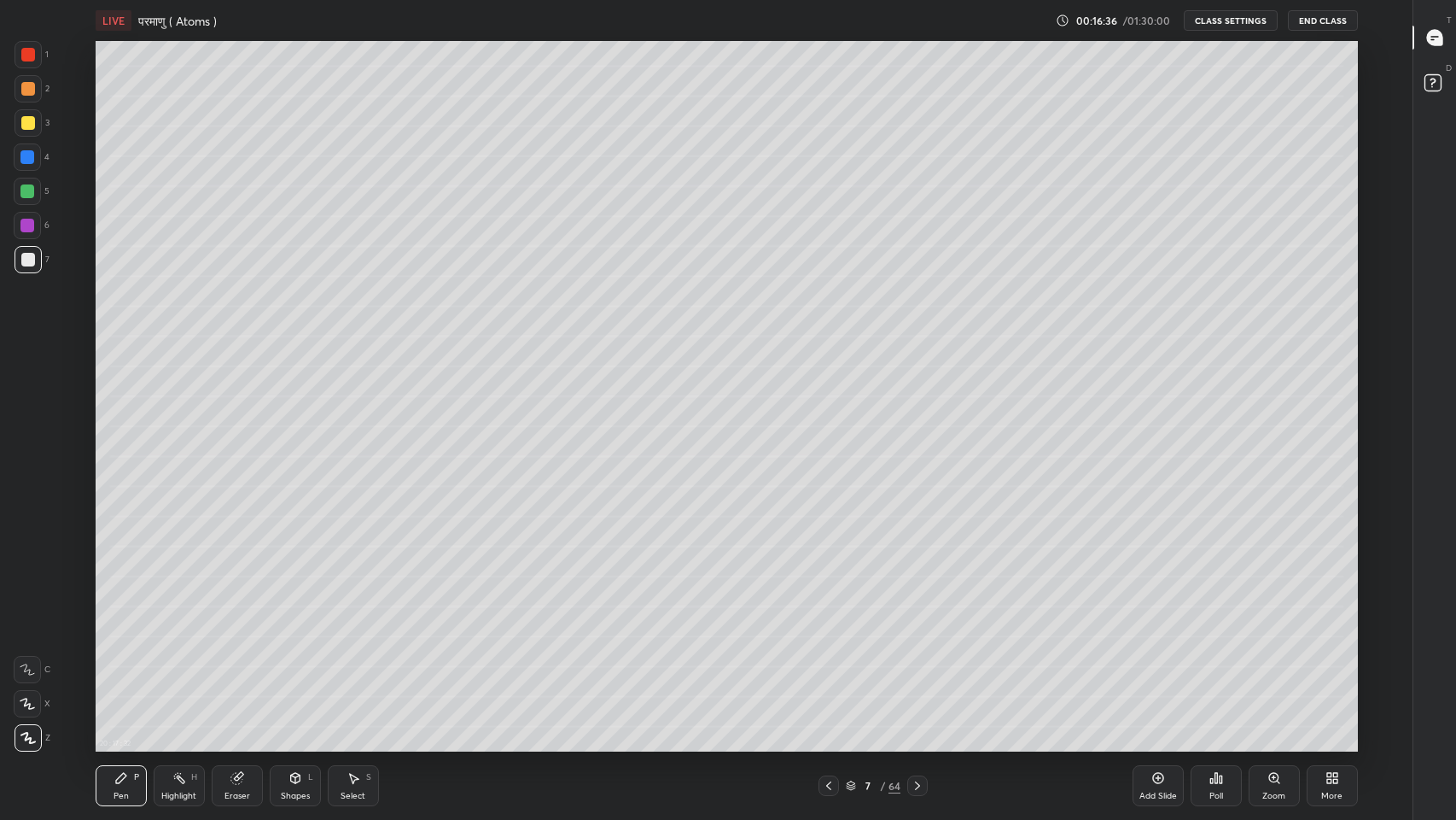
click at [18, 191] on div at bounding box center [27, 191] width 27 height 27
click at [25, 259] on div at bounding box center [28, 259] width 14 height 14
click at [1156, 674] on div "Add Slide" at bounding box center [1158, 796] width 38 height 9
click at [301, 674] on div "Shapes L" at bounding box center [295, 786] width 52 height 41
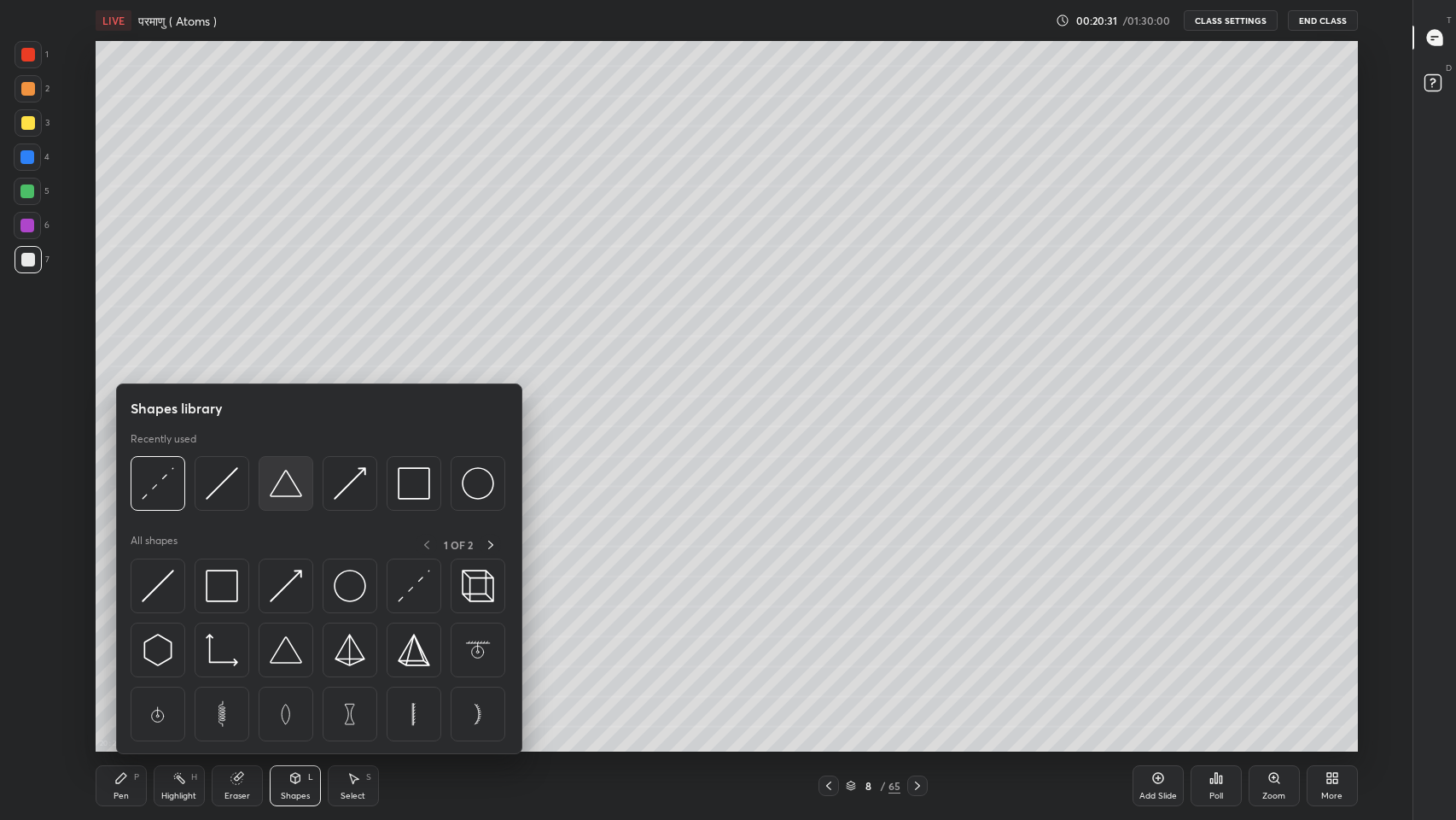
click at [290, 488] on img at bounding box center [286, 483] width 32 height 32
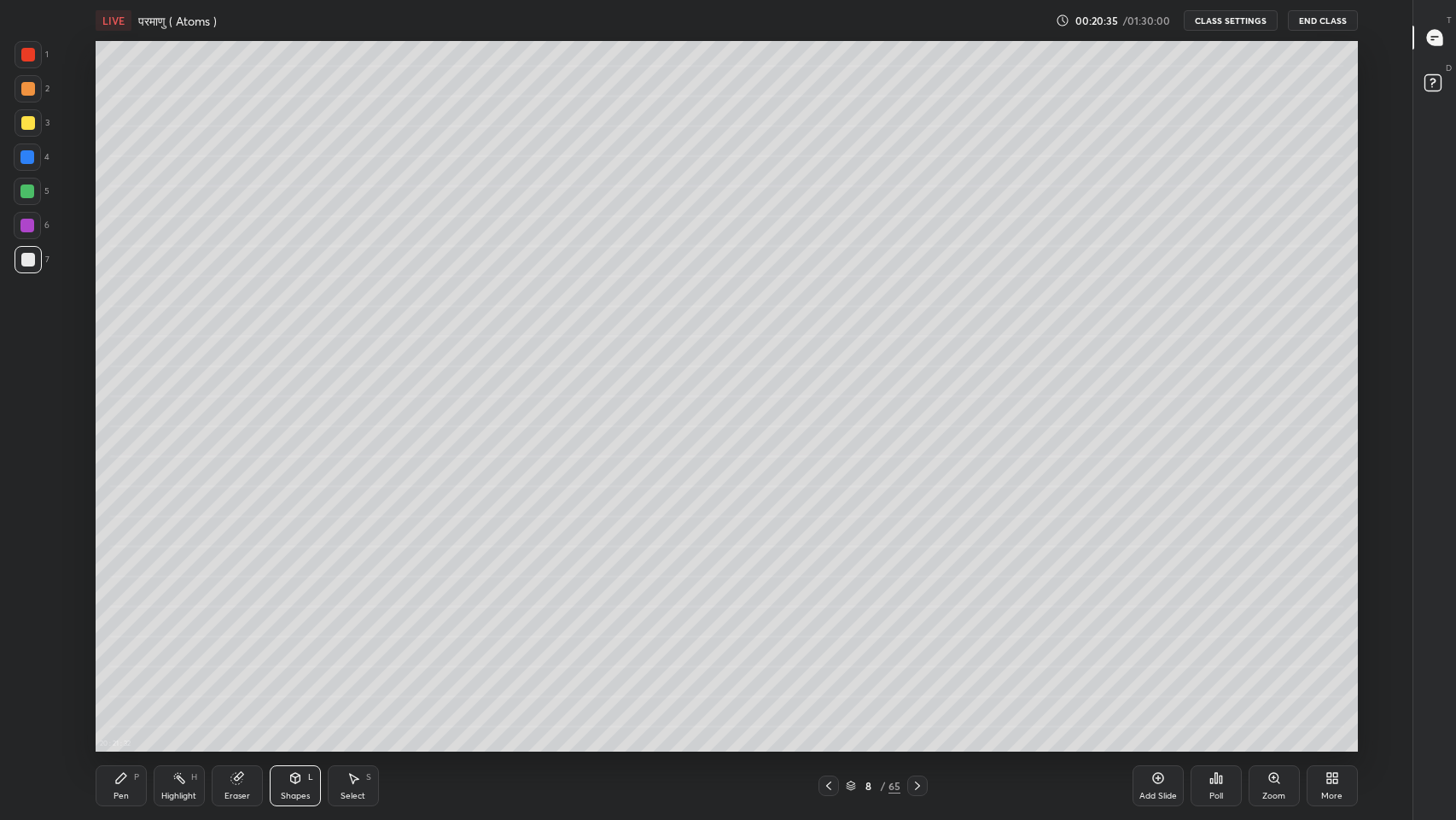
click at [301, 674] on div "Shapes" at bounding box center [295, 796] width 29 height 9
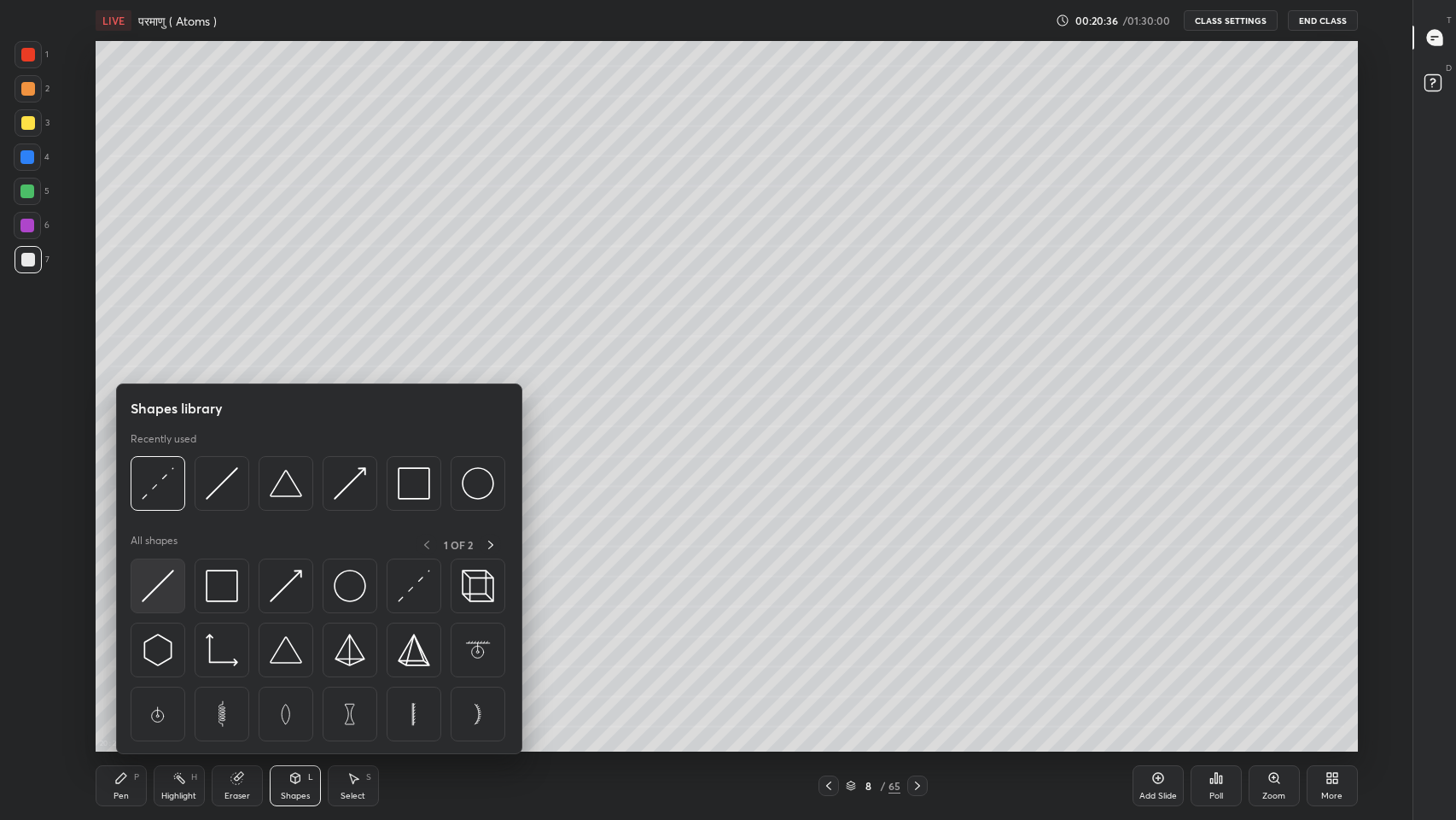
click at [164, 587] on img at bounding box center [157, 585] width 32 height 32
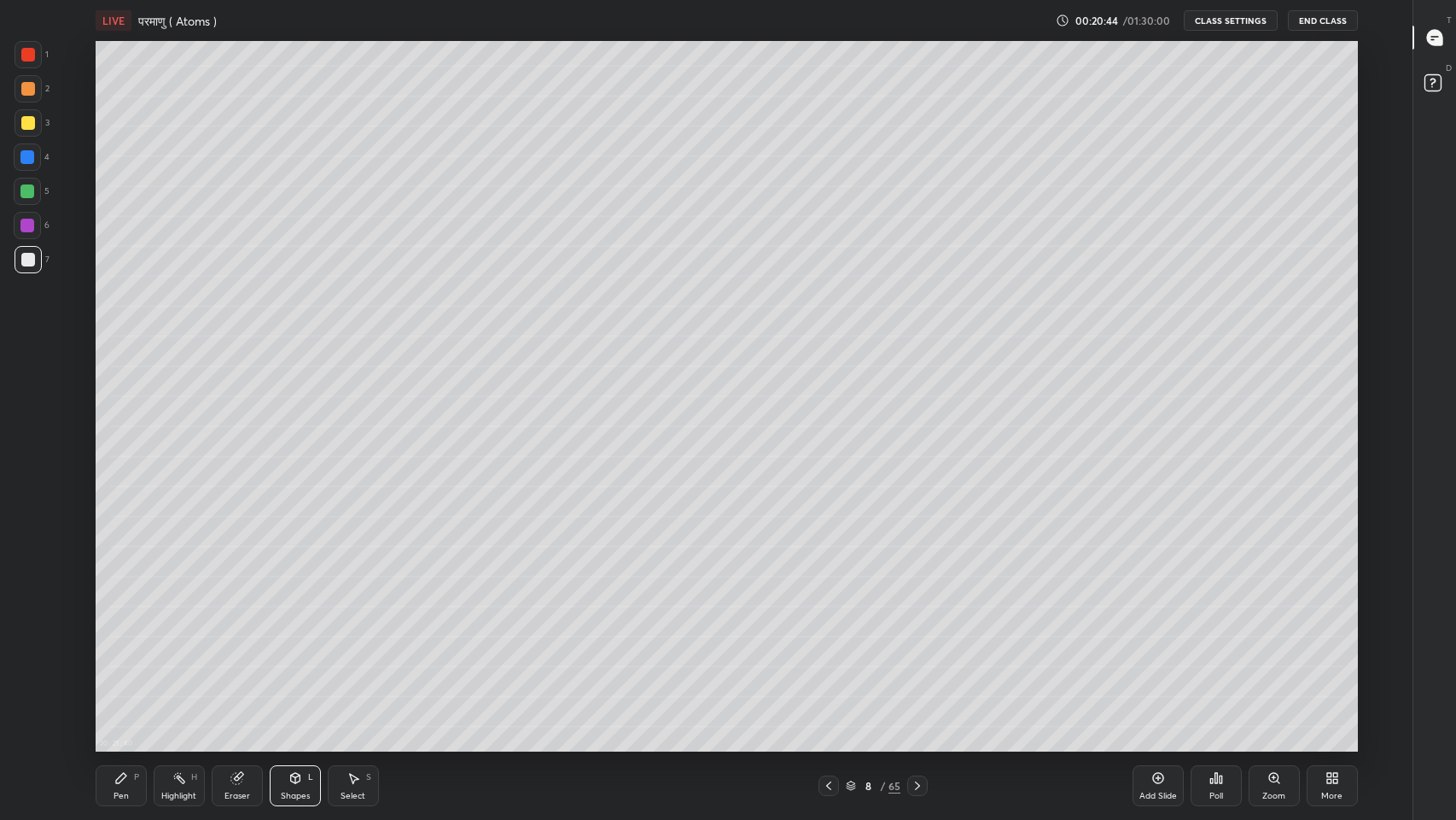
click at [294, 674] on div "Shapes" at bounding box center [295, 796] width 29 height 9
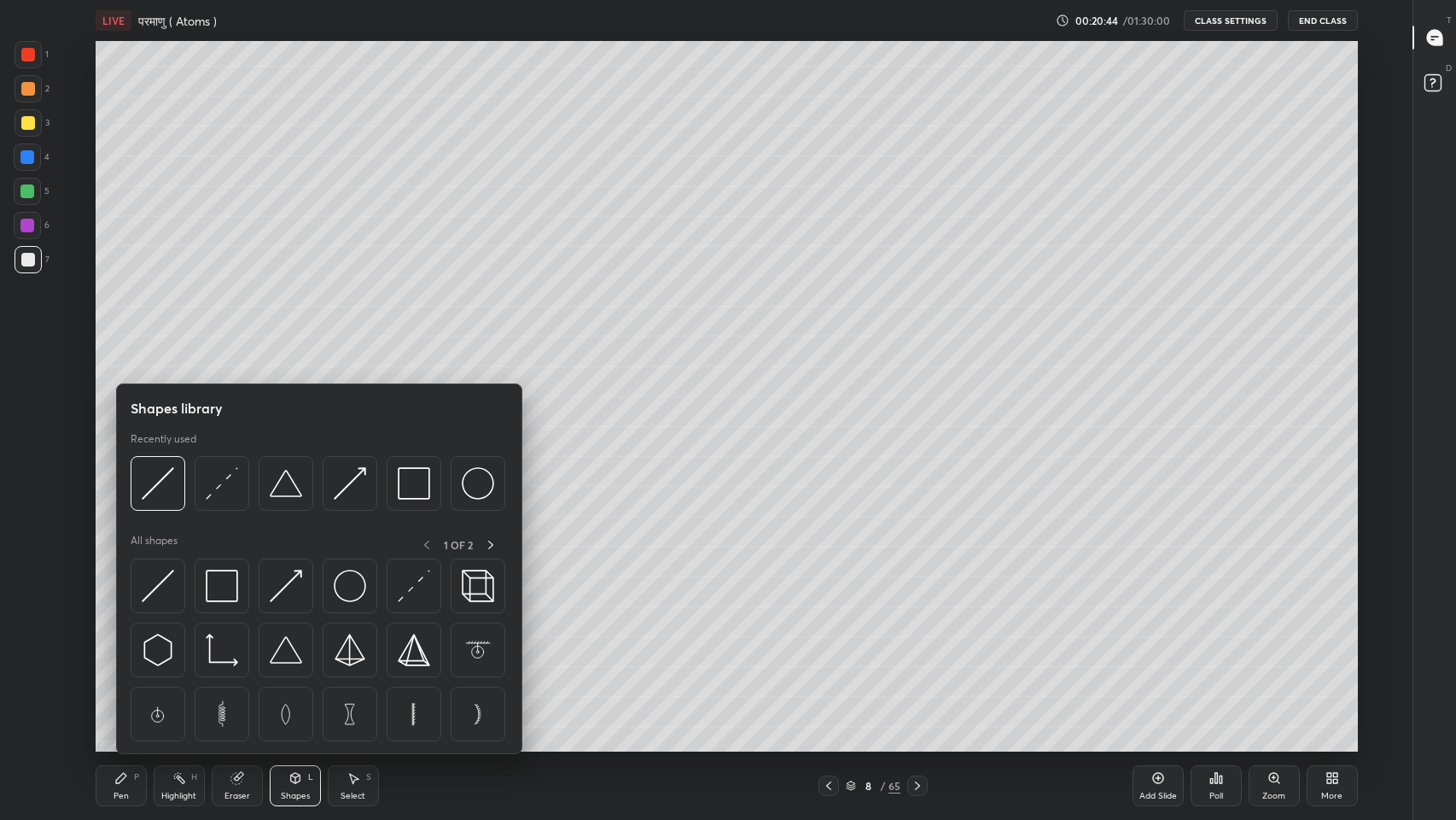
click at [216, 492] on img at bounding box center [221, 483] width 32 height 32
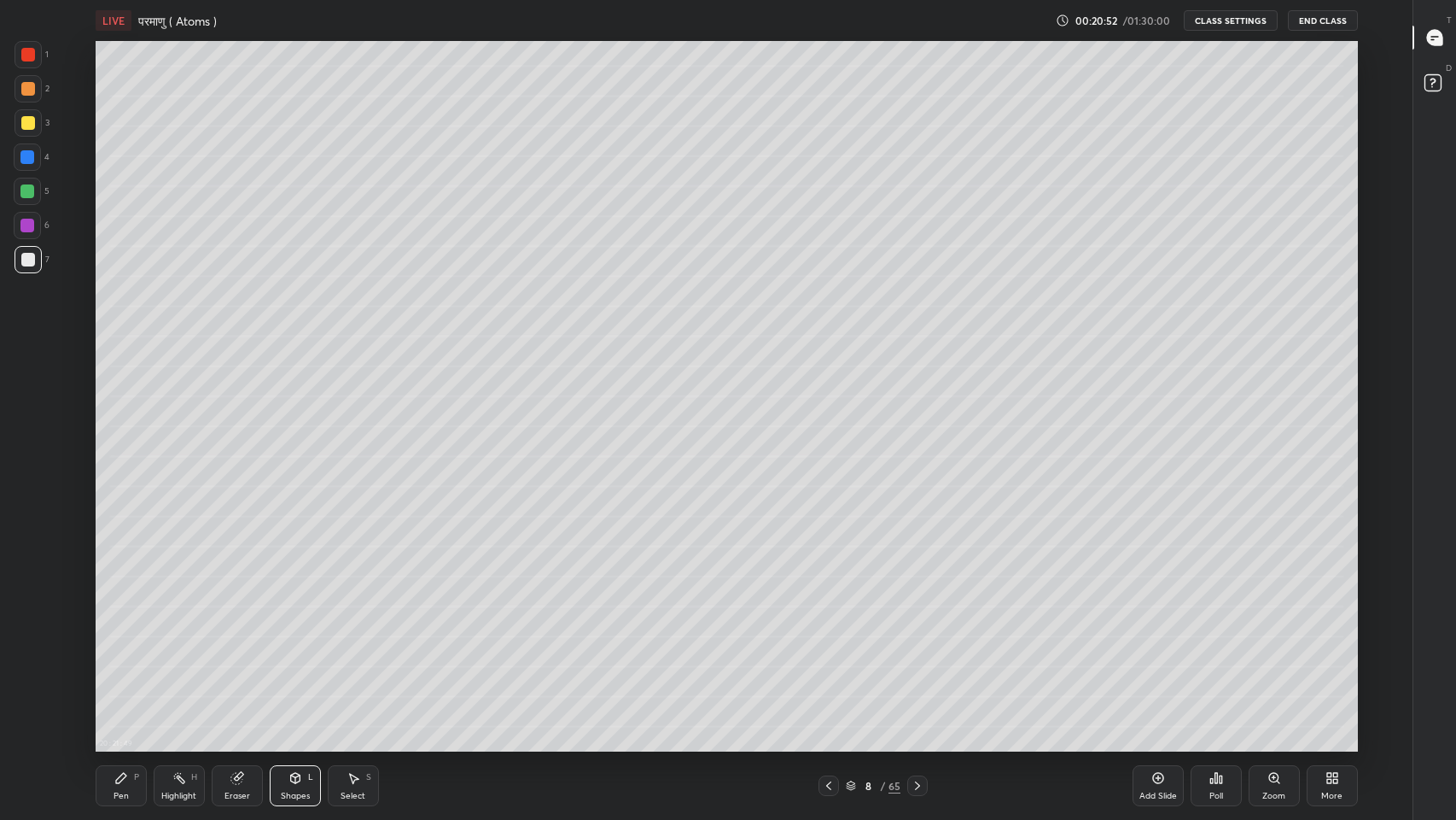
click at [136, 674] on div "P" at bounding box center [135, 776] width 5 height 9
click at [23, 121] on div at bounding box center [28, 123] width 14 height 14
click at [1443, 45] on icon at bounding box center [1435, 38] width 18 height 18
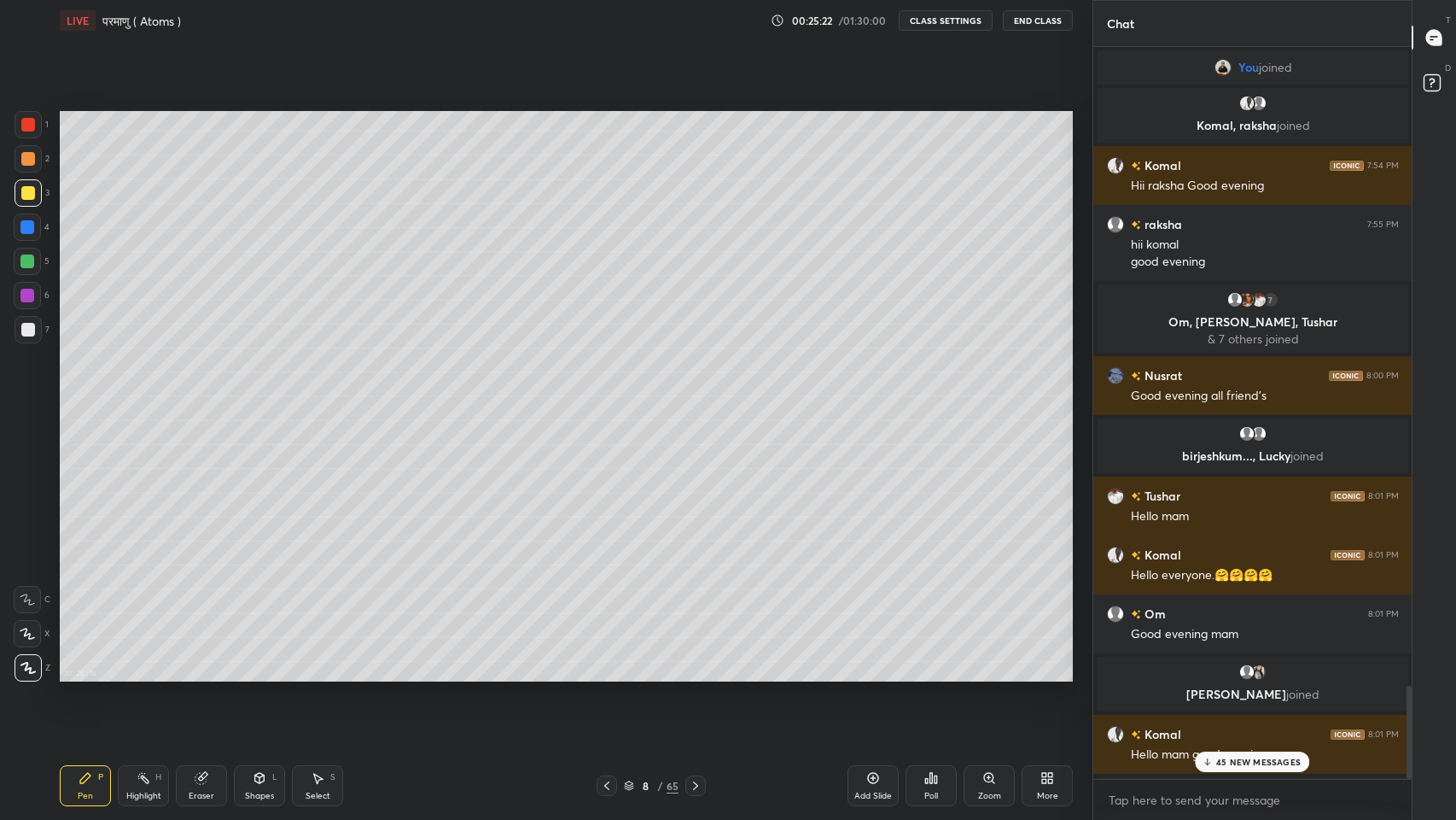
scroll to position [84660, 84306]
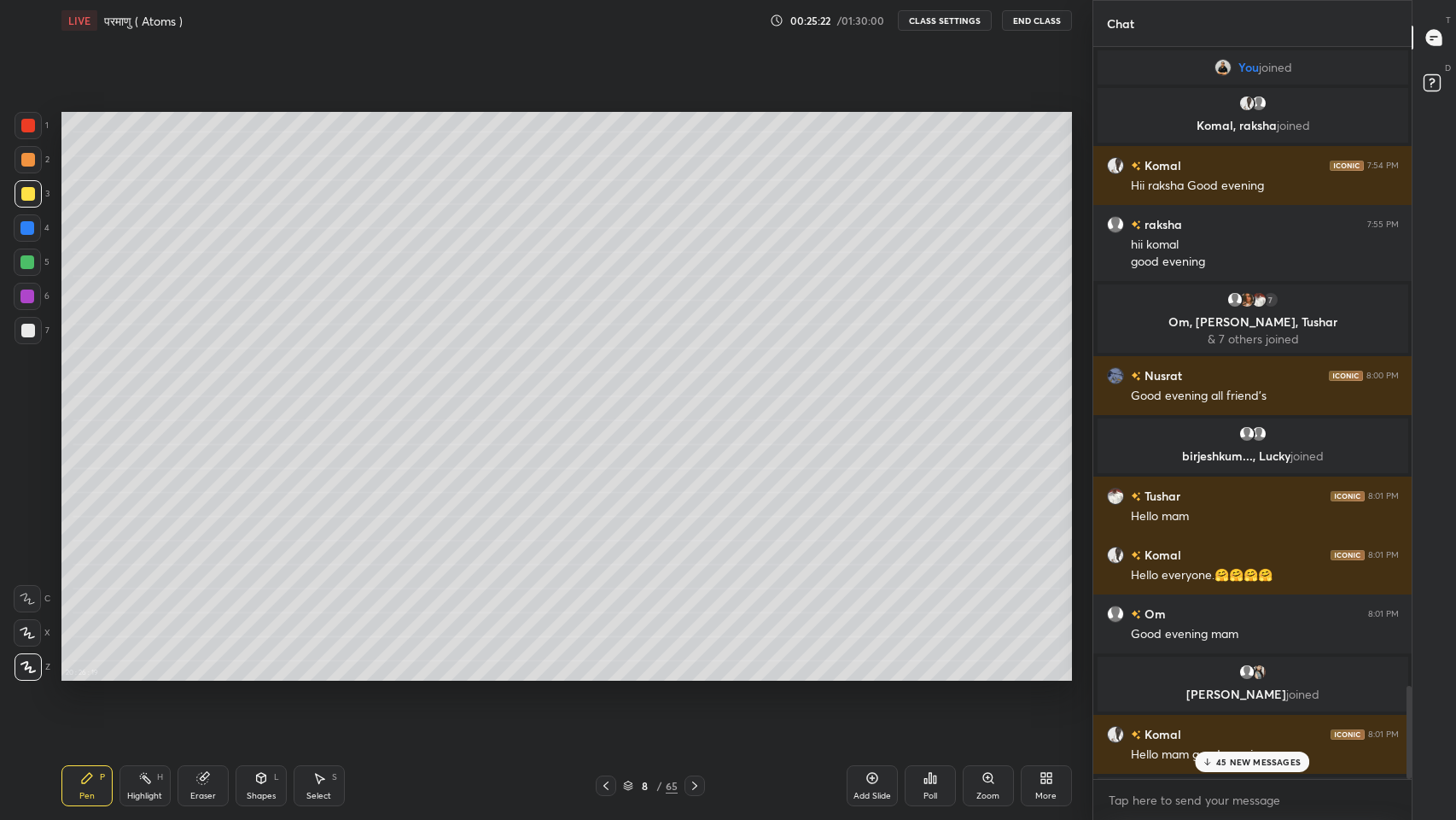
click at [1239, 674] on p "45 NEW MESSAGES" at bounding box center [1258, 761] width 85 height 11
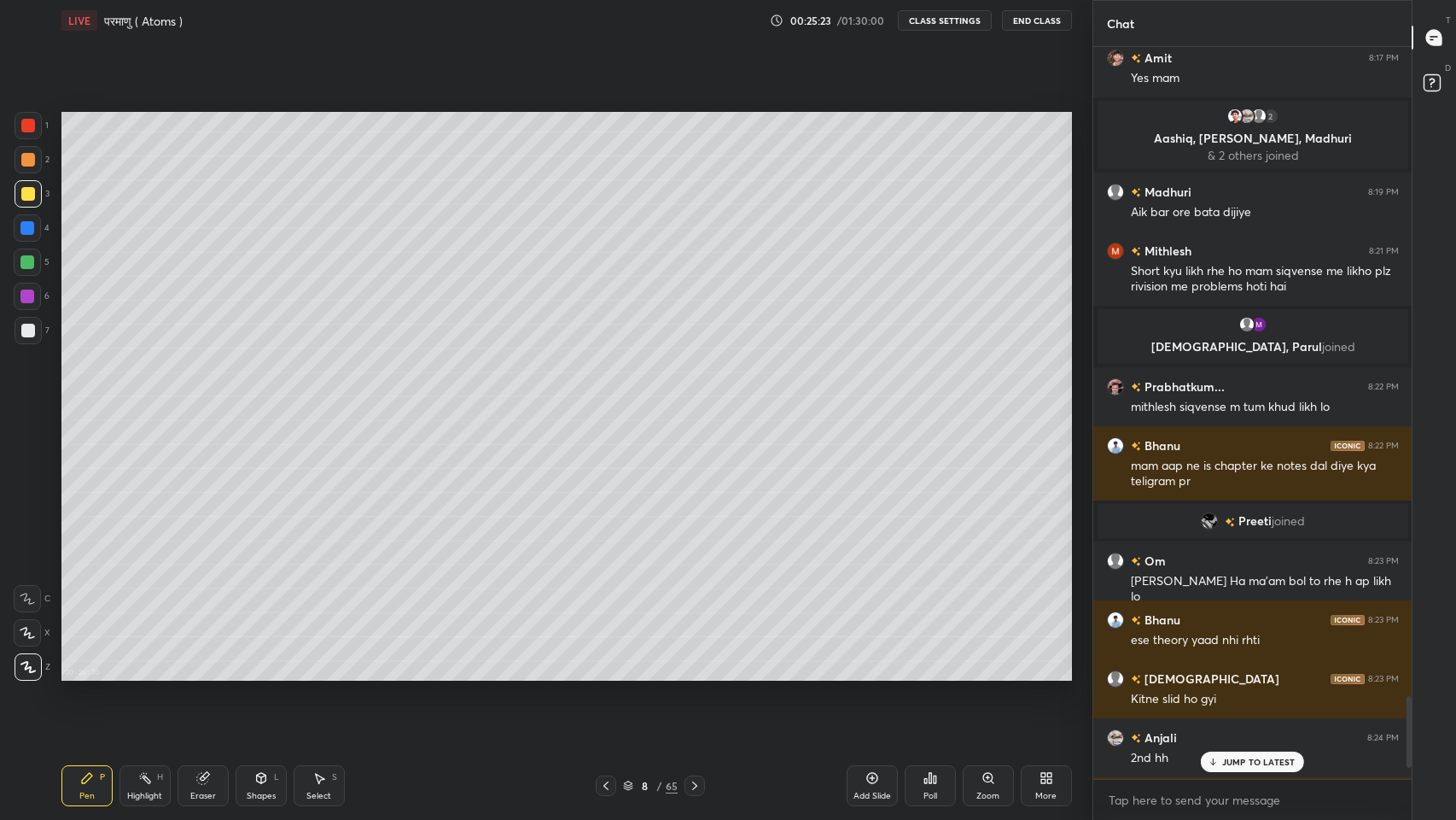
click at [1245, 674] on p "JUMP TO LATEST" at bounding box center [1258, 761] width 73 height 11
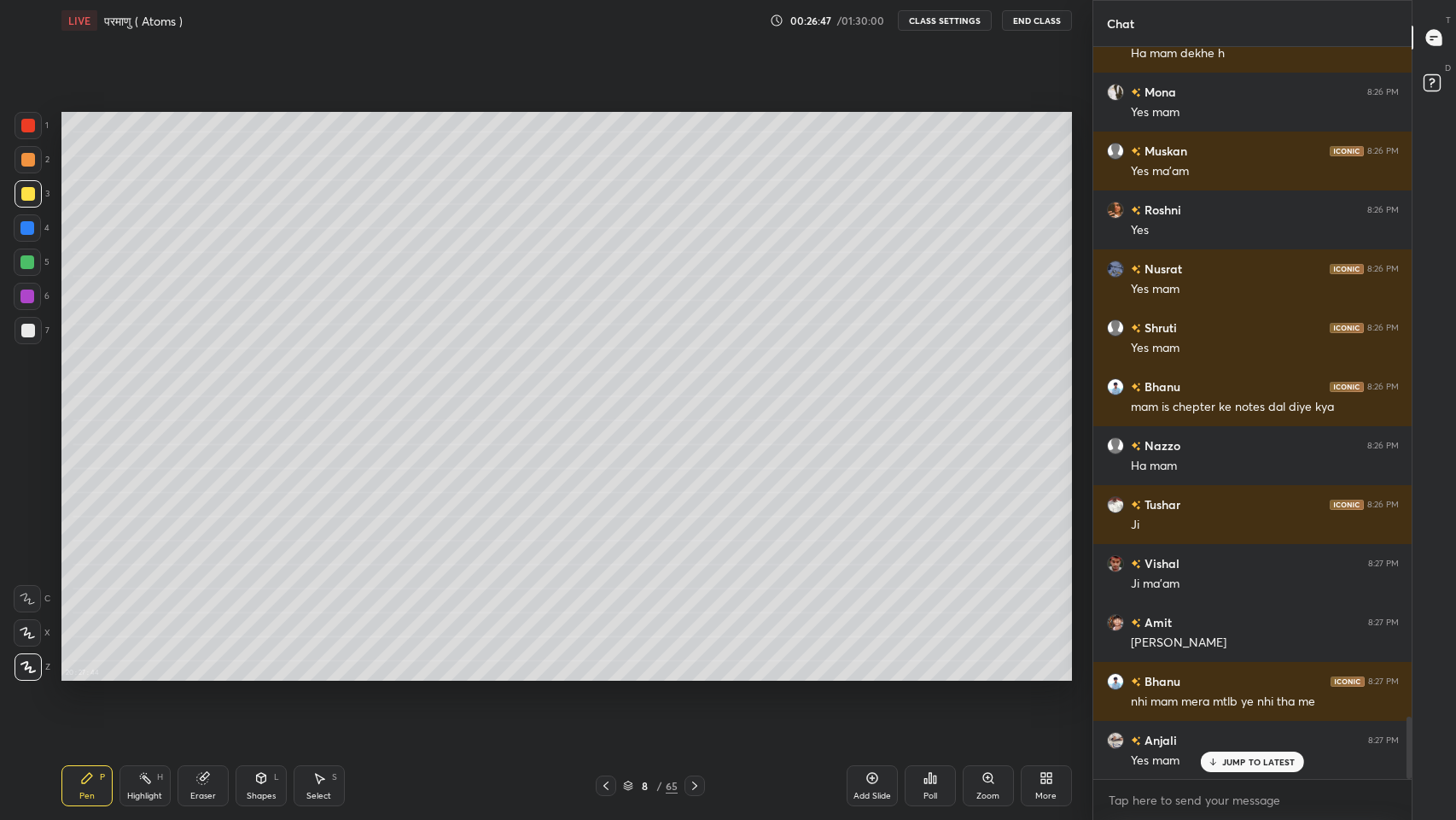
scroll to position [7892, 0]
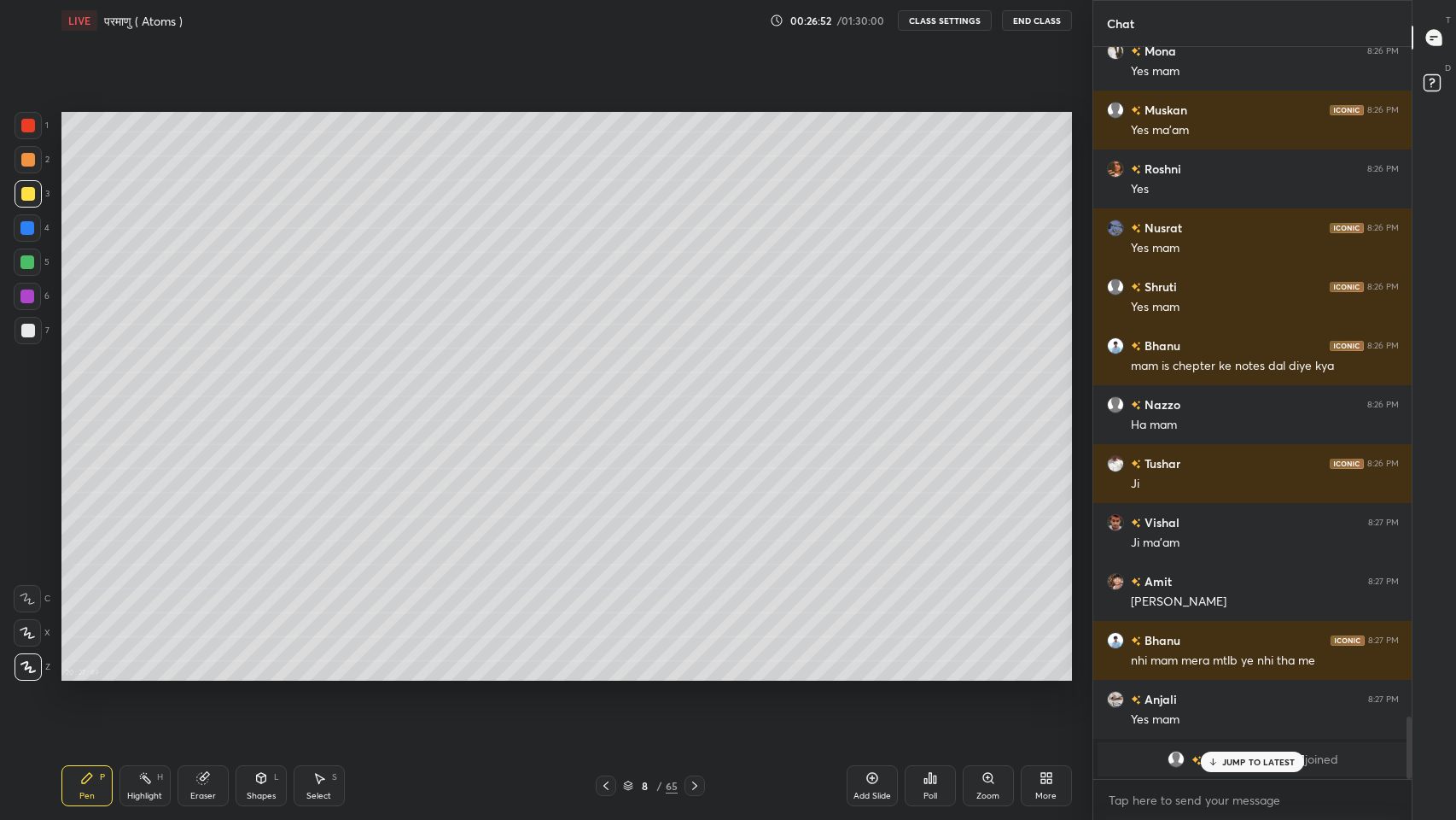
click at [1212, 674] on icon at bounding box center [1212, 761] width 11 height 11
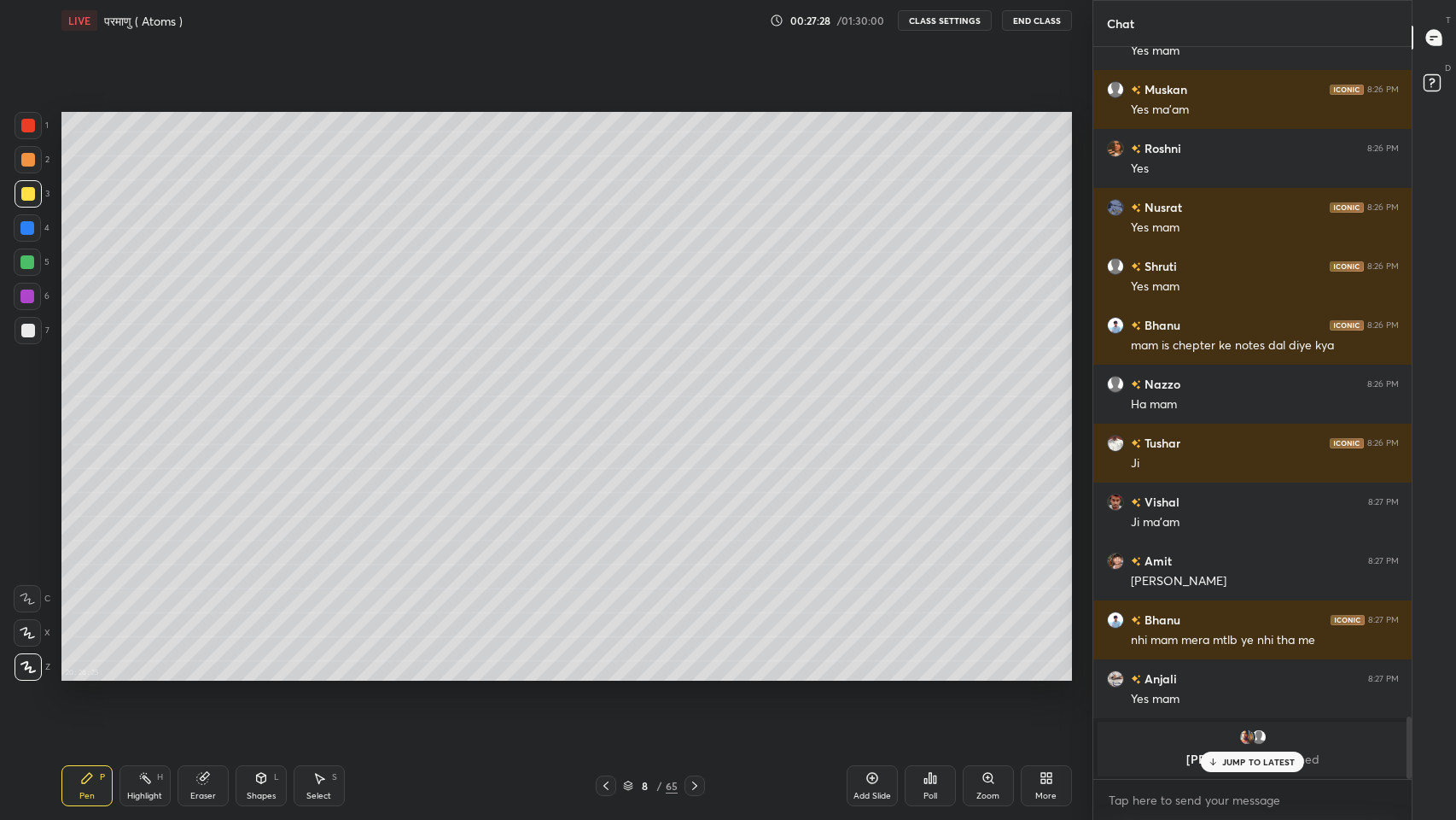
click at [1221, 674] on div "Bittu, [PERSON_NAME] joined" at bounding box center [1252, 749] width 311 height 55
click at [1229, 674] on p "JUMP TO LATEST" at bounding box center [1258, 761] width 73 height 11
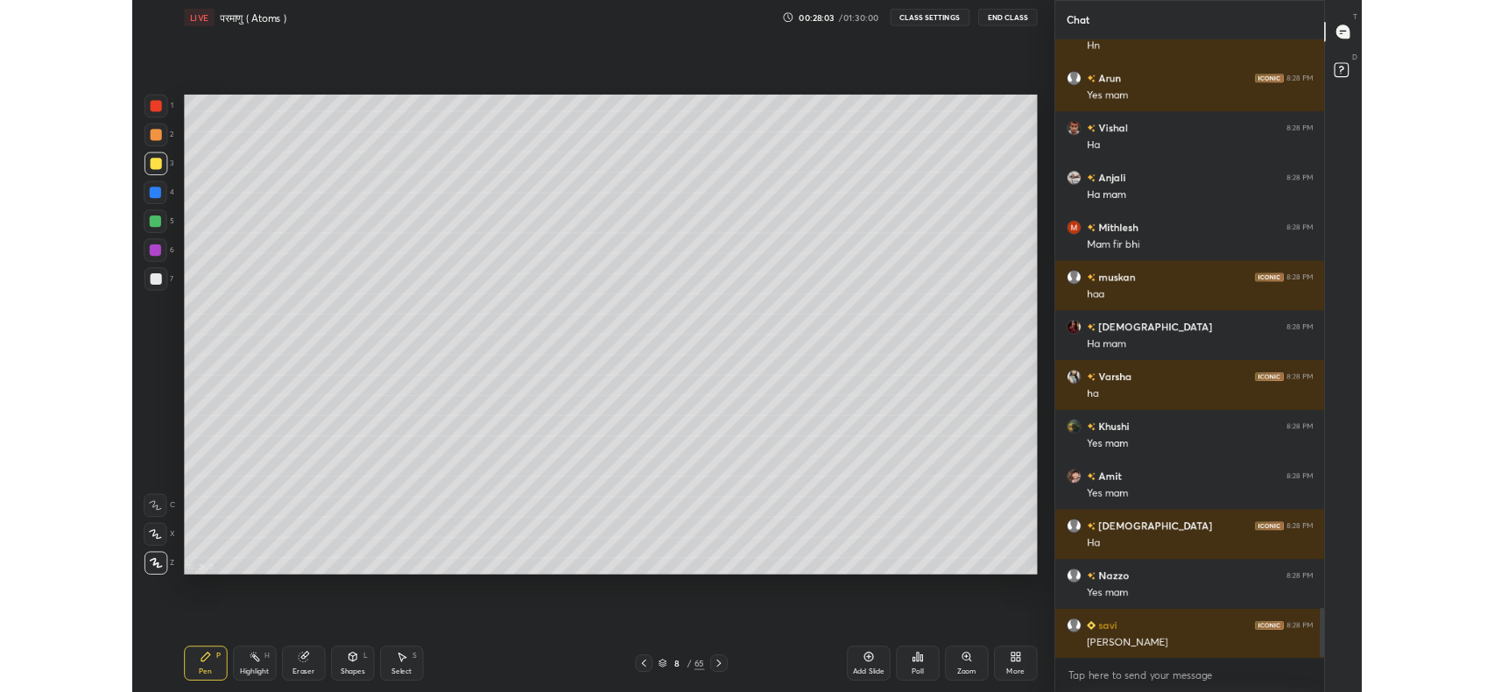
scroll to position [8547, 0]
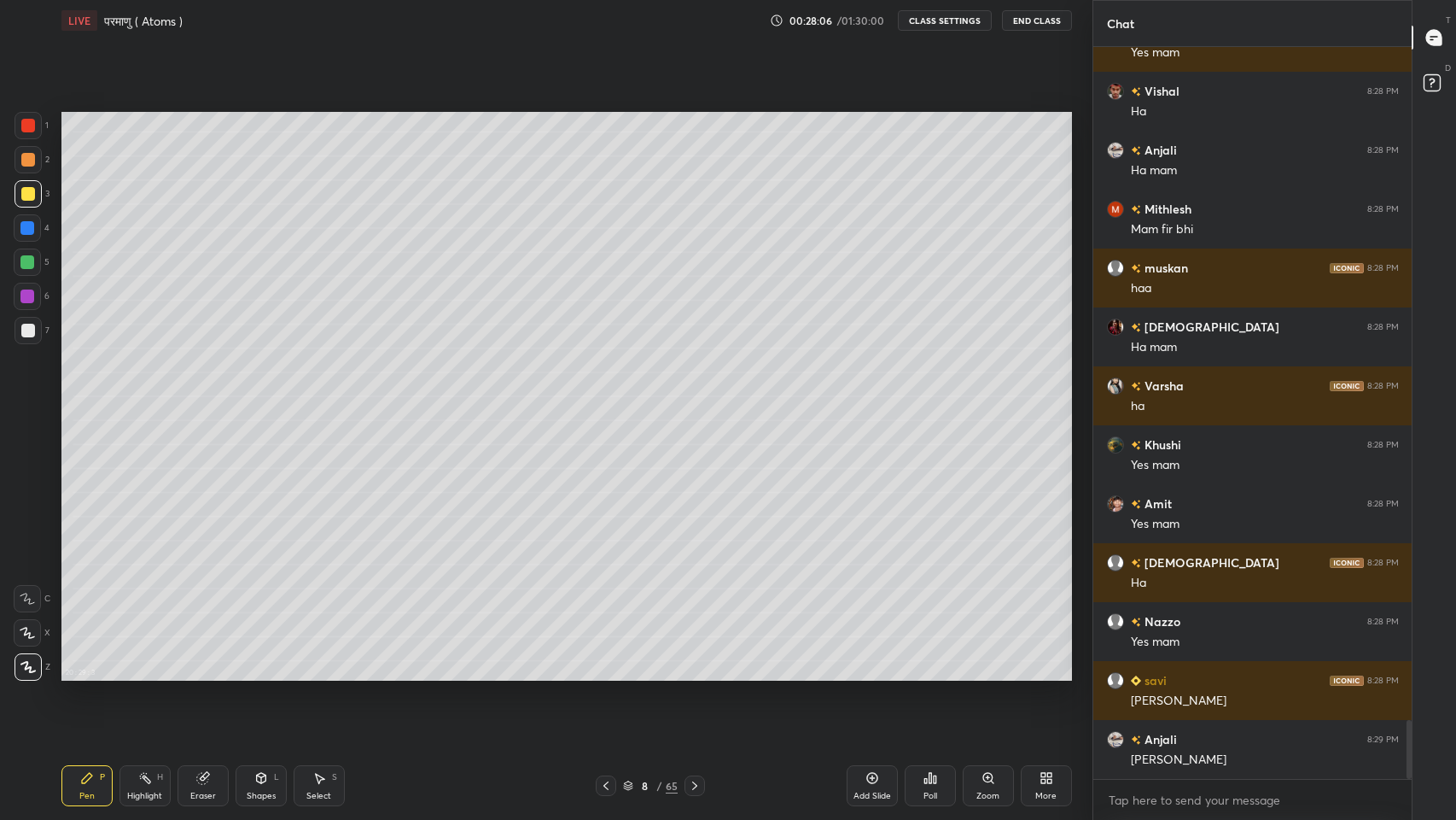
click at [1040, 674] on div "More" at bounding box center [1046, 786] width 52 height 41
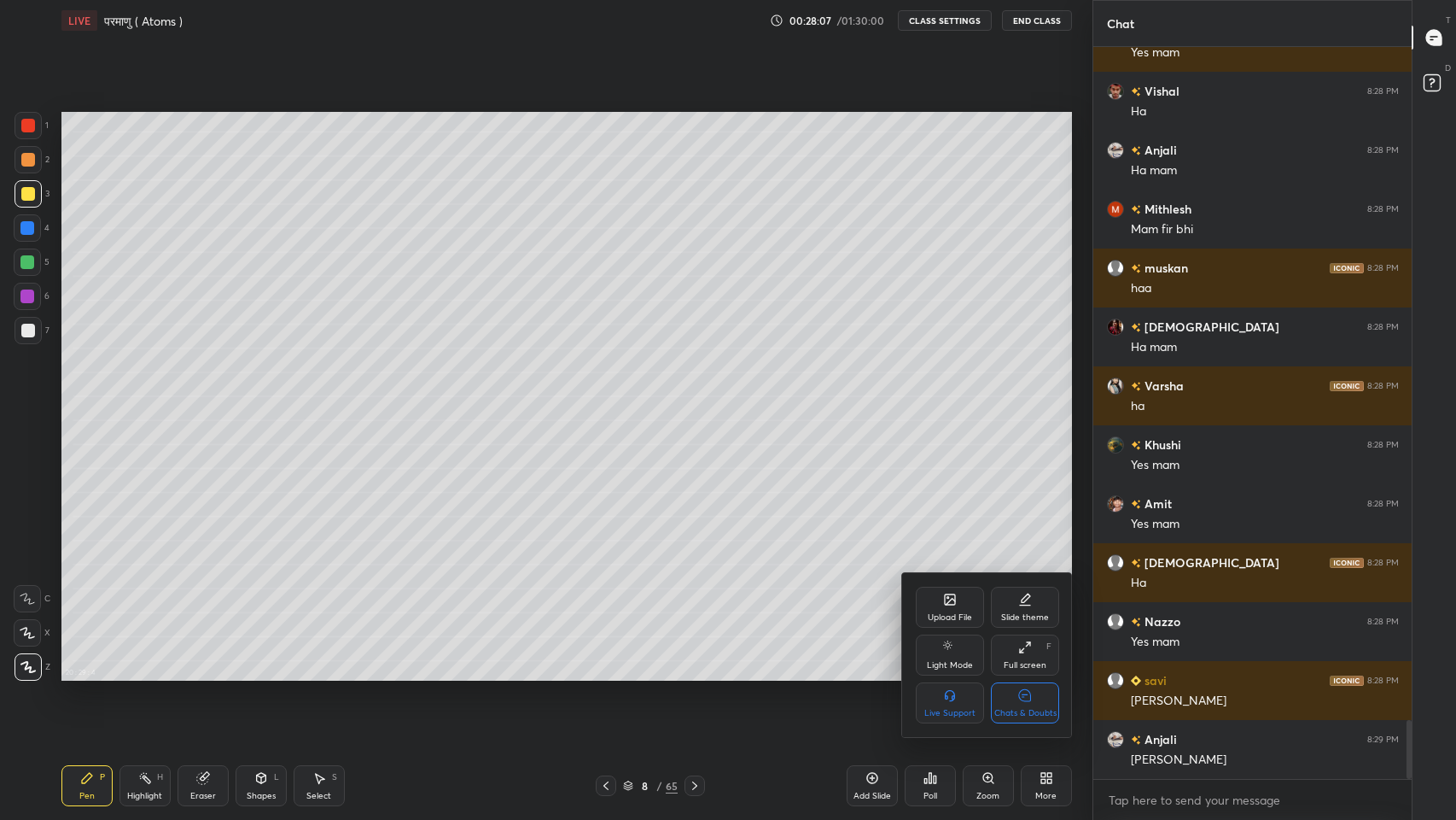
click at [1024, 662] on div "Full screen" at bounding box center [1025, 665] width 43 height 9
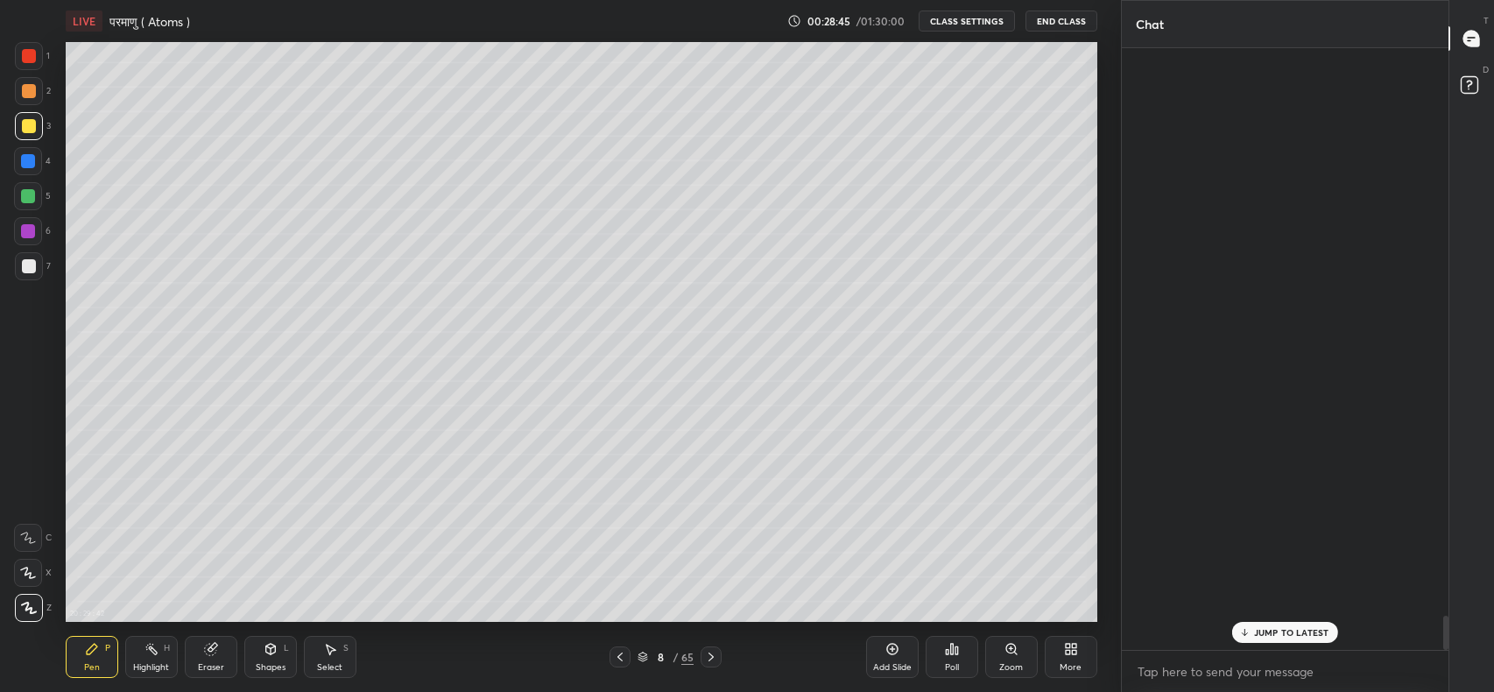
scroll to position [10041, 0]
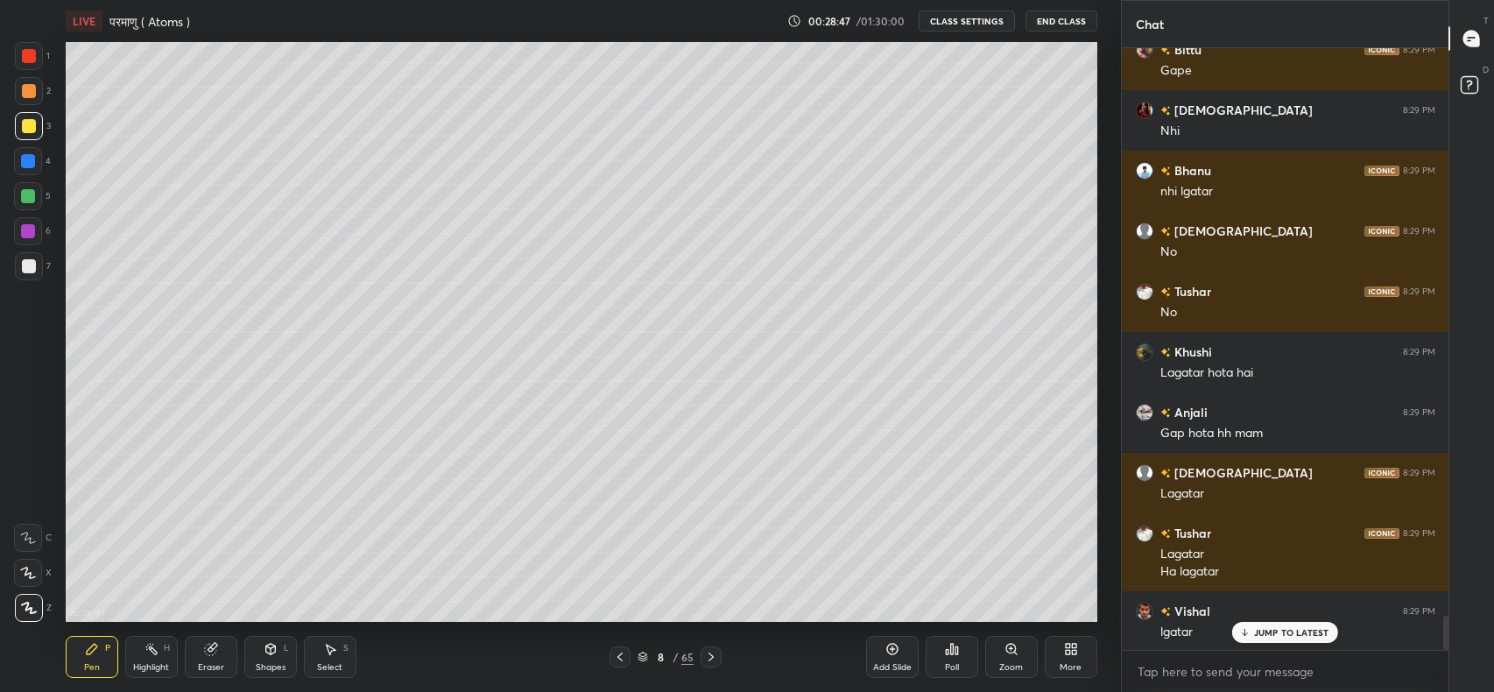
click at [1072, 657] on div "More" at bounding box center [1071, 657] width 53 height 42
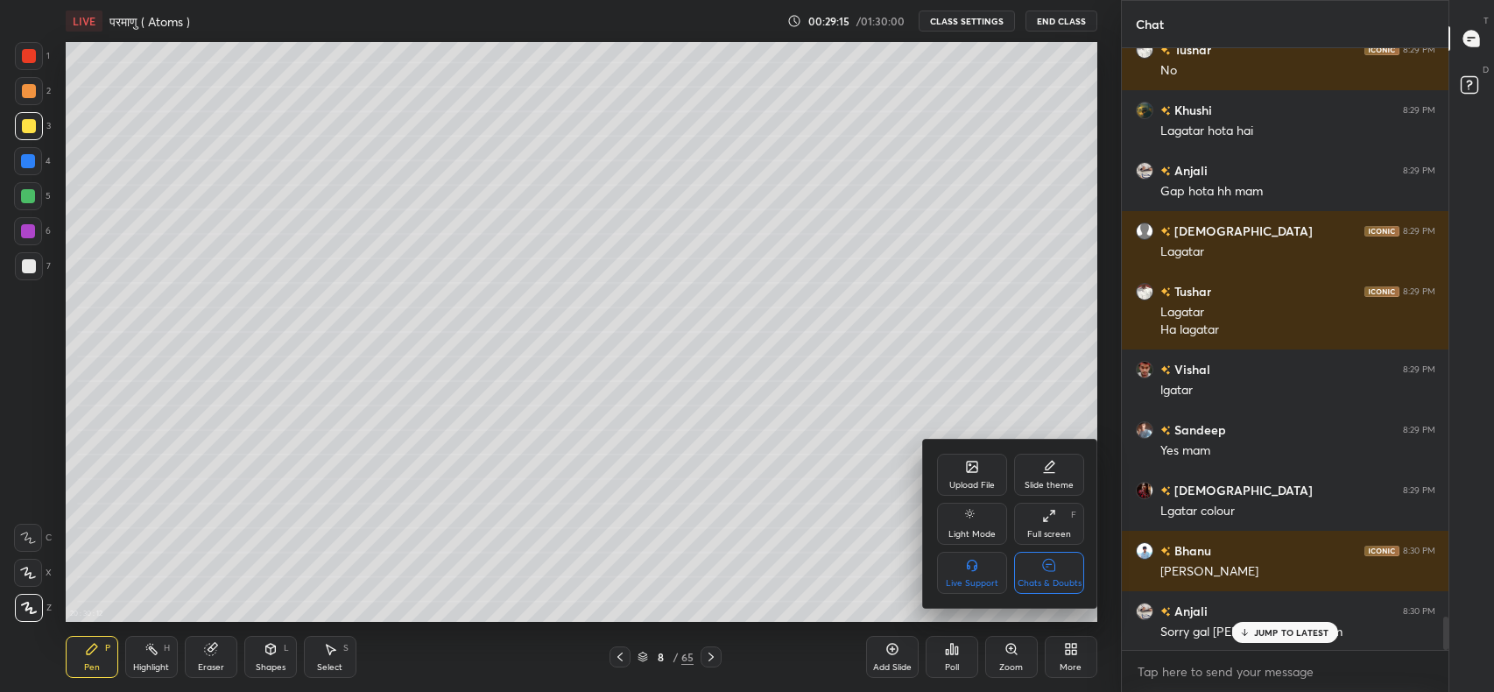
scroll to position [10300, 0]
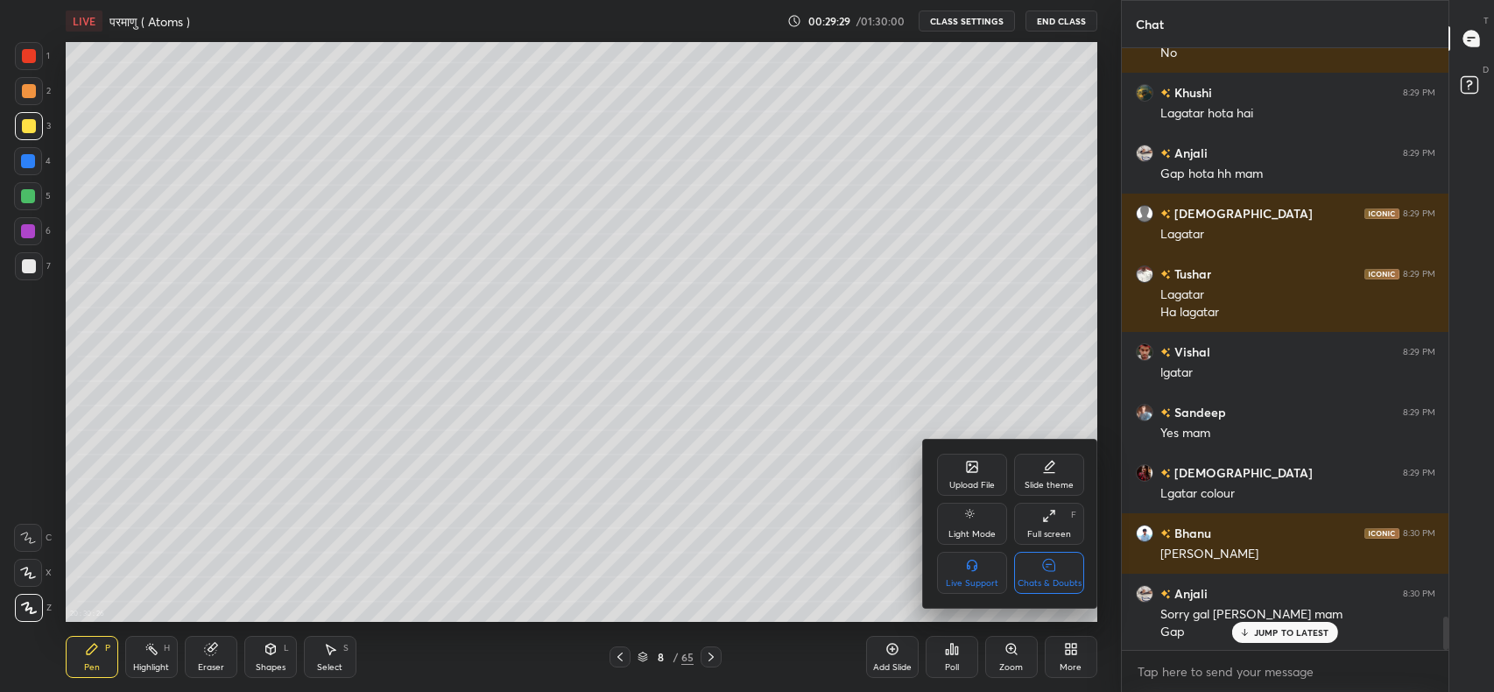
click at [84, 661] on div at bounding box center [747, 346] width 1494 height 692
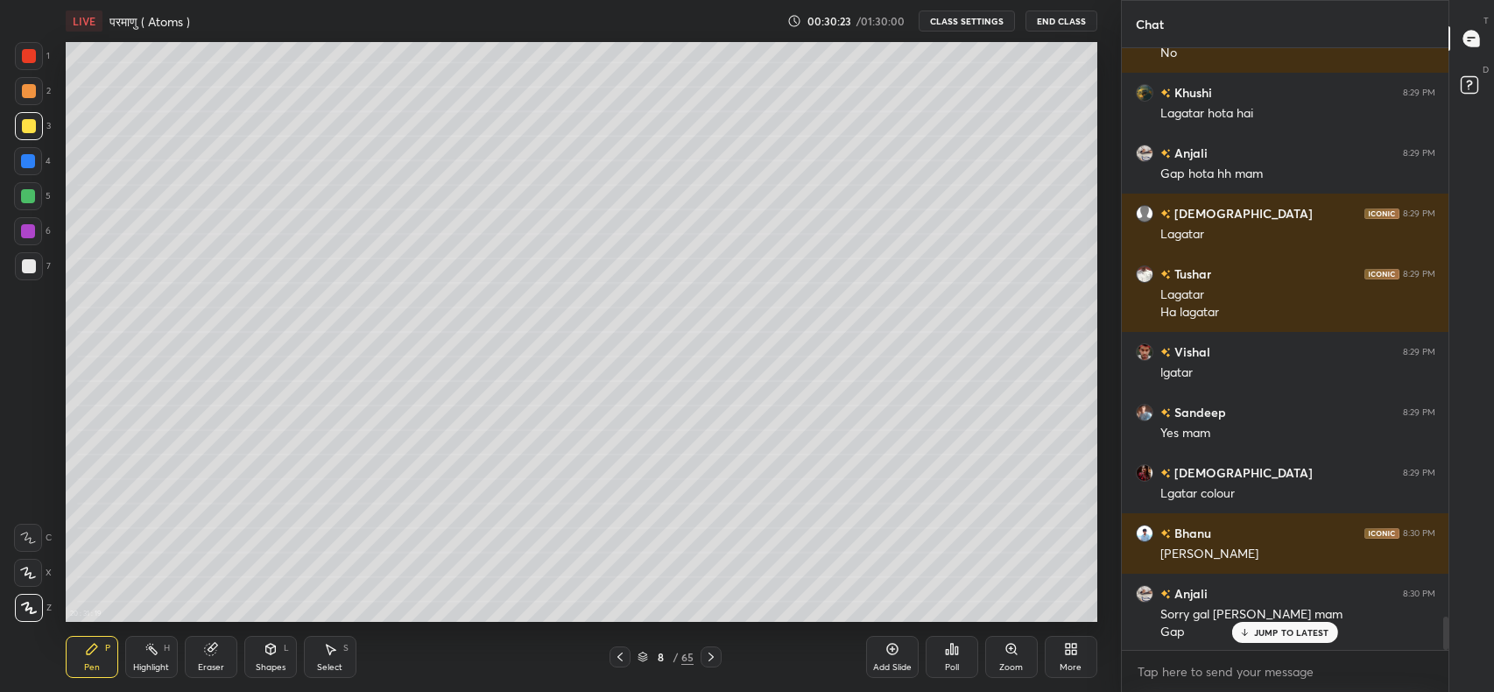
click at [884, 653] on div "Add Slide" at bounding box center [892, 657] width 53 height 42
click at [212, 656] on icon at bounding box center [211, 649] width 14 height 14
click at [92, 653] on icon at bounding box center [92, 649] width 14 height 14
click at [620, 657] on icon at bounding box center [620, 657] width 14 height 14
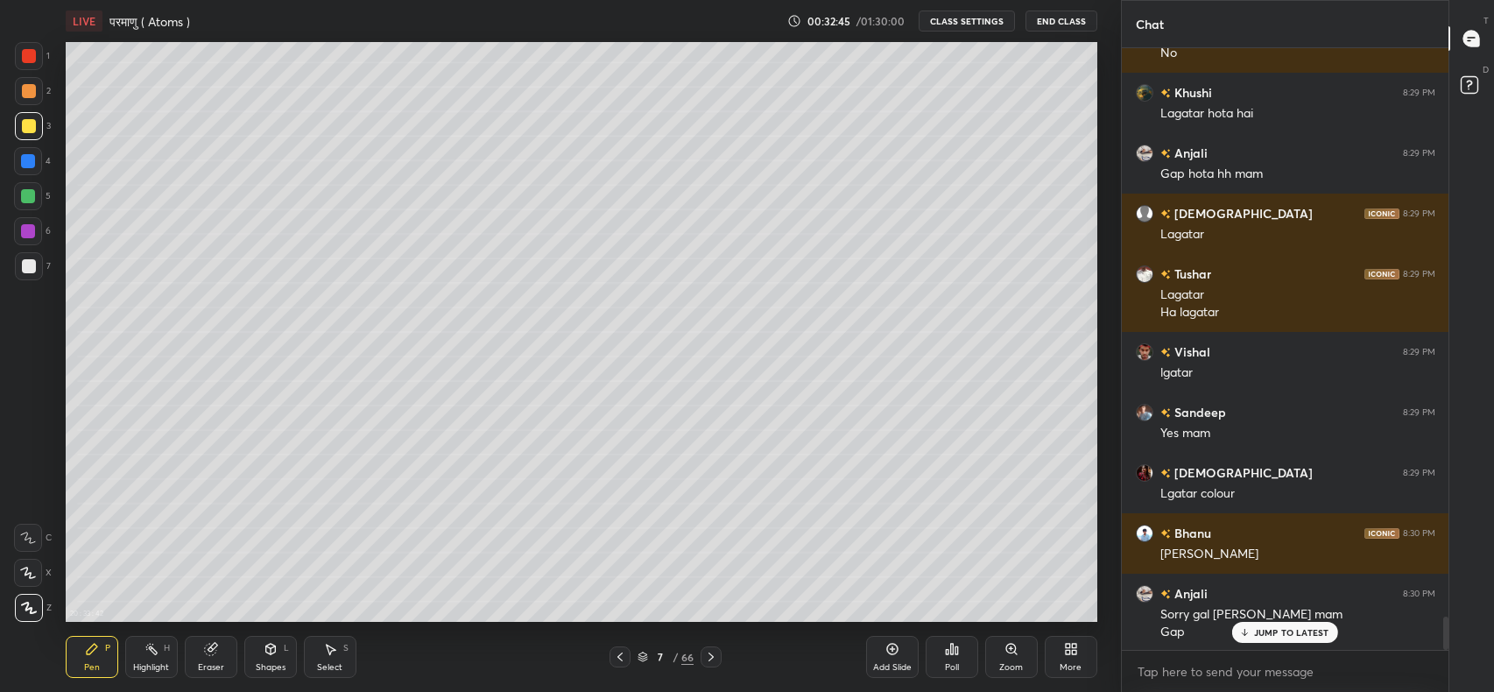
click at [897, 659] on div "Add Slide" at bounding box center [892, 657] width 53 height 42
click at [711, 657] on icon at bounding box center [711, 657] width 14 height 14
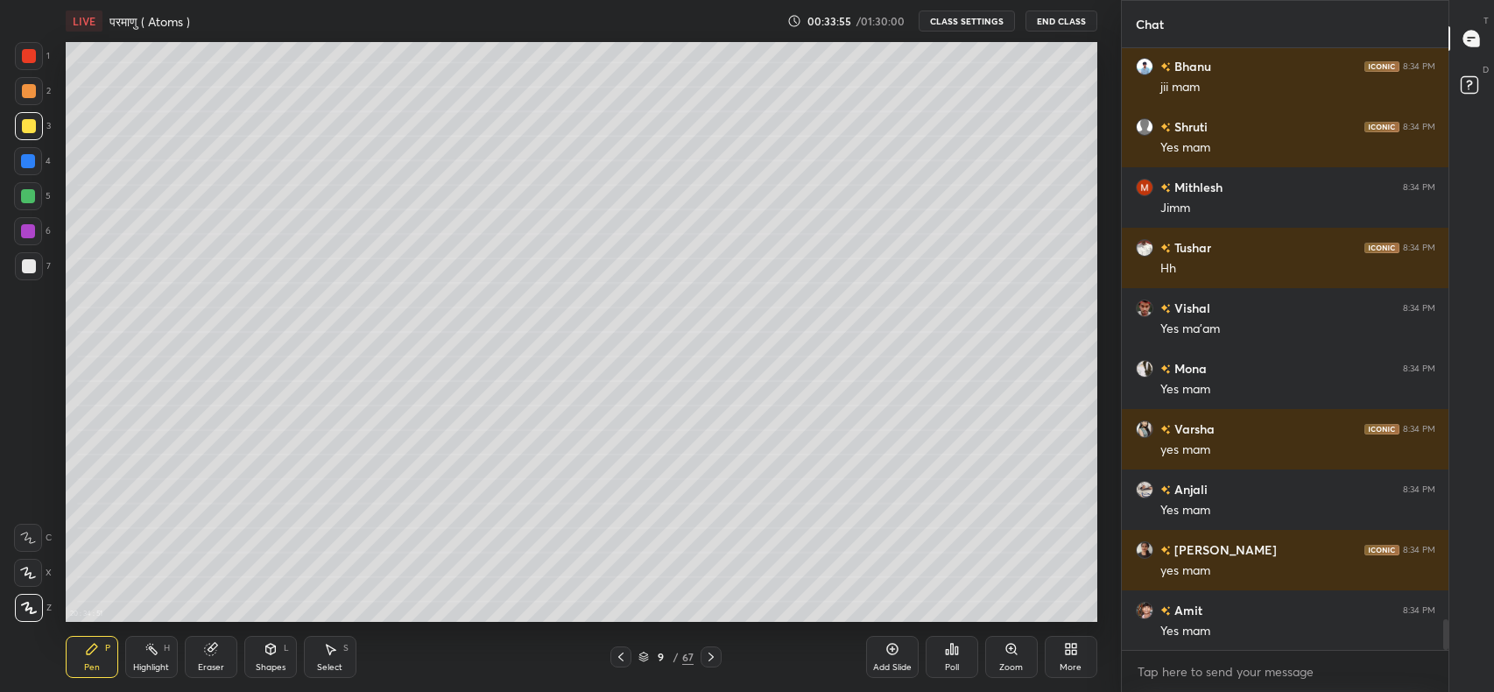
scroll to position [6, 6]
type textarea "x"
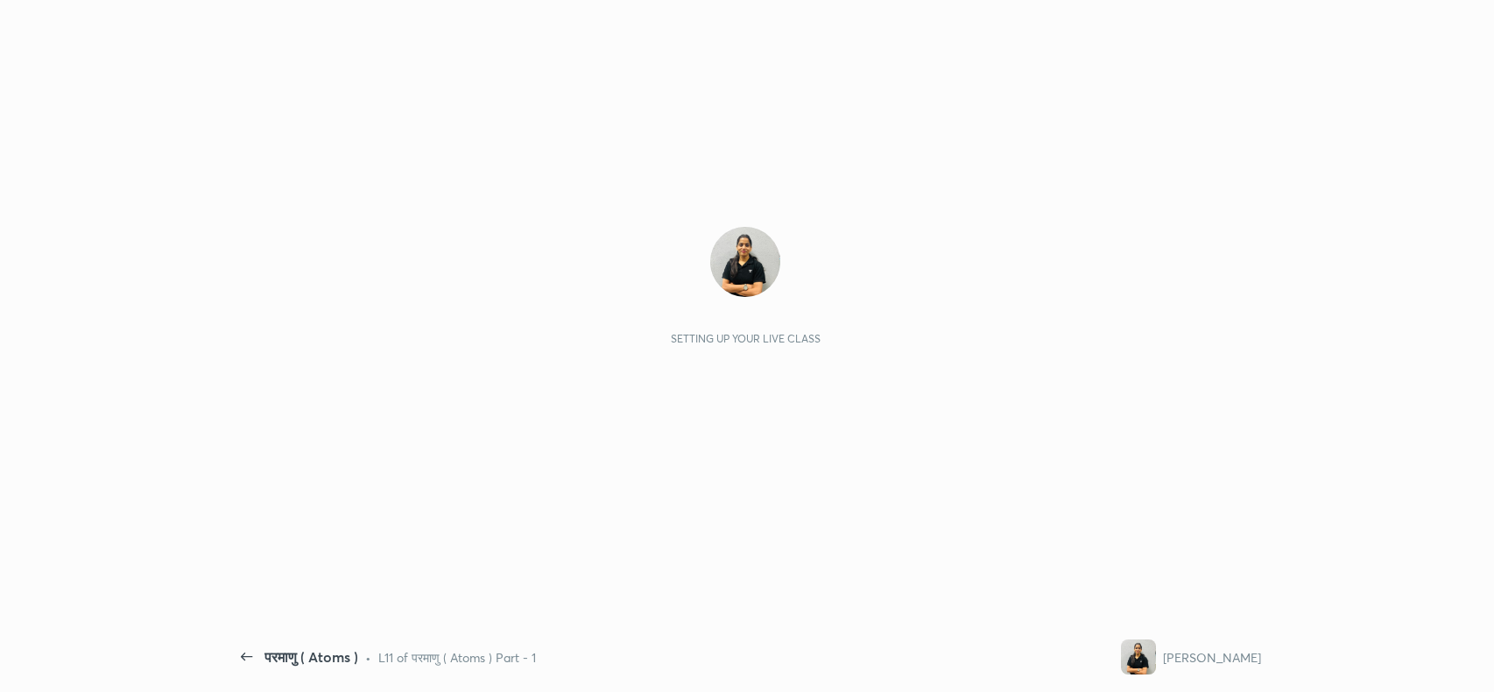
scroll to position [5, 0]
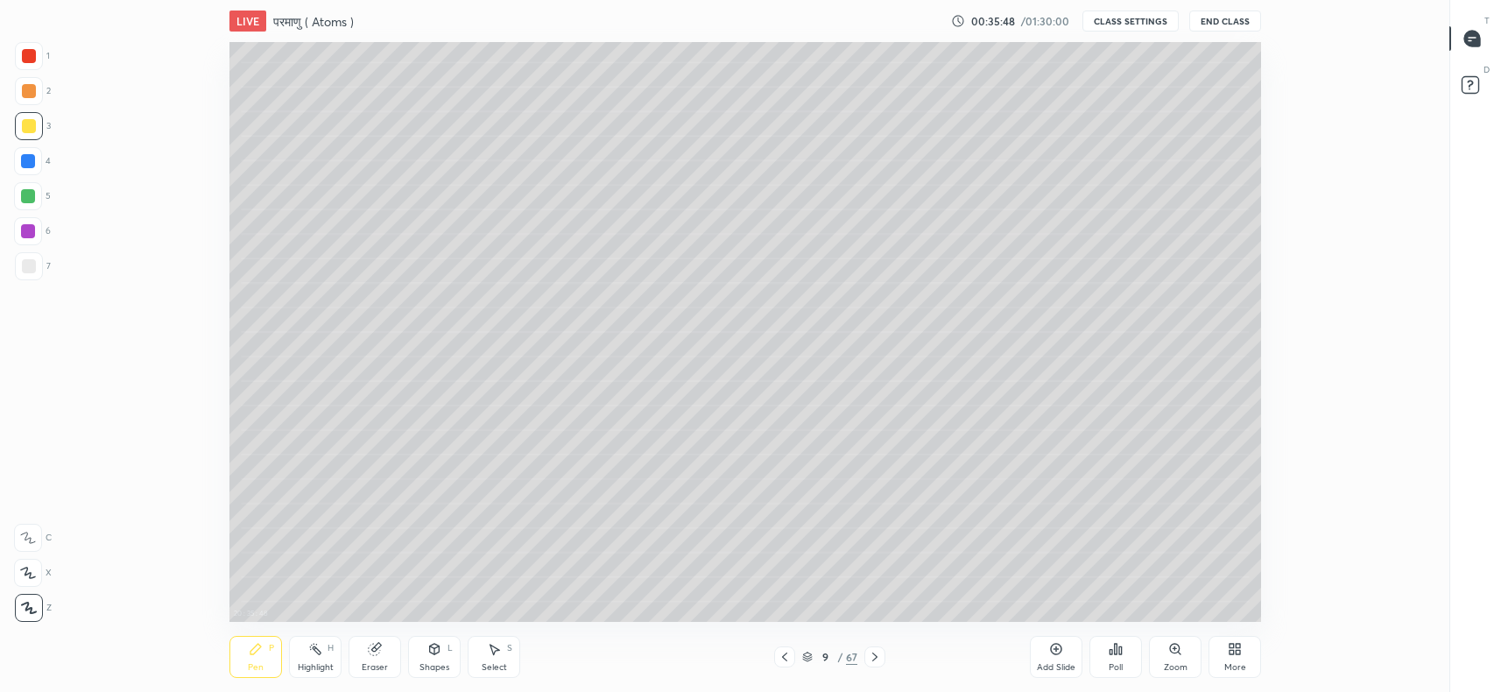
click at [1469, 40] on icon at bounding box center [1469, 40] width 3 height 0
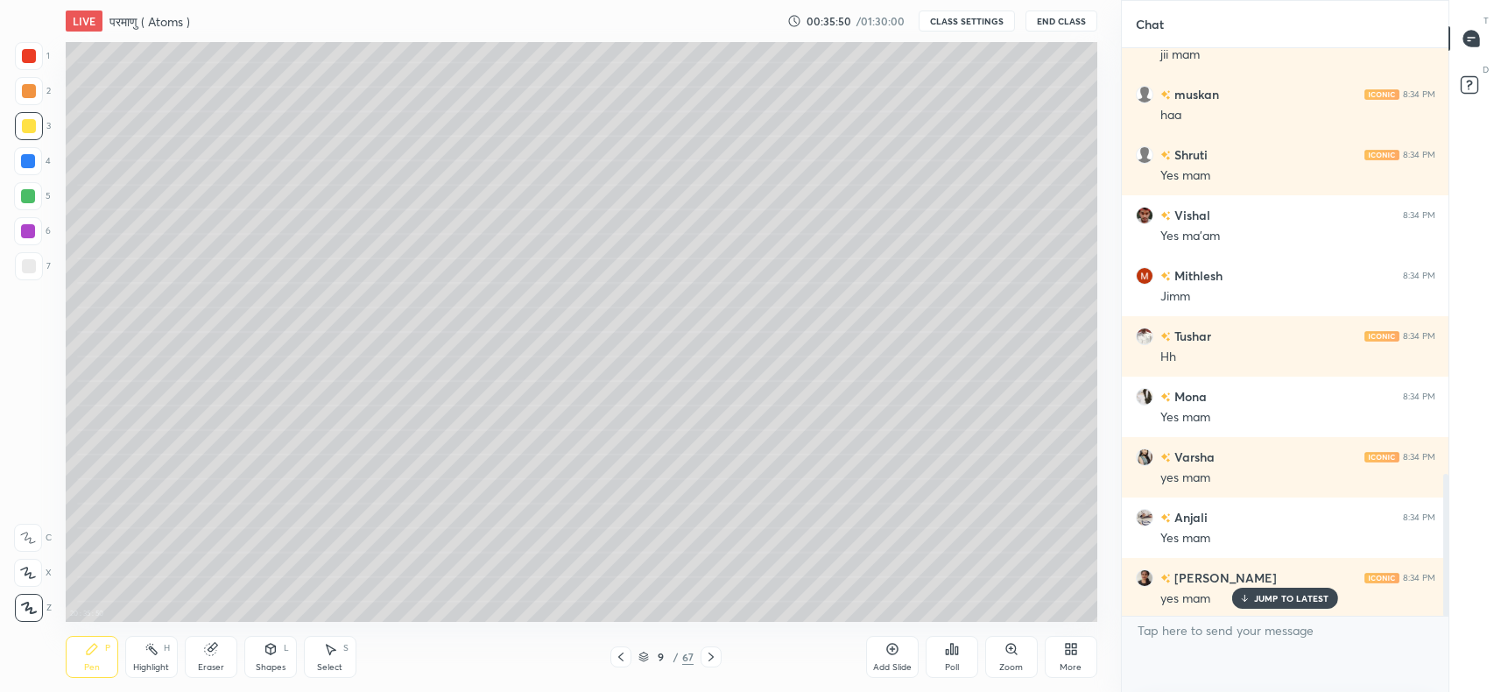
scroll to position [1946, 0]
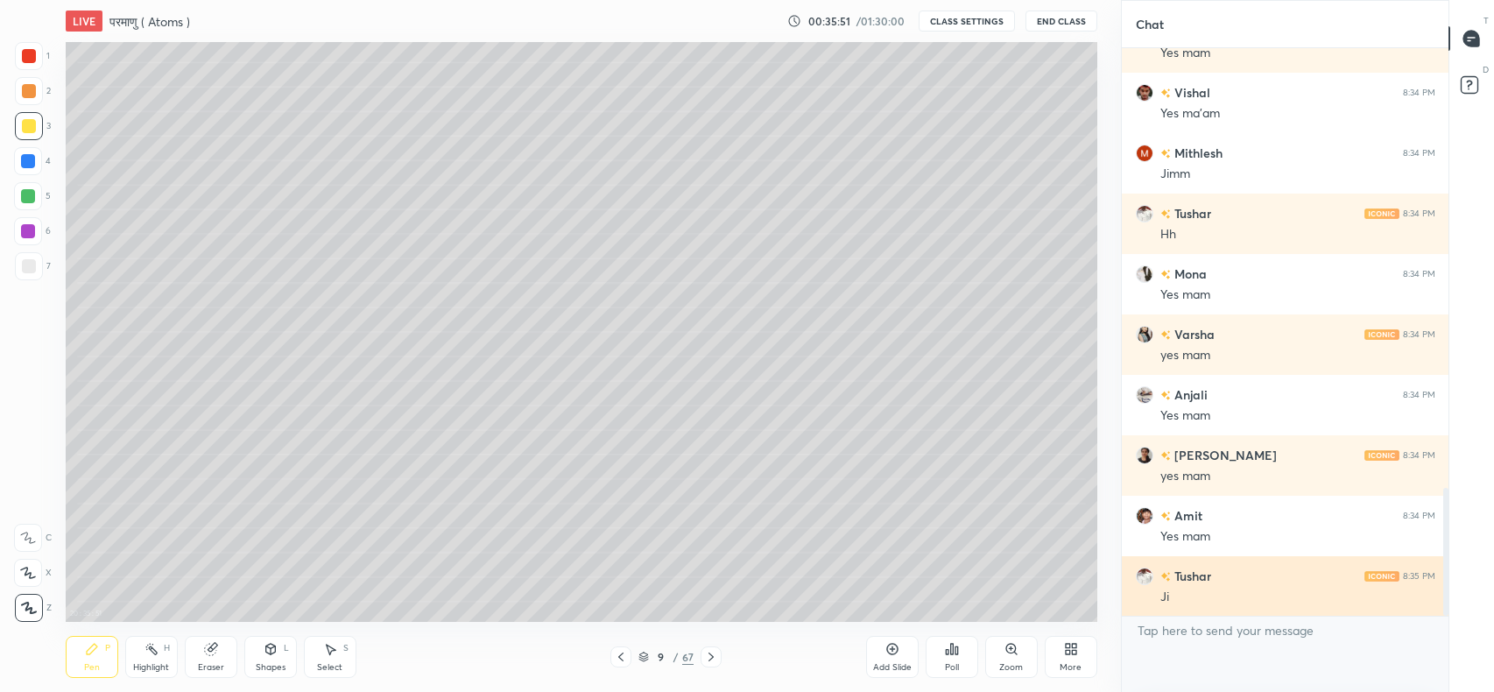
click at [1268, 601] on div "Ji" at bounding box center [1297, 597] width 275 height 18
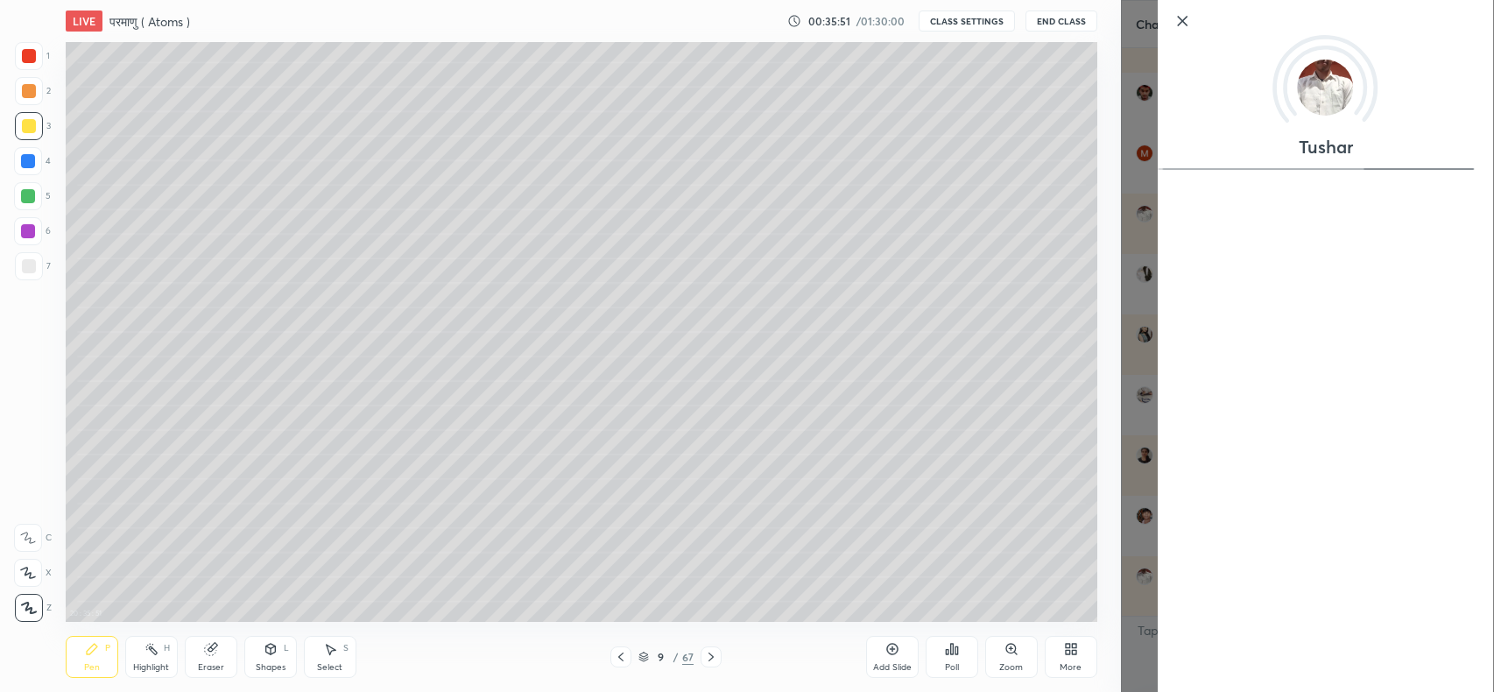
click at [1150, 497] on div "Tushar" at bounding box center [1308, 346] width 374 height 692
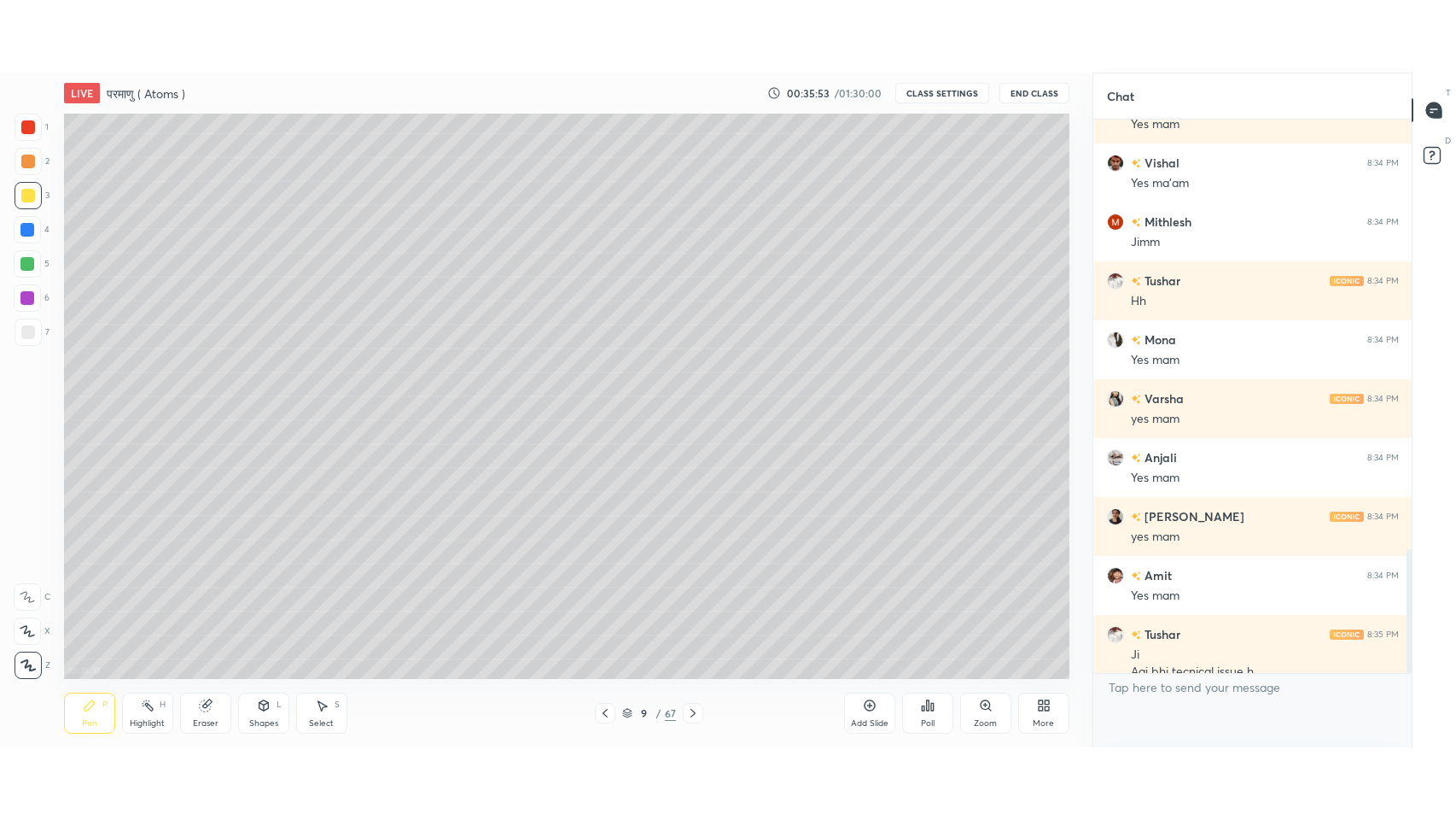
scroll to position [1915, 0]
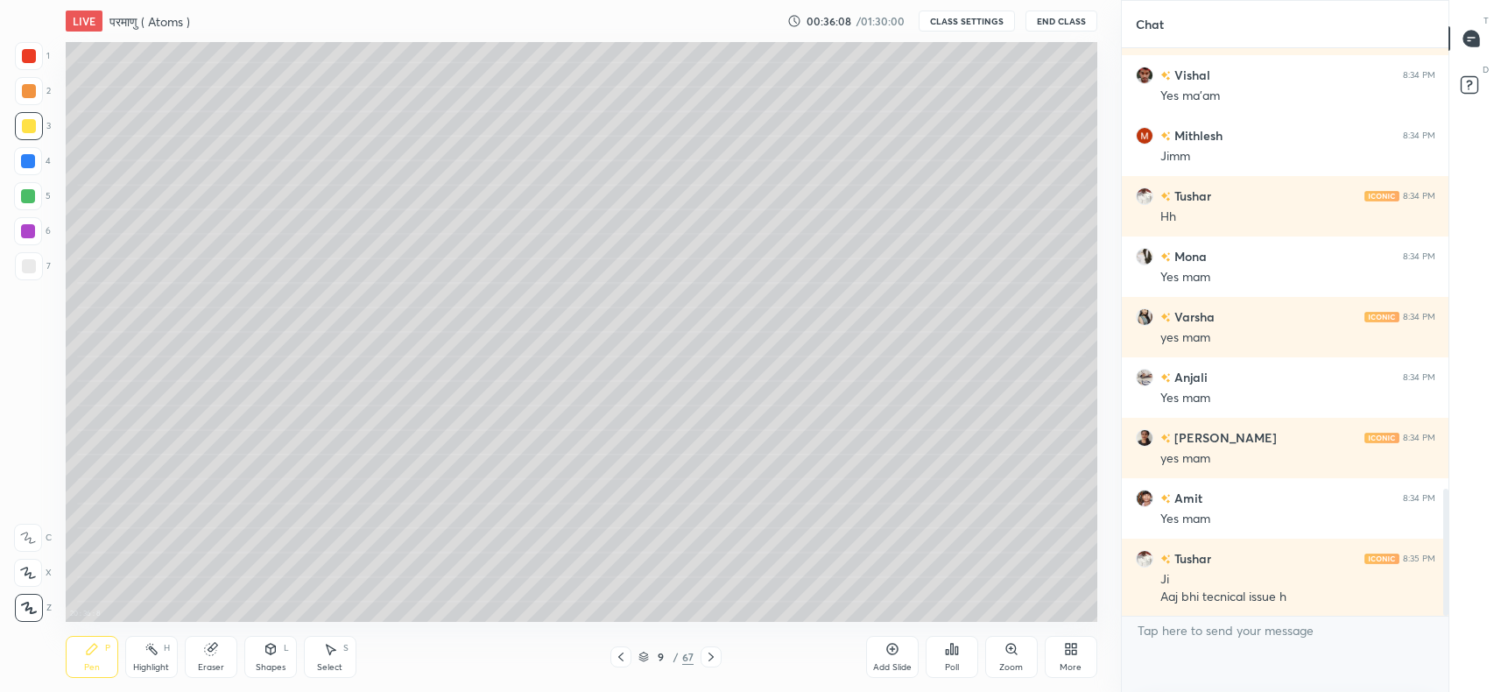
click at [711, 658] on icon at bounding box center [710, 656] width 5 height 9
click at [30, 264] on div at bounding box center [29, 266] width 14 height 14
click at [1073, 659] on div "More" at bounding box center [1071, 657] width 53 height 42
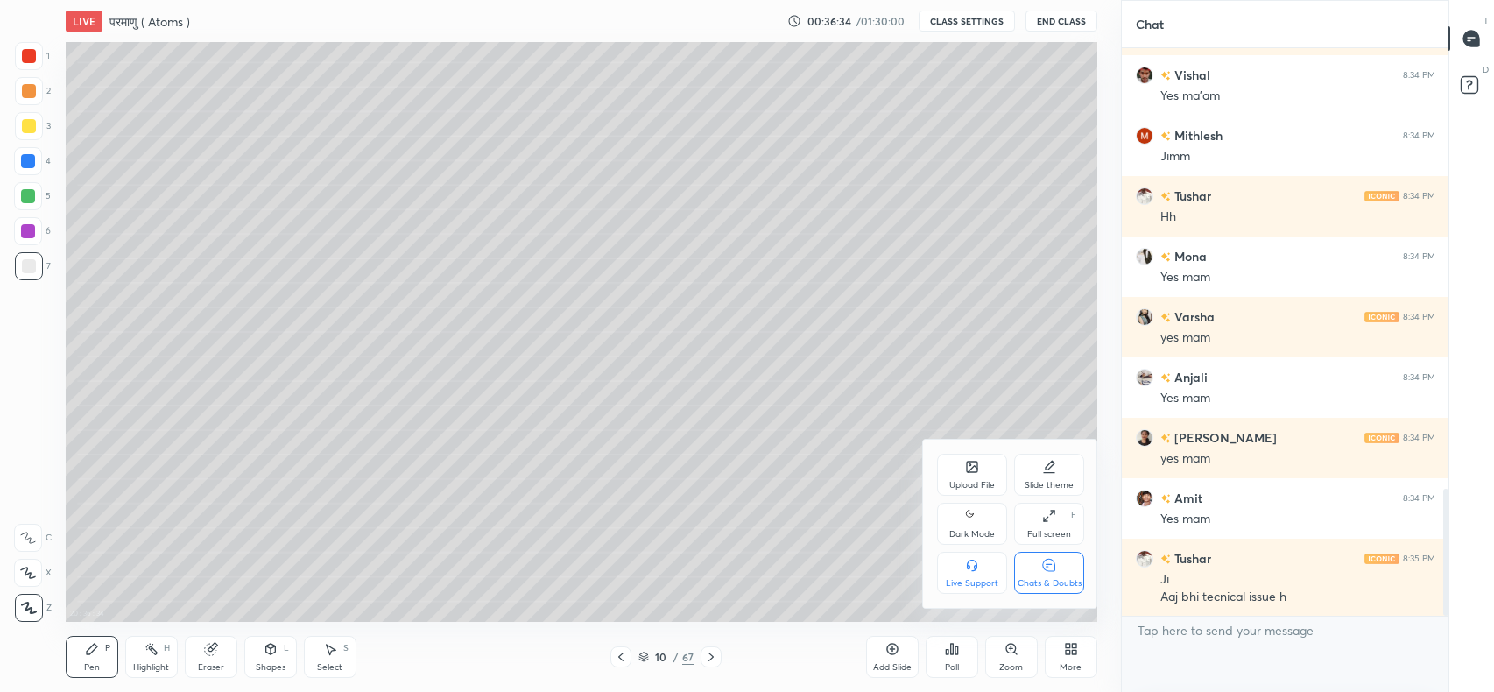
click at [1050, 530] on div "Full screen" at bounding box center [1049, 534] width 44 height 9
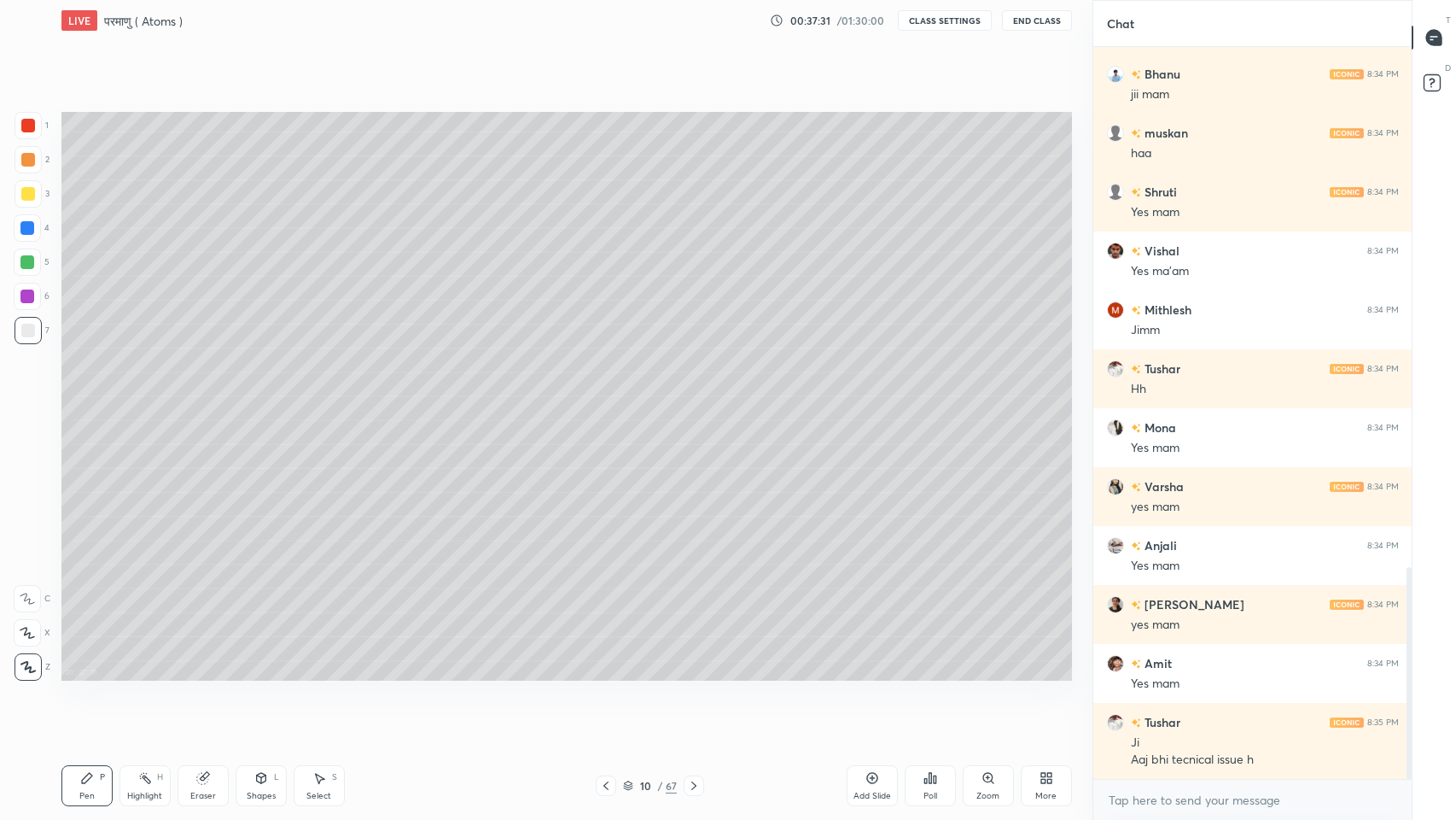
scroll to position [1796, 0]
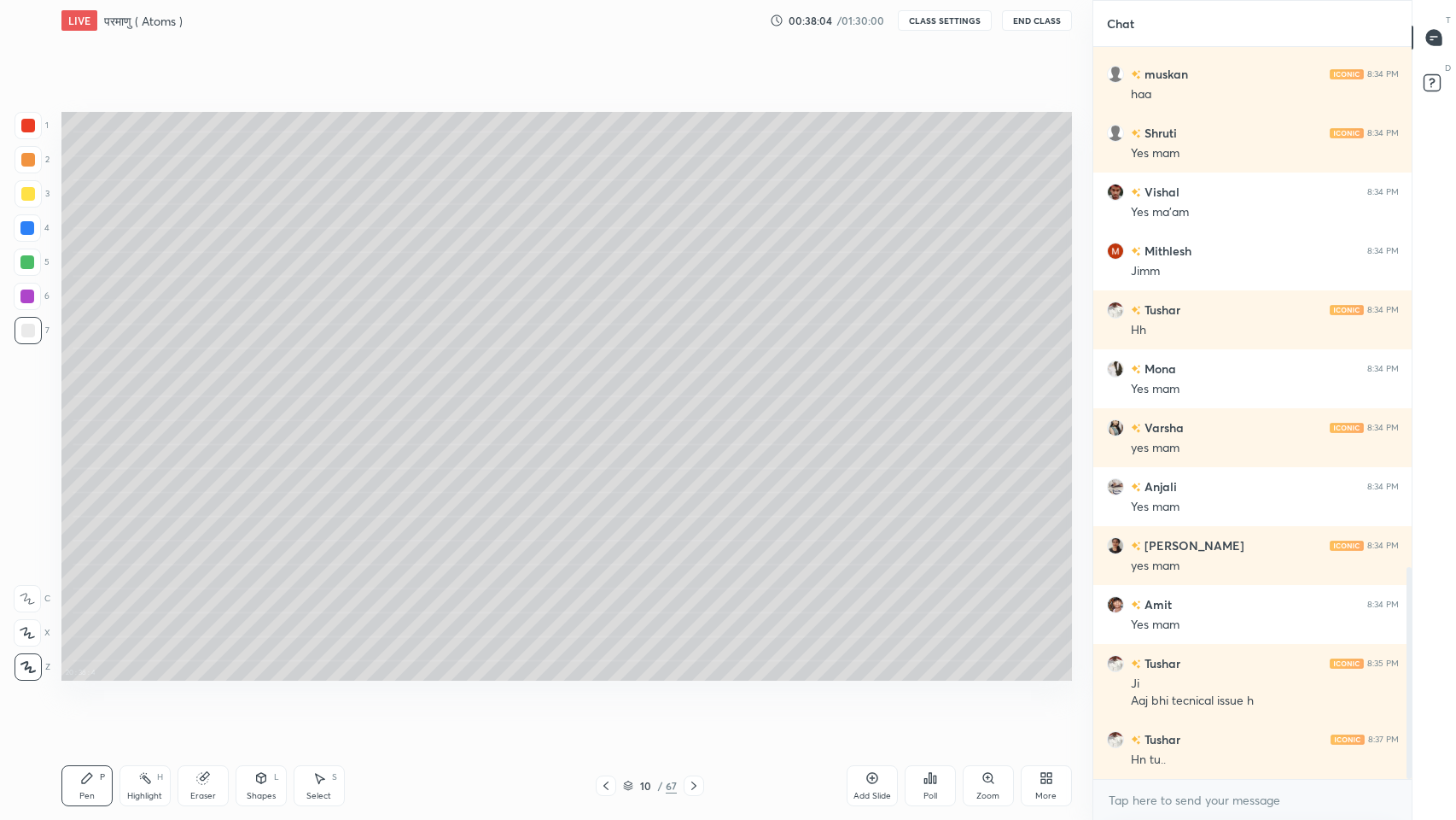
click at [606, 674] on icon at bounding box center [606, 786] width 14 height 14
click at [31, 196] on div at bounding box center [28, 194] width 14 height 14
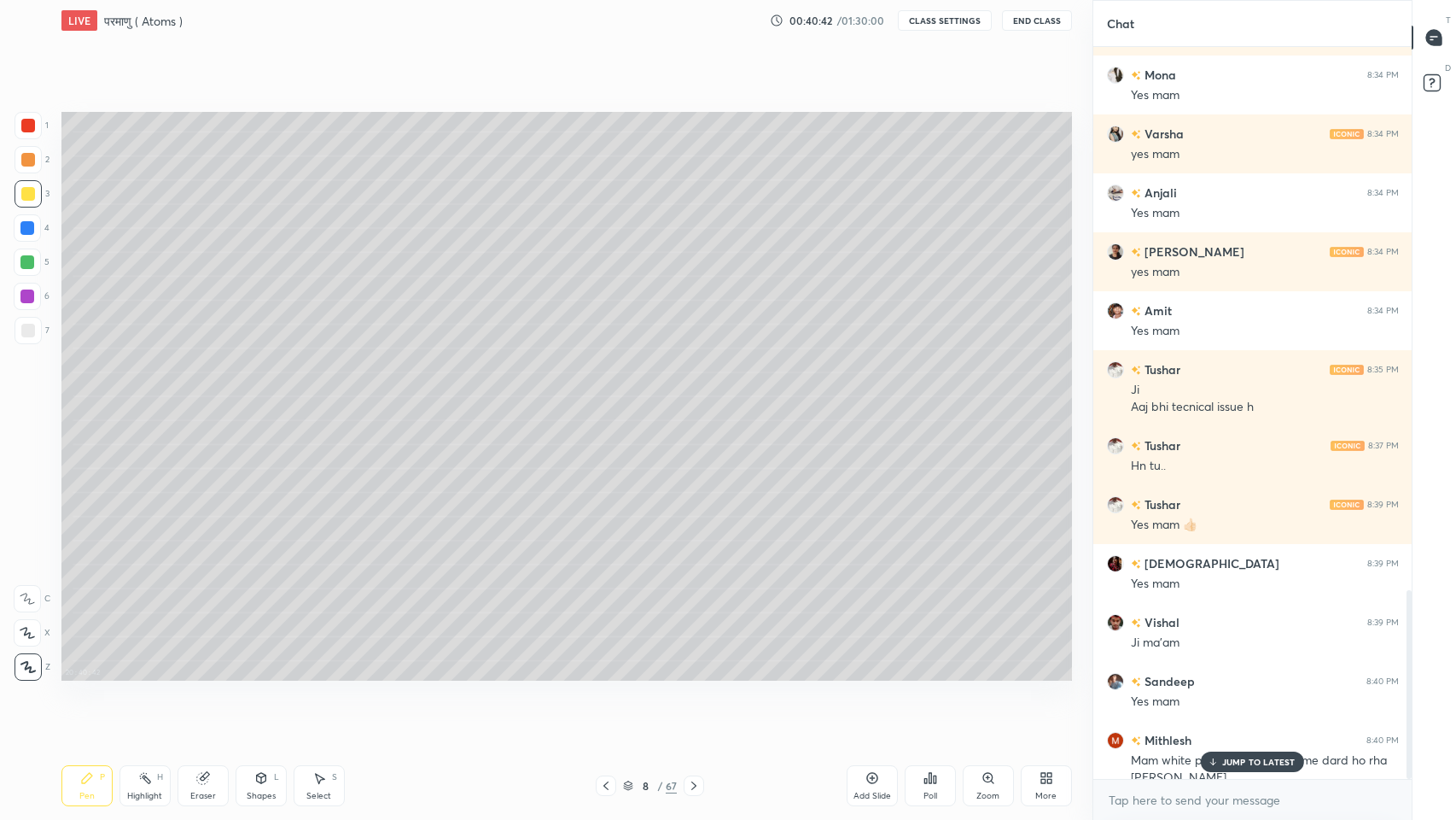
scroll to position [2107, 0]
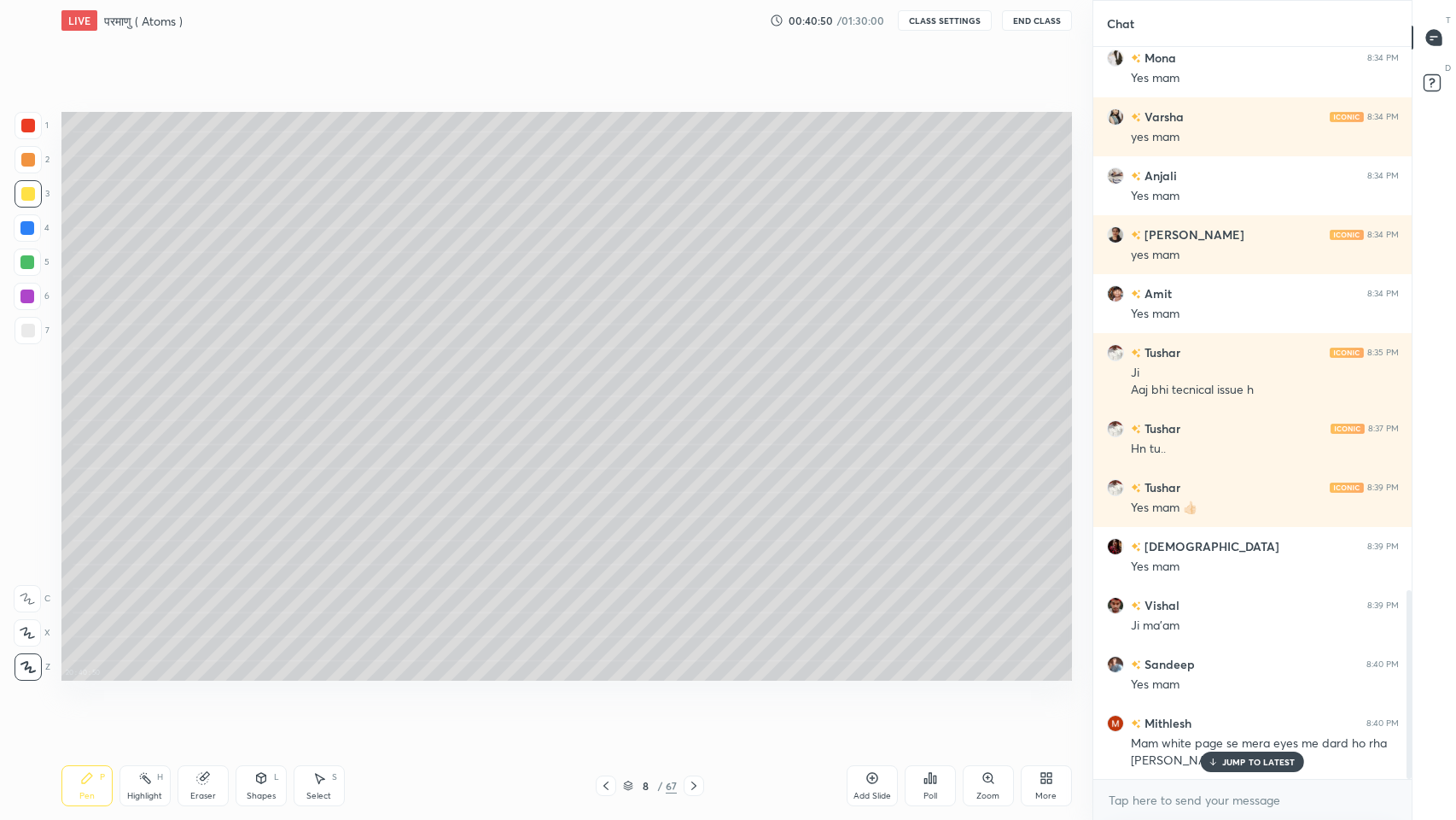
click at [1252, 674] on p "JUMP TO LATEST" at bounding box center [1258, 761] width 73 height 11
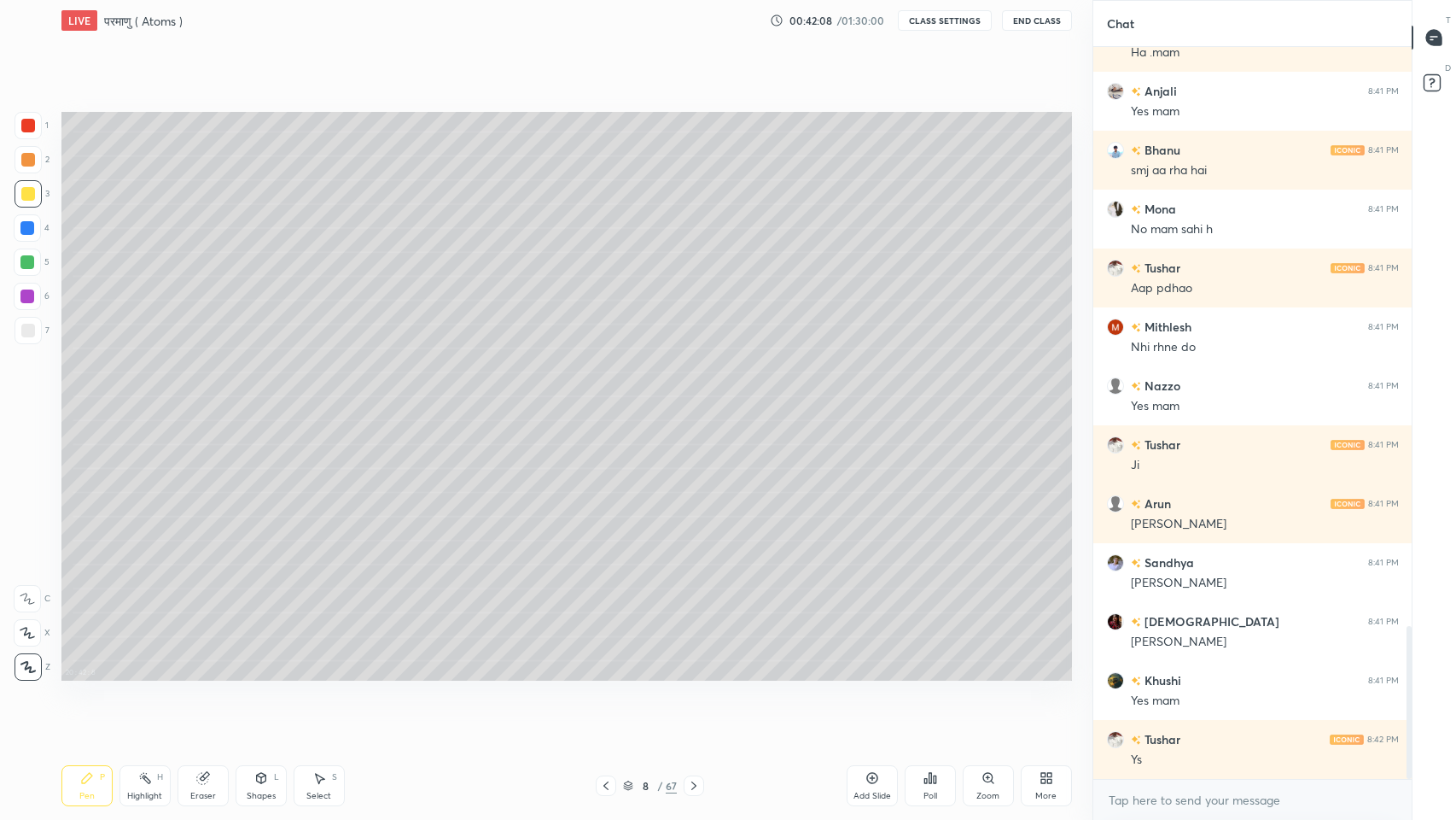
scroll to position [2837, 0]
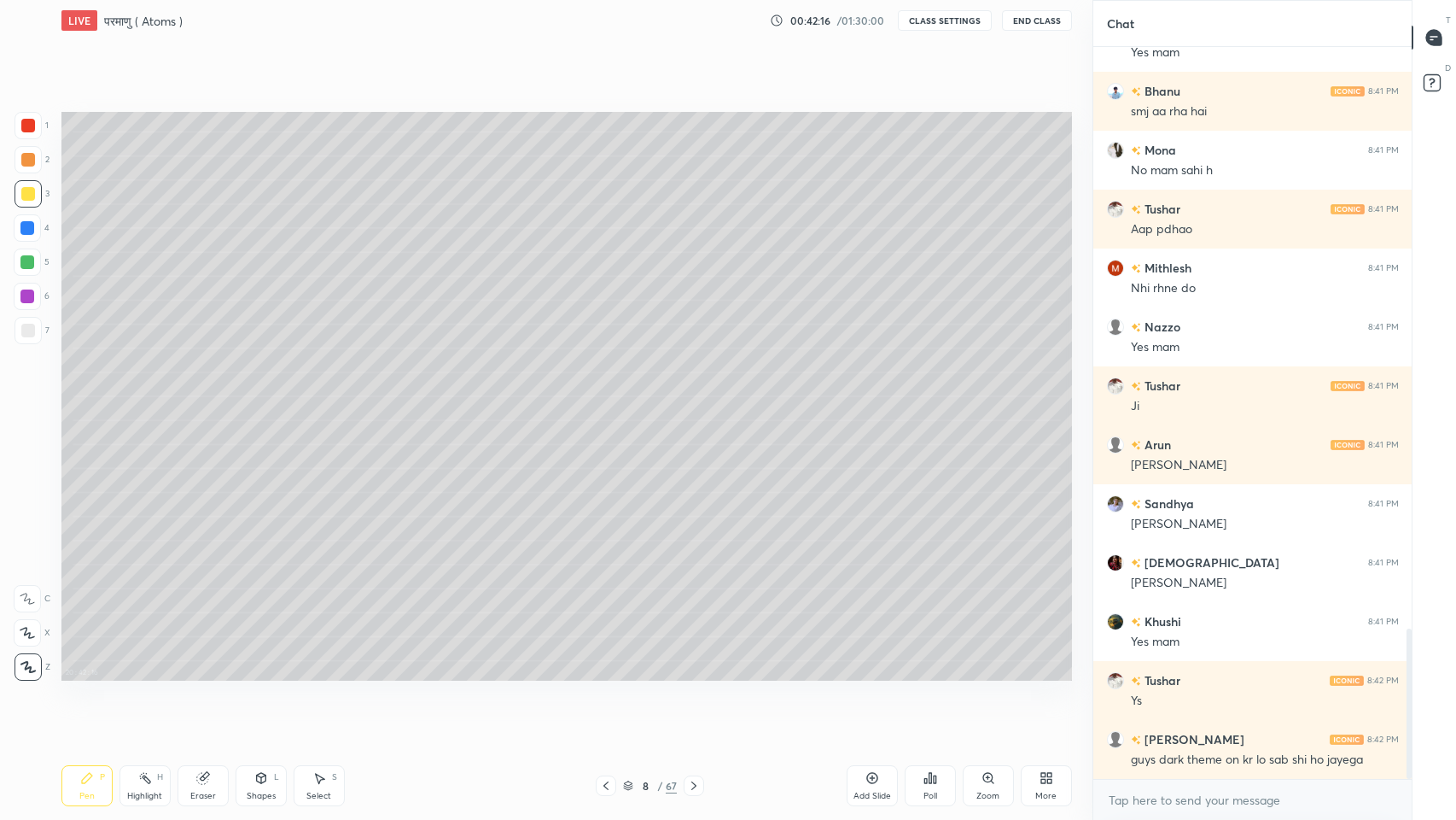
click at [24, 326] on div at bounding box center [28, 331] width 14 height 14
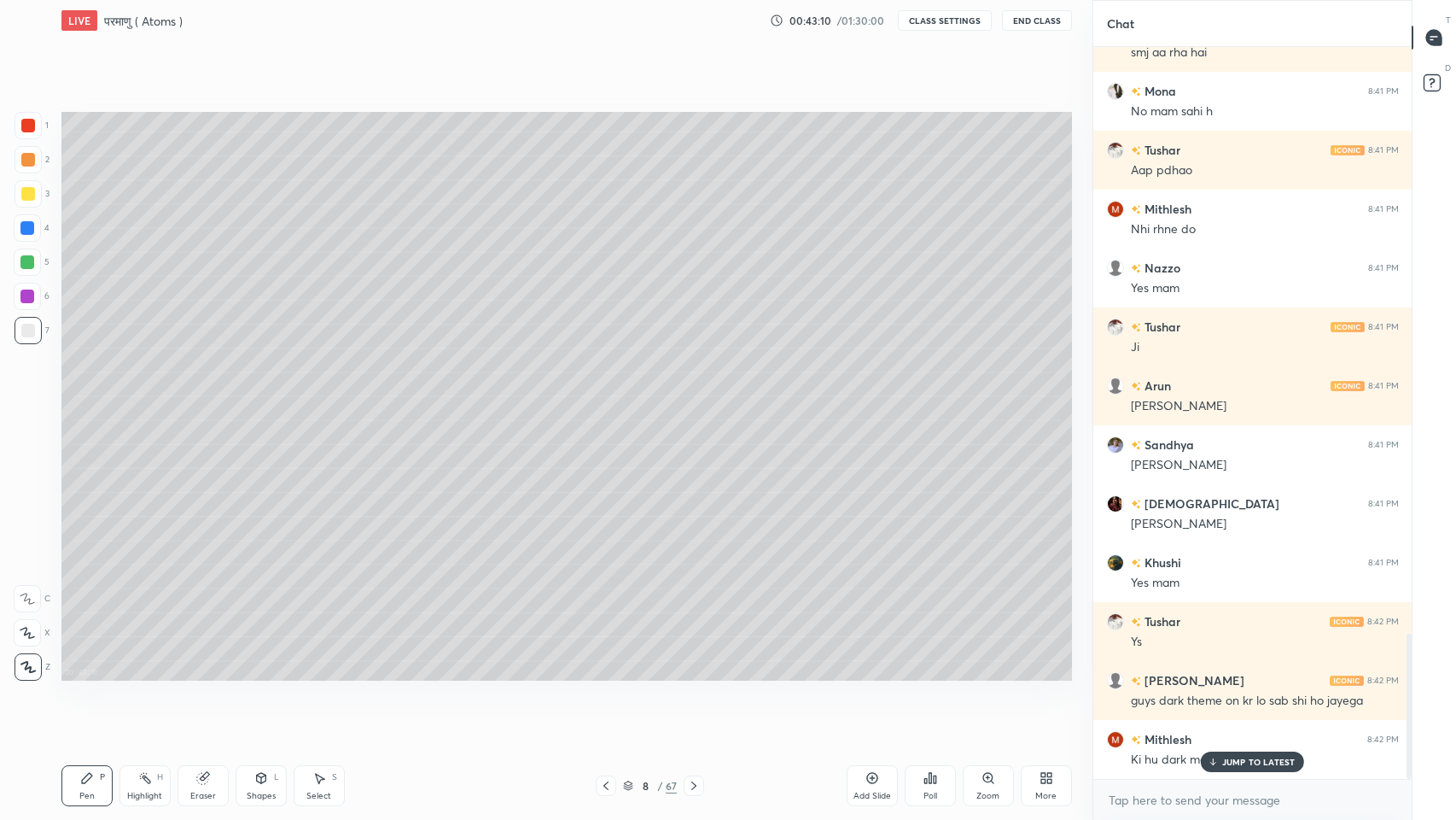
scroll to position [2953, 0]
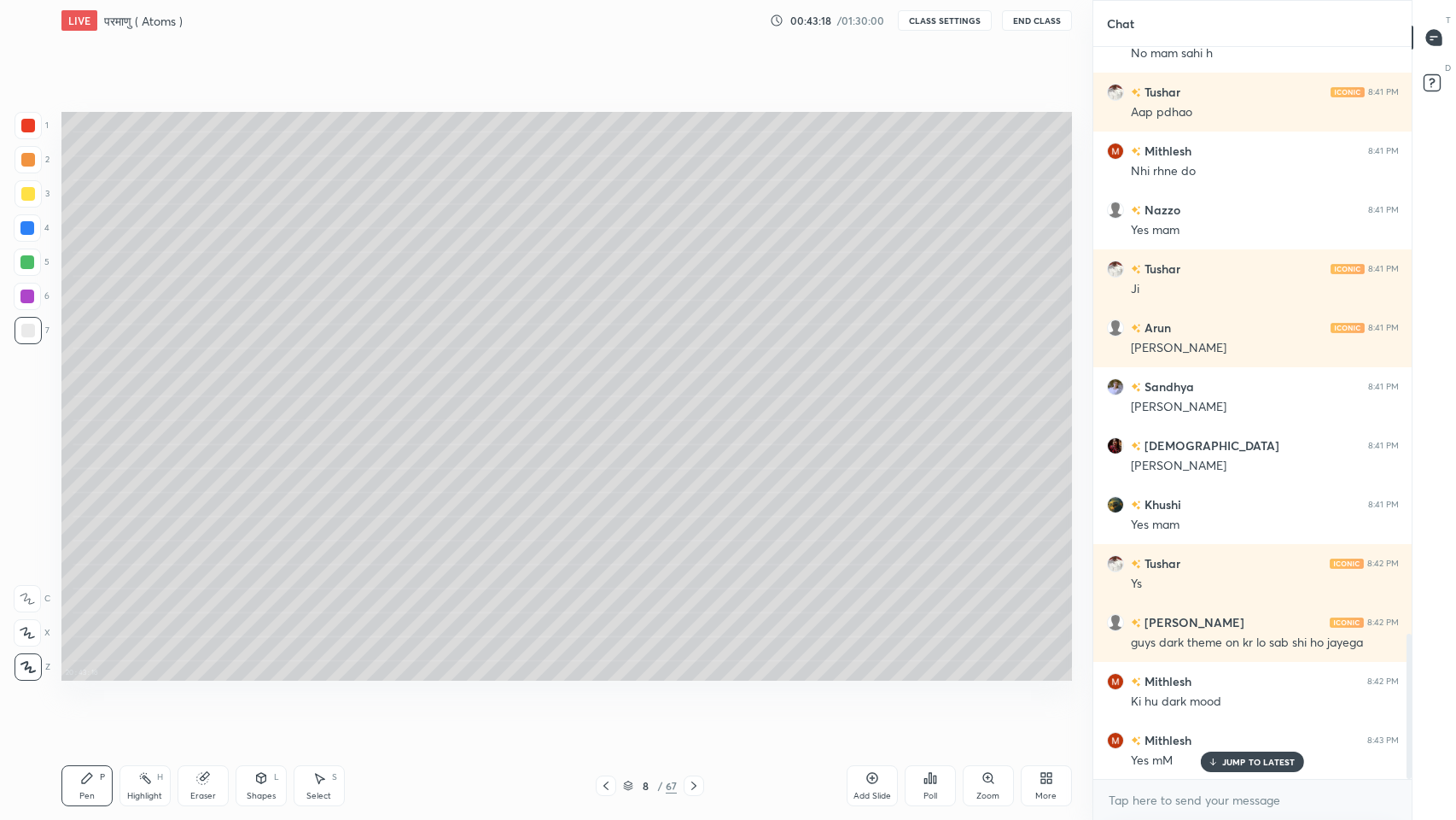
click at [974, 674] on div "20 : 43 : 18 Setting up your live class" at bounding box center [566, 396] width 1024 height 710
click at [696, 674] on icon at bounding box center [693, 785] width 5 height 9
click at [694, 674] on icon at bounding box center [694, 786] width 14 height 14
click at [606, 674] on icon at bounding box center [606, 786] width 14 height 14
click at [696, 674] on icon at bounding box center [694, 786] width 14 height 14
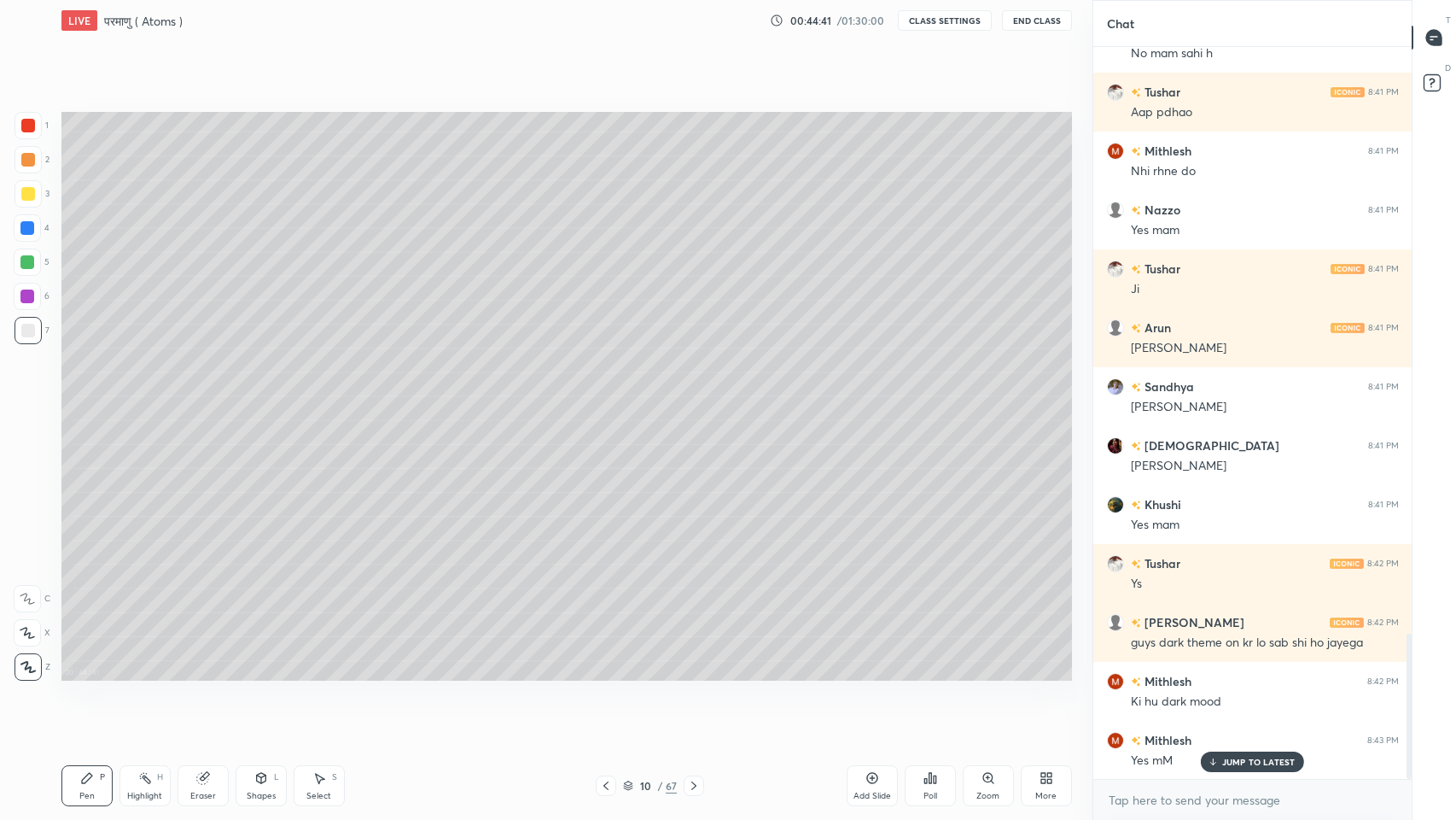
click at [24, 190] on div at bounding box center [28, 194] width 14 height 14
click at [31, 262] on div at bounding box center [27, 262] width 14 height 14
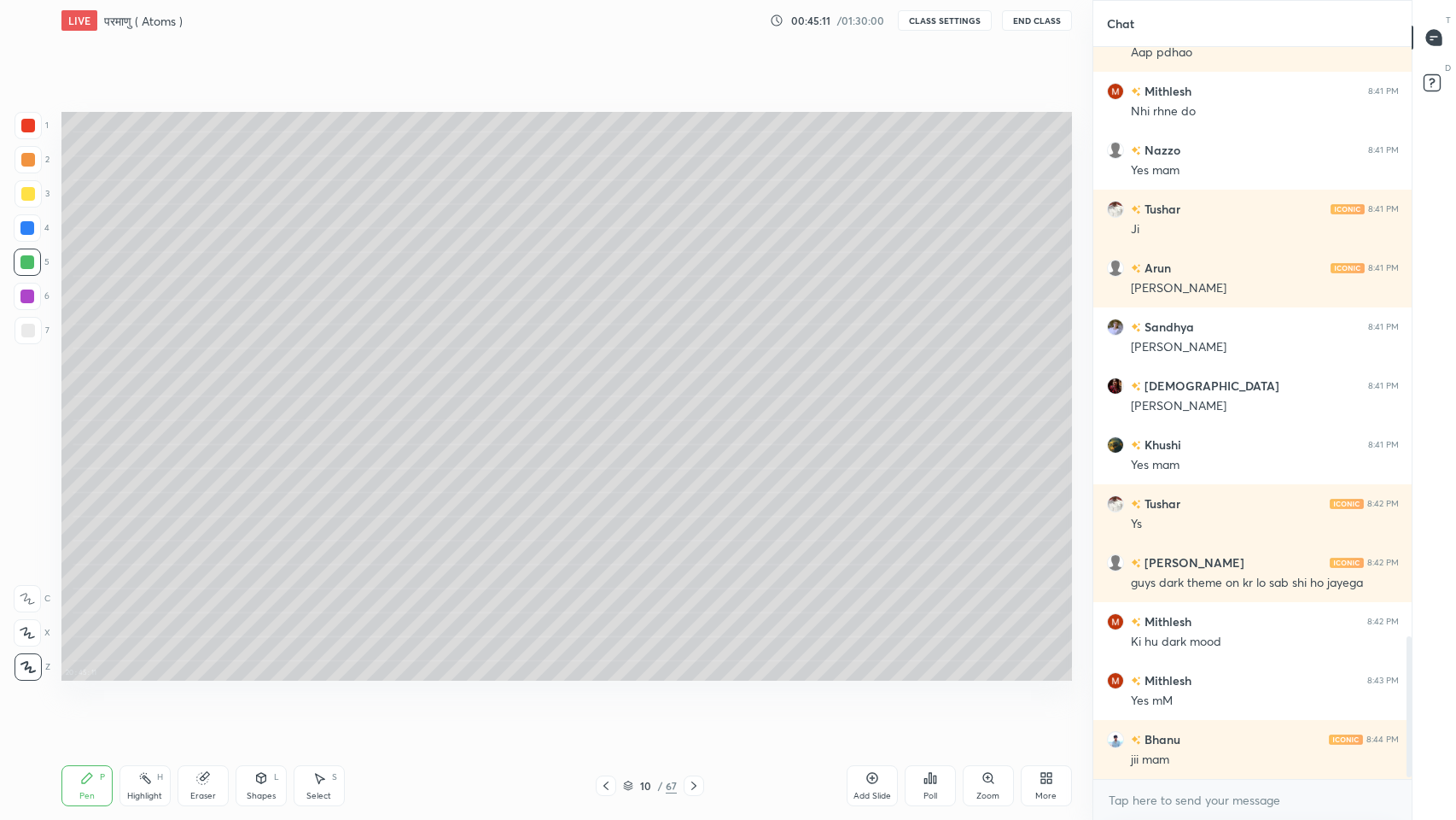
scroll to position [3072, 0]
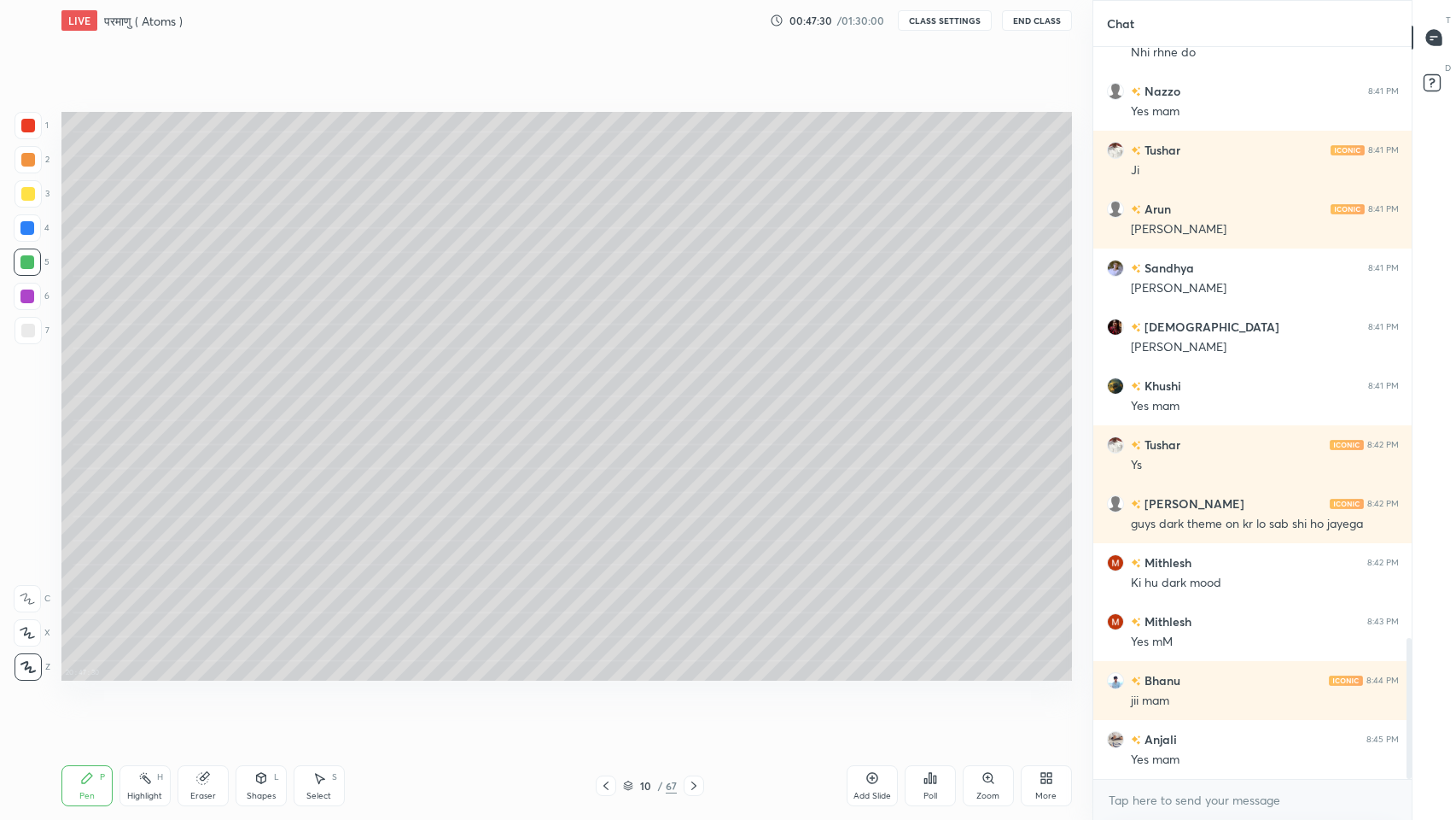
click at [26, 191] on div at bounding box center [28, 194] width 14 height 14
click at [25, 342] on div at bounding box center [28, 331] width 27 height 27
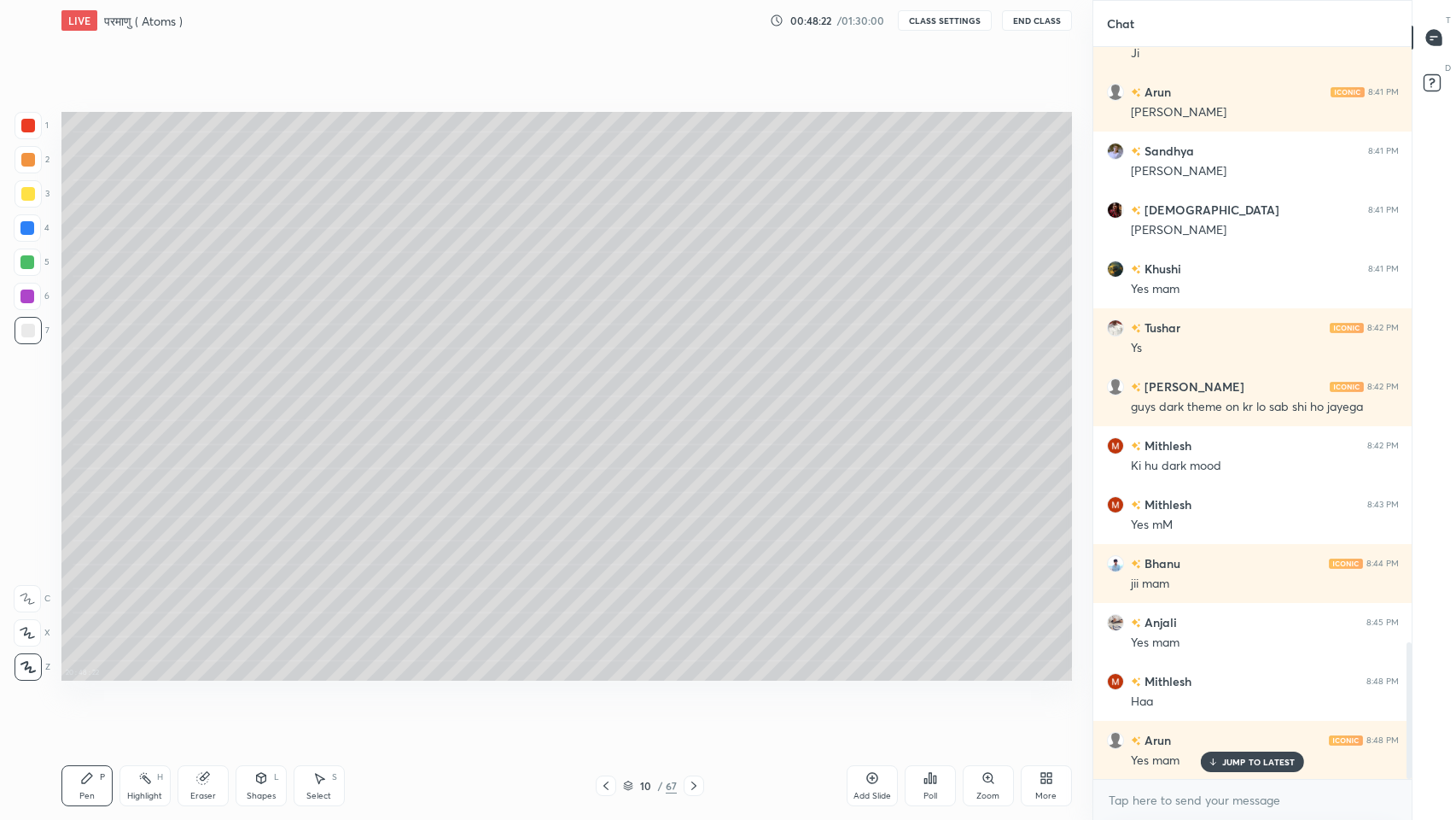
scroll to position [3249, 0]
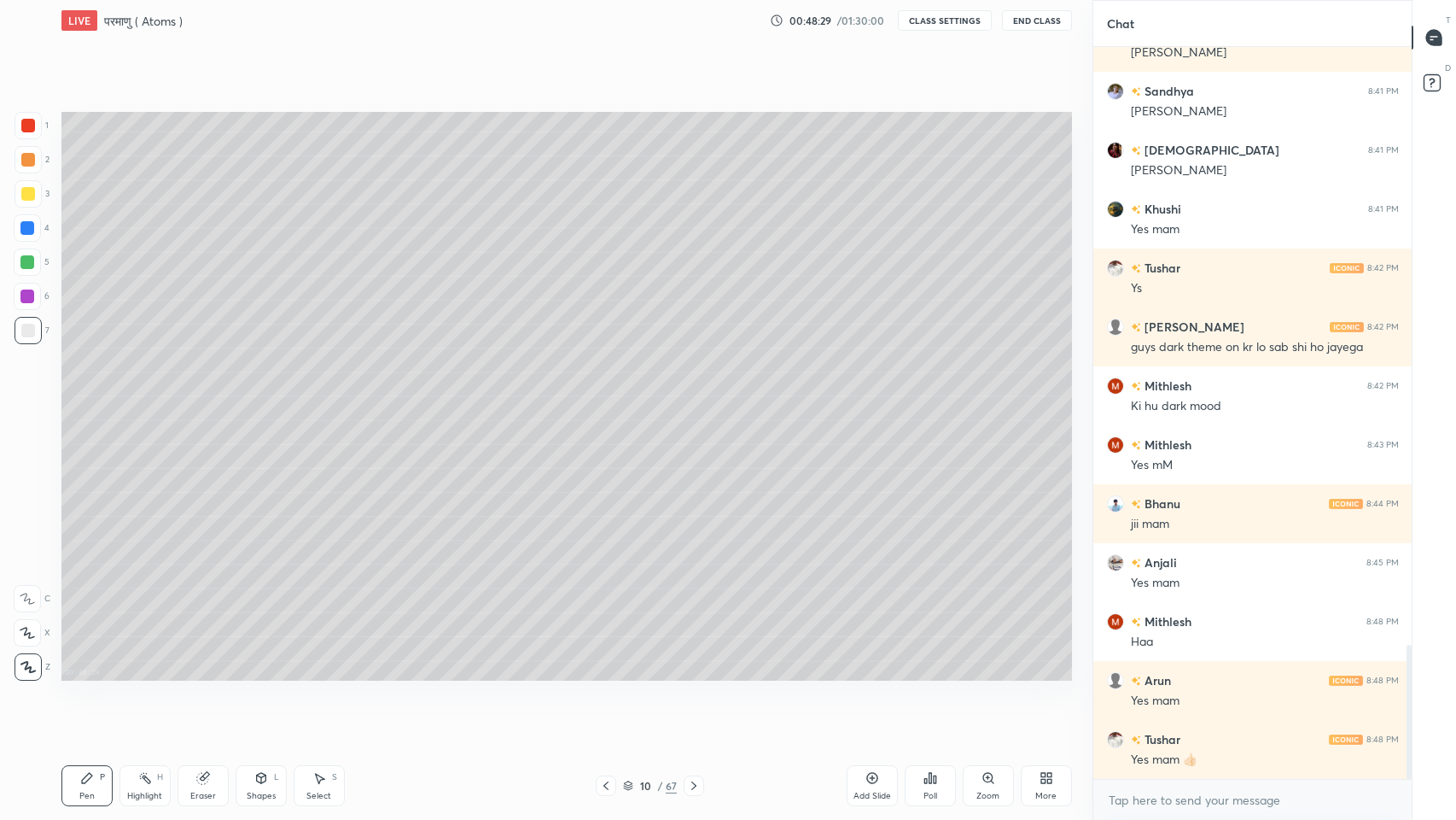
click at [602, 674] on icon at bounding box center [606, 786] width 14 height 14
click at [606, 674] on icon at bounding box center [606, 786] width 14 height 14
click at [694, 674] on icon at bounding box center [694, 786] width 14 height 14
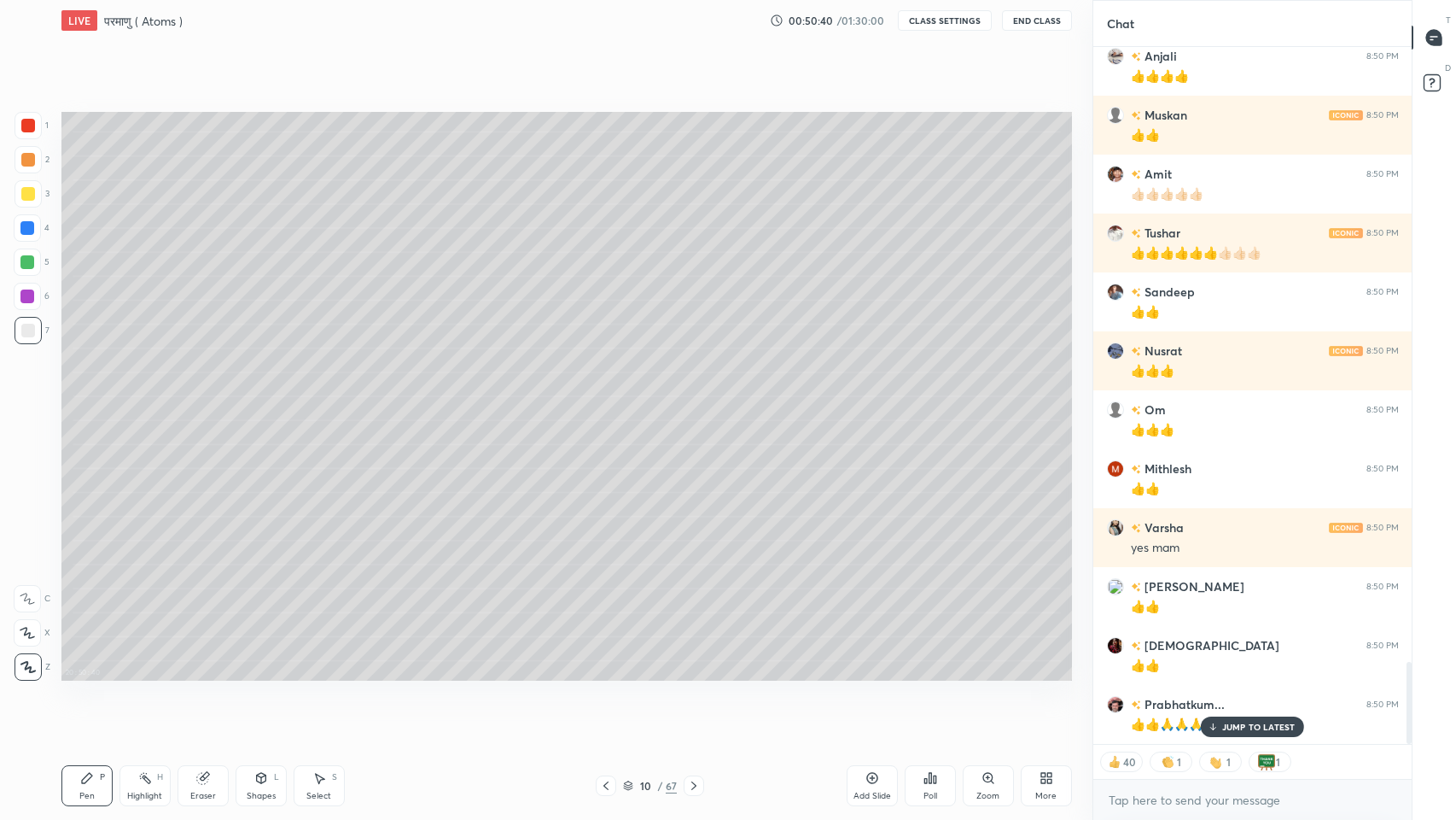
scroll to position [5208, 0]
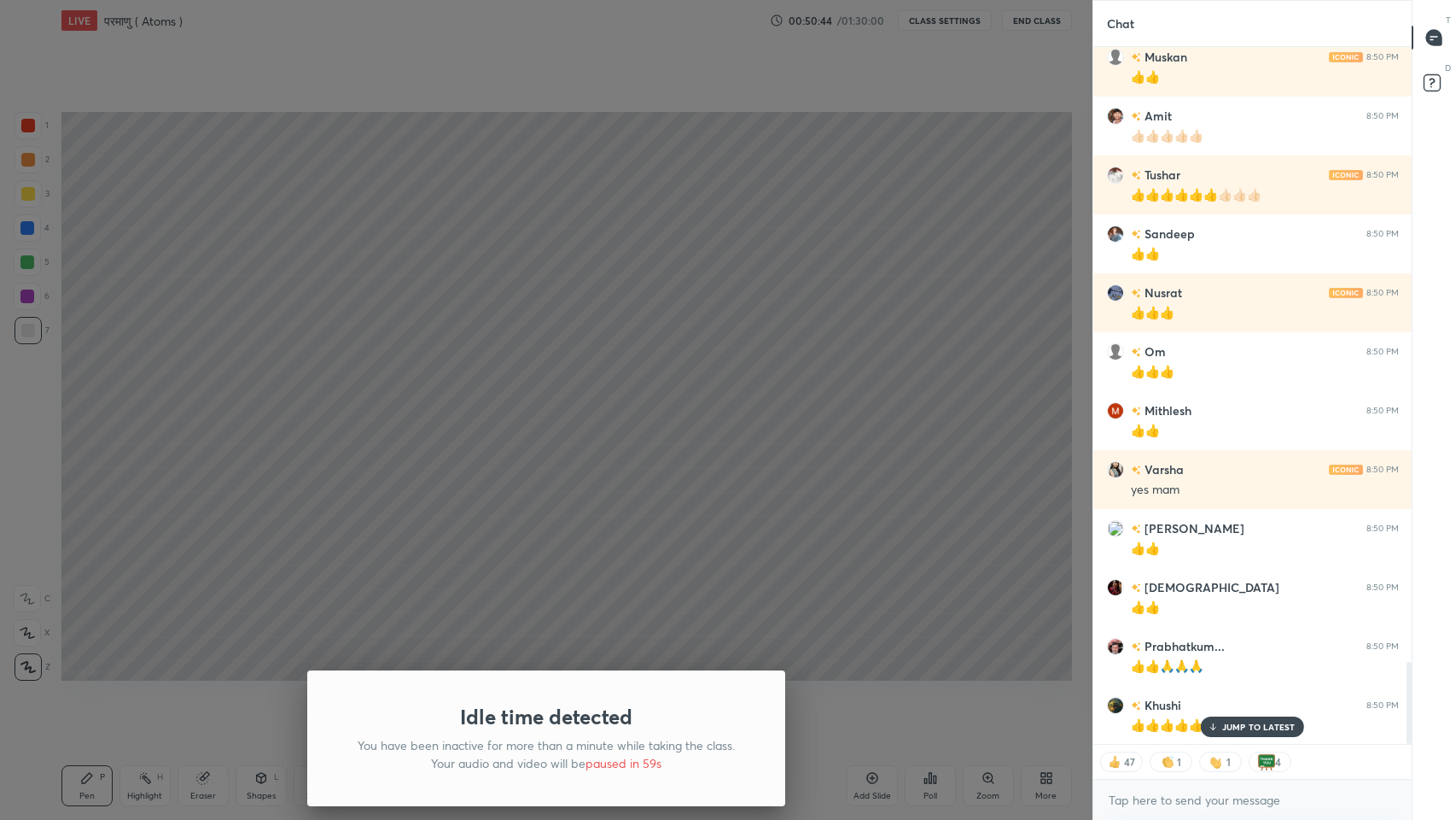
click at [662, 437] on div "Idle time detected You have been inactive for more than a minute while taking t…" at bounding box center [546, 410] width 1092 height 820
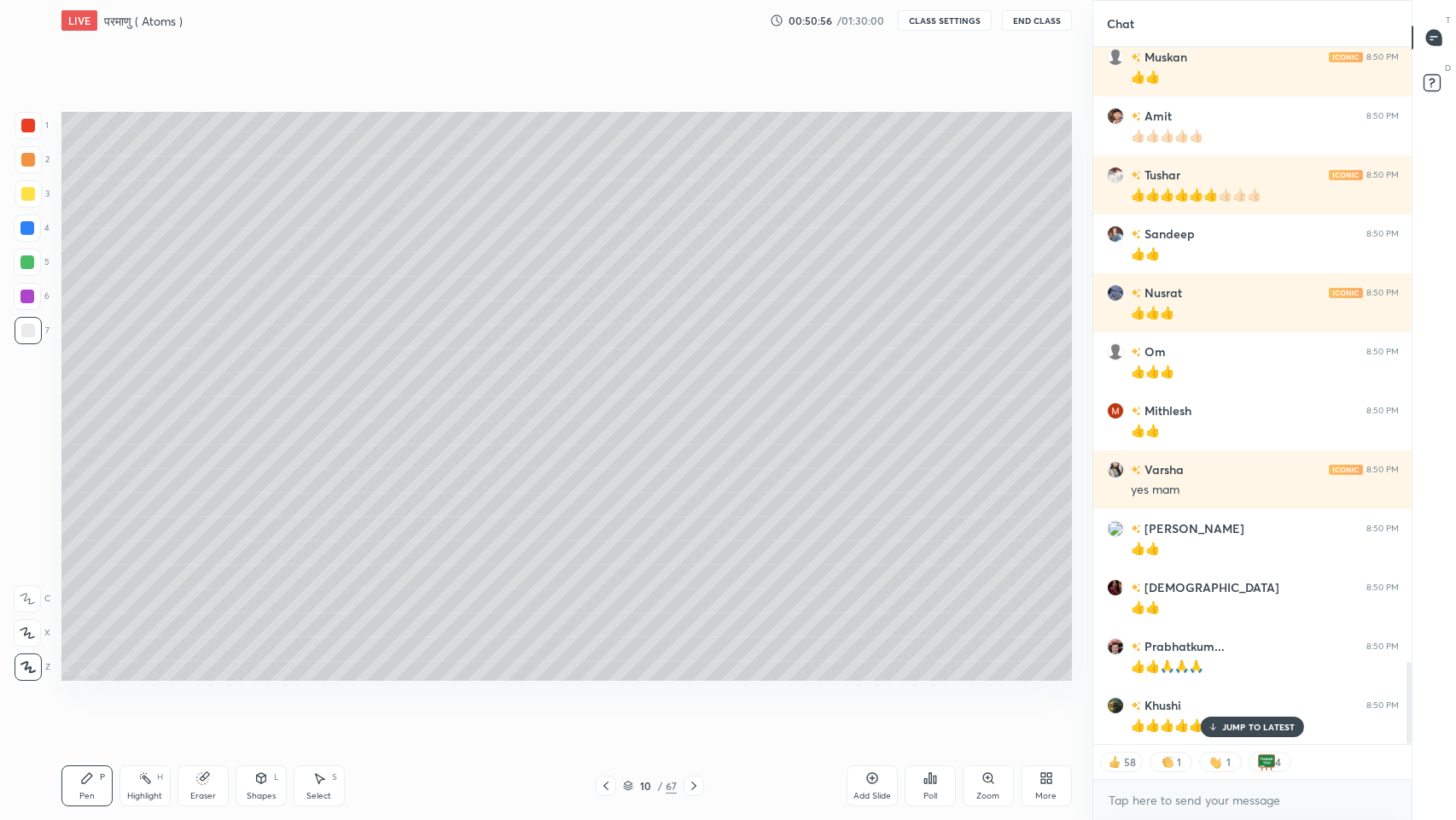
click at [1232, 674] on div "JUMP TO LATEST" at bounding box center [1251, 726] width 102 height 20
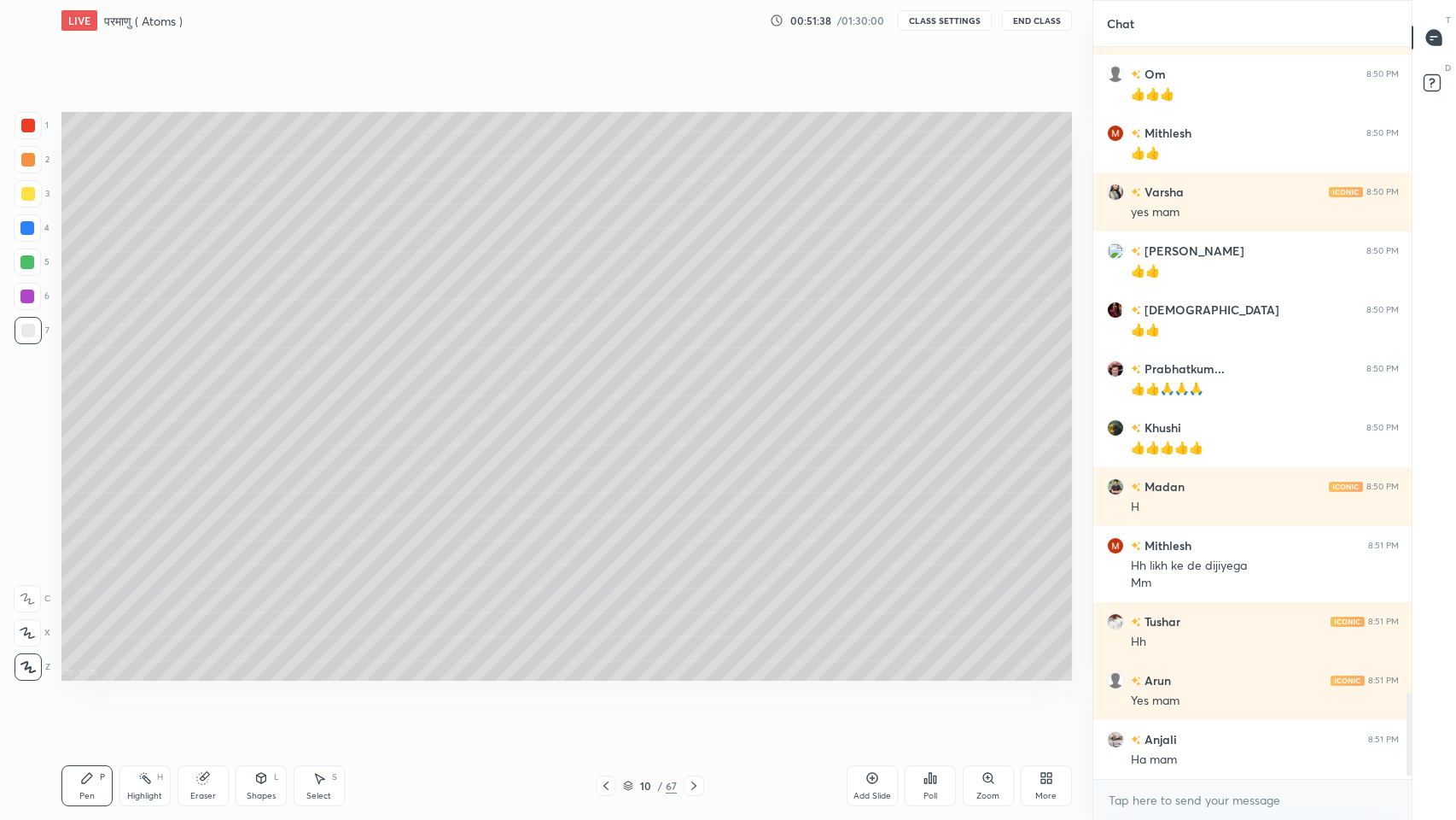
scroll to position [5544, 0]
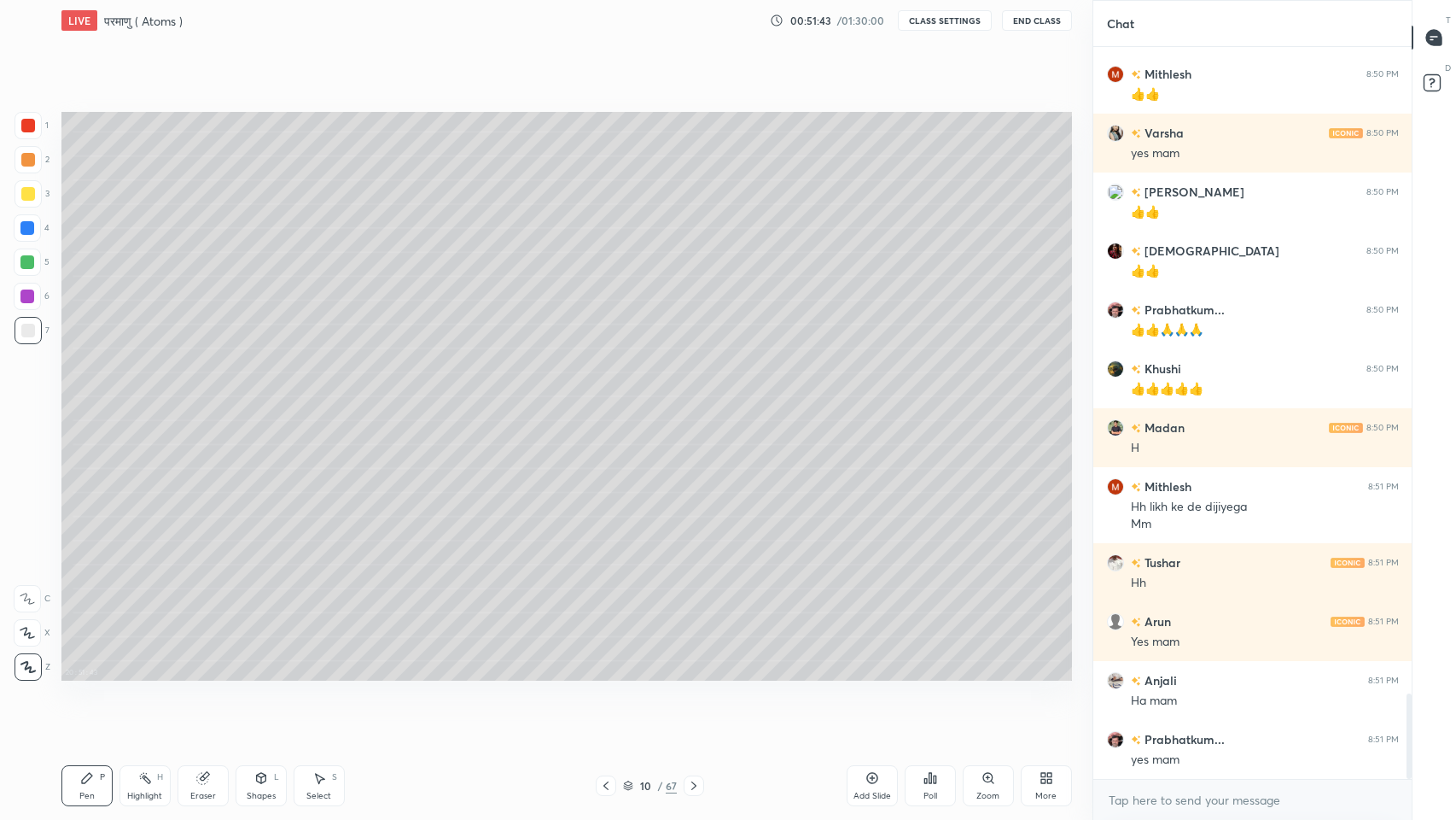
click at [22, 332] on div at bounding box center [28, 331] width 14 height 14
click at [203, 674] on div "Eraser" at bounding box center [203, 786] width 52 height 41
click at [88, 674] on div "Pen P" at bounding box center [87, 786] width 52 height 41
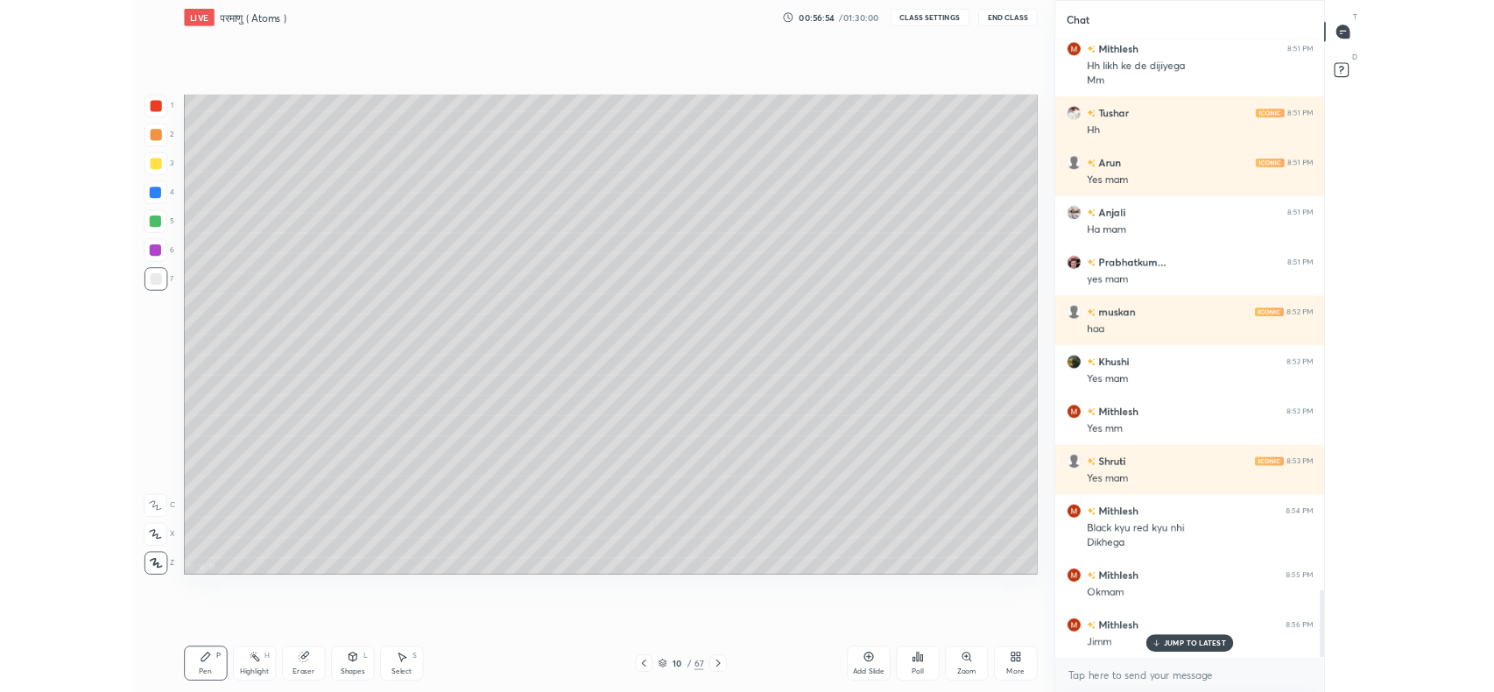
scroll to position [6187, 0]
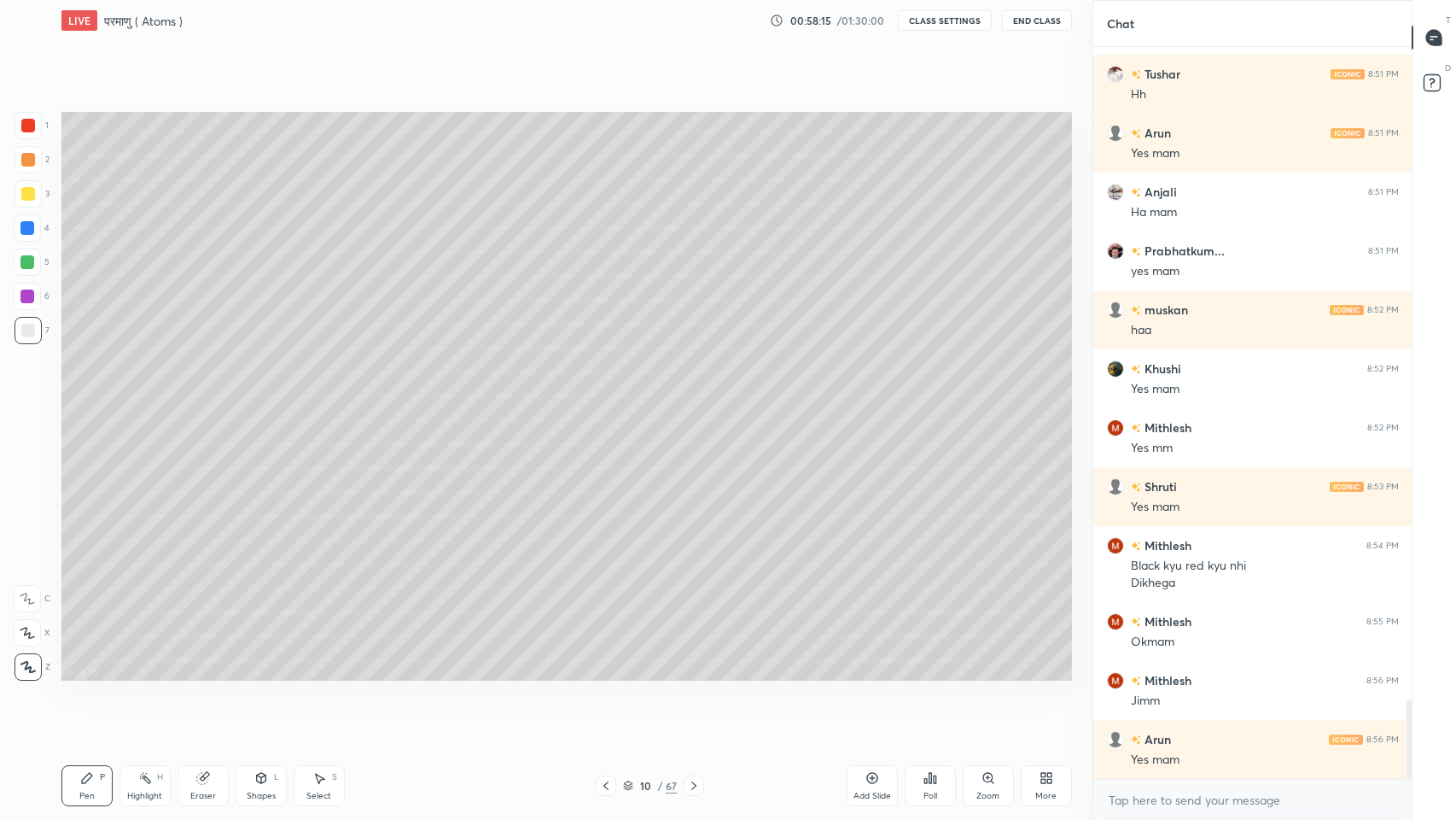
click at [1058, 674] on div "More" at bounding box center [1046, 786] width 52 height 41
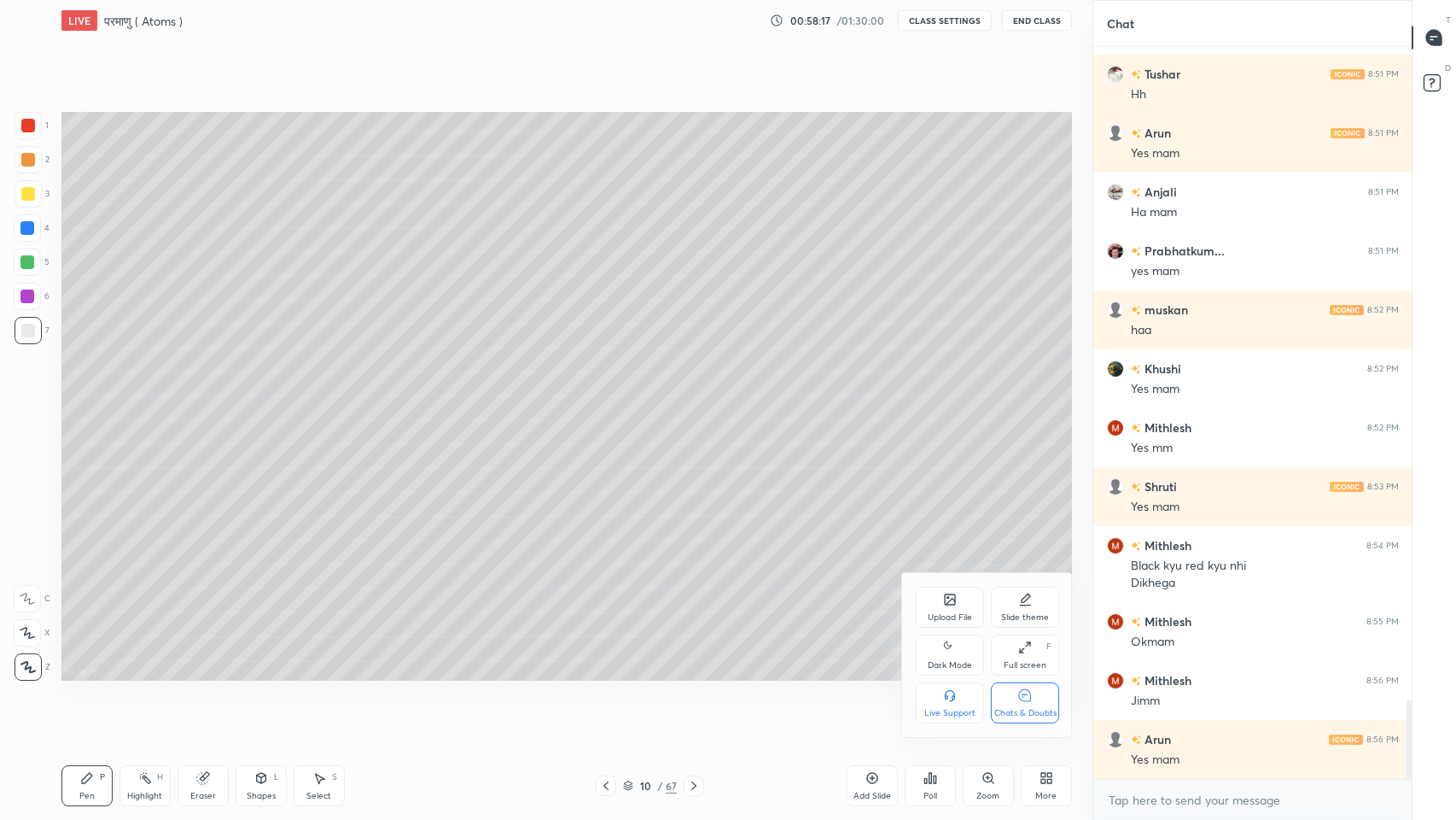
click at [1024, 653] on icon at bounding box center [1025, 647] width 14 height 14
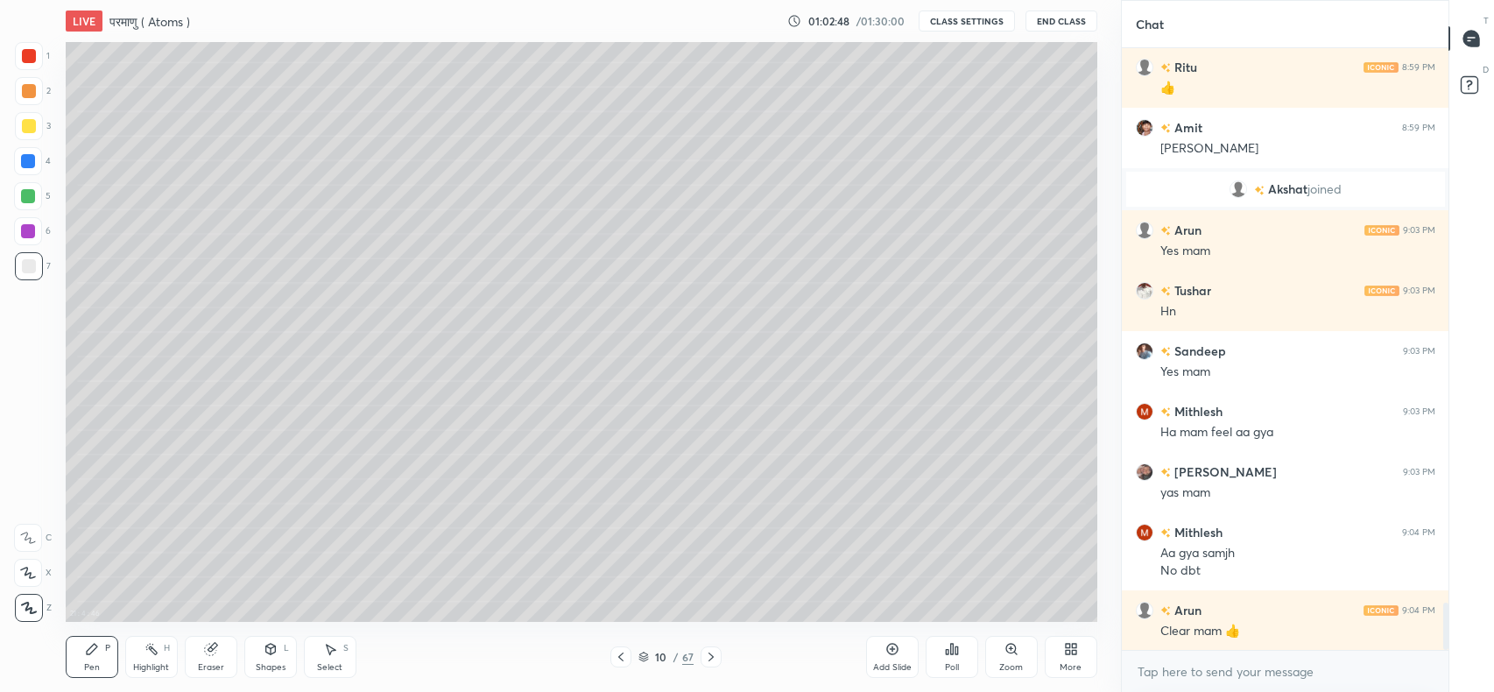
scroll to position [7190, 0]
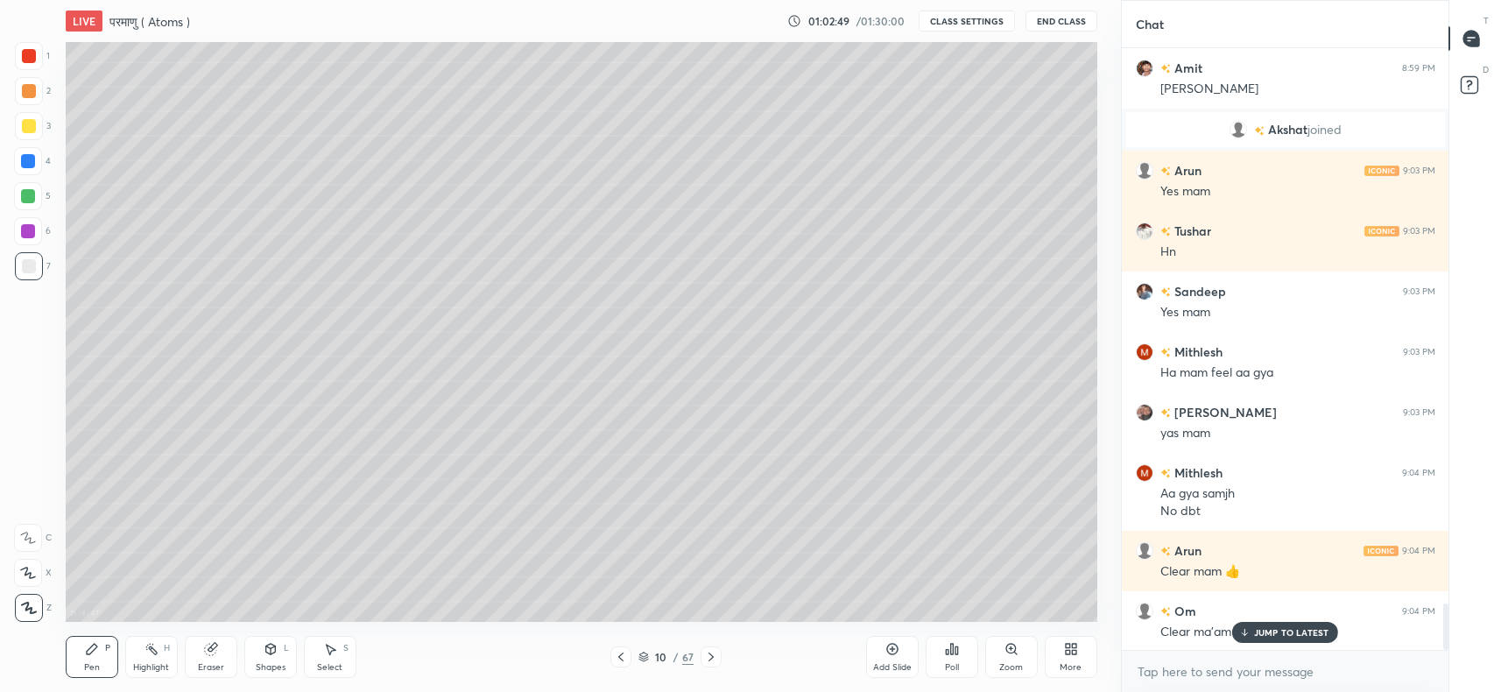
click at [1281, 630] on p "JUMP TO LATEST" at bounding box center [1291, 632] width 75 height 11
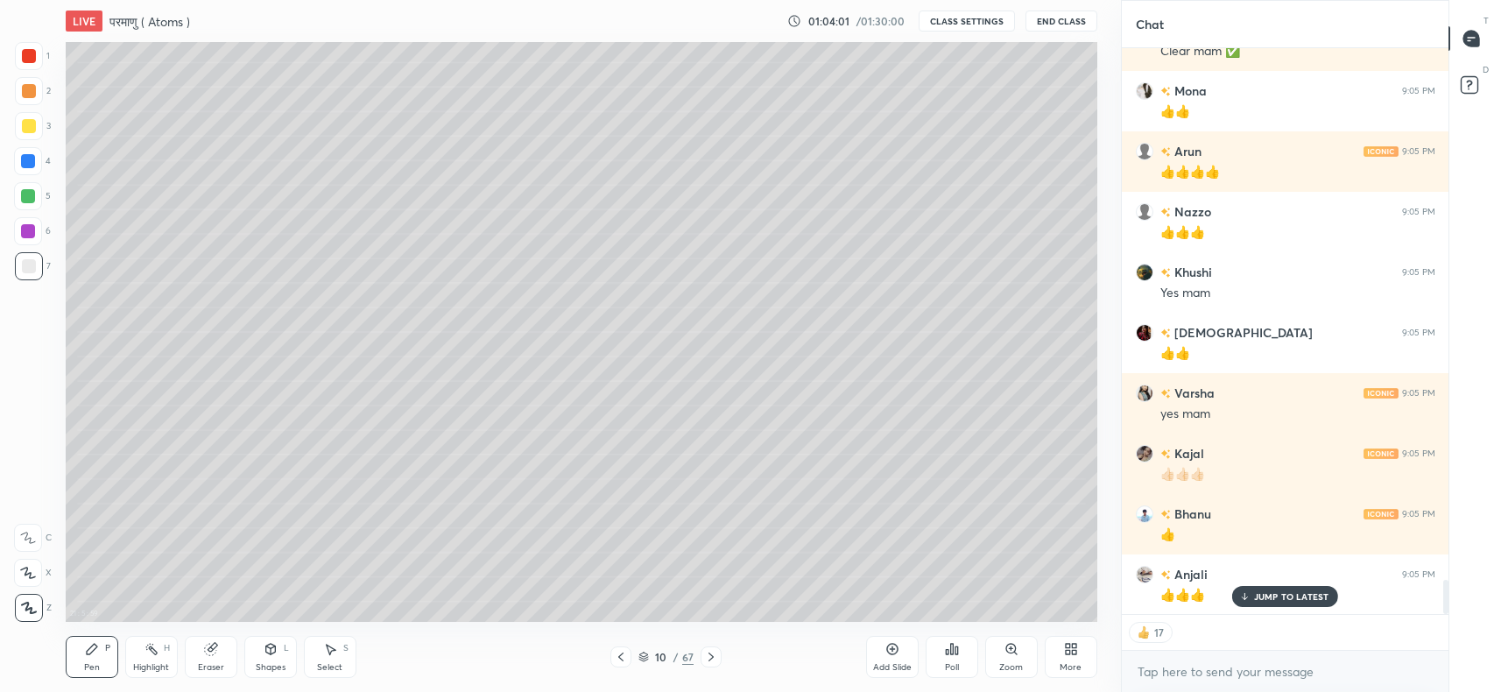
scroll to position [8857, 0]
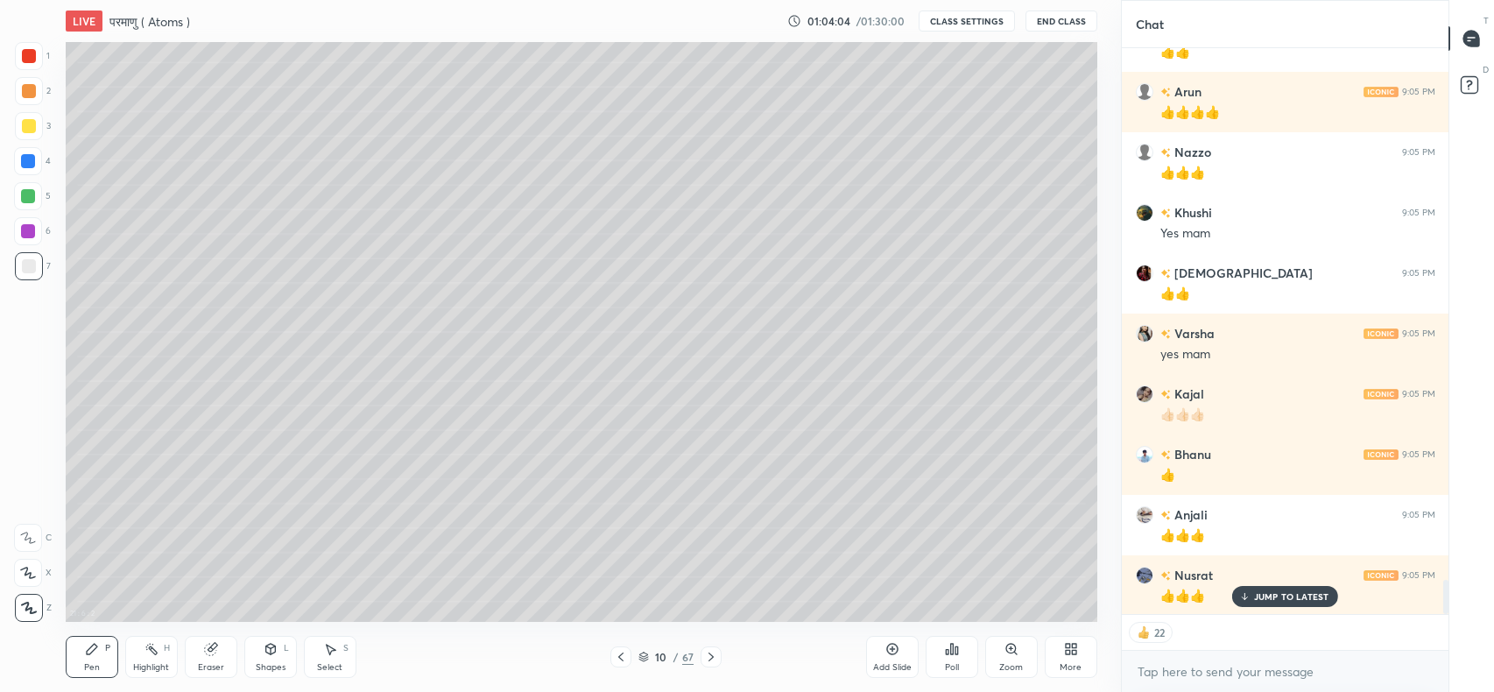
click at [1295, 596] on p "JUMP TO LATEST" at bounding box center [1291, 596] width 75 height 11
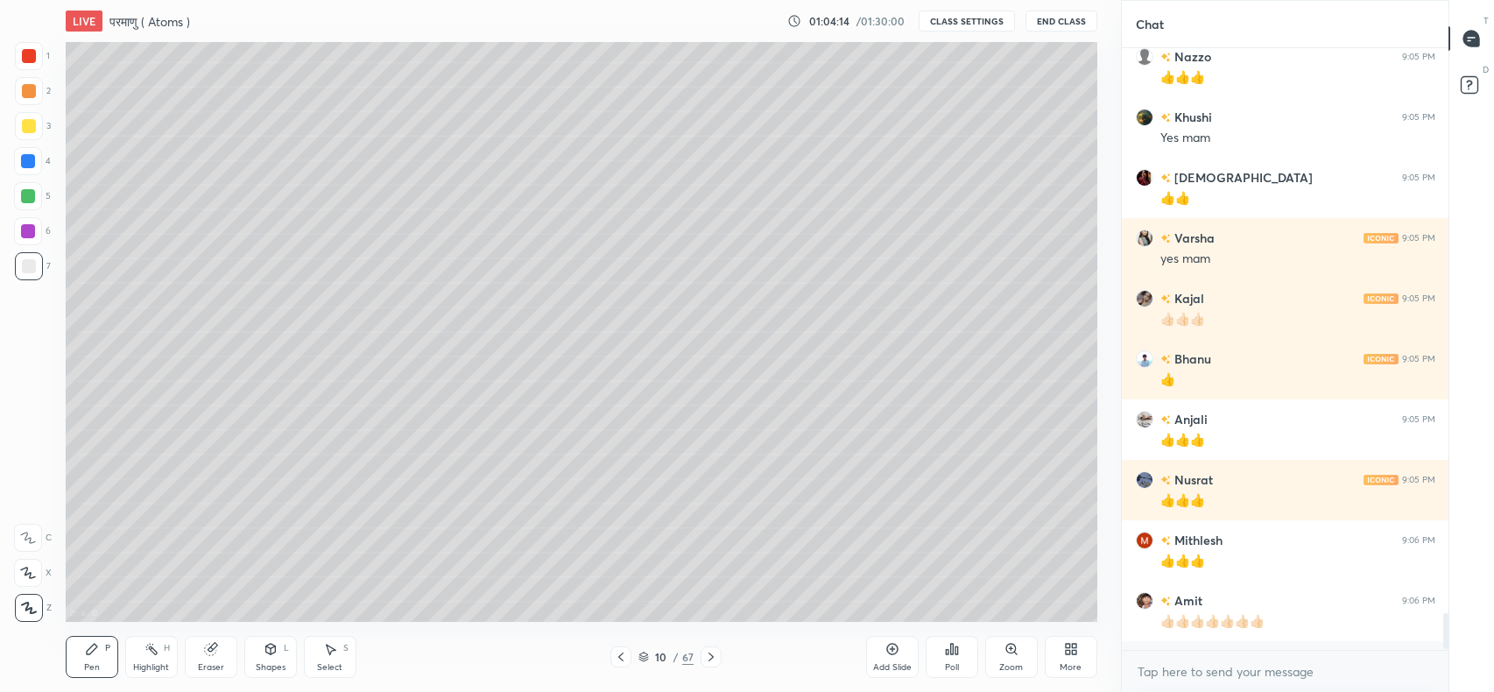
scroll to position [8943, 0]
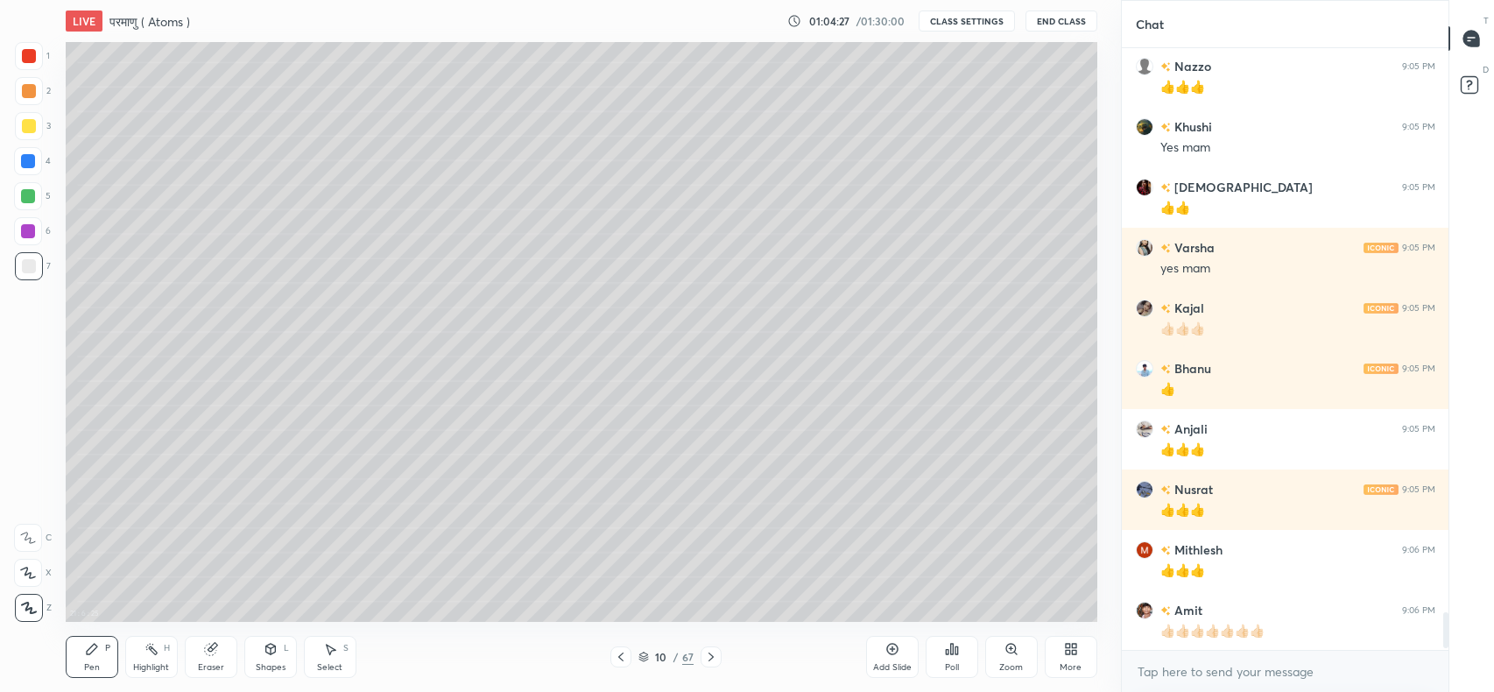
click at [1069, 649] on icon at bounding box center [1071, 649] width 14 height 14
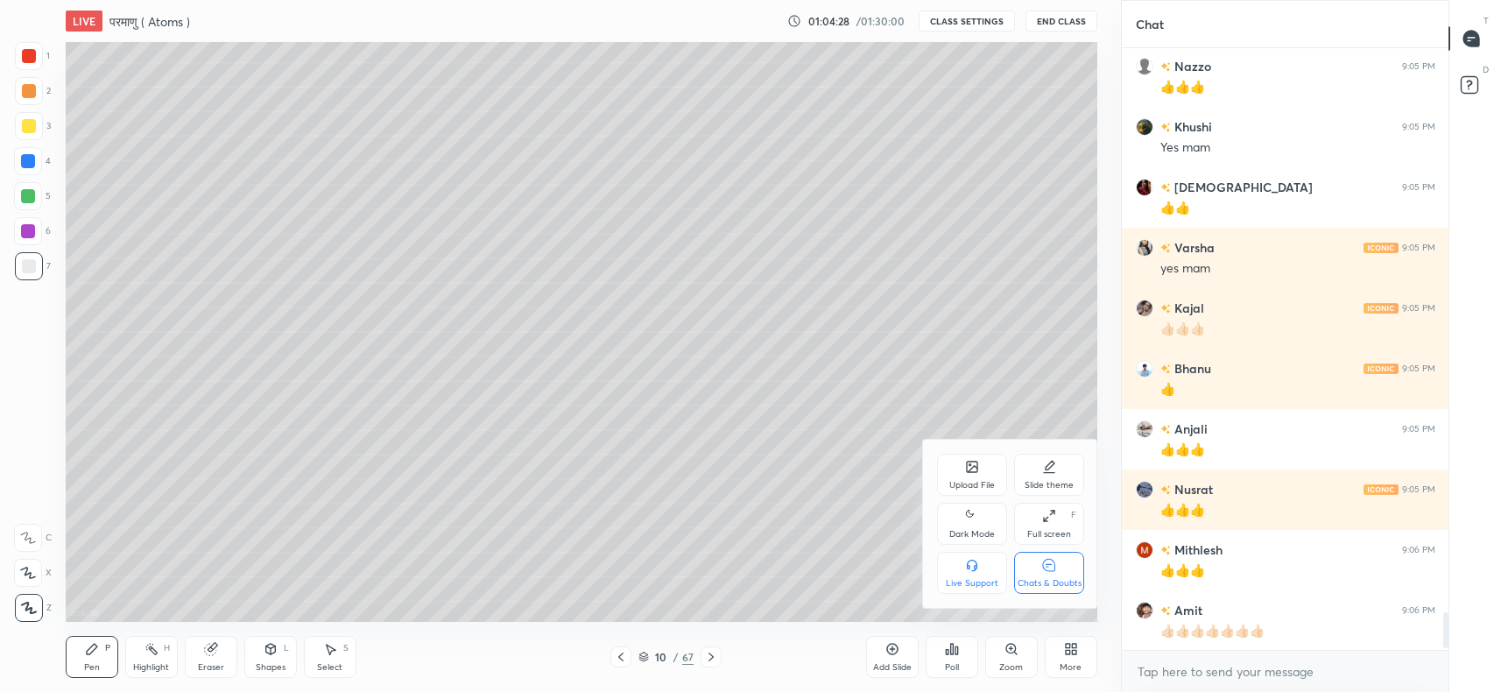
click at [1051, 571] on icon at bounding box center [1049, 565] width 12 height 12
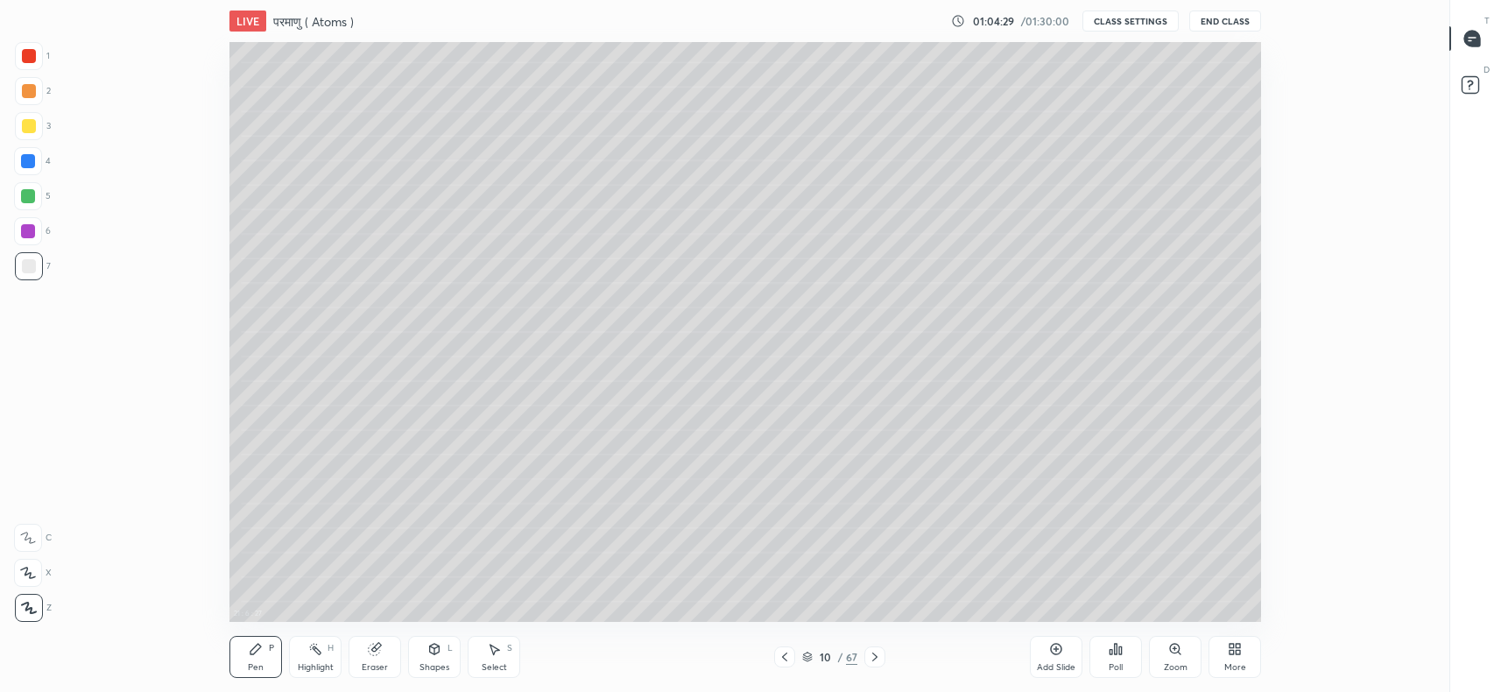
scroll to position [86976, 86225]
click at [1043, 658] on div "Add Slide" at bounding box center [1056, 657] width 53 height 42
click at [1219, 654] on div "More" at bounding box center [1234, 657] width 53 height 42
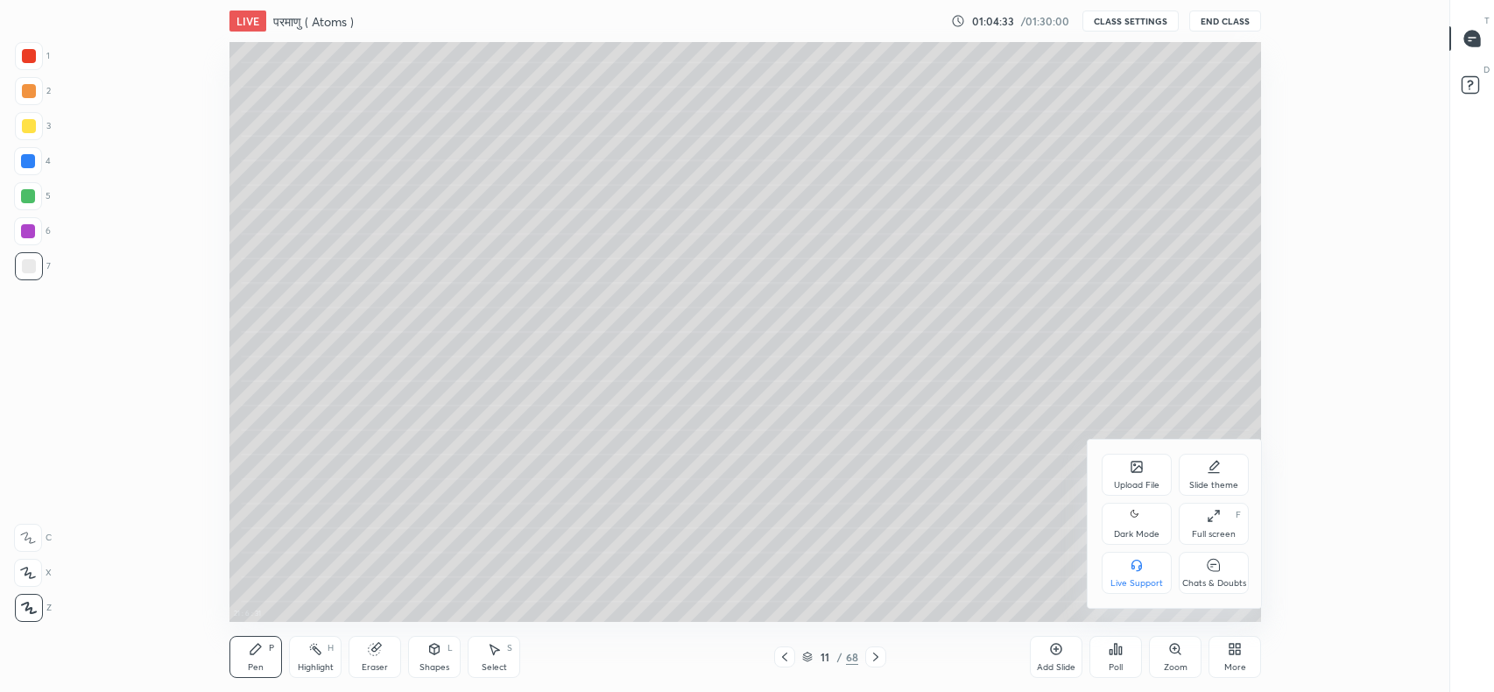
click at [1205, 522] on div "Full screen F" at bounding box center [1214, 524] width 70 height 42
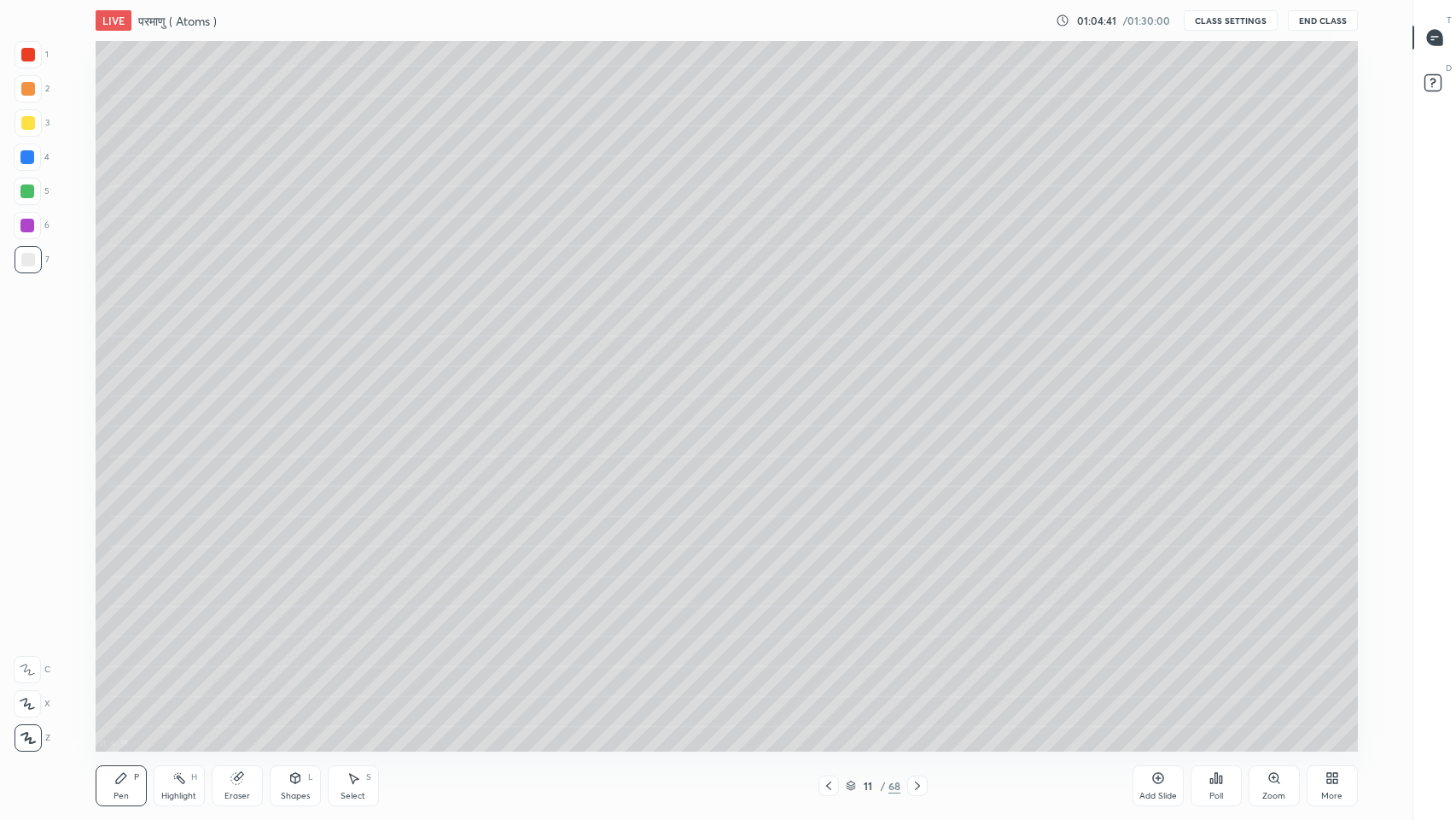
click at [31, 123] on div at bounding box center [28, 123] width 14 height 14
click at [244, 674] on div "Eraser" at bounding box center [237, 786] width 52 height 41
click at [124, 674] on div "Pen" at bounding box center [121, 796] width 16 height 9
click at [237, 674] on div "Eraser" at bounding box center [237, 796] width 25 height 9
click at [129, 674] on div "Pen P" at bounding box center [121, 786] width 52 height 41
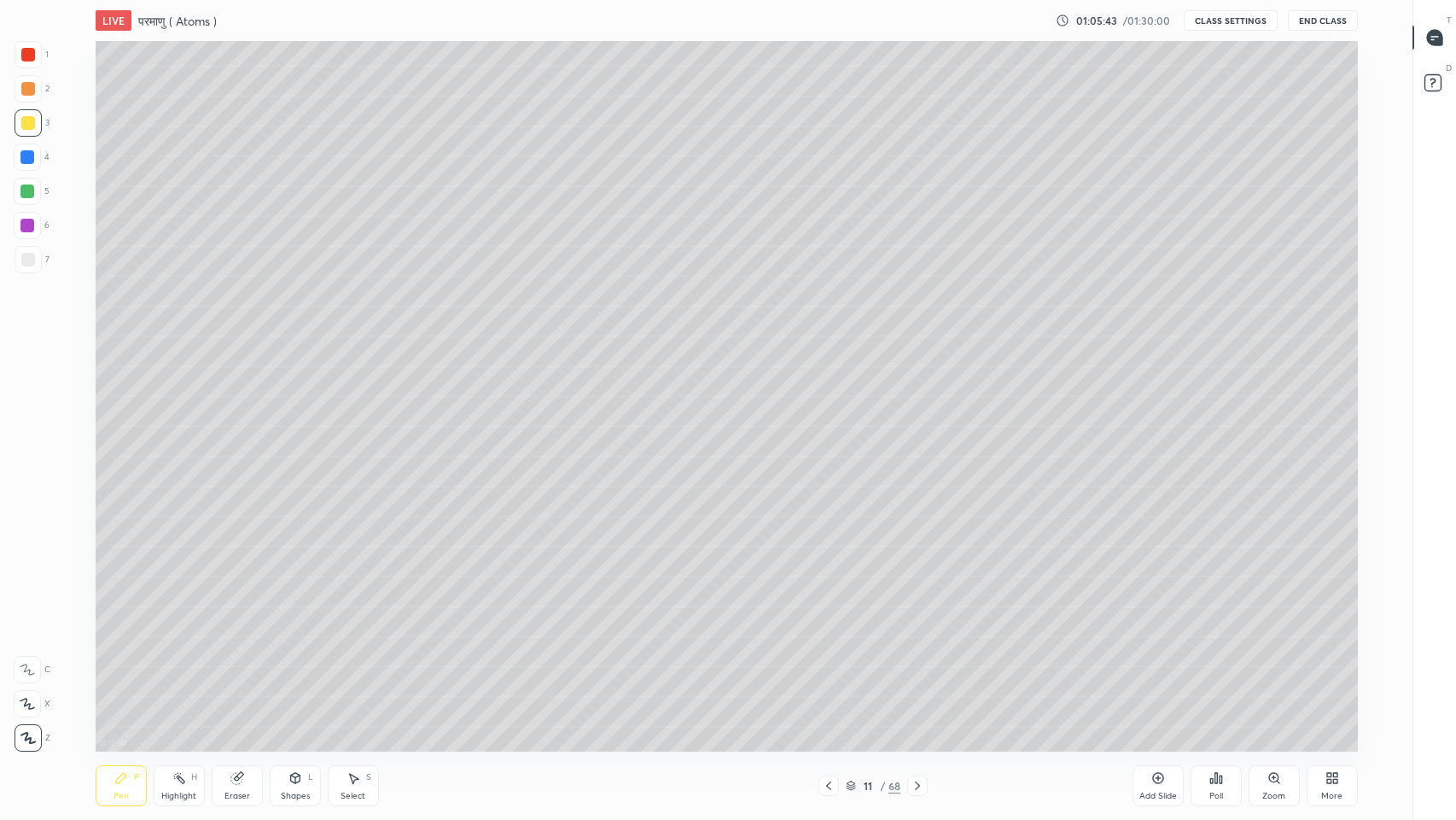
click at [244, 674] on icon at bounding box center [237, 778] width 14 height 14
click at [121, 674] on div "Pen P" at bounding box center [121, 786] width 52 height 41
click at [21, 257] on div at bounding box center [28, 259] width 14 height 14
click at [25, 122] on div at bounding box center [28, 123] width 14 height 14
click at [244, 674] on icon at bounding box center [239, 776] width 10 height 9
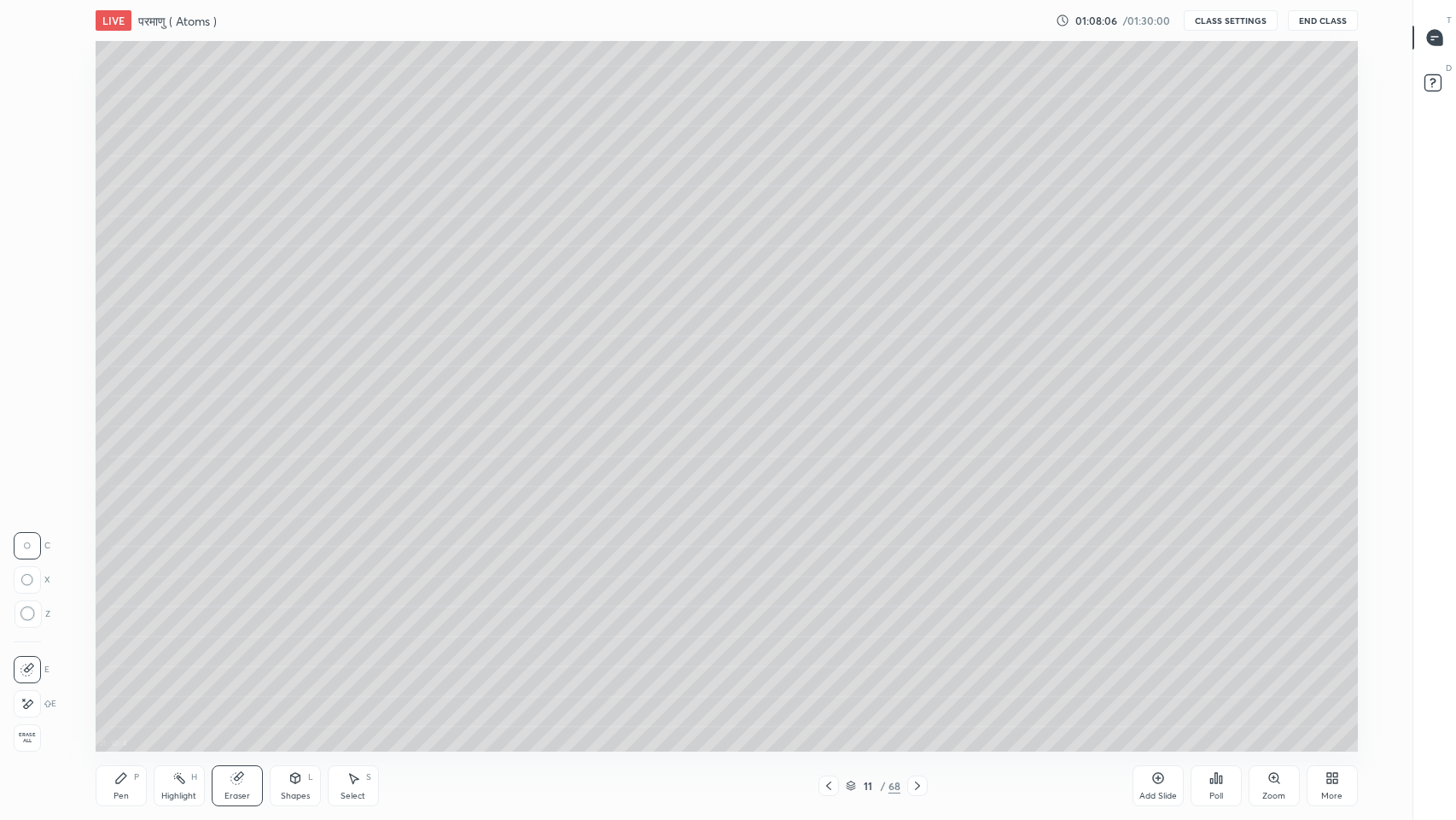
click at [129, 674] on div "Pen P" at bounding box center [121, 786] width 52 height 41
click at [31, 264] on div at bounding box center [28, 259] width 14 height 14
click at [1338, 674] on div "More" at bounding box center [1331, 786] width 52 height 41
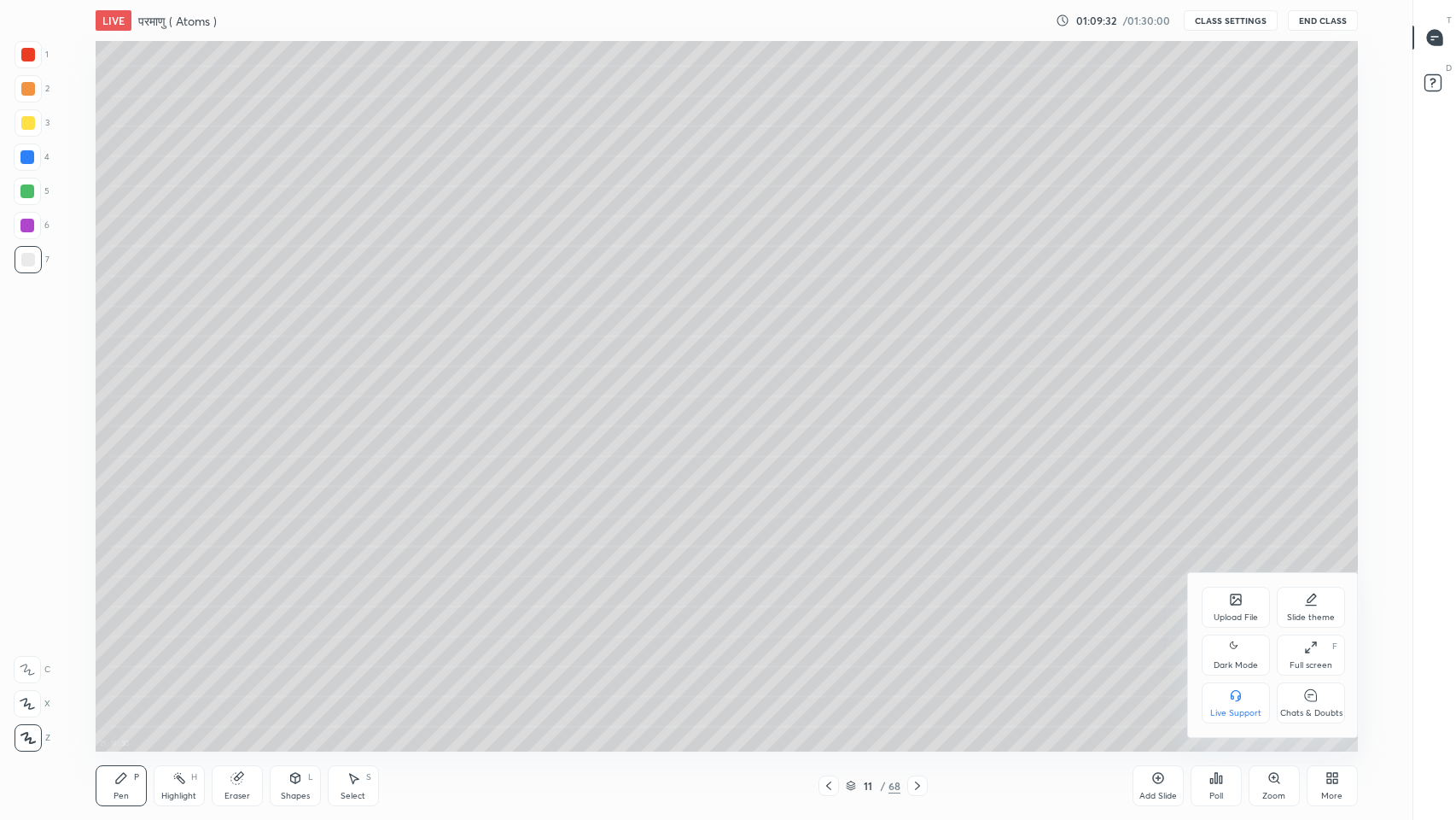
click at [1303, 662] on div "Full screen" at bounding box center [1311, 665] width 43 height 9
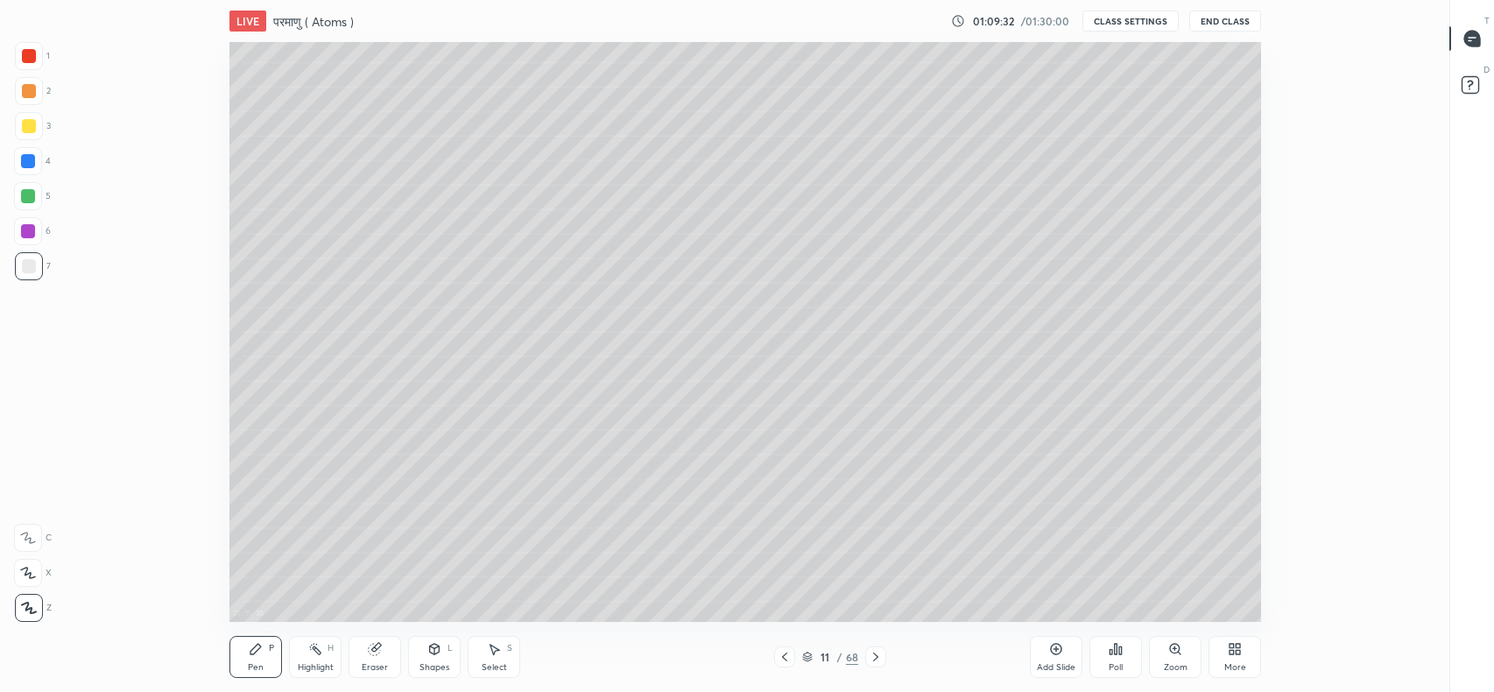
scroll to position [86976, 86177]
click at [1478, 49] on div at bounding box center [1472, 39] width 35 height 32
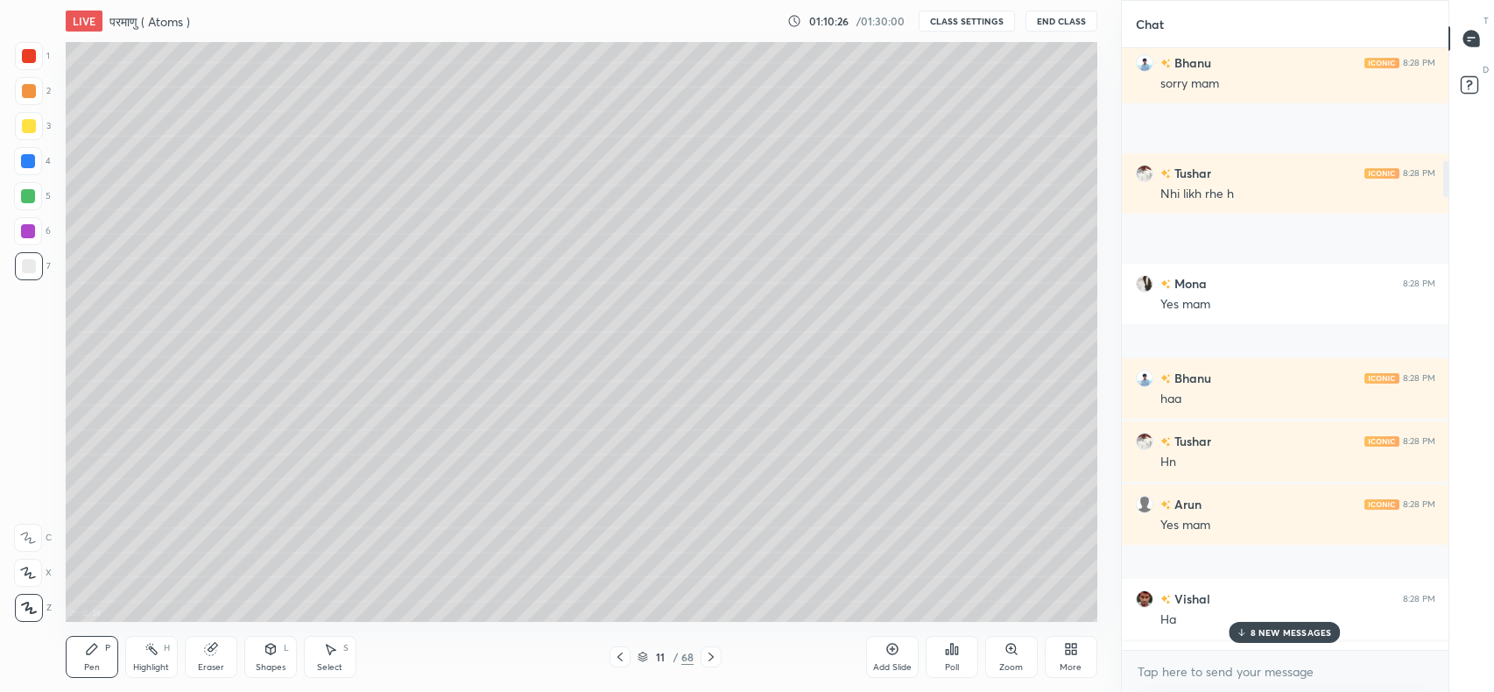
scroll to position [580, 1051]
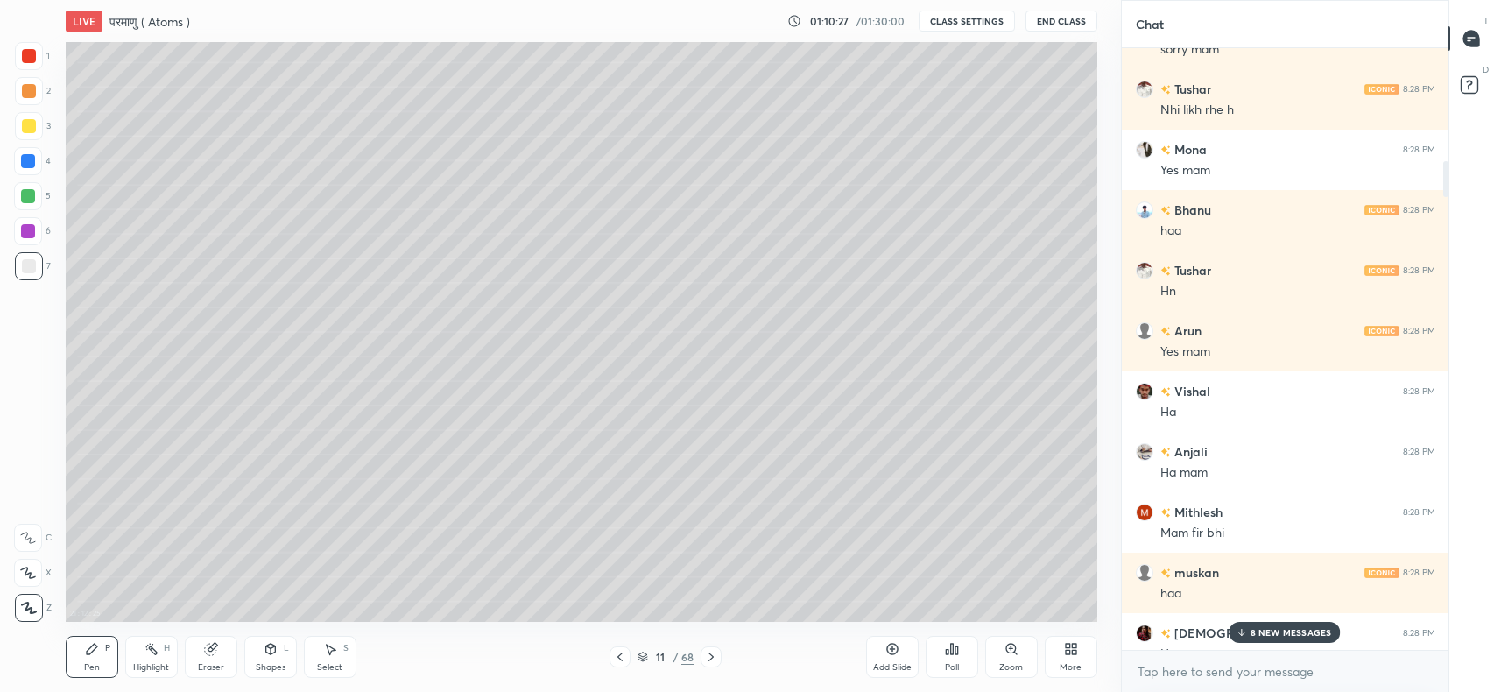
click at [1279, 641] on div "8 NEW MESSAGES" at bounding box center [1284, 632] width 111 height 21
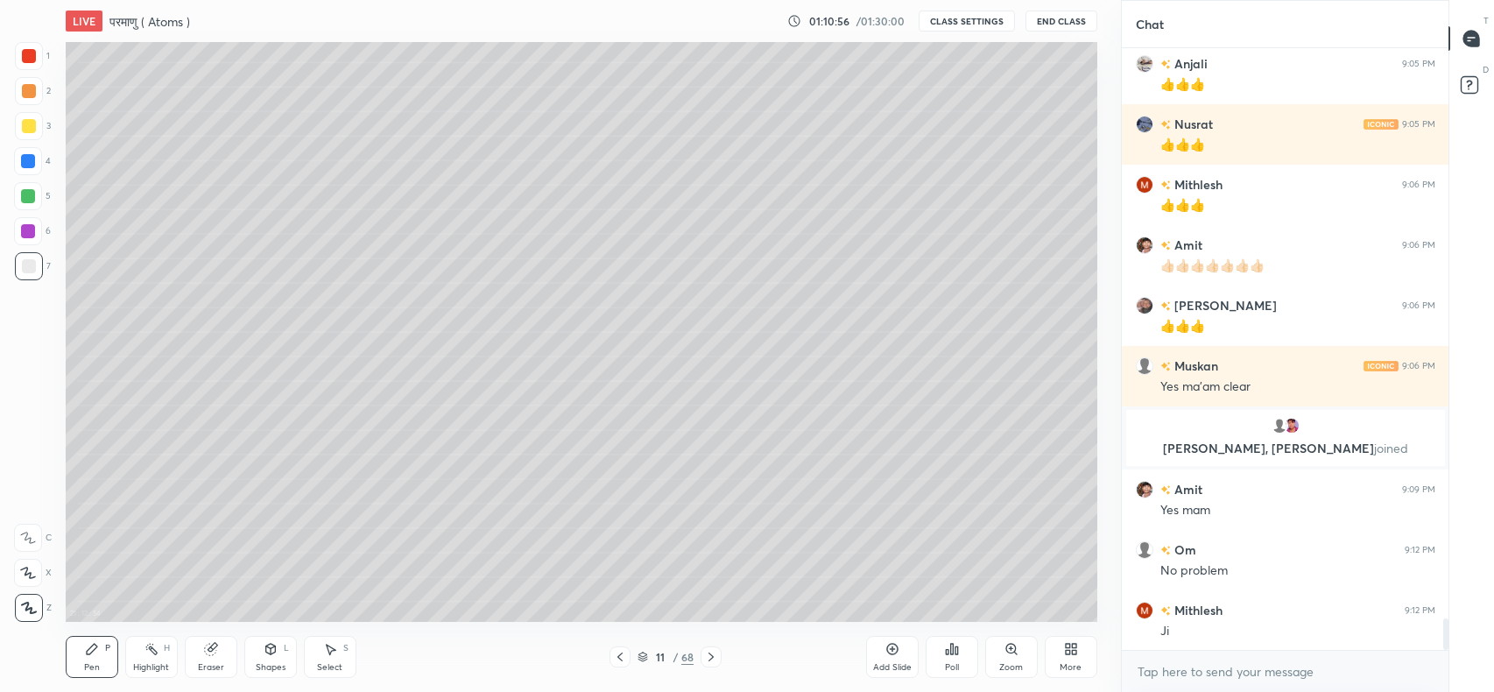
scroll to position [11109, 0]
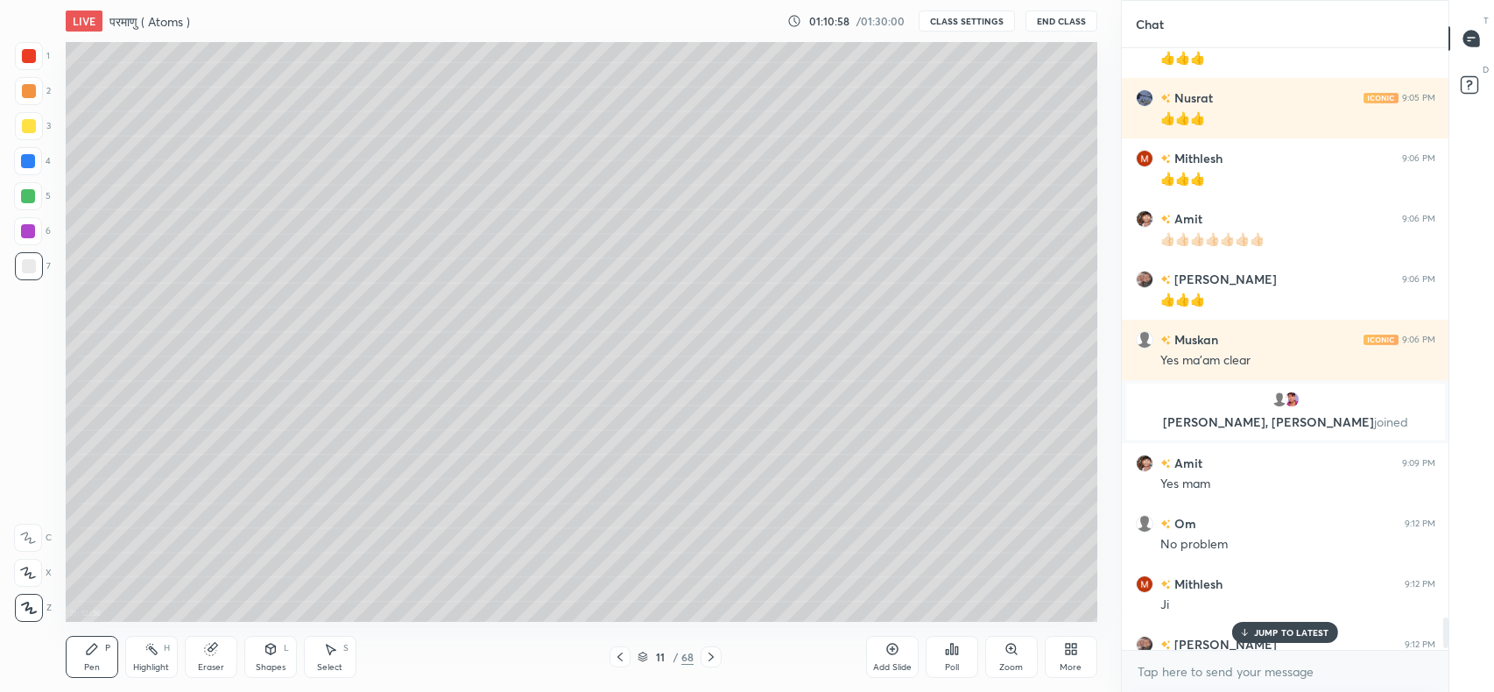
click at [1266, 629] on p "JUMP TO LATEST" at bounding box center [1291, 632] width 75 height 11
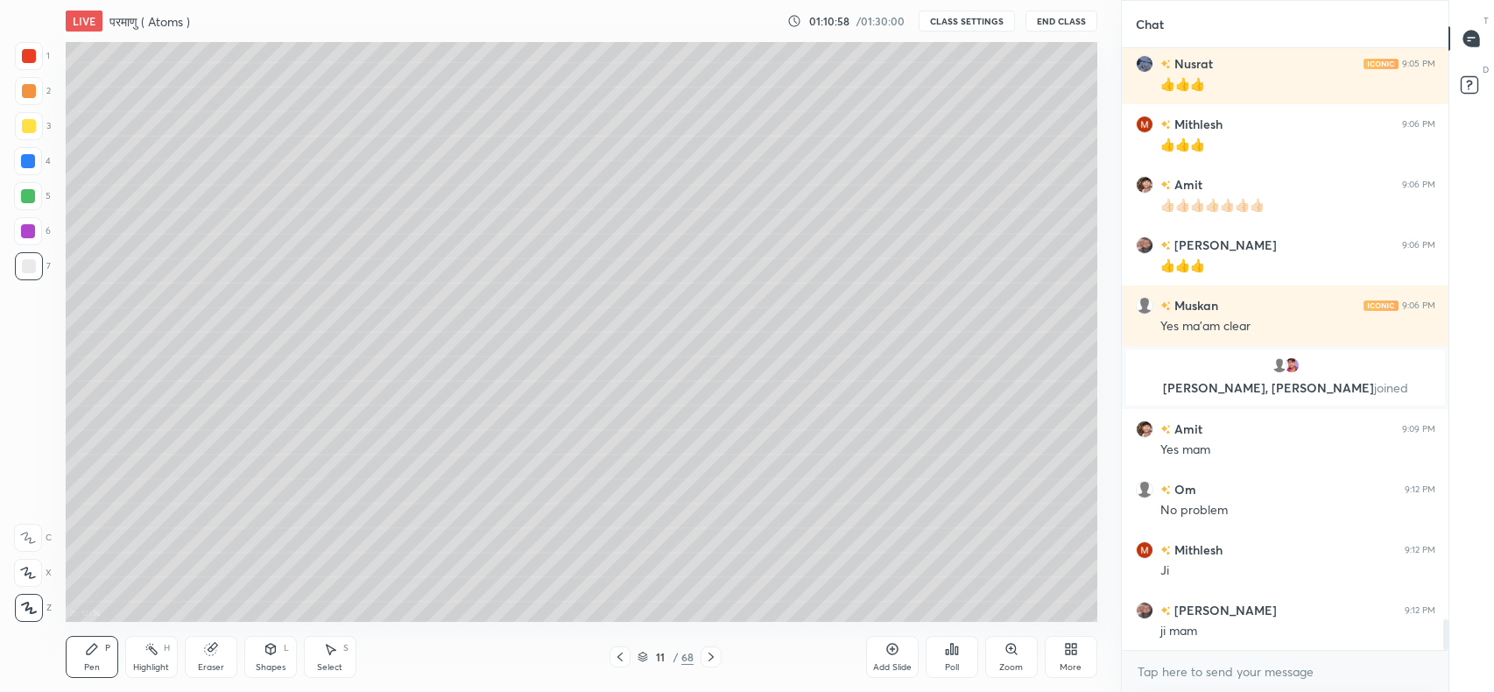
scroll to position [11219, 0]
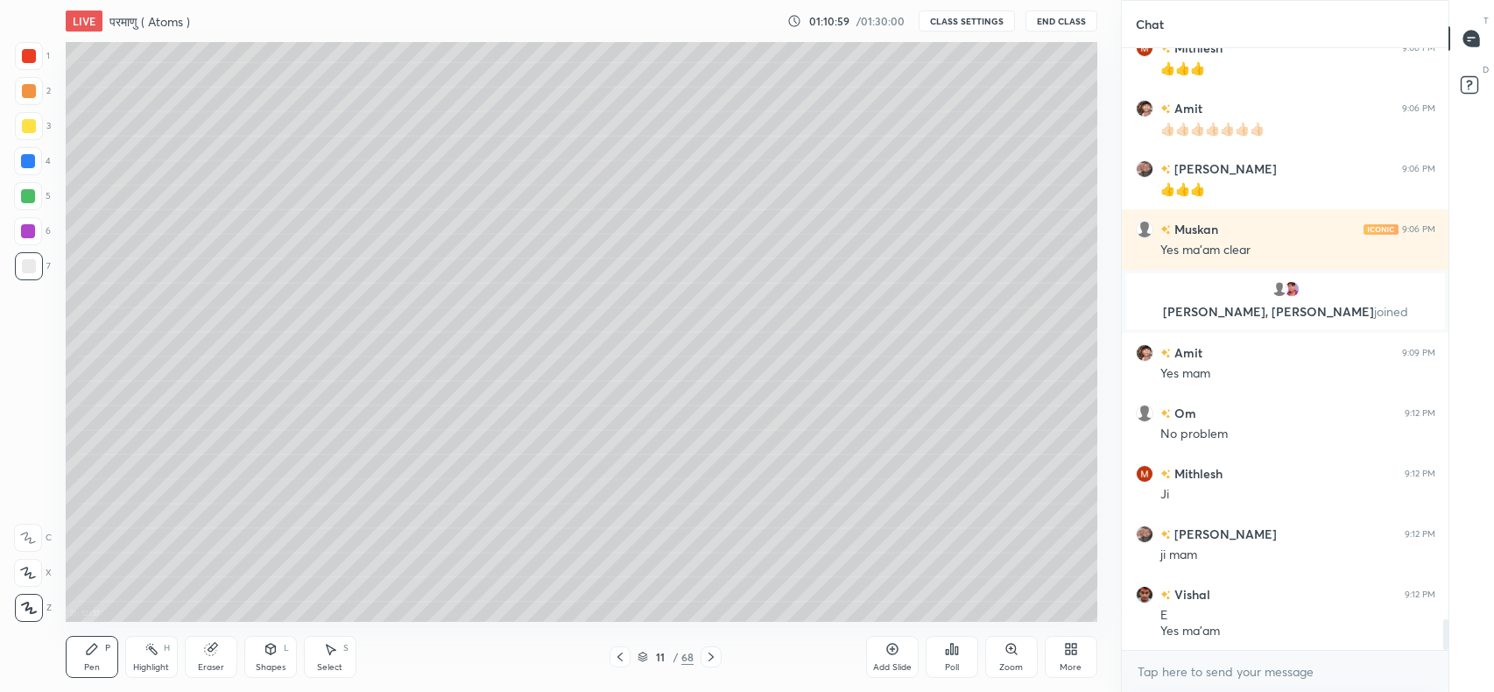
click at [913, 658] on div "Add Slide" at bounding box center [892, 657] width 53 height 42
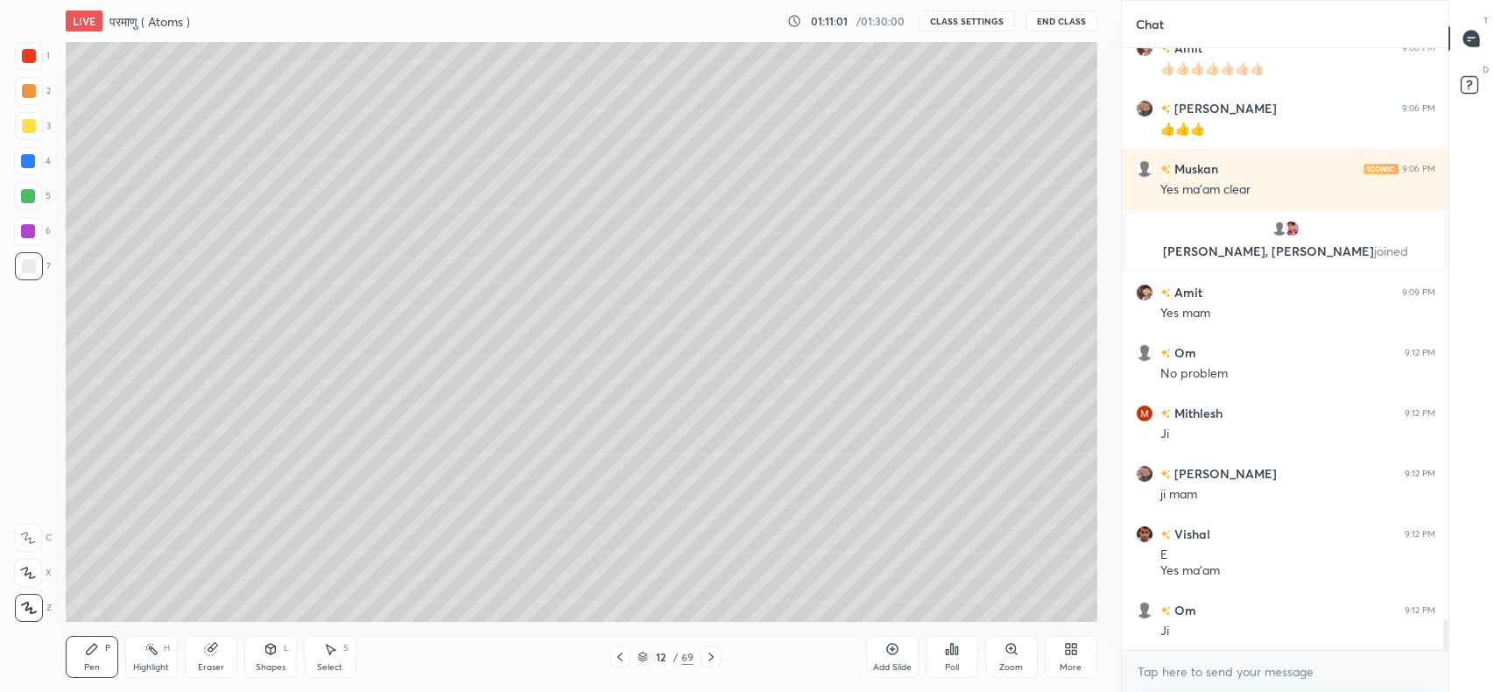
scroll to position [11340, 0]
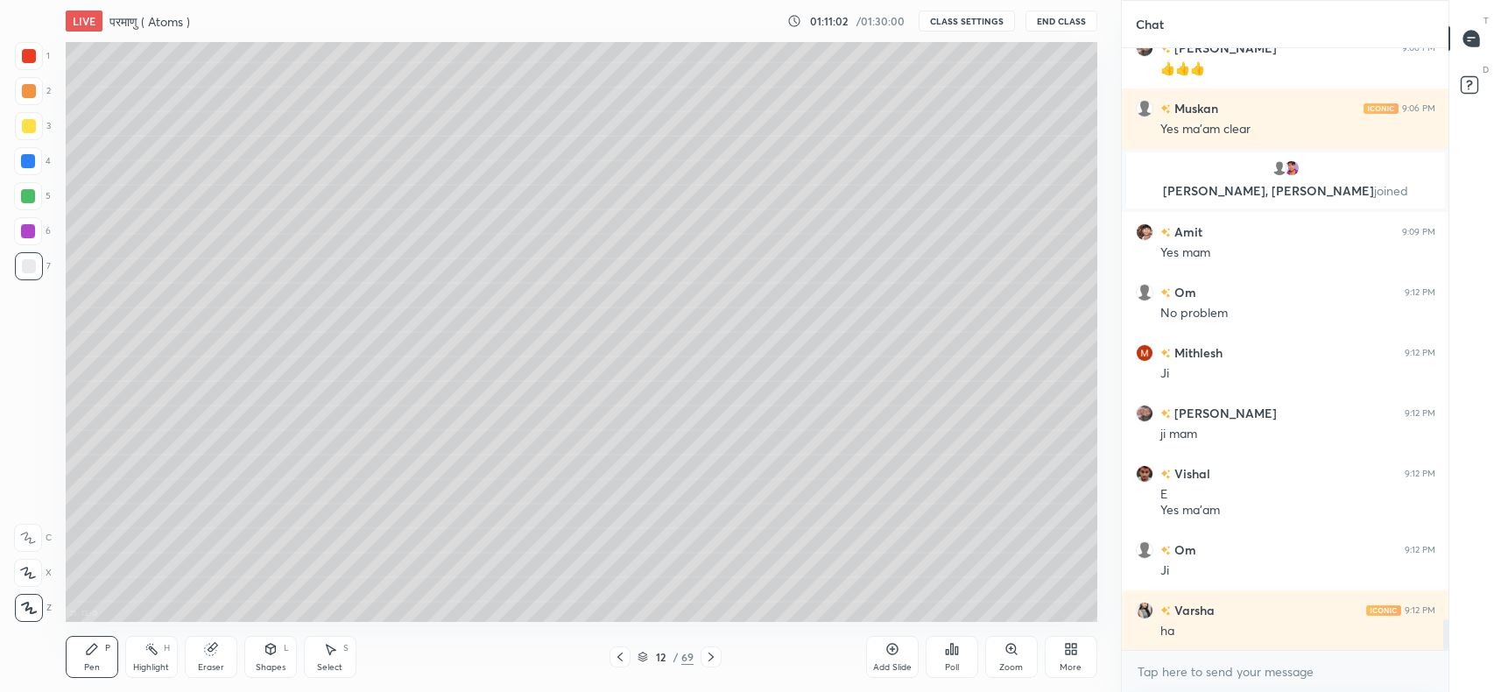
click at [24, 137] on div at bounding box center [29, 126] width 28 height 28
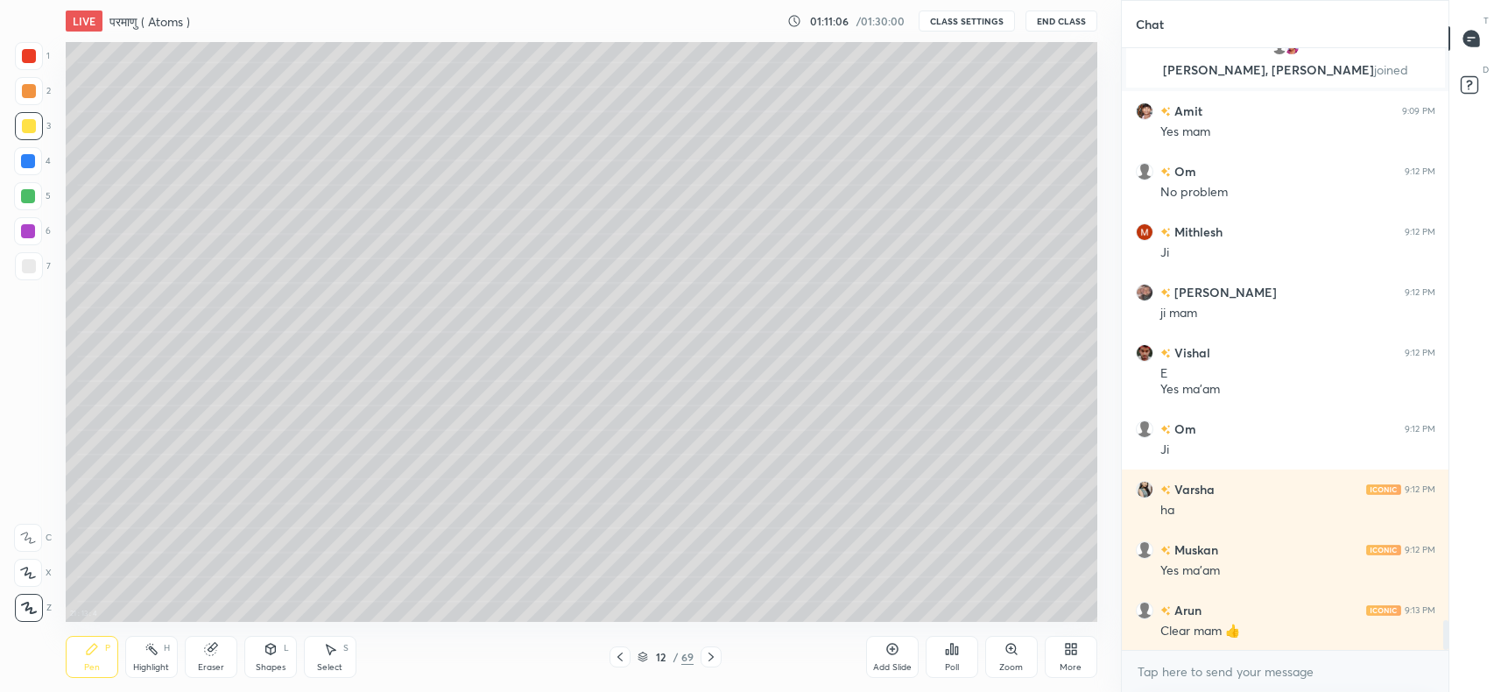
scroll to position [11522, 0]
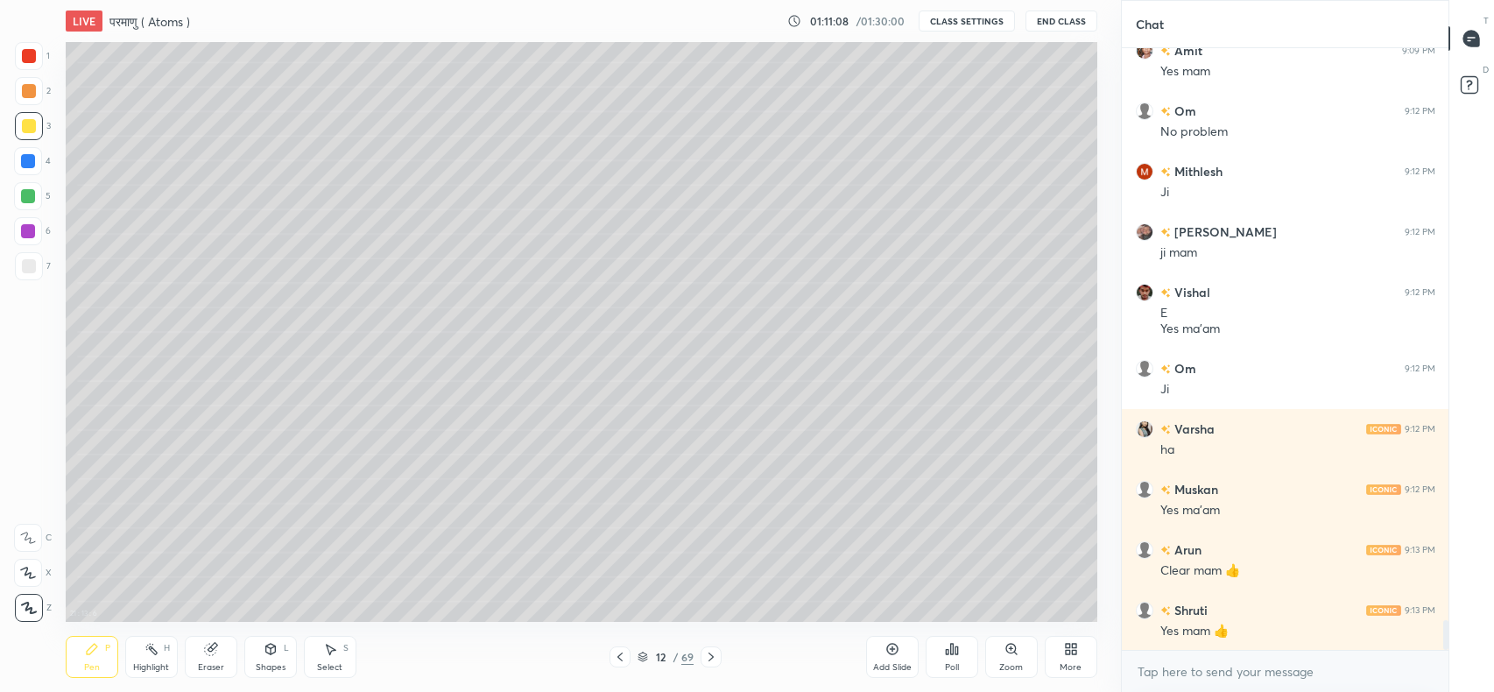
click at [216, 663] on div "Eraser" at bounding box center [211, 667] width 26 height 9
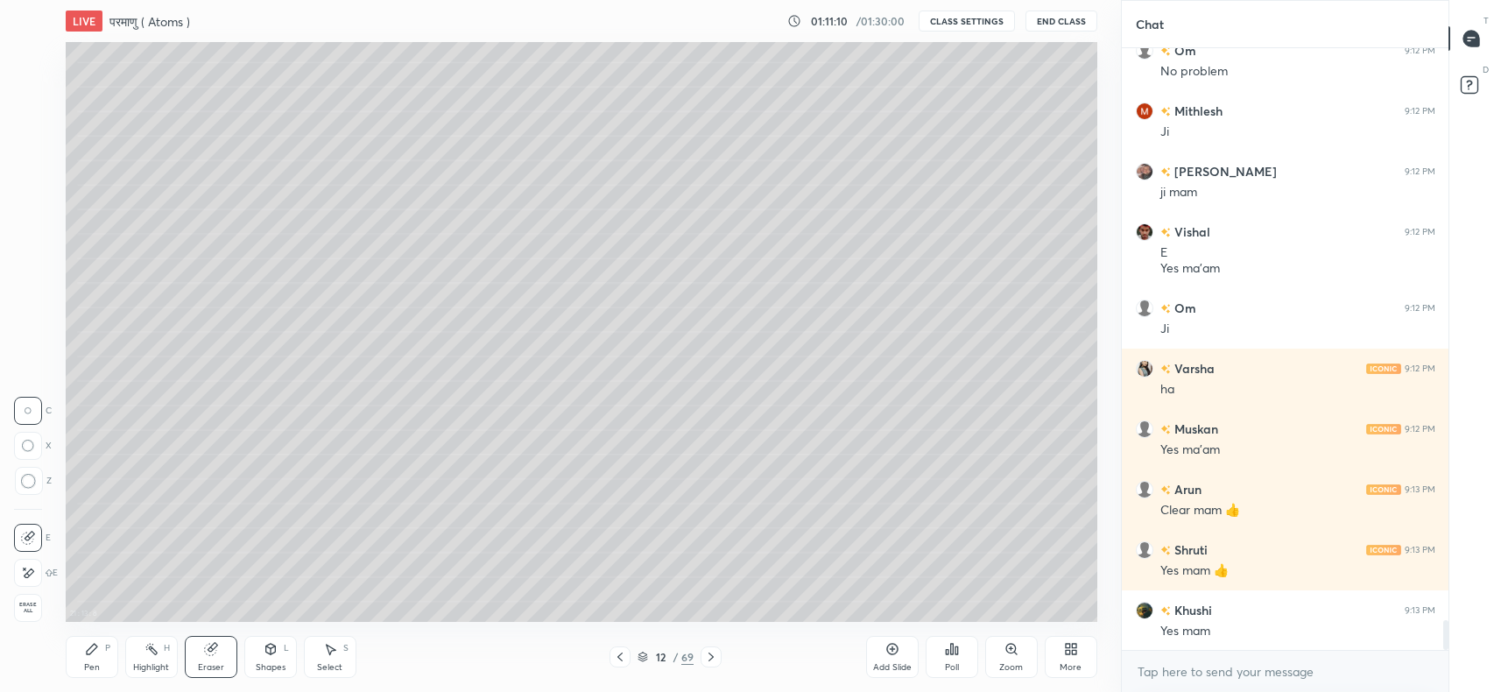
click at [91, 661] on div "Pen P" at bounding box center [92, 657] width 53 height 42
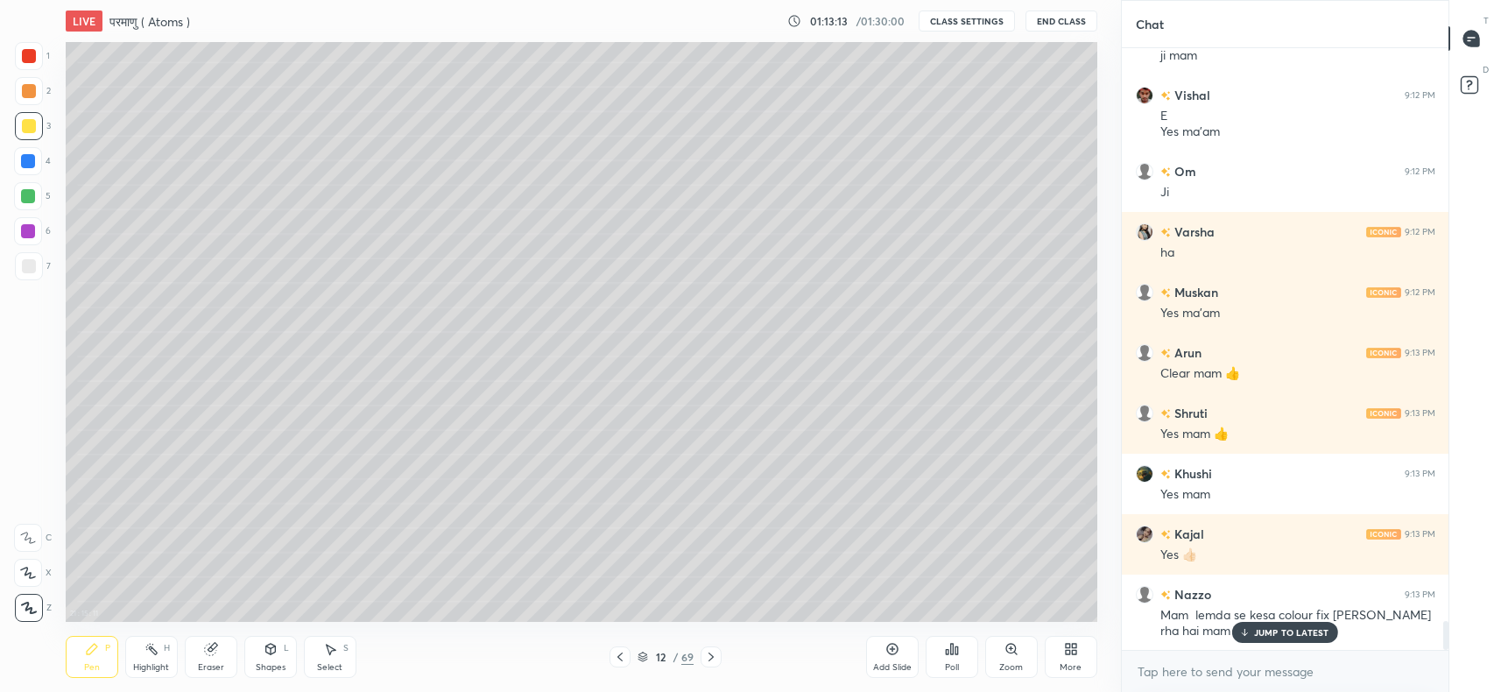
scroll to position [11778, 0]
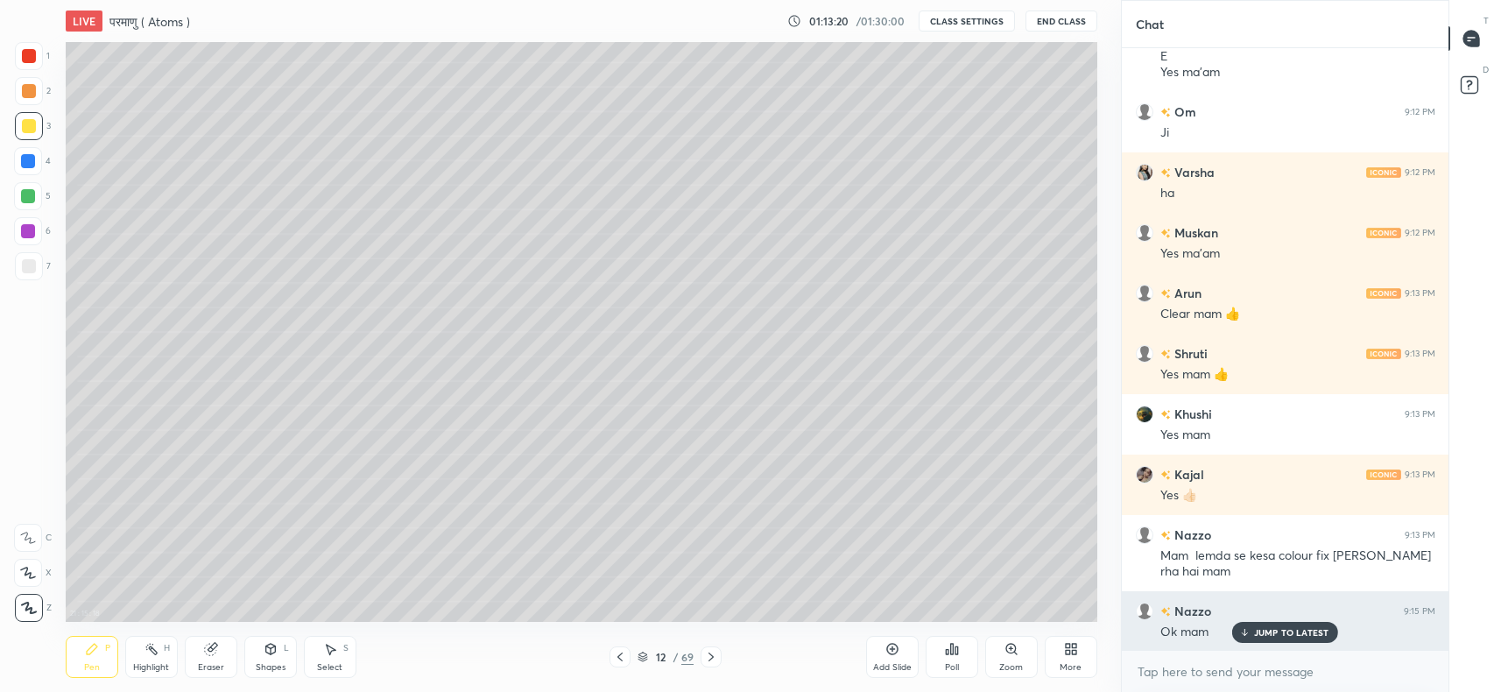
click at [1239, 620] on div "Ok mam" at bounding box center [1297, 630] width 275 height 21
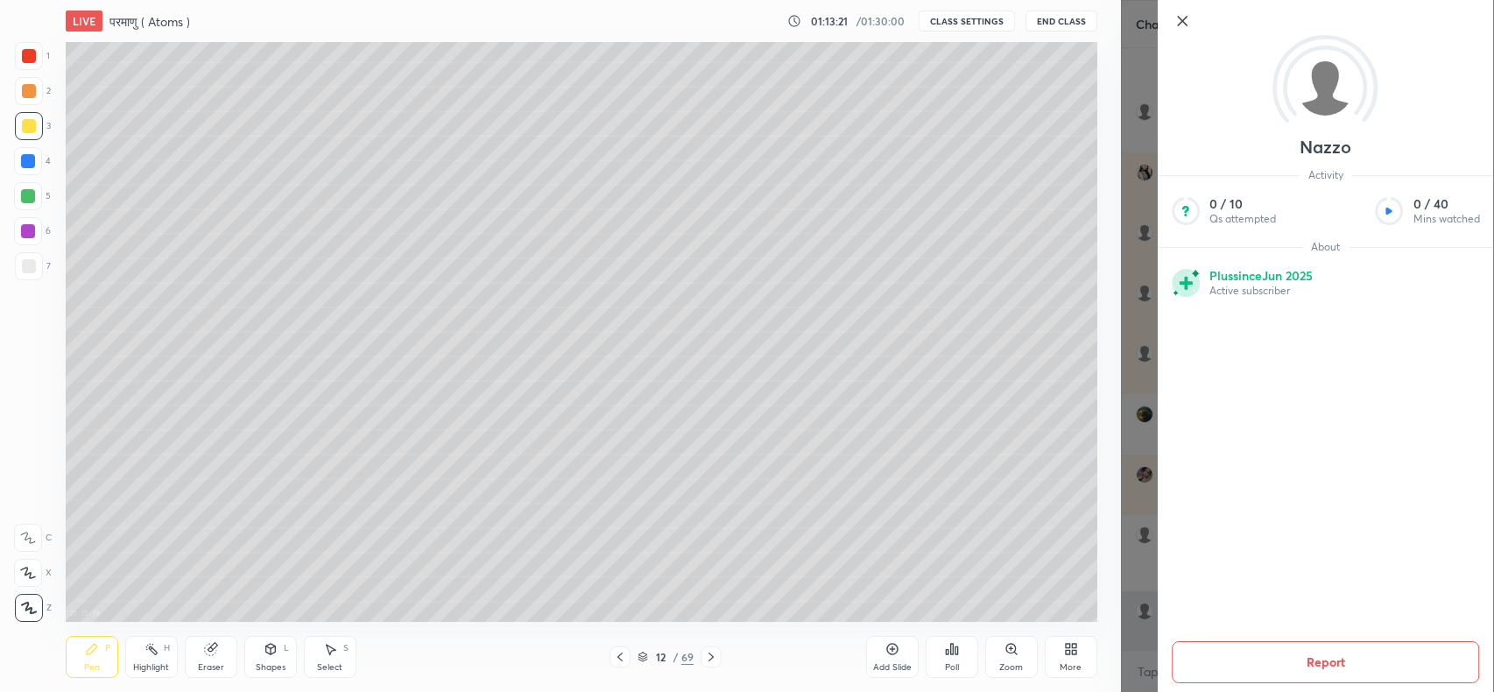
click at [1122, 496] on div "Nazzo Activity 0 / 10 Qs attempted 0 / 40 Mins watched About Plus since Jun 202…" at bounding box center [1308, 346] width 374 height 692
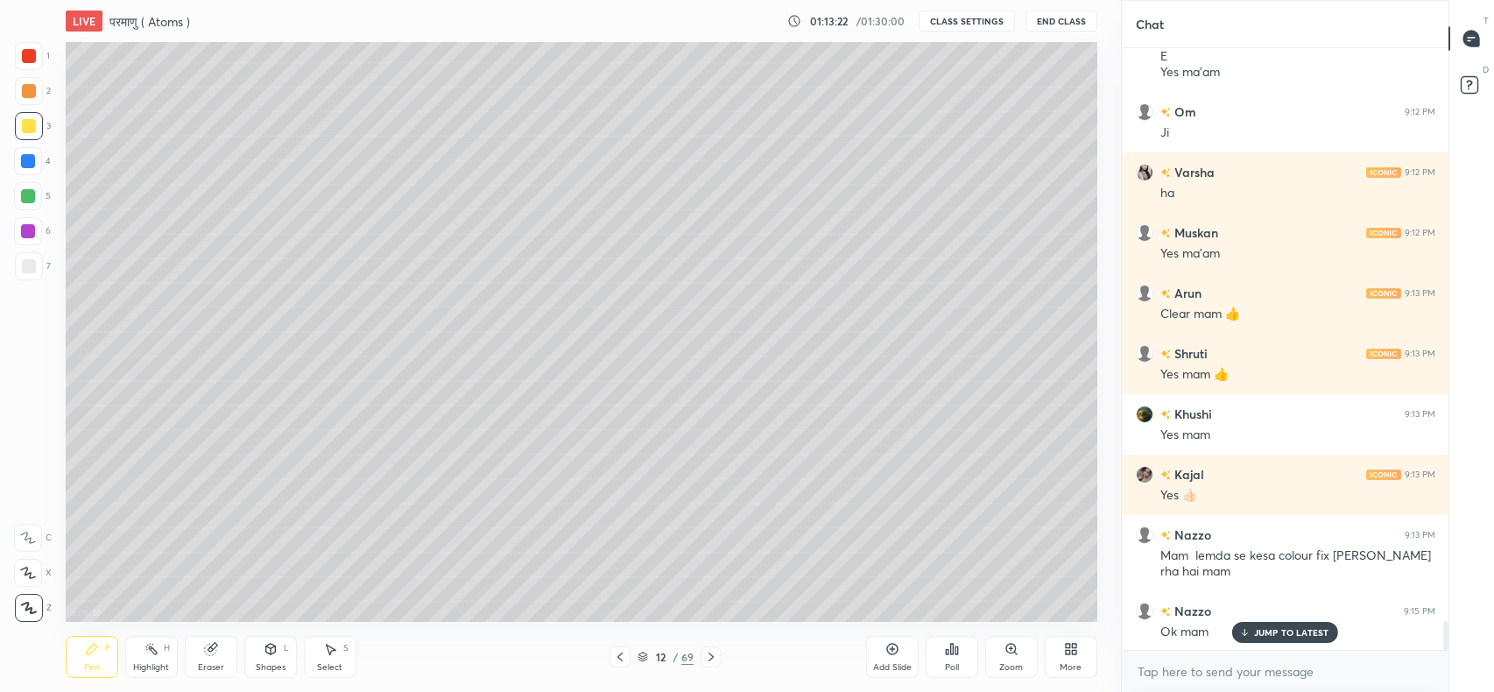
click at [1255, 632] on p "JUMP TO LATEST" at bounding box center [1291, 632] width 75 height 11
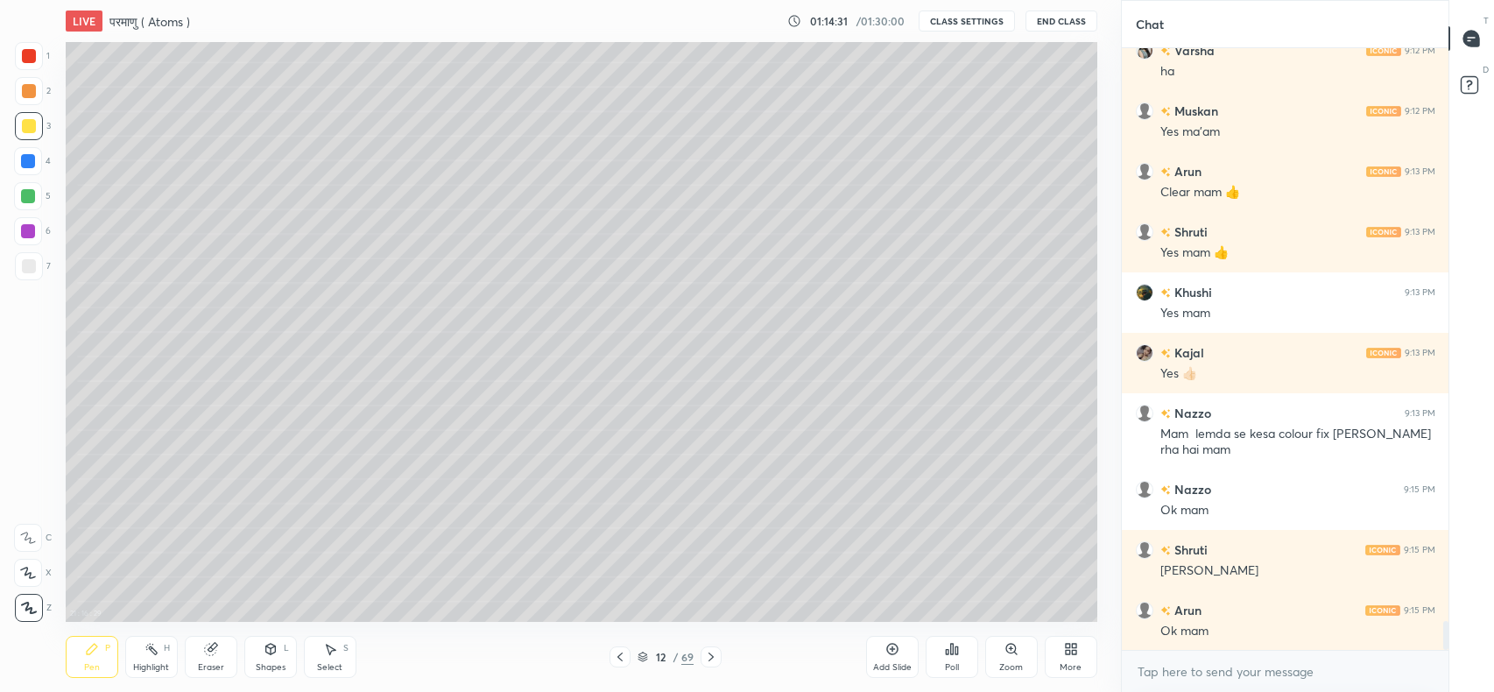
scroll to position [11960, 0]
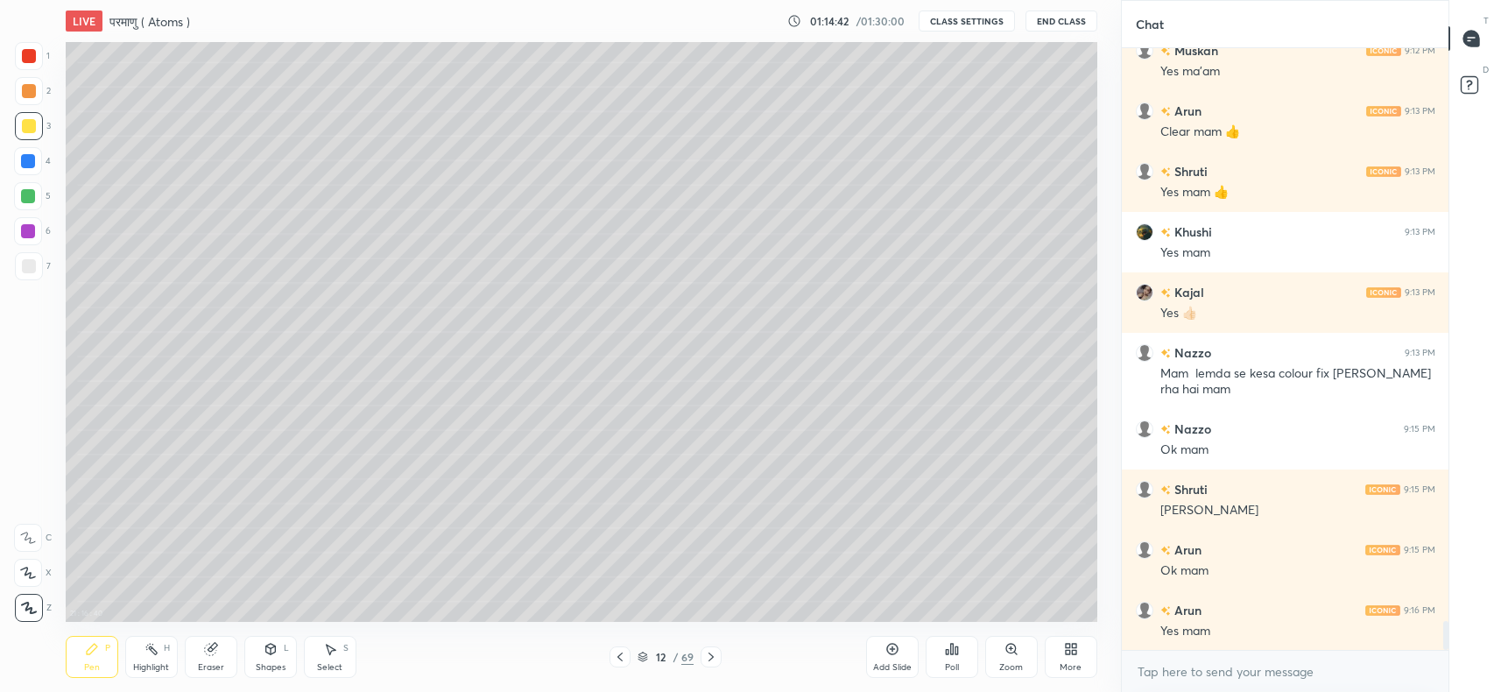
click at [28, 257] on div at bounding box center [29, 266] width 28 height 28
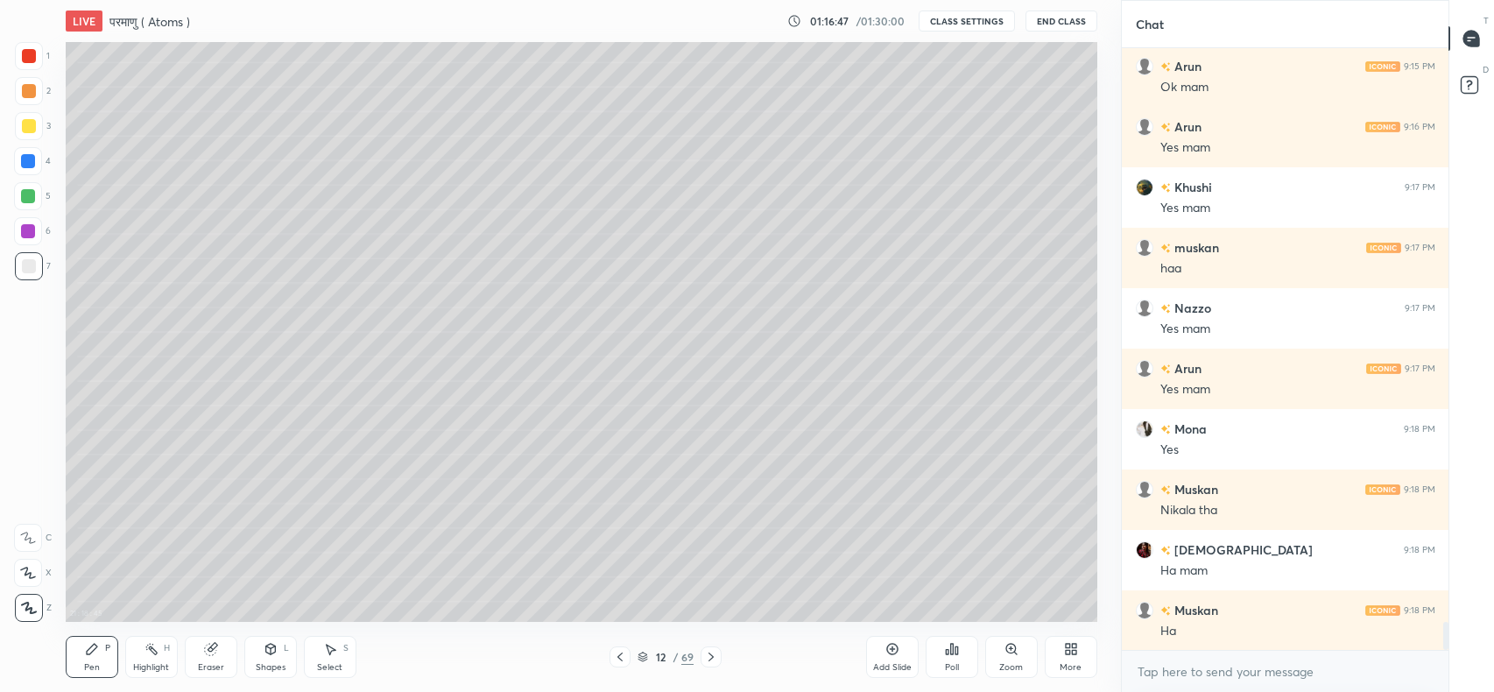
scroll to position [12503, 0]
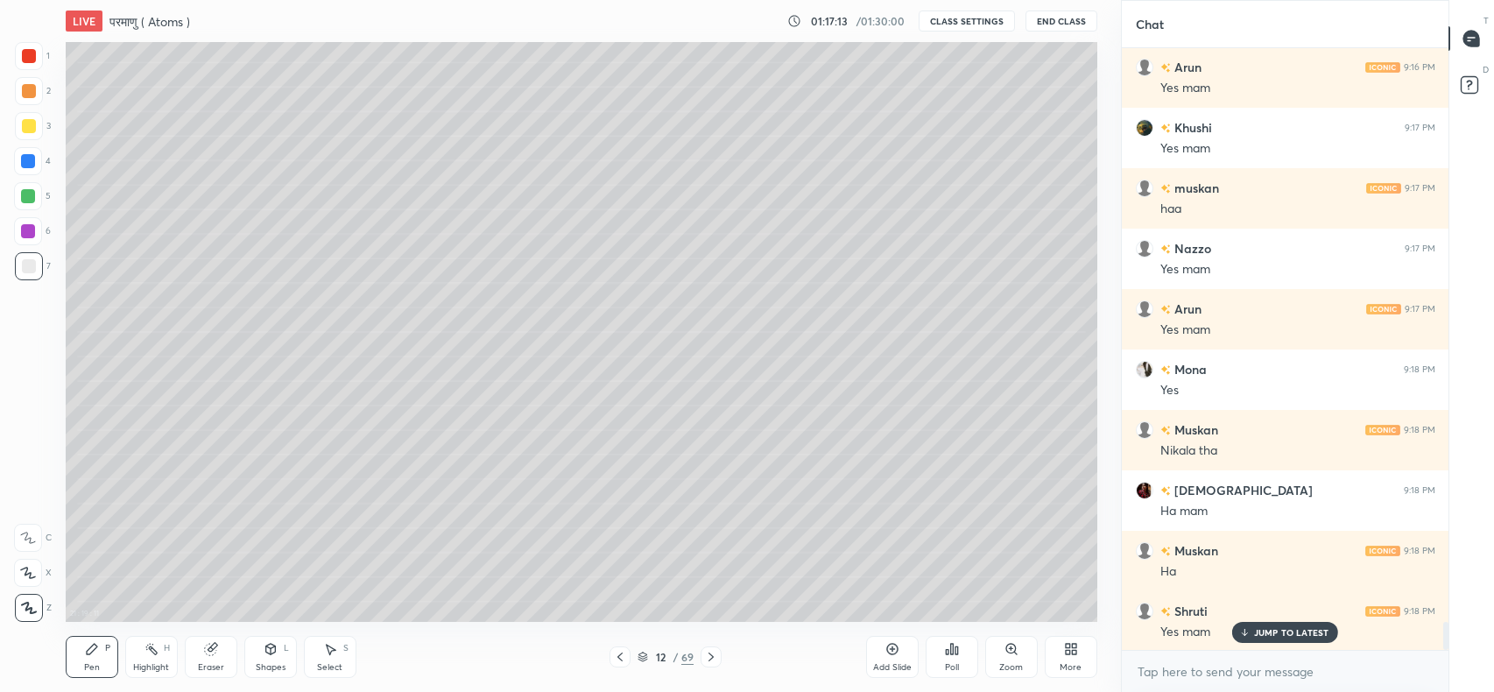
click at [893, 651] on icon at bounding box center [892, 649] width 14 height 14
click at [25, 126] on div at bounding box center [29, 126] width 14 height 14
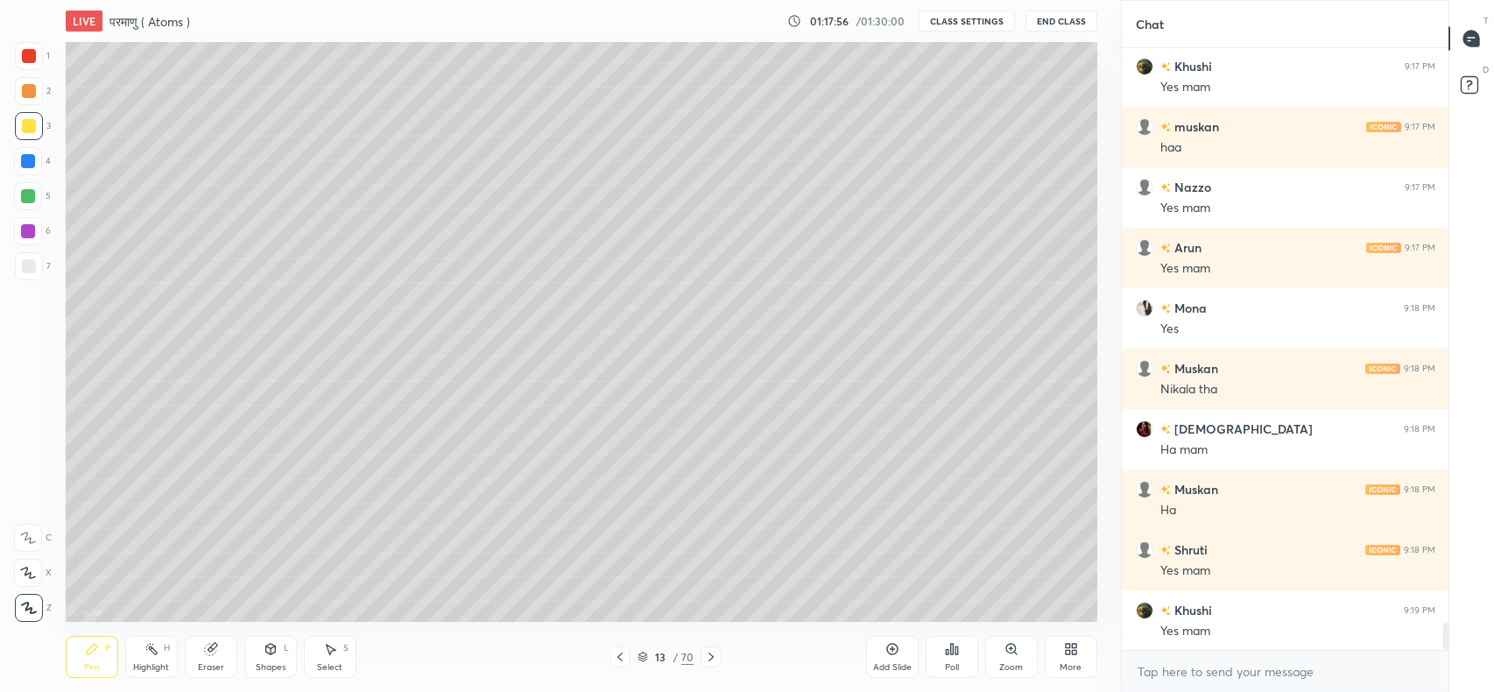
click at [215, 668] on div "Eraser" at bounding box center [211, 667] width 26 height 9
click at [95, 665] on div "Pen" at bounding box center [92, 667] width 16 height 9
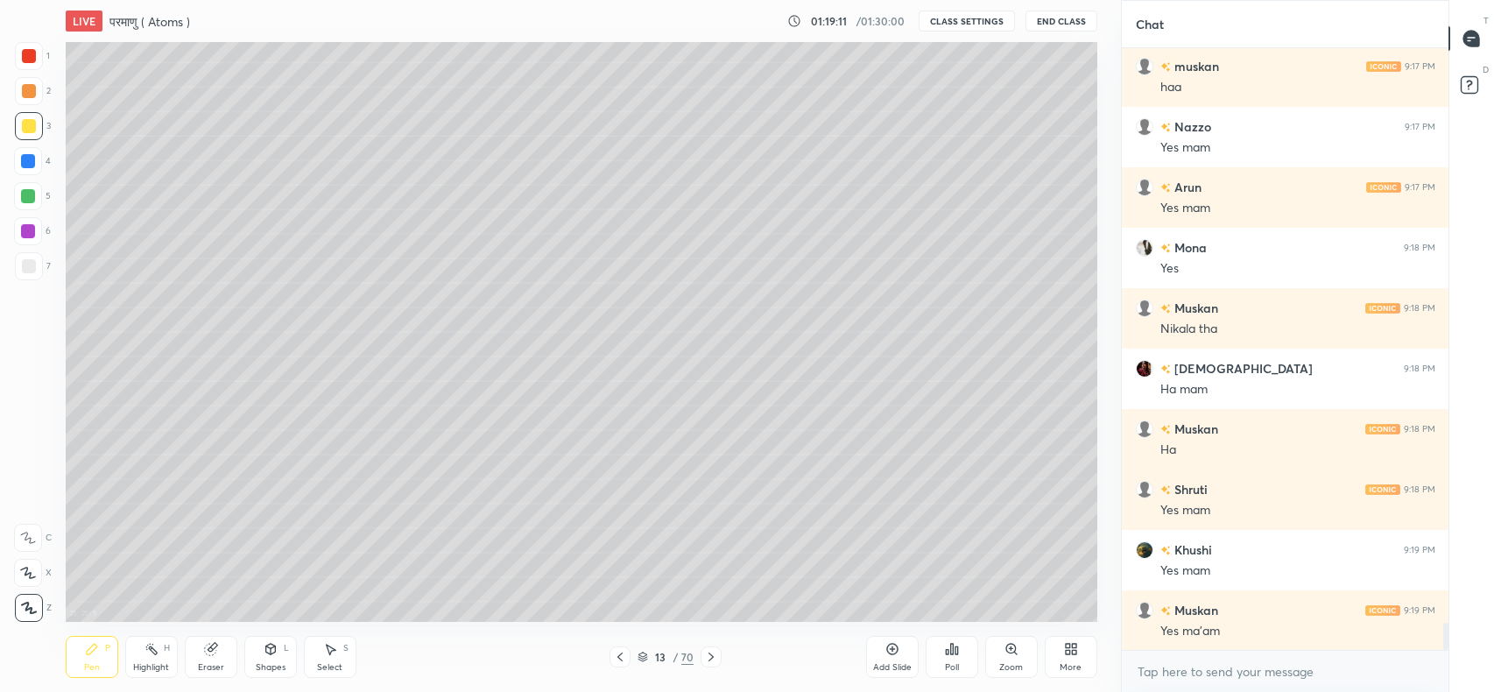
click at [22, 263] on div at bounding box center [29, 266] width 14 height 14
click at [33, 94] on div at bounding box center [29, 91] width 14 height 14
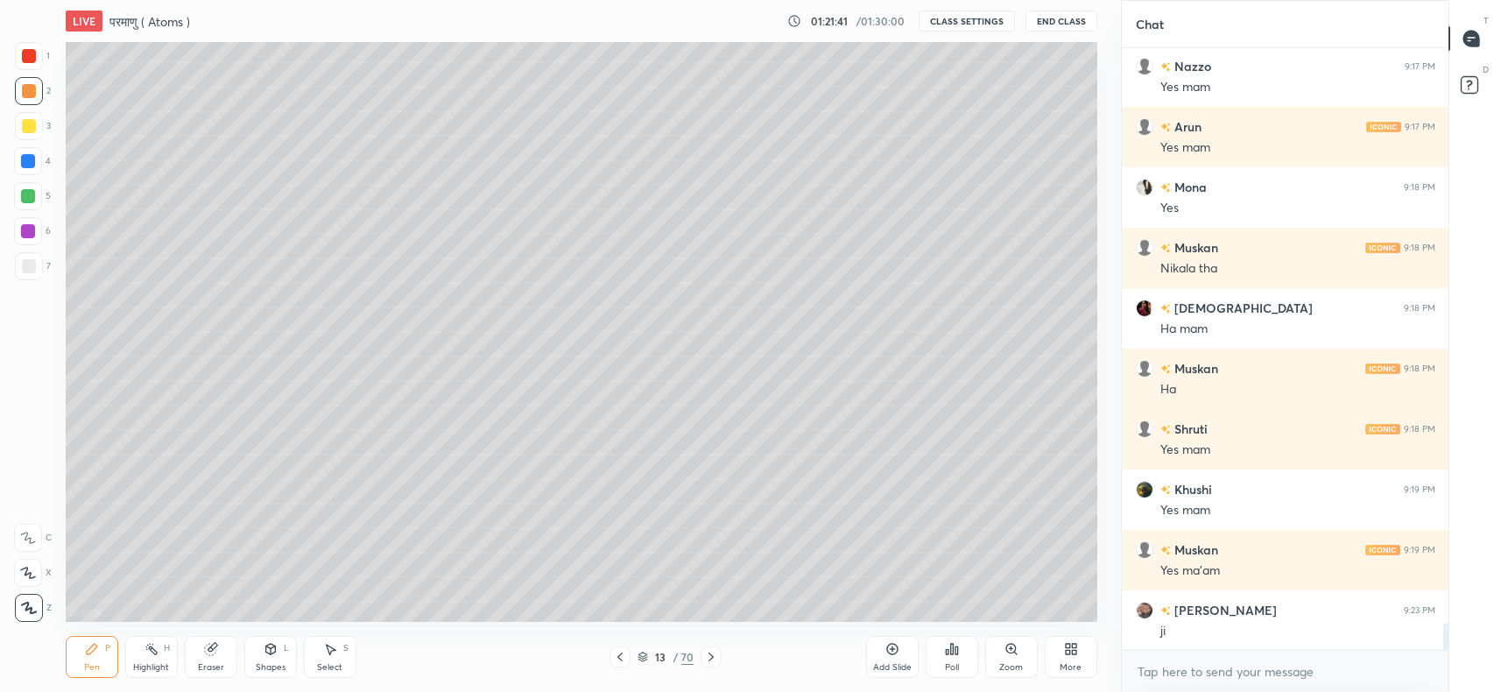
scroll to position [12745, 0]
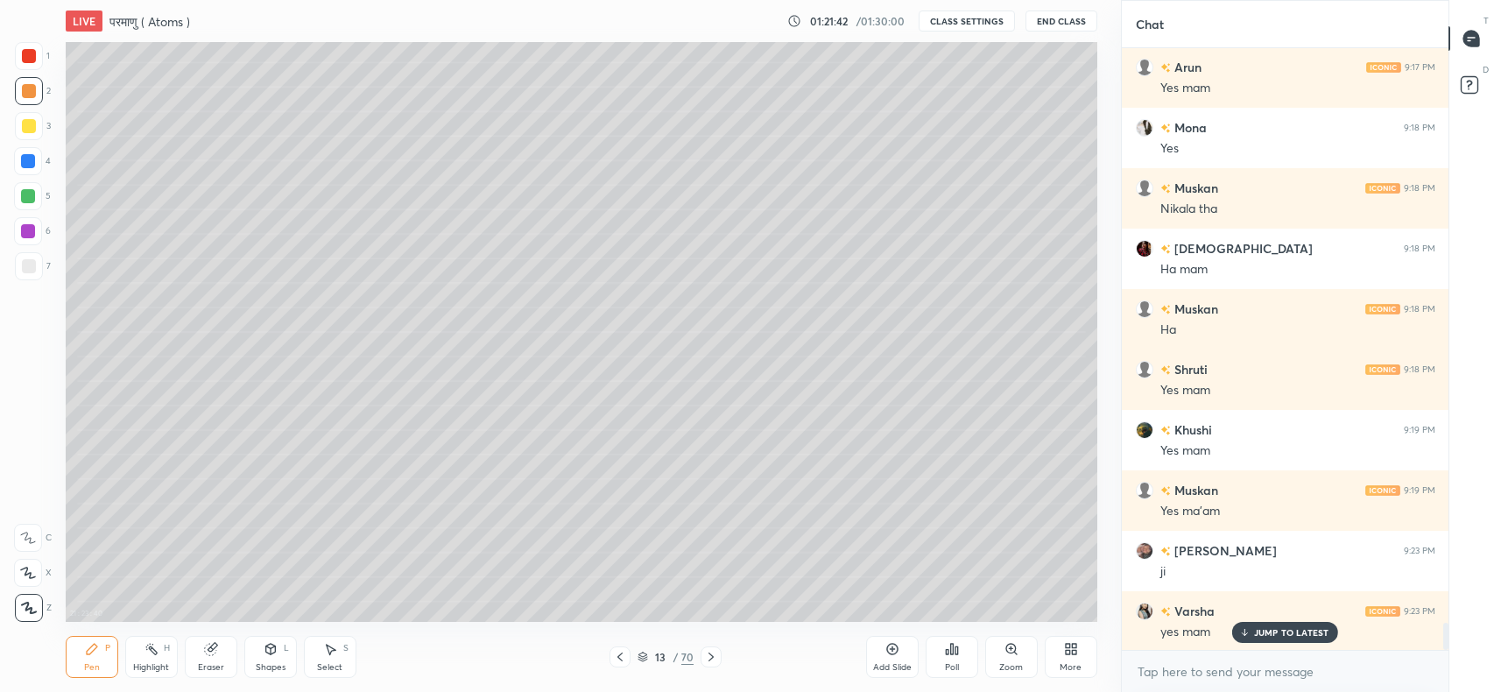
click at [1294, 629] on p "JUMP TO LATEST" at bounding box center [1291, 632] width 75 height 11
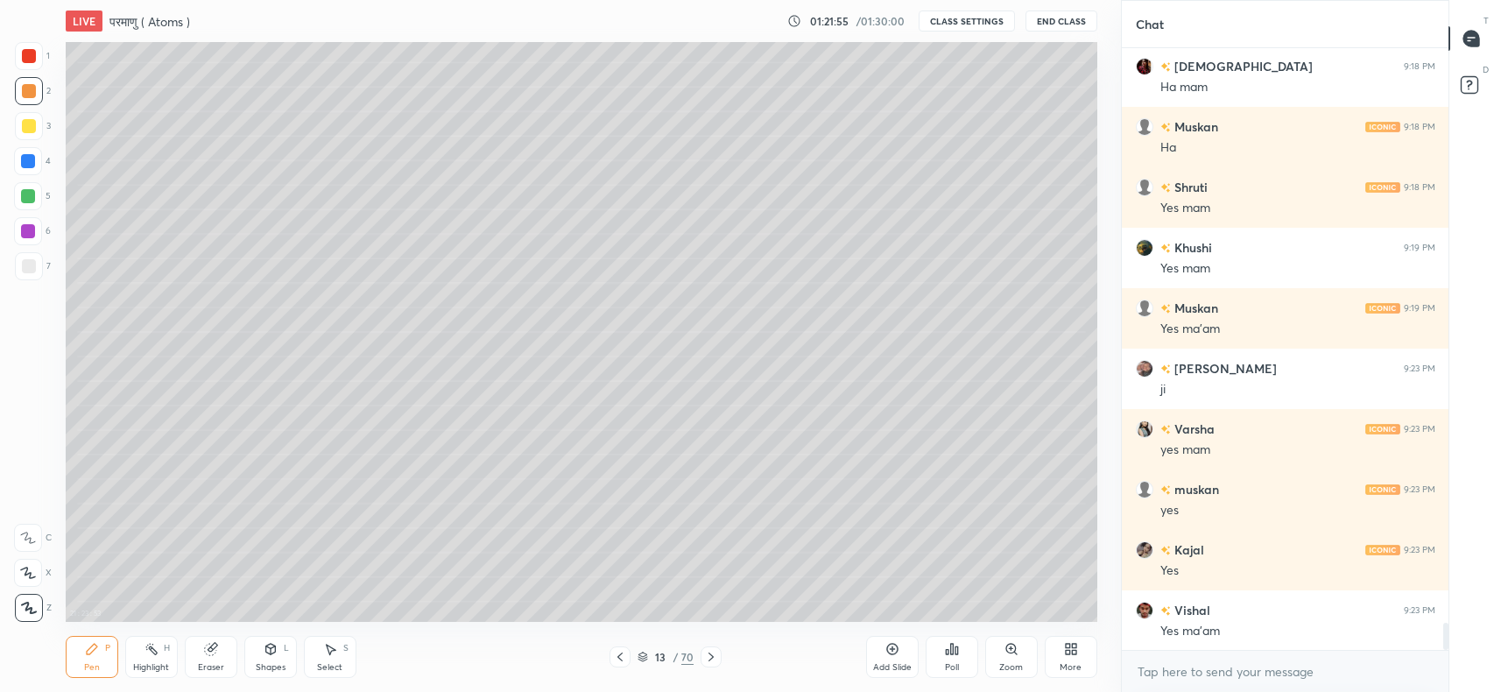
scroll to position [12986, 0]
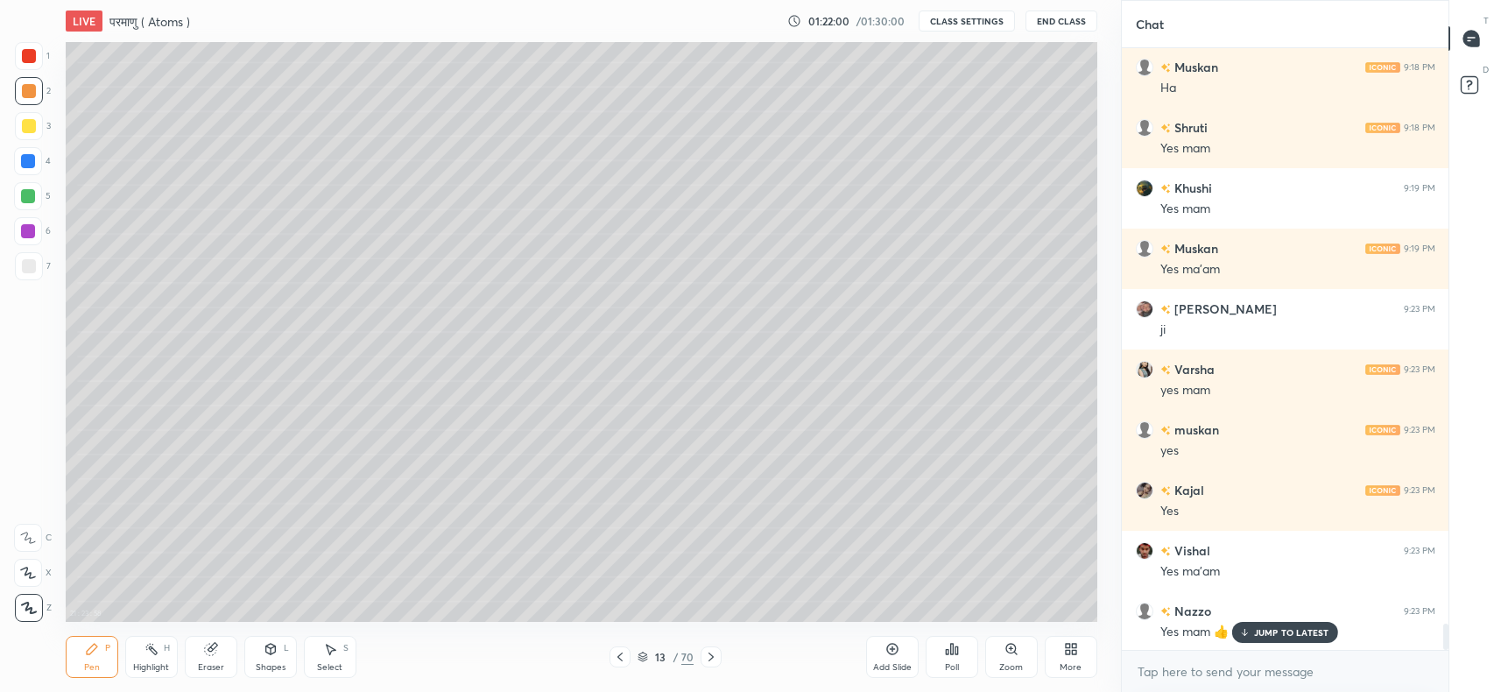
click at [1296, 626] on div "JUMP TO LATEST" at bounding box center [1284, 632] width 105 height 21
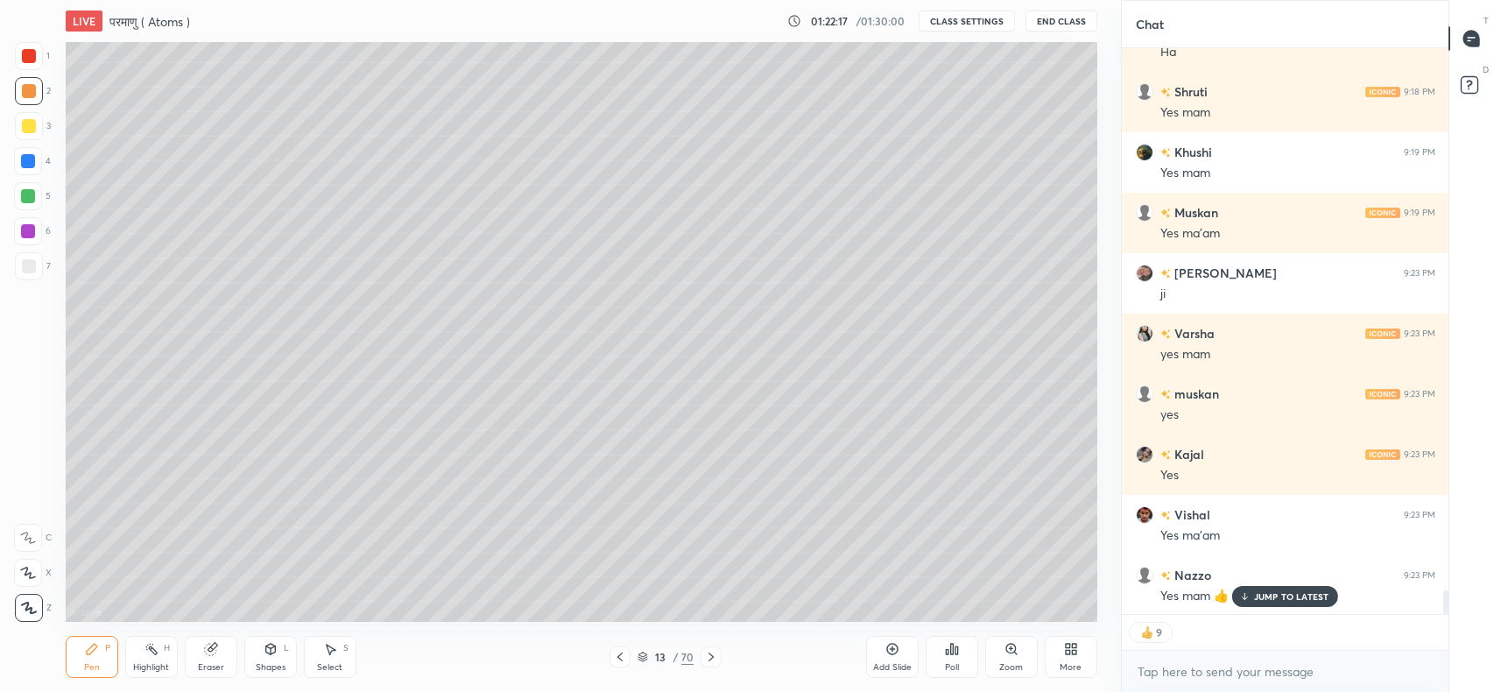
click at [623, 658] on icon at bounding box center [620, 657] width 14 height 14
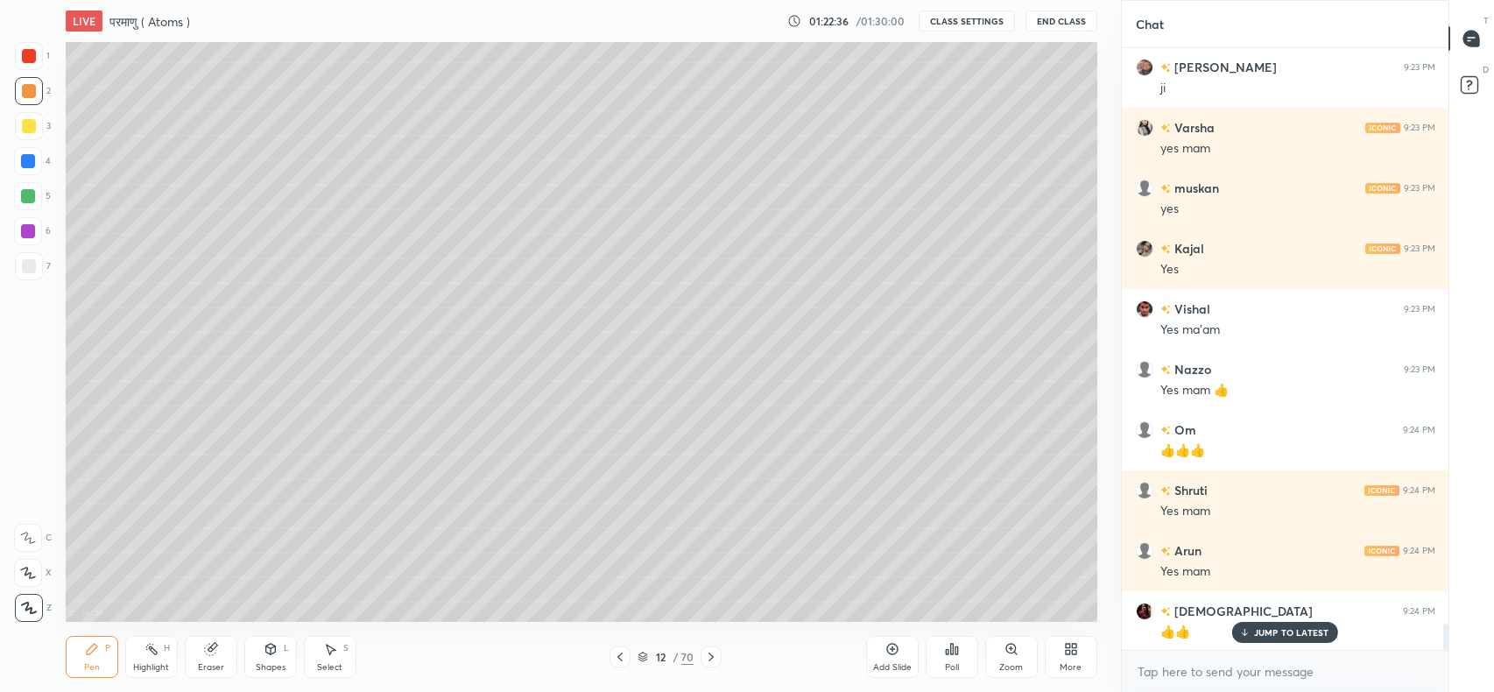
scroll to position [13289, 0]
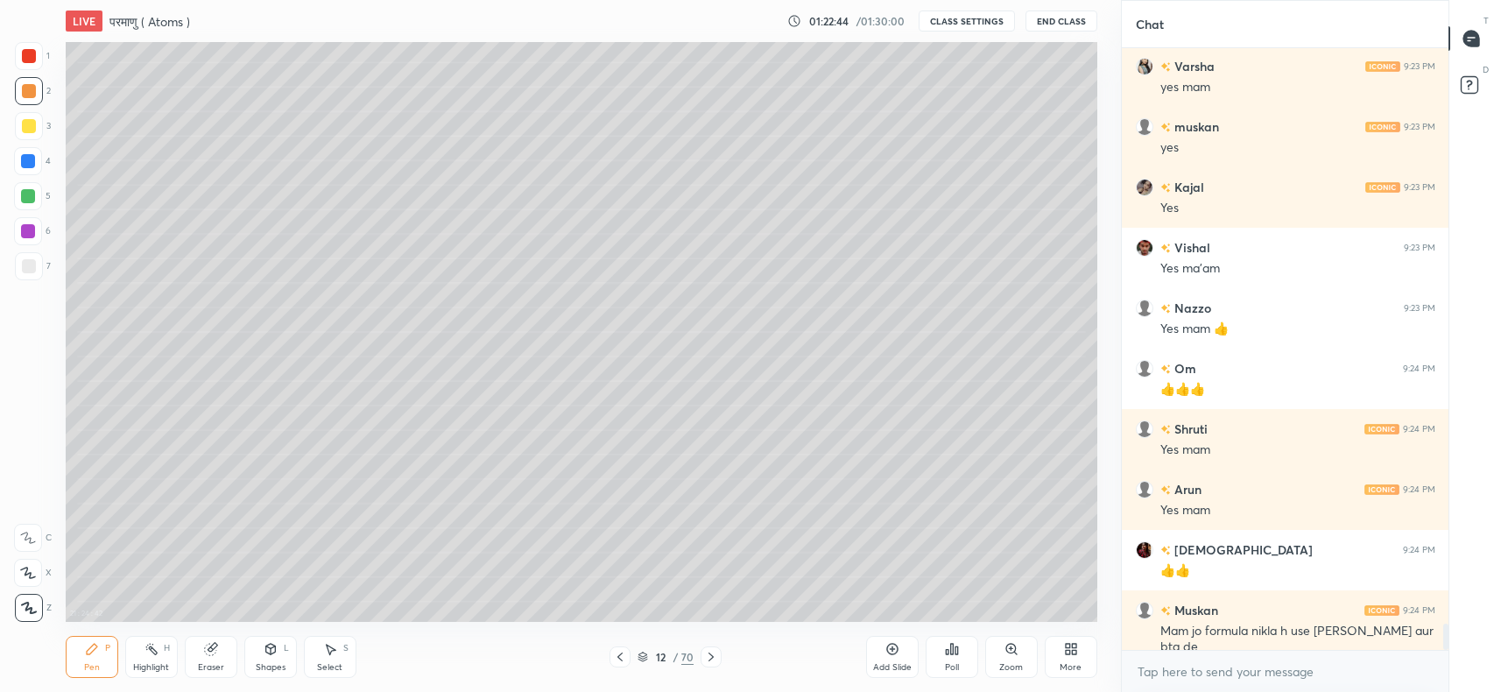
click at [711, 657] on icon at bounding box center [711, 657] width 14 height 14
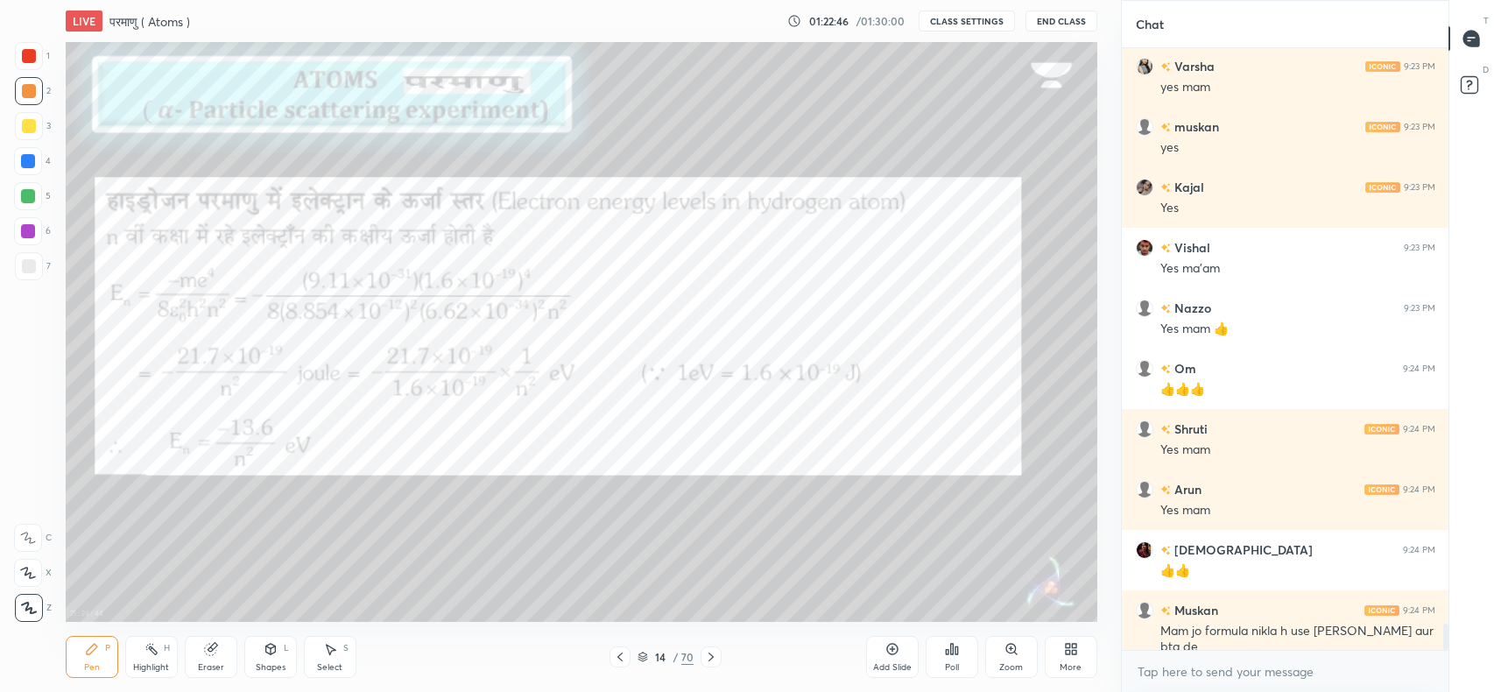
click at [620, 657] on icon at bounding box center [620, 657] width 14 height 14
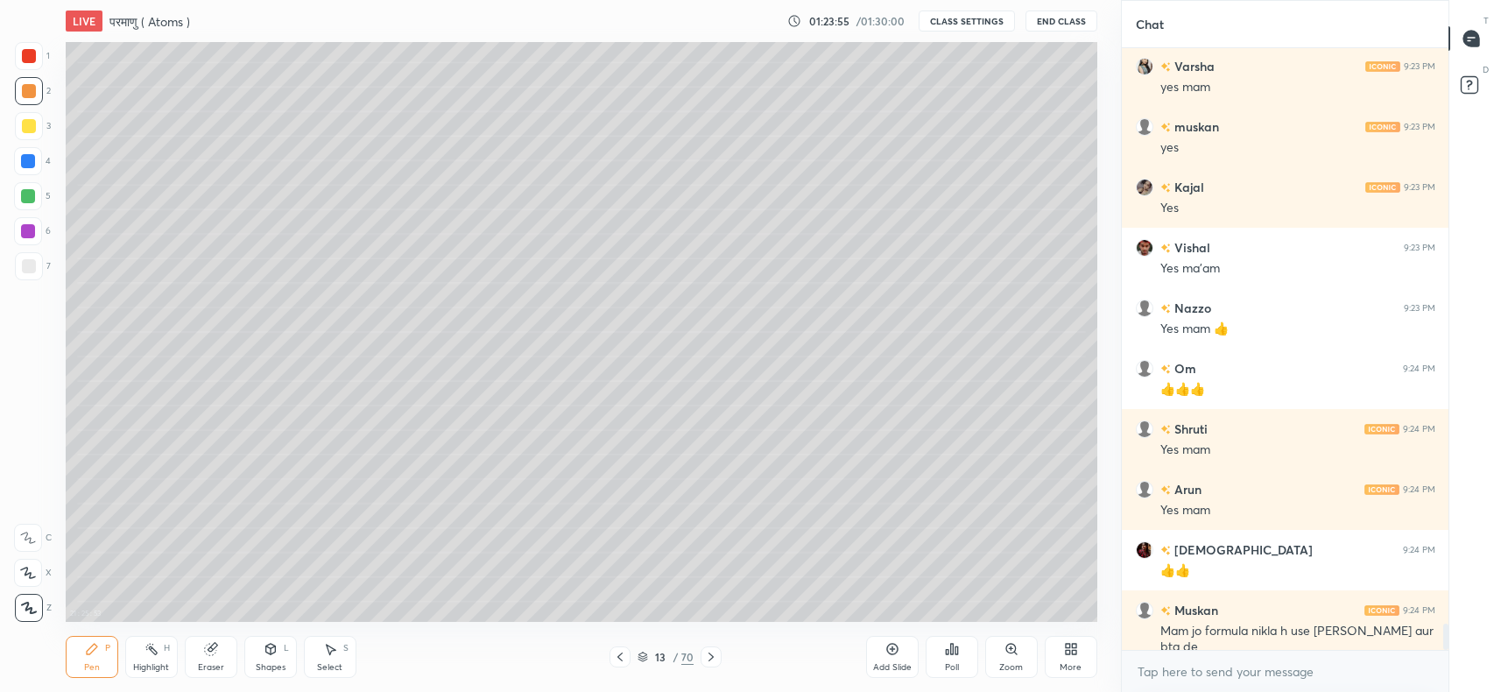
click at [617, 657] on icon at bounding box center [620, 657] width 14 height 14
click at [711, 657] on icon at bounding box center [711, 657] width 14 height 14
click at [620, 657] on icon at bounding box center [620, 657] width 14 height 14
click at [711, 657] on icon at bounding box center [711, 657] width 14 height 14
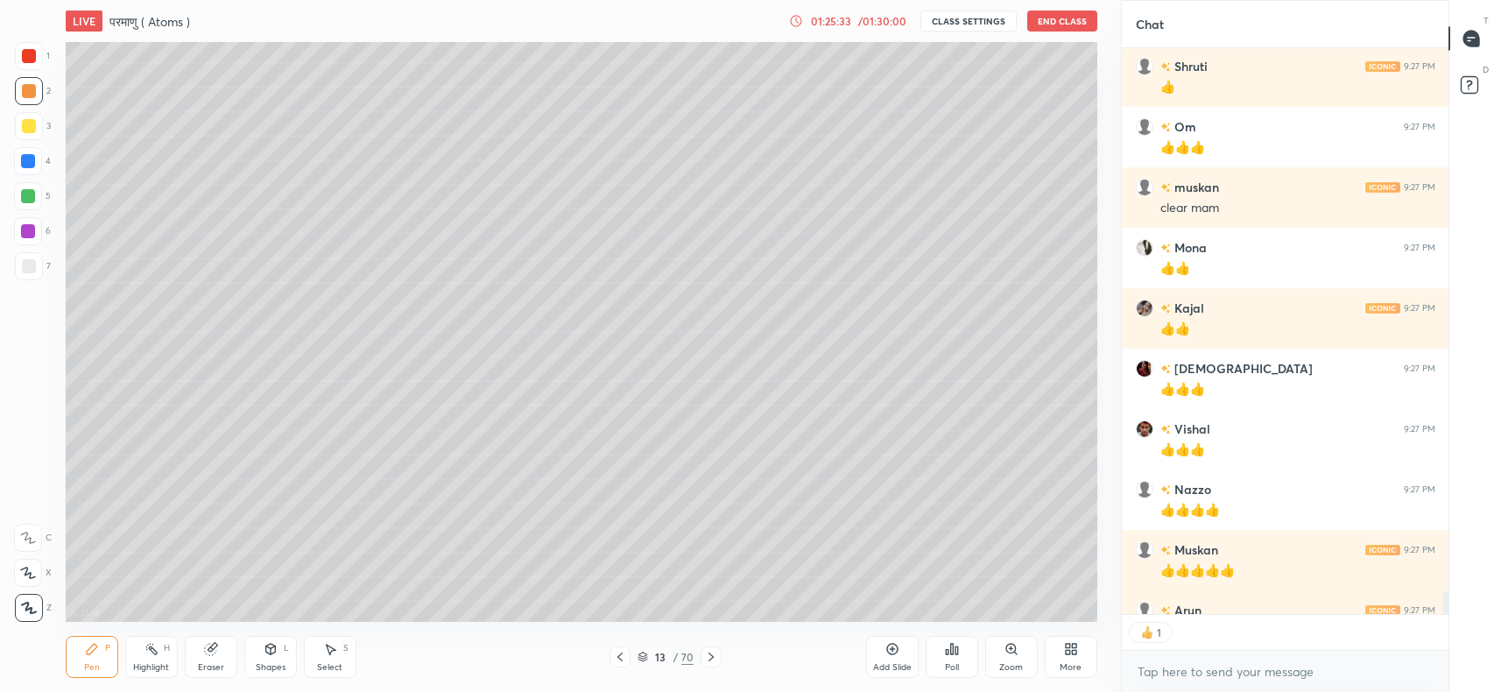
scroll to position [6, 6]
click at [713, 655] on icon at bounding box center [711, 657] width 14 height 14
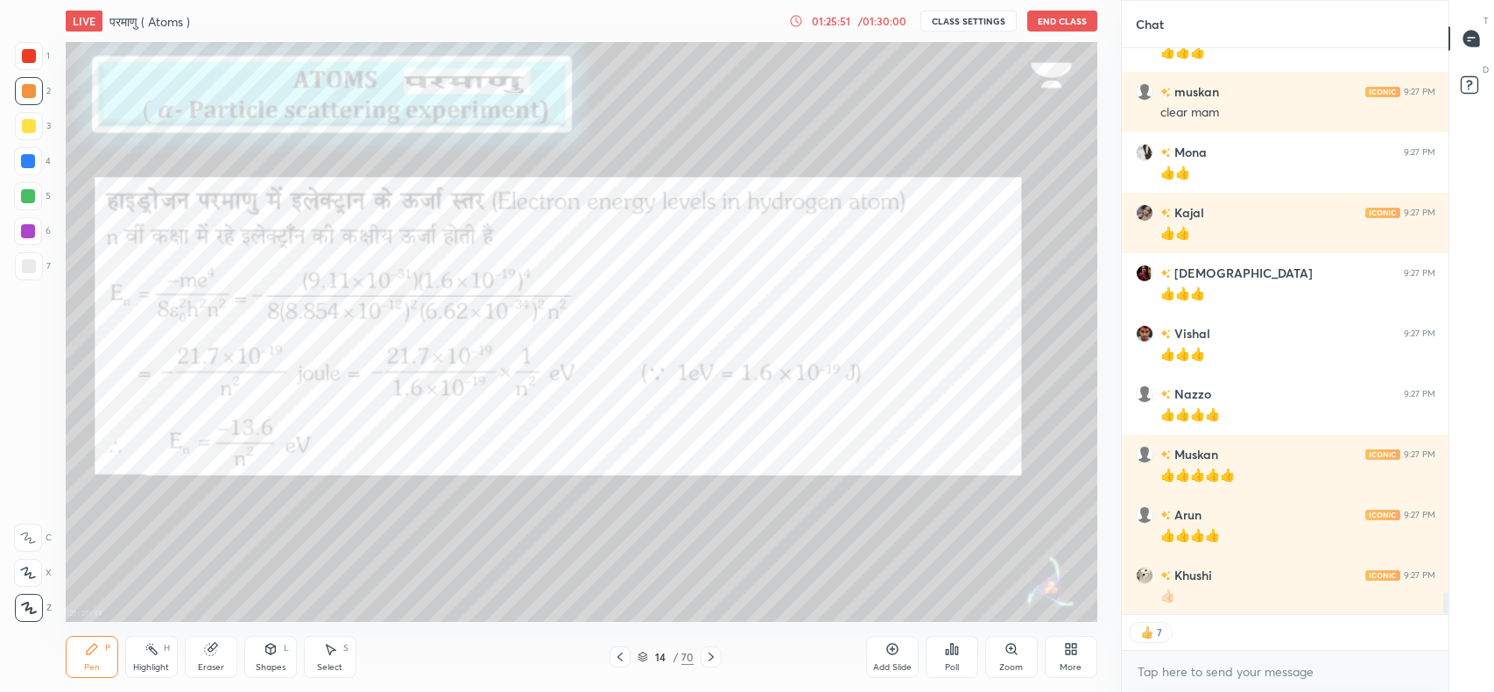
scroll to position [14292, 0]
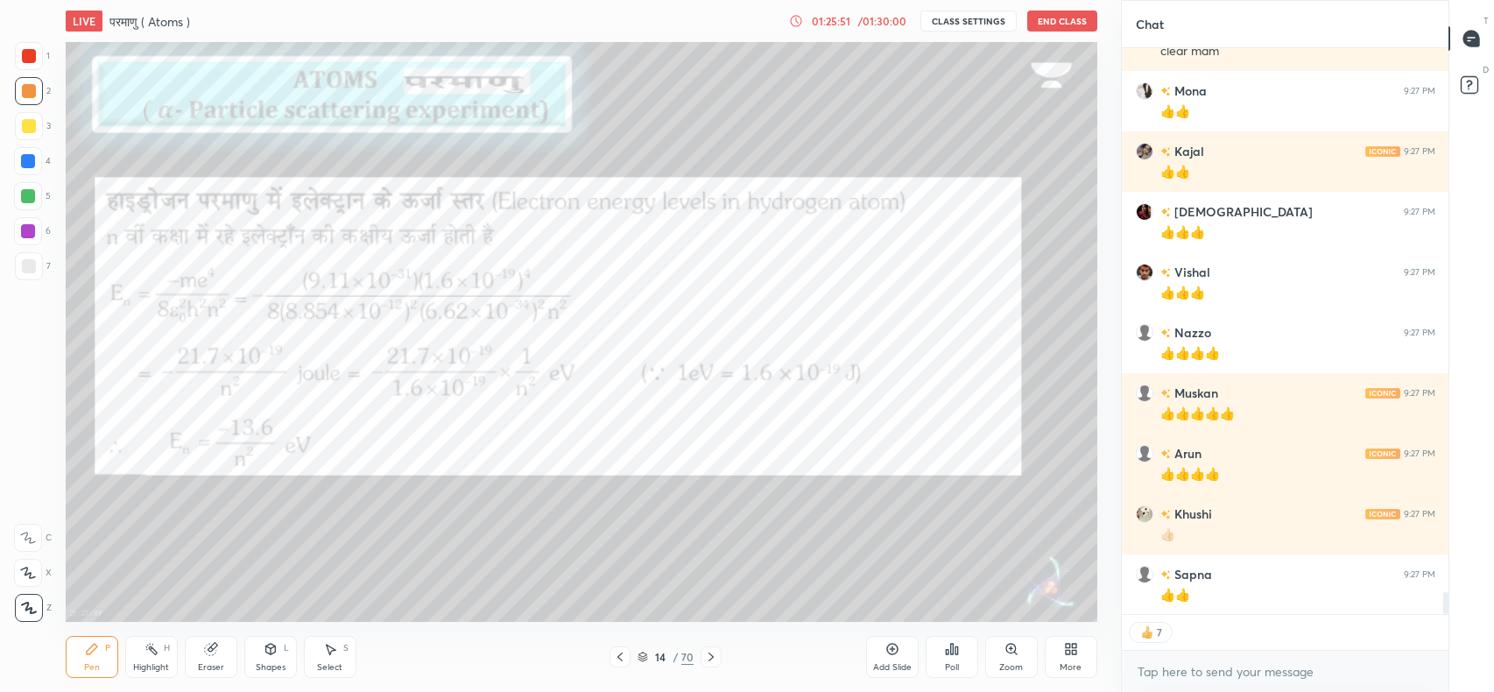
click at [712, 658] on icon at bounding box center [710, 656] width 5 height 9
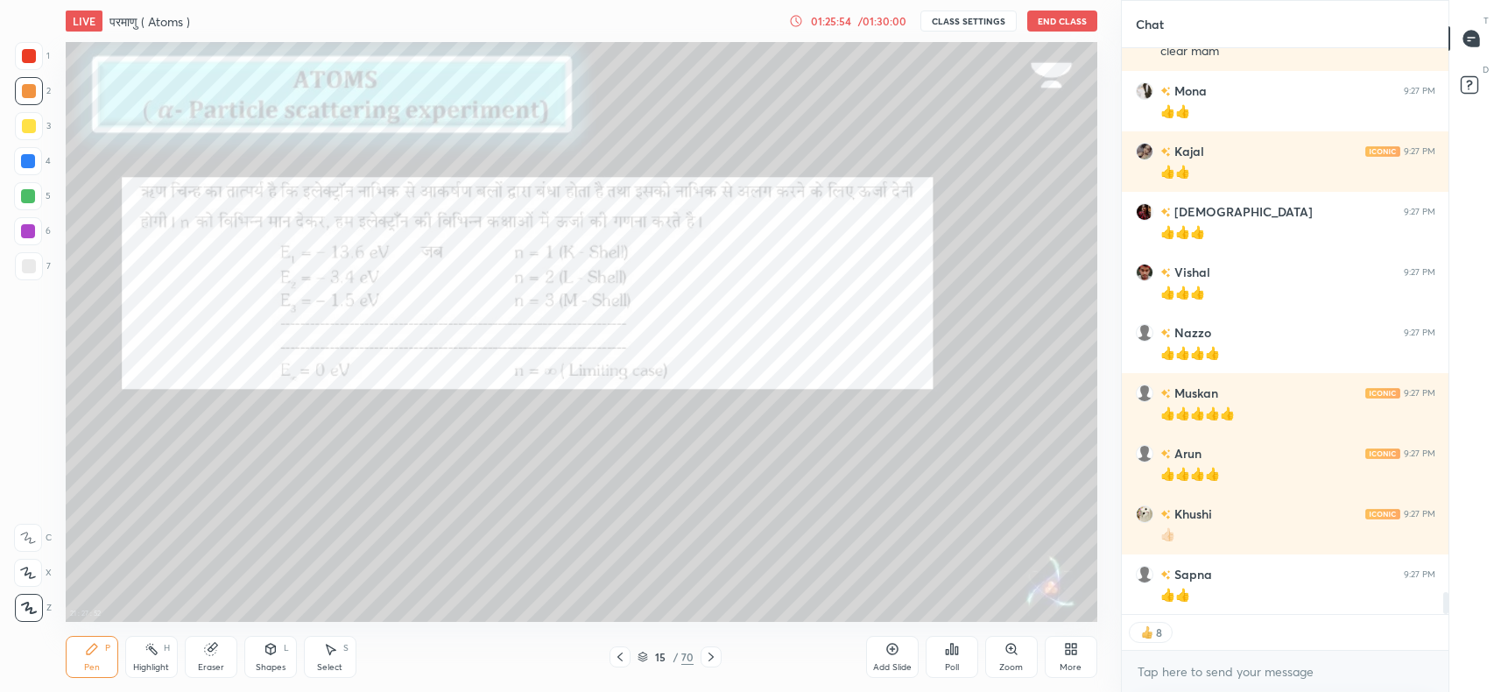
click at [711, 657] on icon at bounding box center [711, 657] width 14 height 14
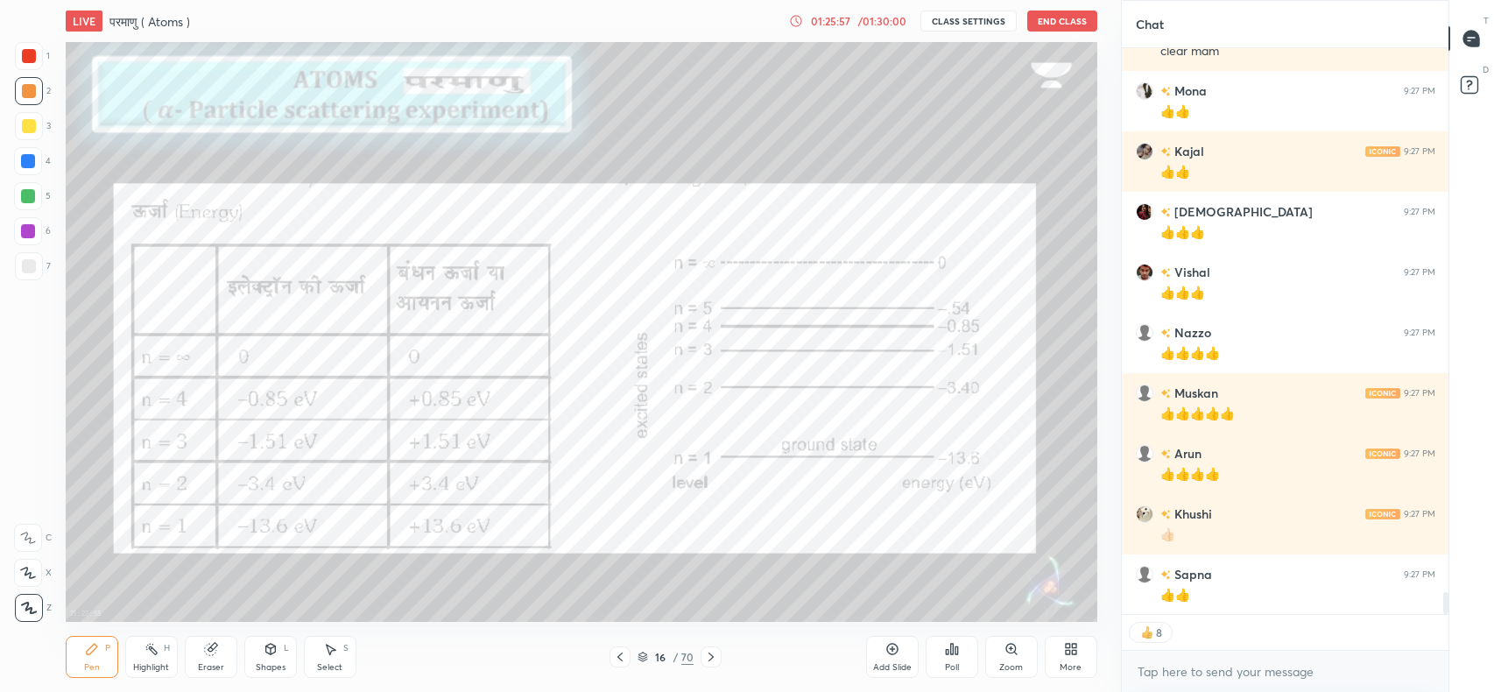
click at [710, 658] on icon at bounding box center [711, 657] width 14 height 14
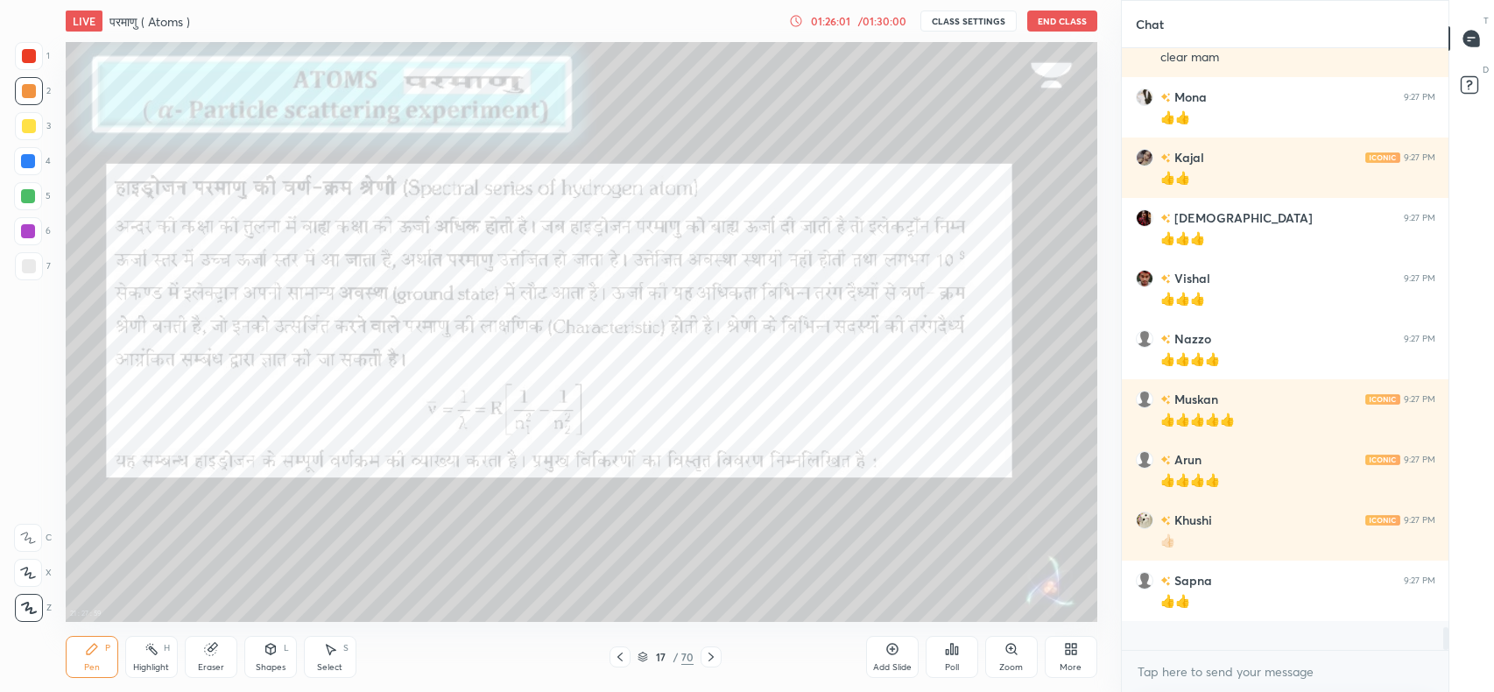
scroll to position [14256, 0]
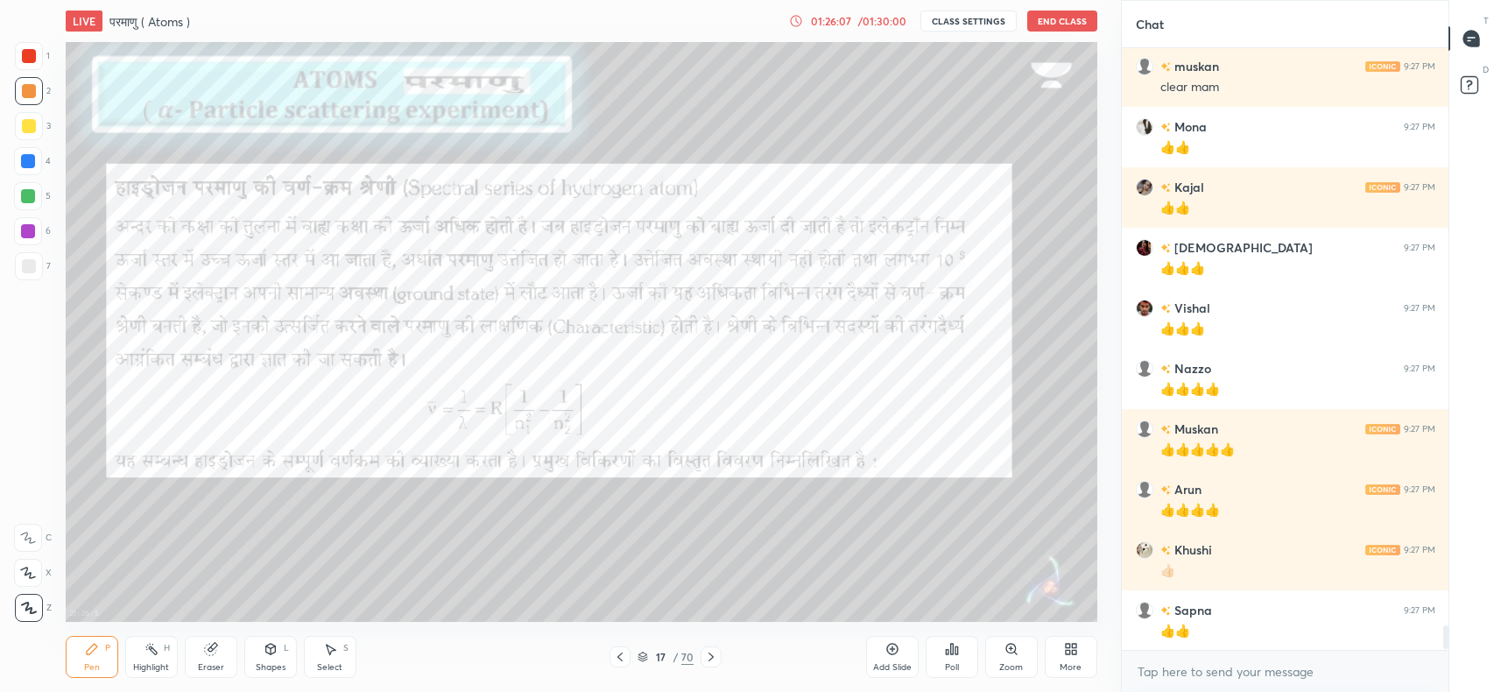
click at [717, 654] on icon at bounding box center [711, 657] width 14 height 14
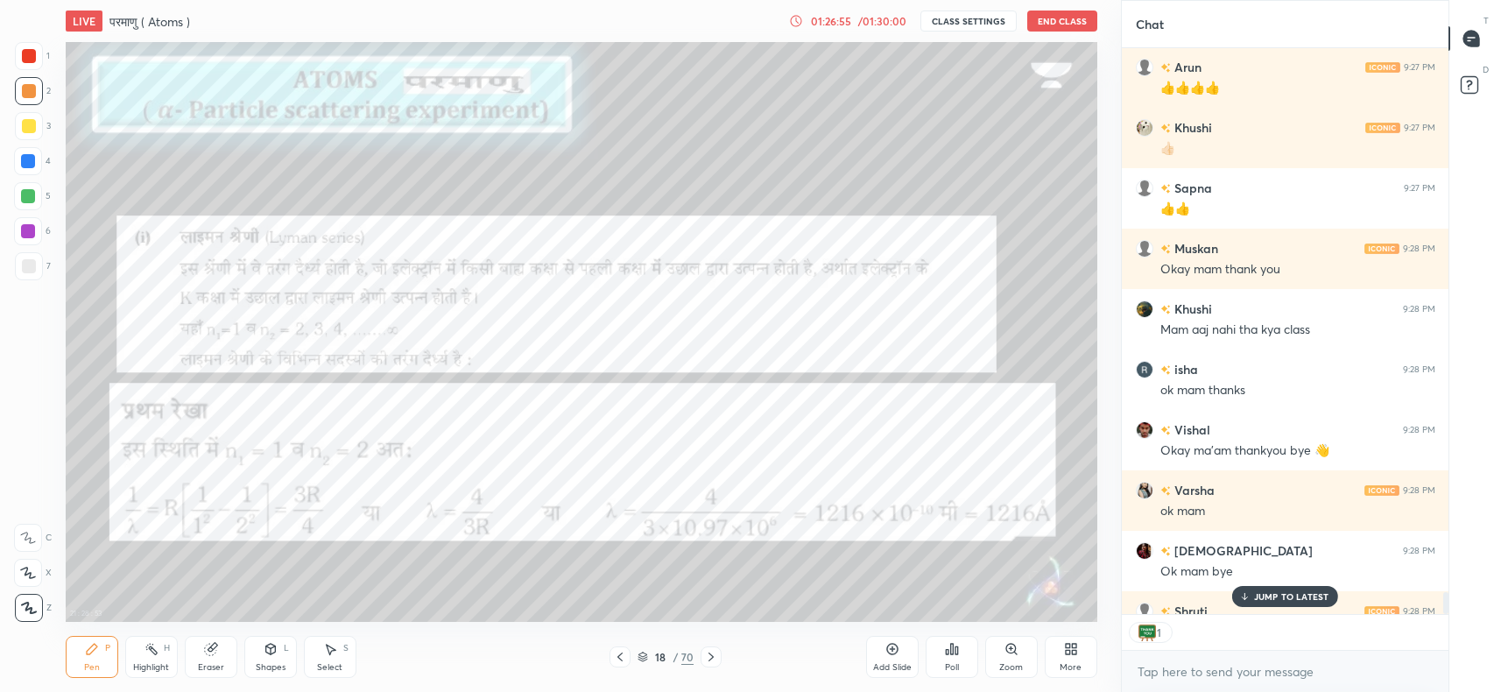
scroll to position [6, 6]
click at [1073, 20] on button "End Class" at bounding box center [1062, 21] width 70 height 21
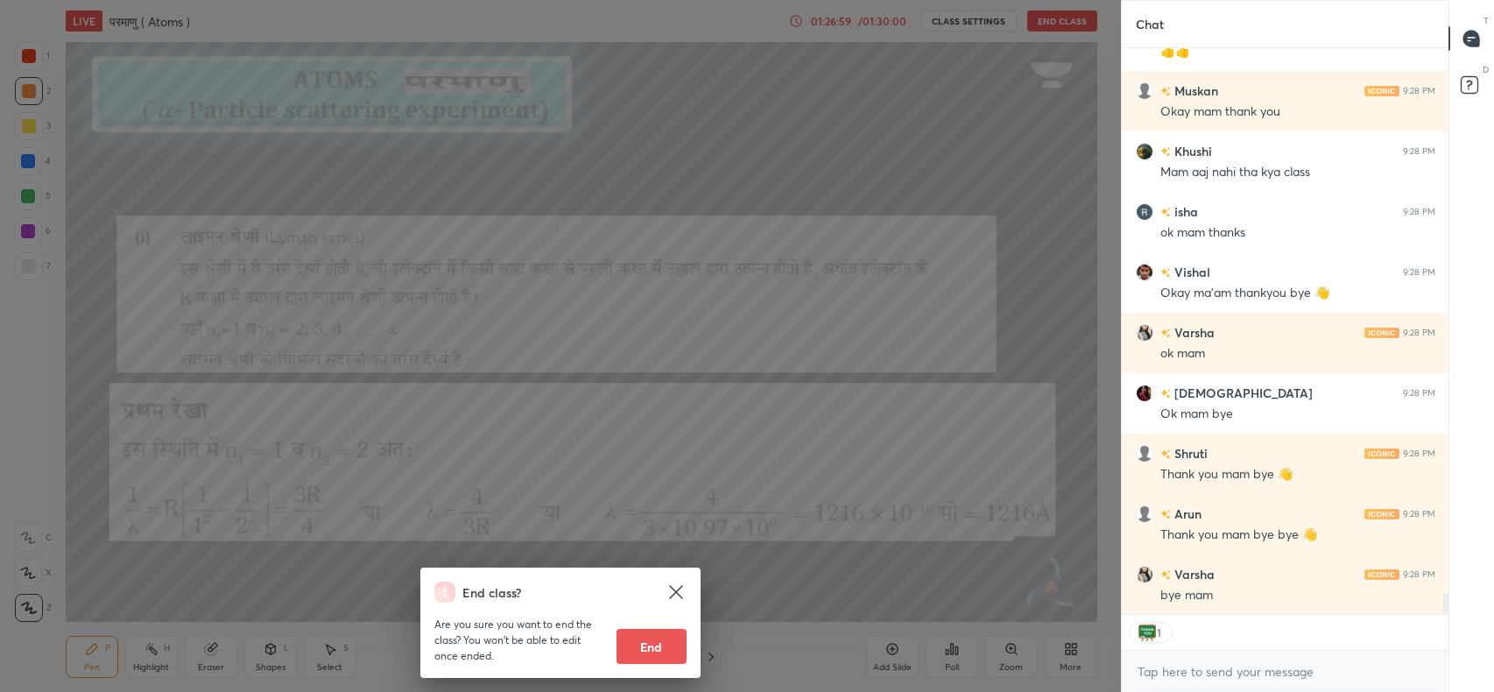
scroll to position [14895, 0]
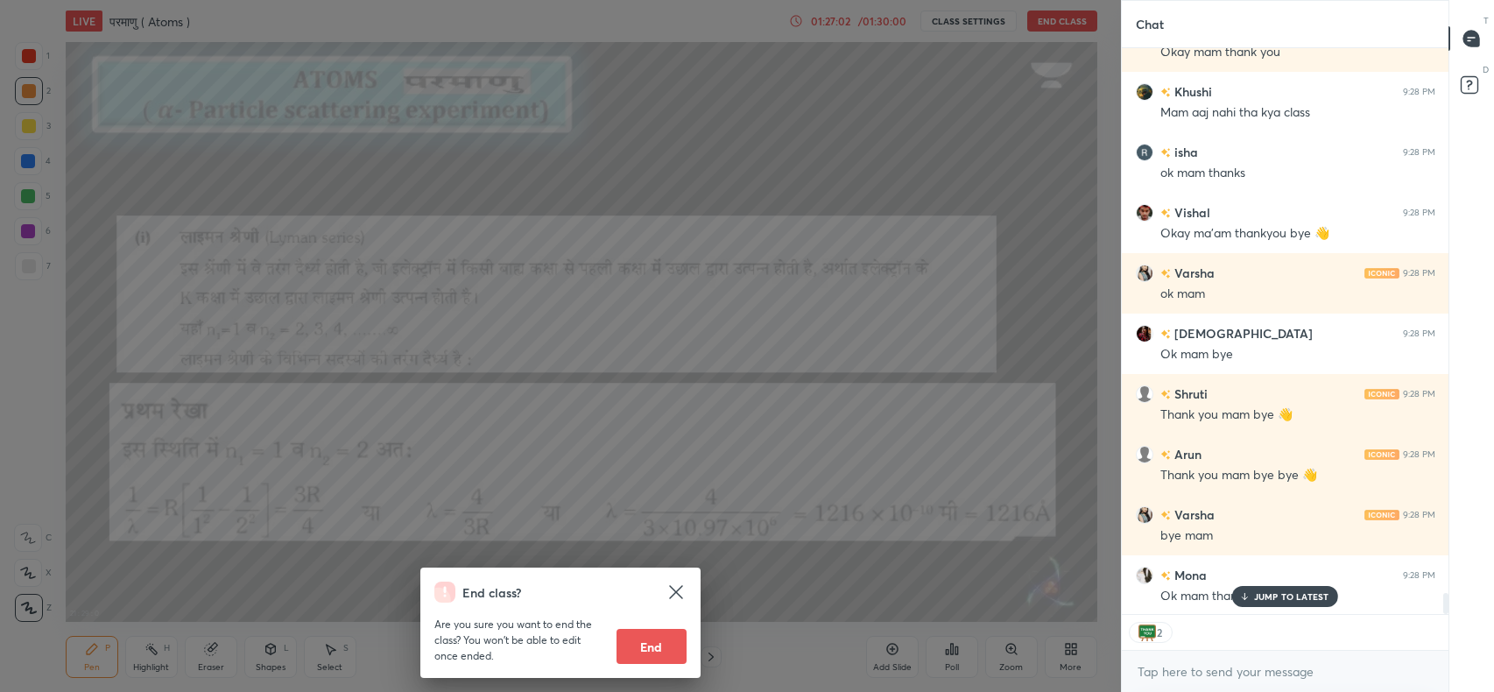
click at [655, 648] on button "End" at bounding box center [651, 646] width 70 height 35
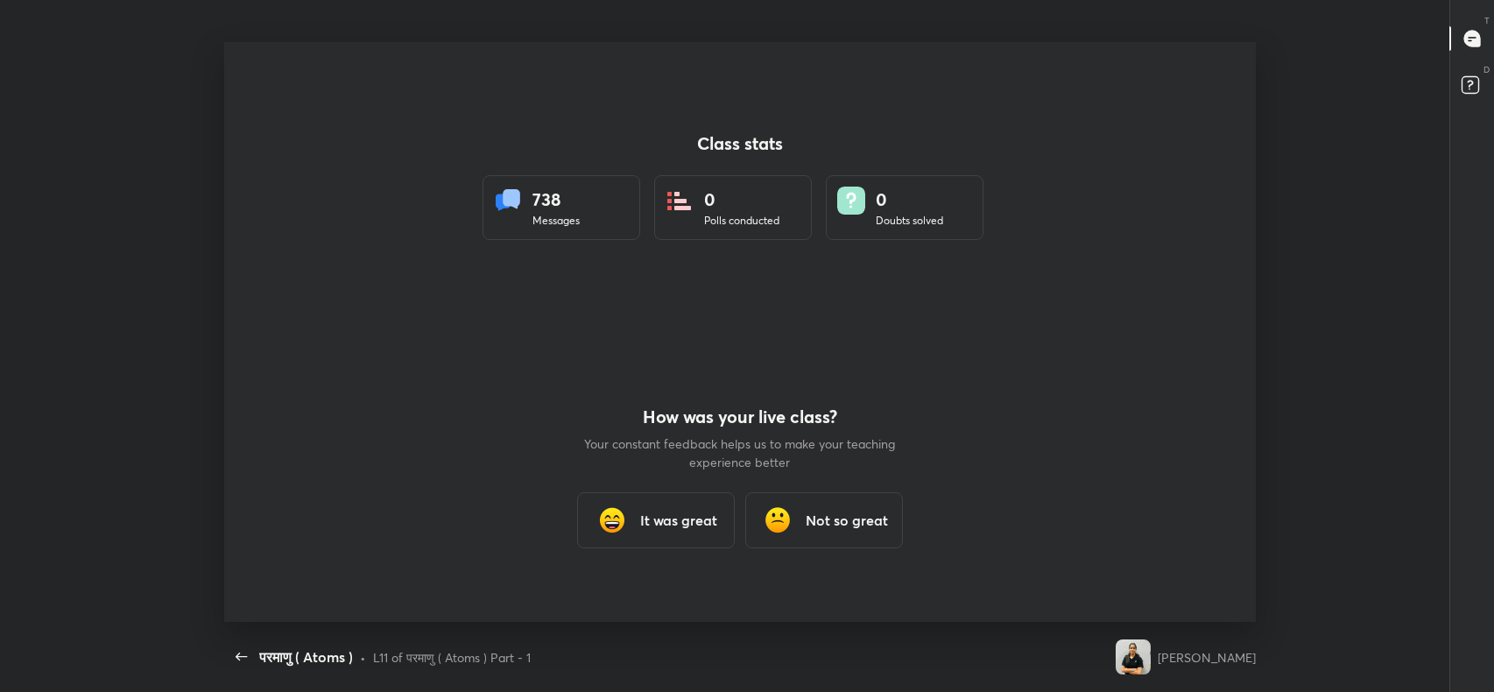
scroll to position [0, 0]
type textarea "x"
click at [243, 656] on icon "button" at bounding box center [241, 656] width 21 height 21
click at [241, 657] on icon "button" at bounding box center [241, 656] width 11 height 8
